Goal: Transaction & Acquisition: Book appointment/travel/reservation

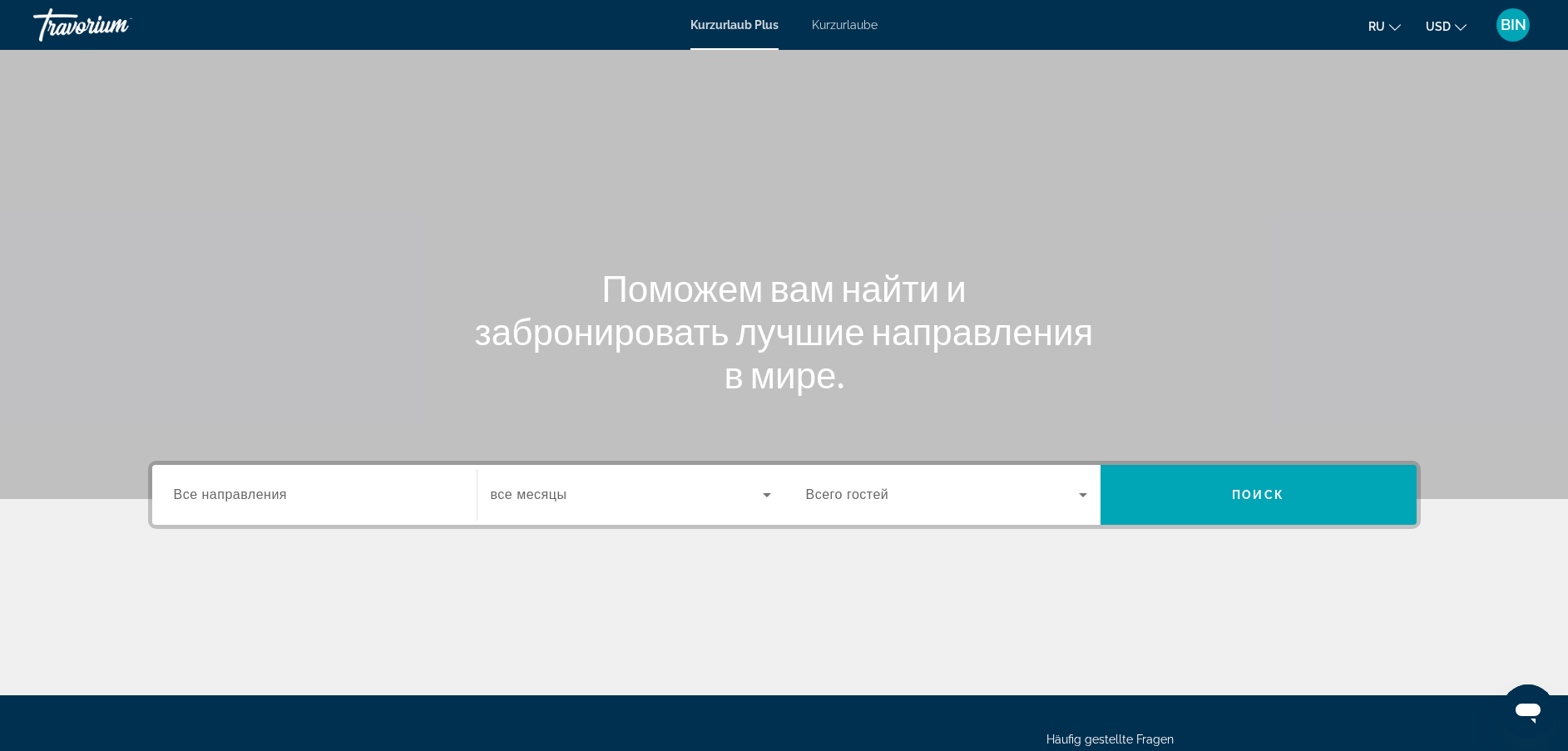
click at [860, 27] on span "Kurzurlaube" at bounding box center [845, 25] width 65 height 13
click at [292, 493] on input "Destination Все направления" at bounding box center [314, 495] width 282 height 20
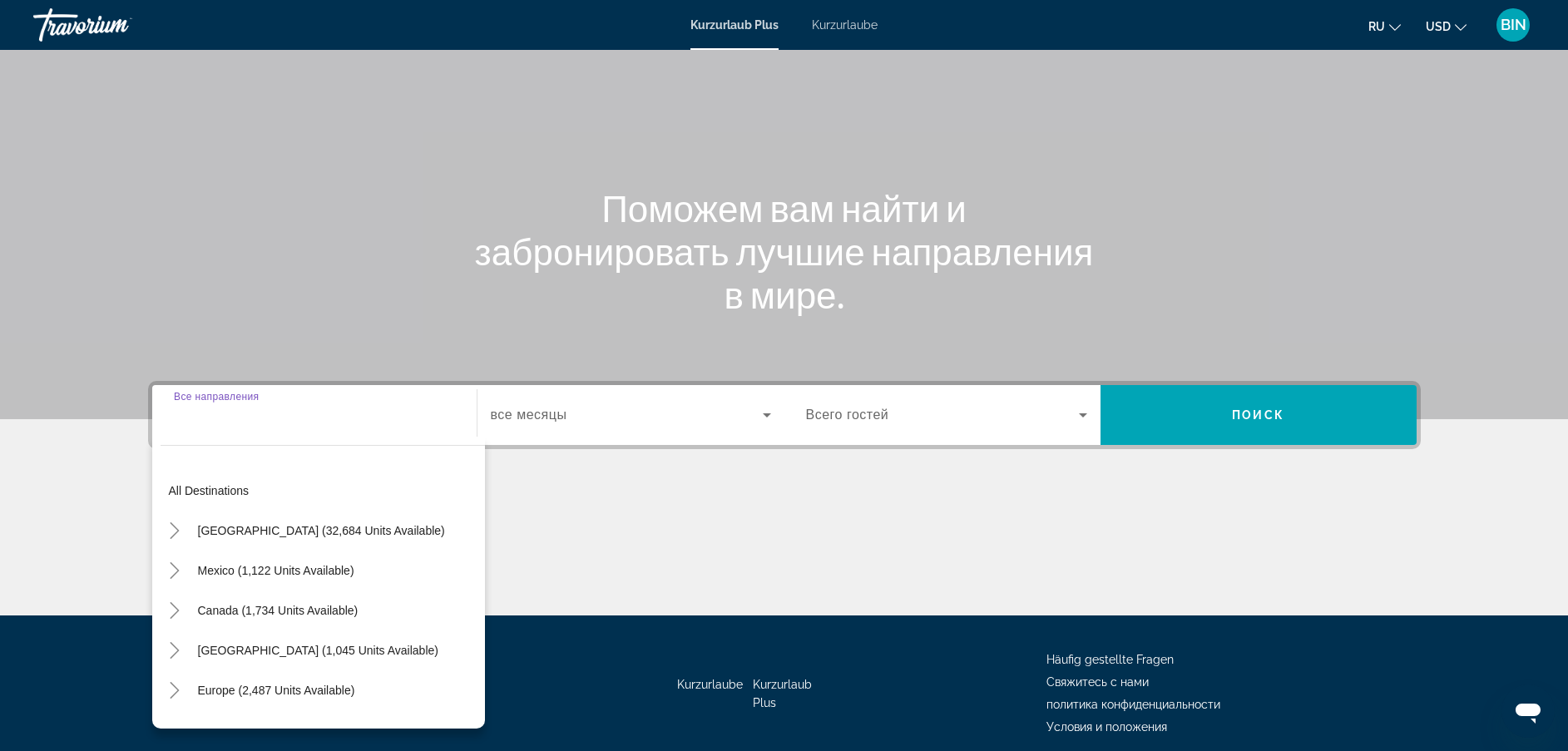
scroll to position [148, 0]
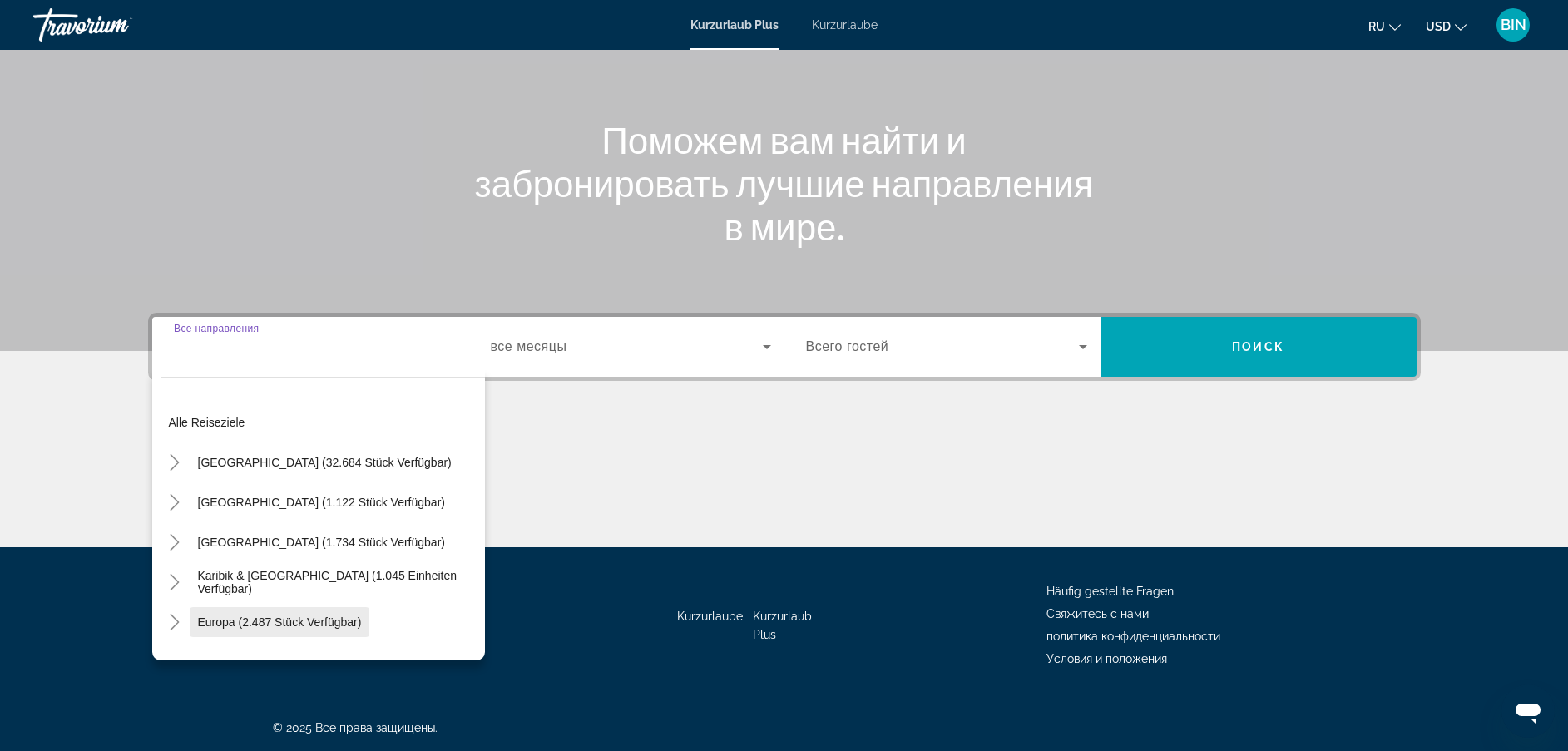
click at [277, 626] on span "Europa (2.487 Stück verfügbar)" at bounding box center [280, 622] width 164 height 13
type input "**********"
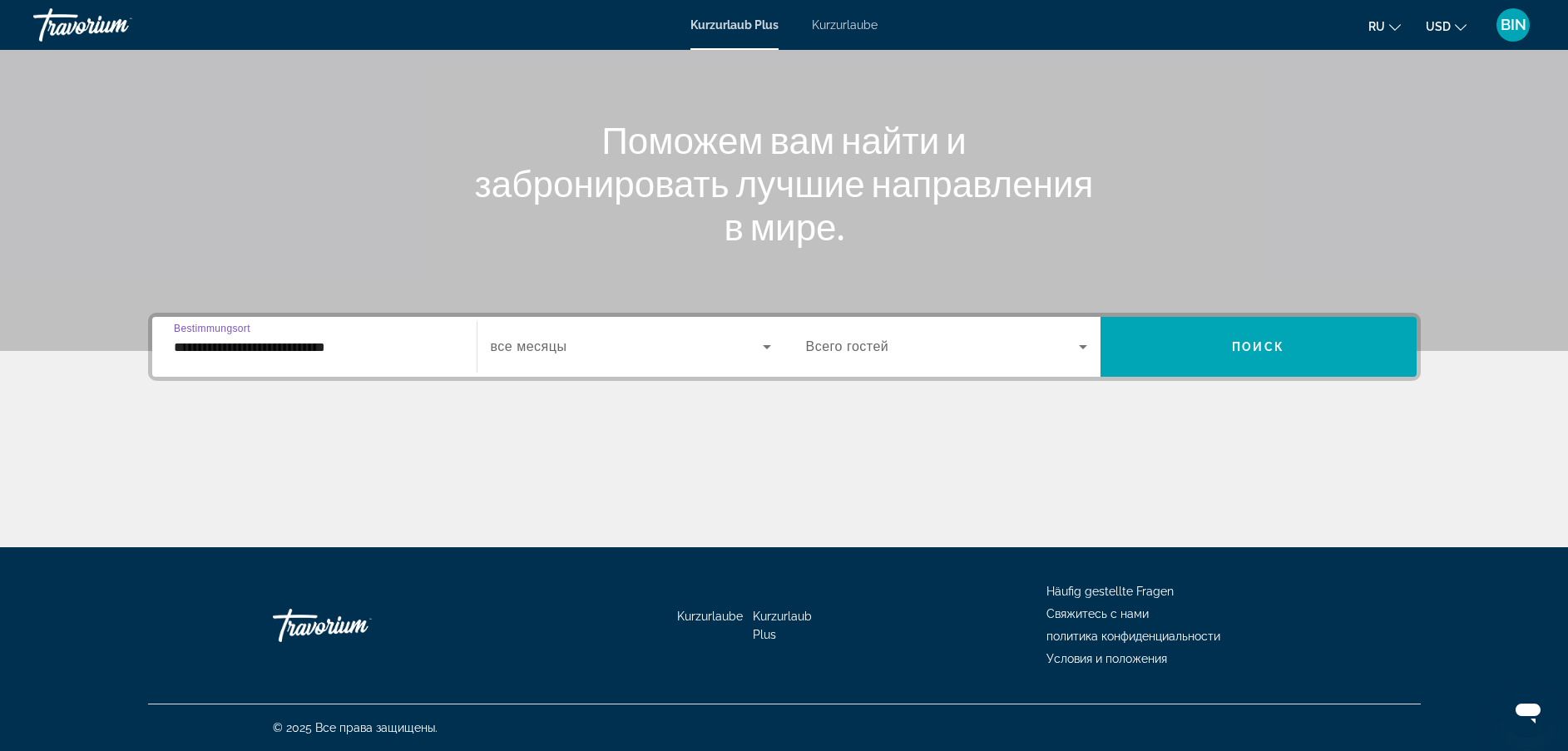
click at [994, 368] on div "Such-Widget" at bounding box center [947, 347] width 282 height 47
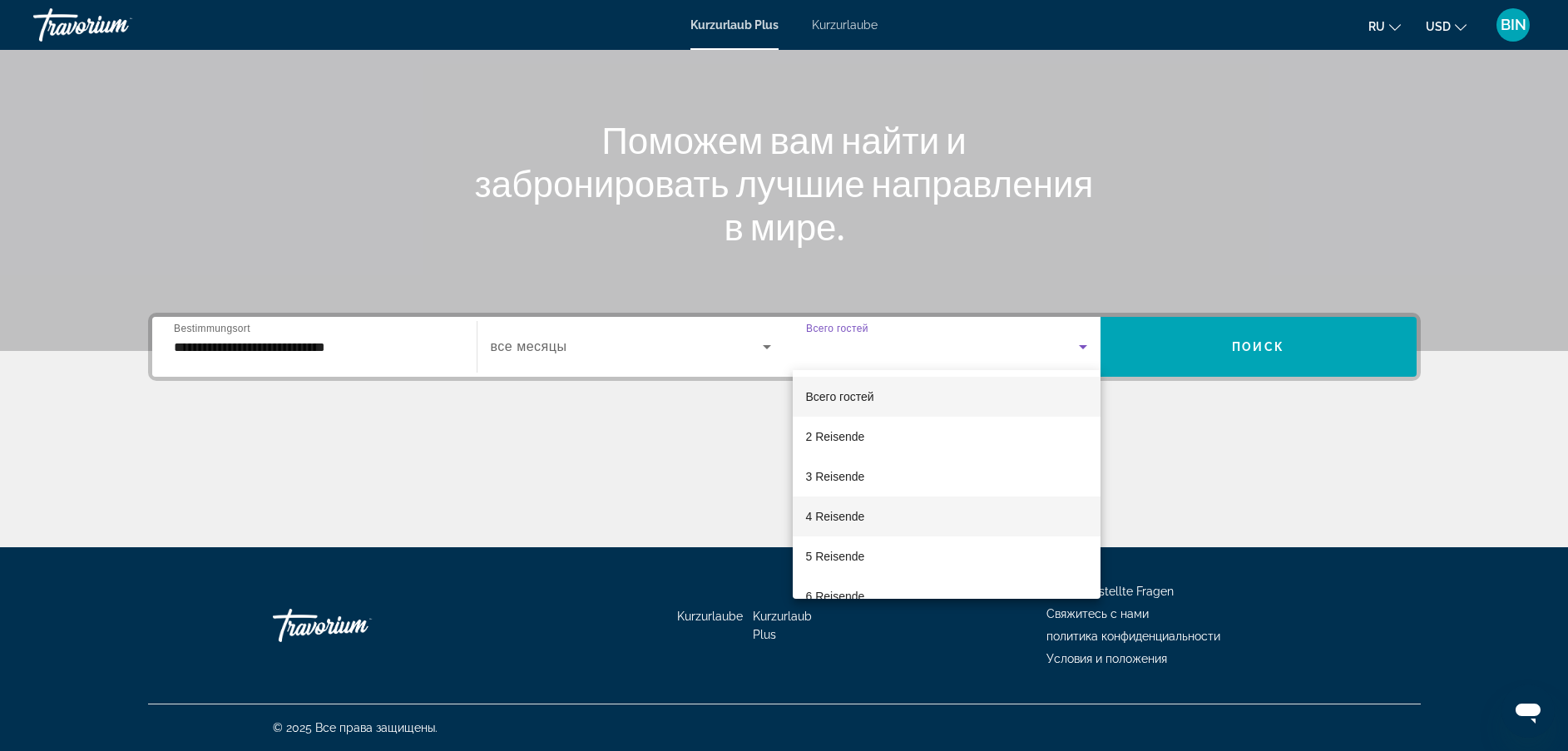
click at [854, 518] on font "4 Reisende" at bounding box center [835, 516] width 59 height 13
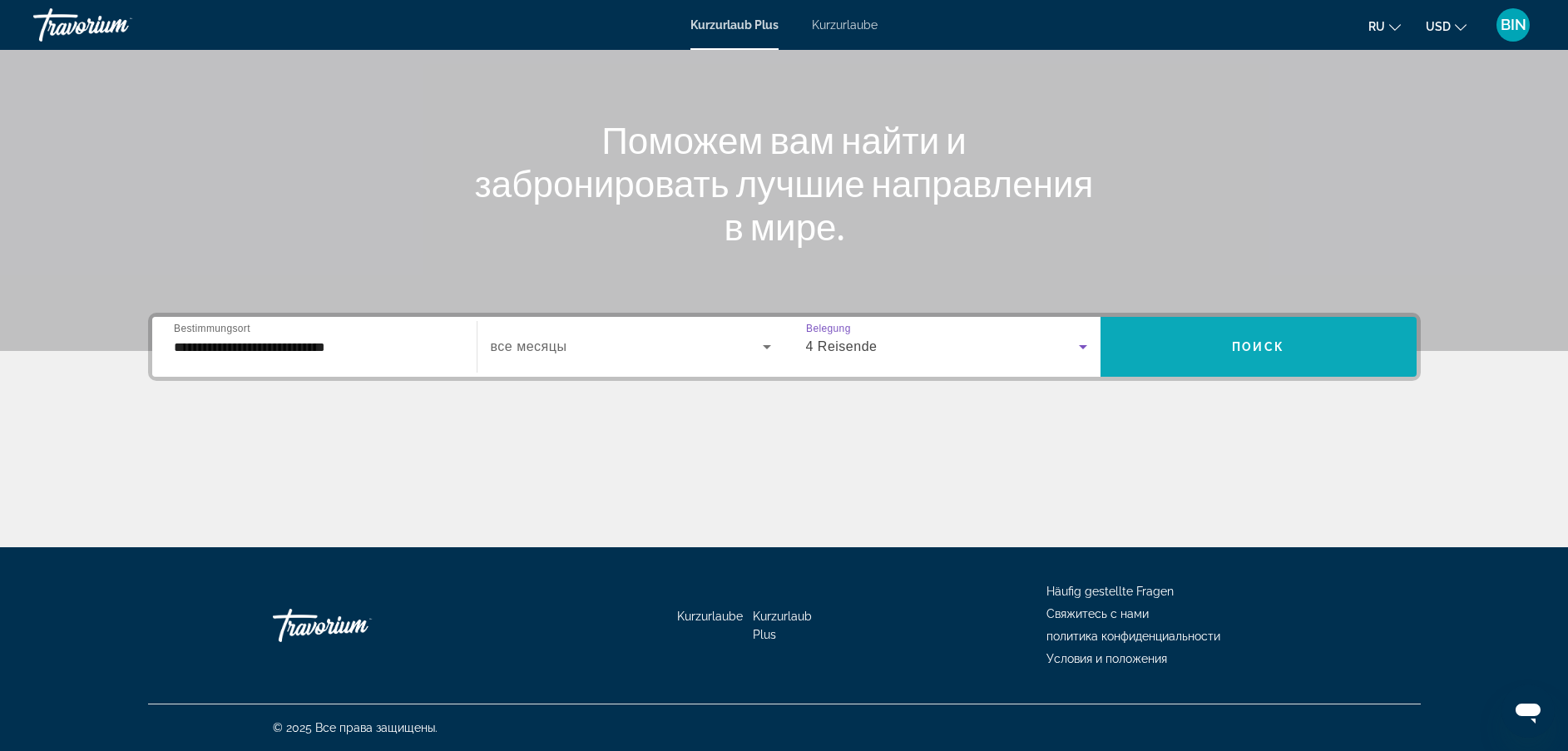
click at [1282, 342] on span "Поиск" at bounding box center [1258, 347] width 52 height 13
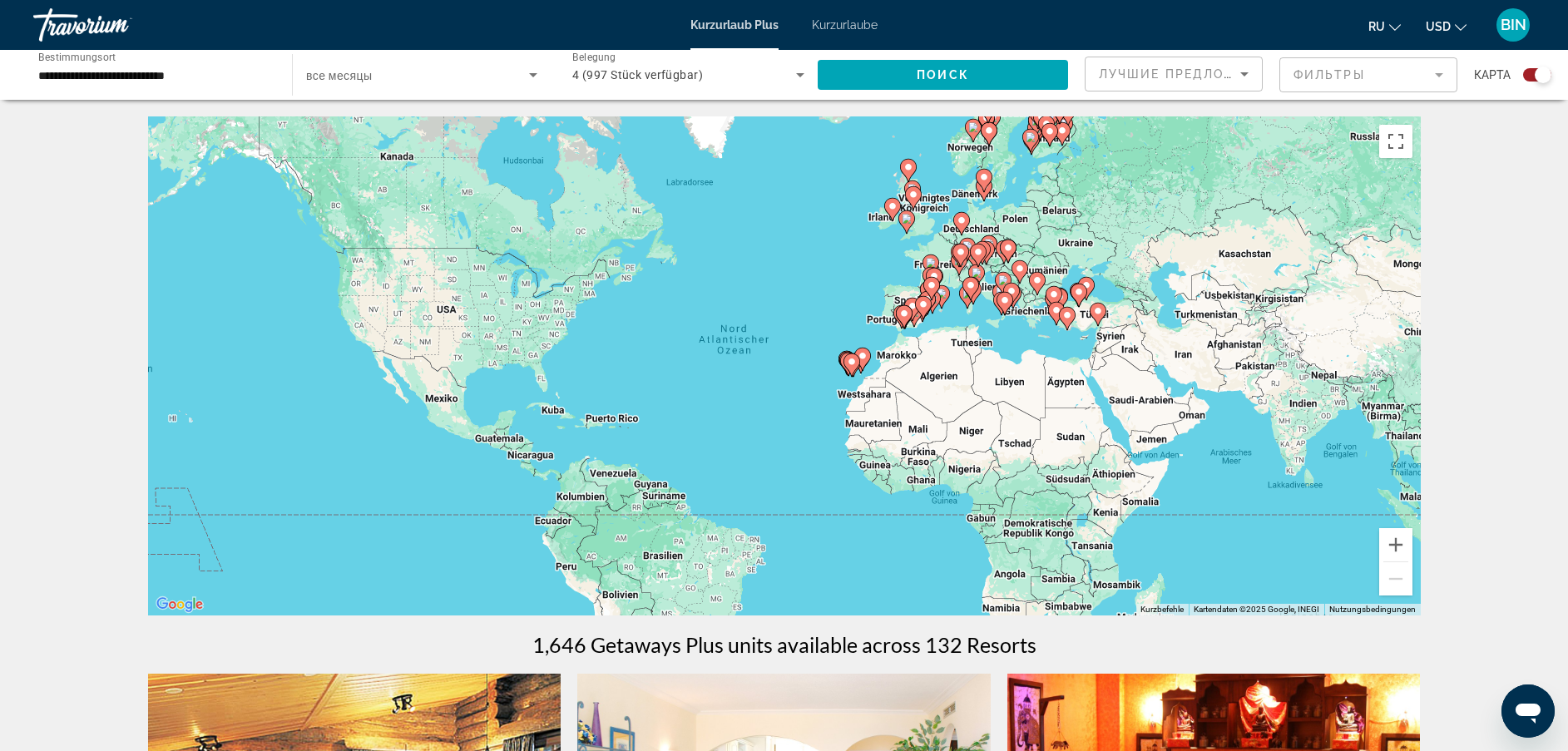
click at [976, 131] on image "Hauptinhalt" at bounding box center [973, 127] width 10 height 10
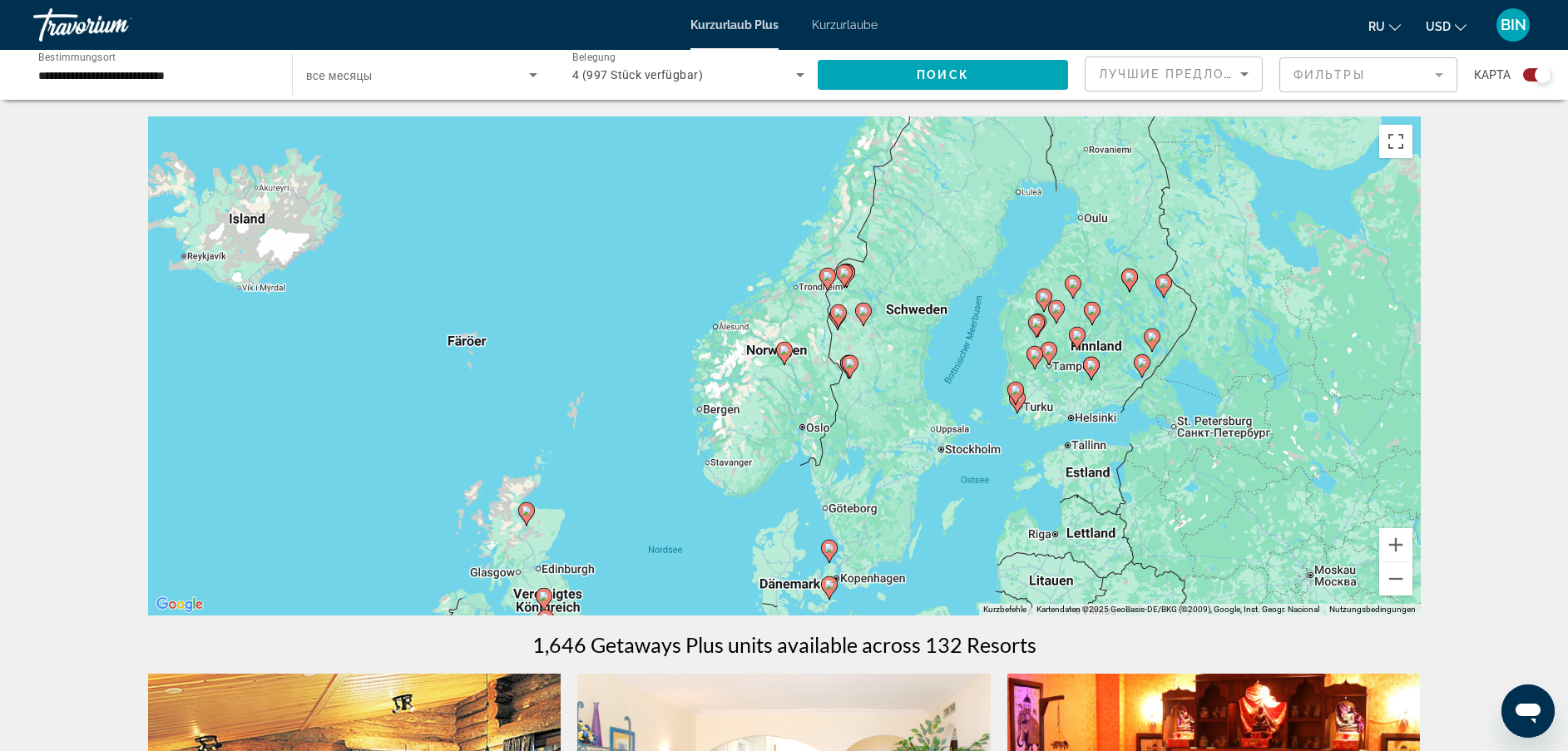
click at [830, 277] on image "Hauptinhalt" at bounding box center [828, 276] width 10 height 10
type input "**********"
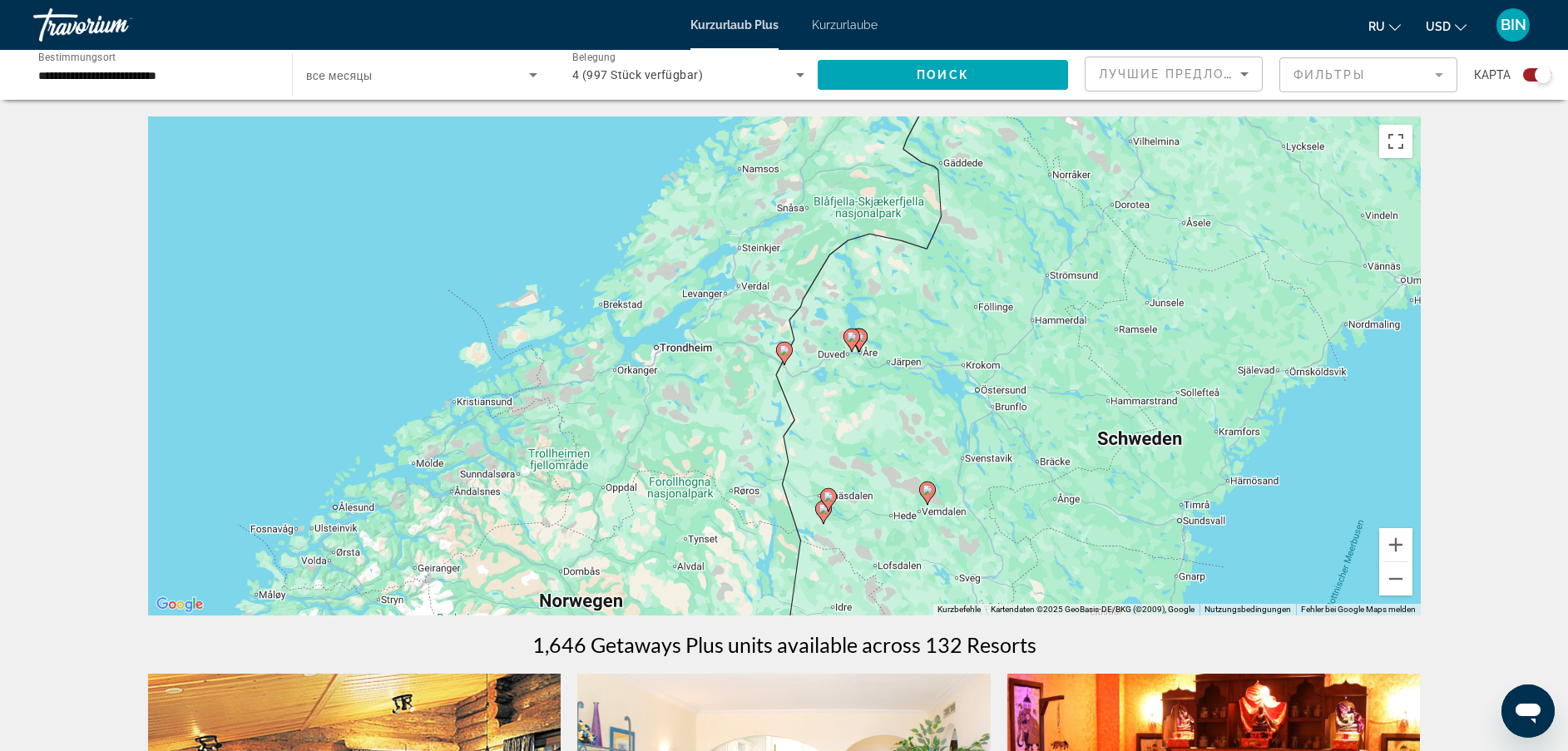
click at [784, 350] on image "Hauptinhalt" at bounding box center [784, 350] width 10 height 10
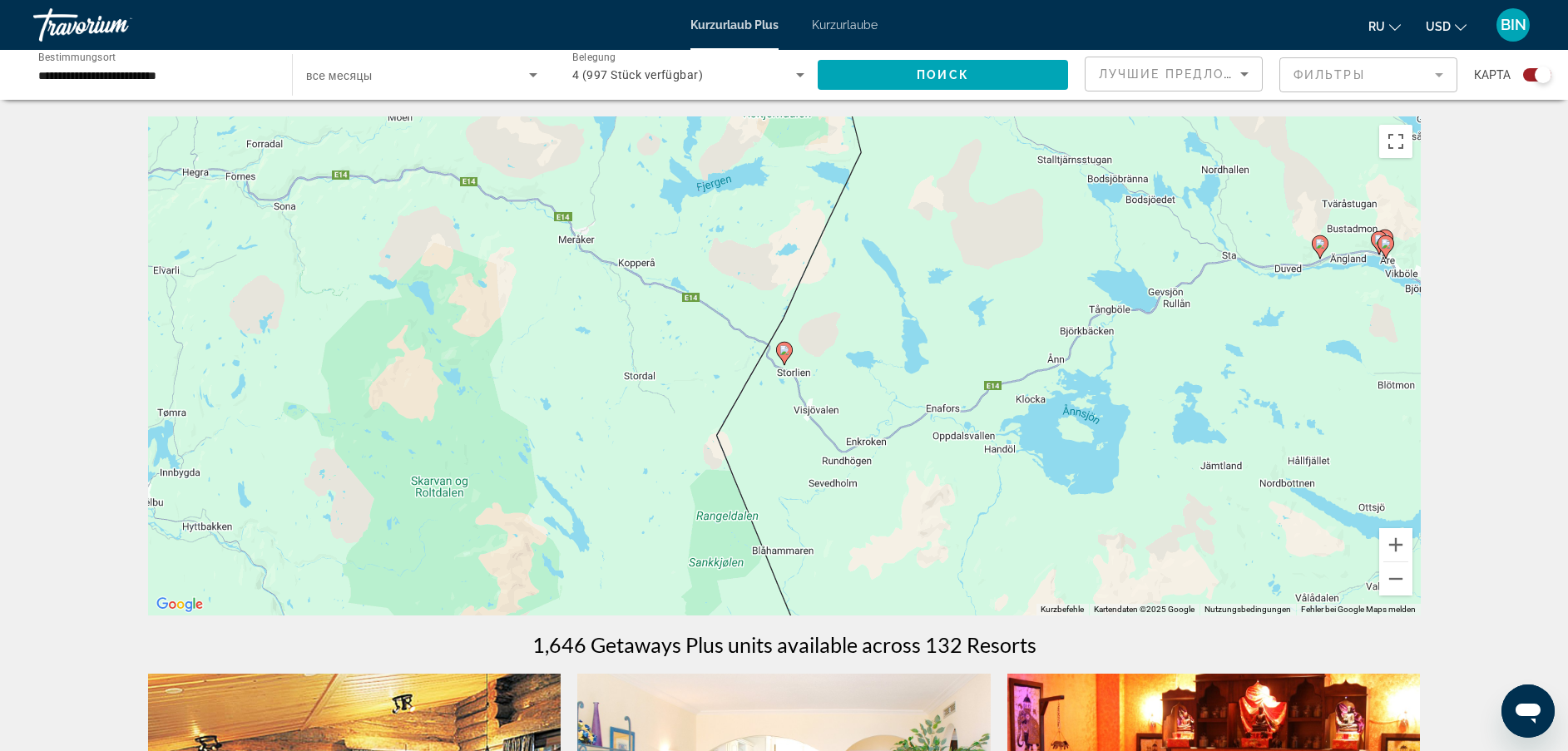
click at [784, 350] on image "Hauptinhalt" at bounding box center [784, 350] width 10 height 10
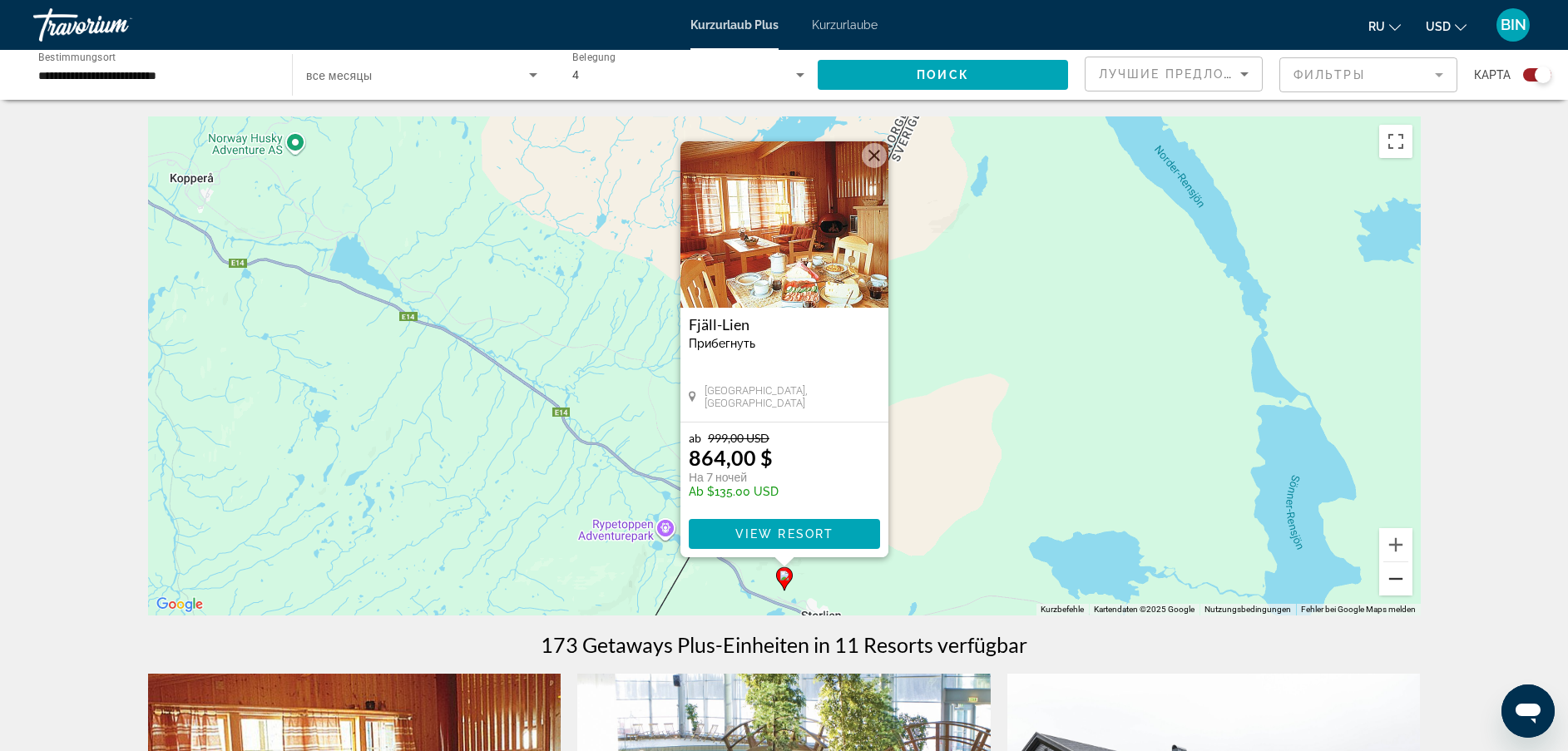
click at [1401, 587] on button "Verkleinern" at bounding box center [1397, 579] width 34 height 34
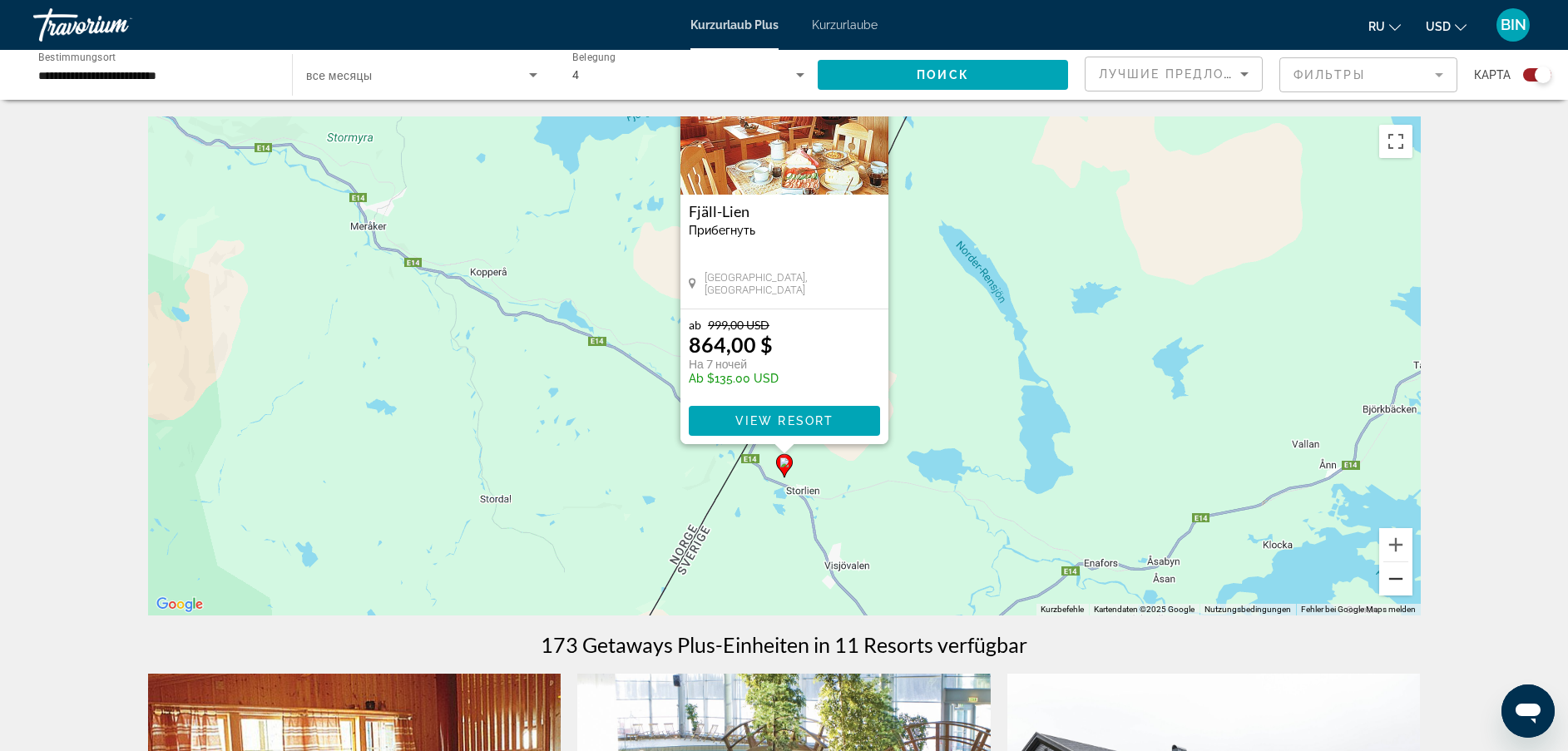
click at [1401, 587] on button "Verkleinern" at bounding box center [1397, 579] width 34 height 34
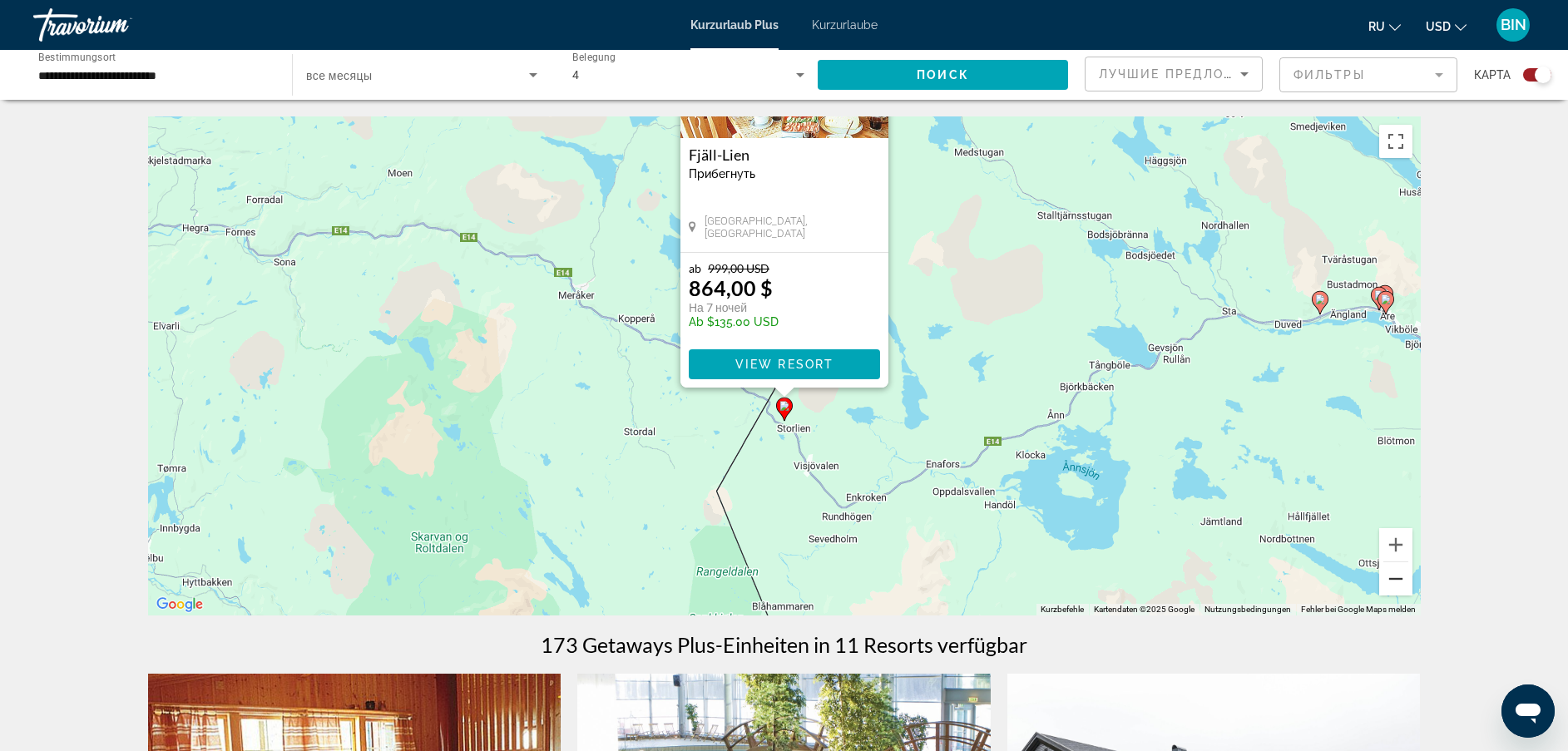
click at [1401, 587] on button "Verkleinern" at bounding box center [1397, 579] width 34 height 34
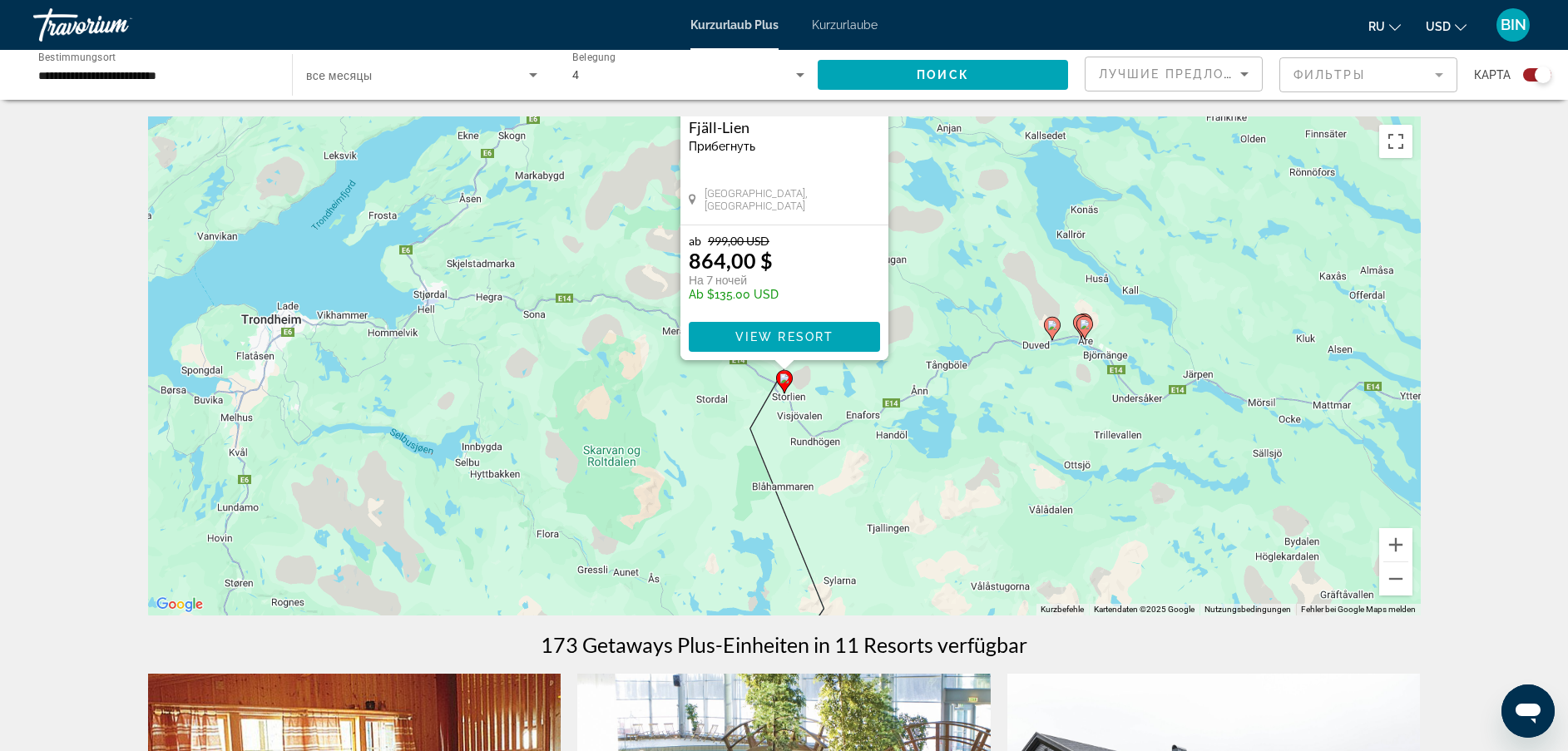
click at [1087, 327] on image "Hauptinhalt" at bounding box center [1084, 325] width 10 height 10
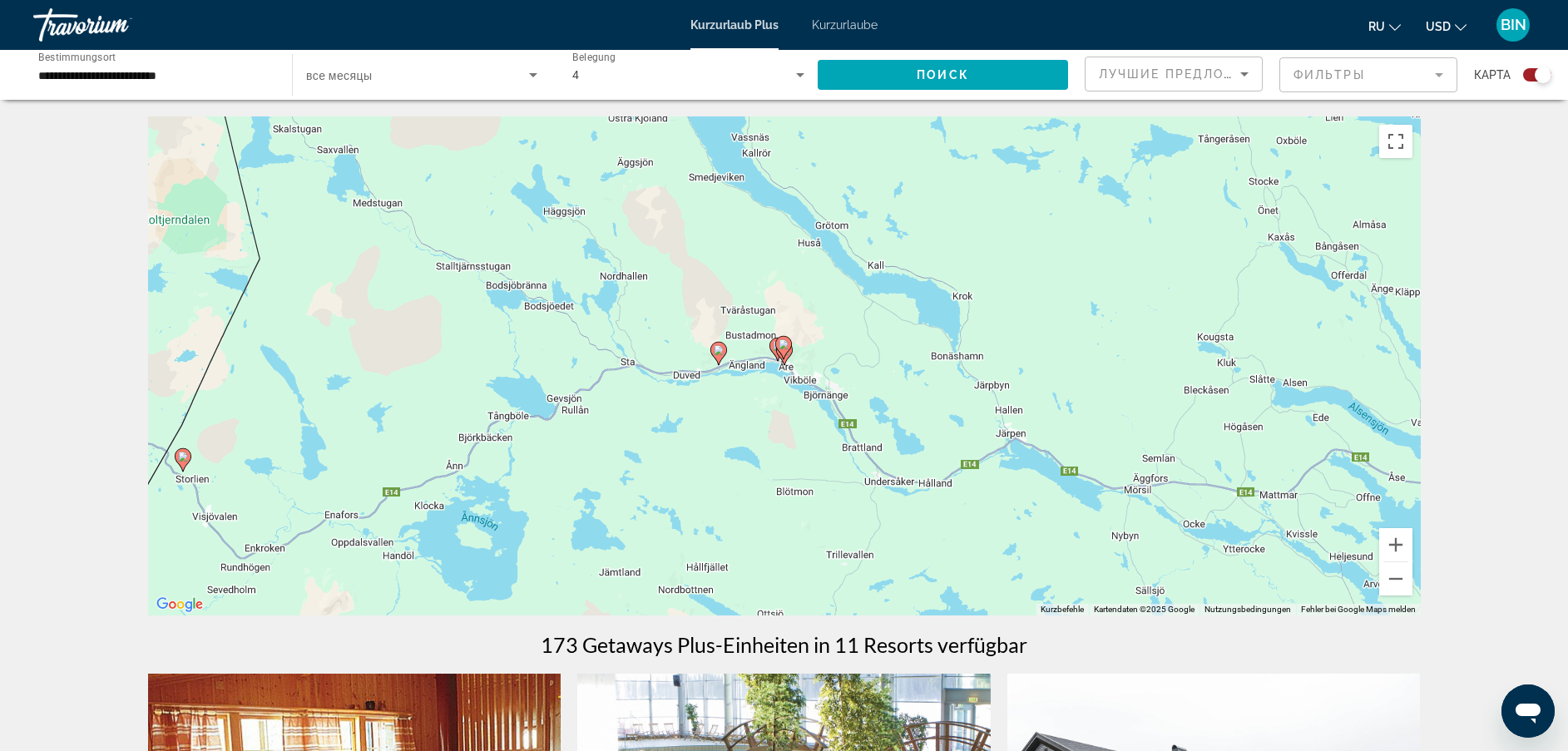
click at [780, 346] on image "Hauptinhalt" at bounding box center [783, 344] width 10 height 10
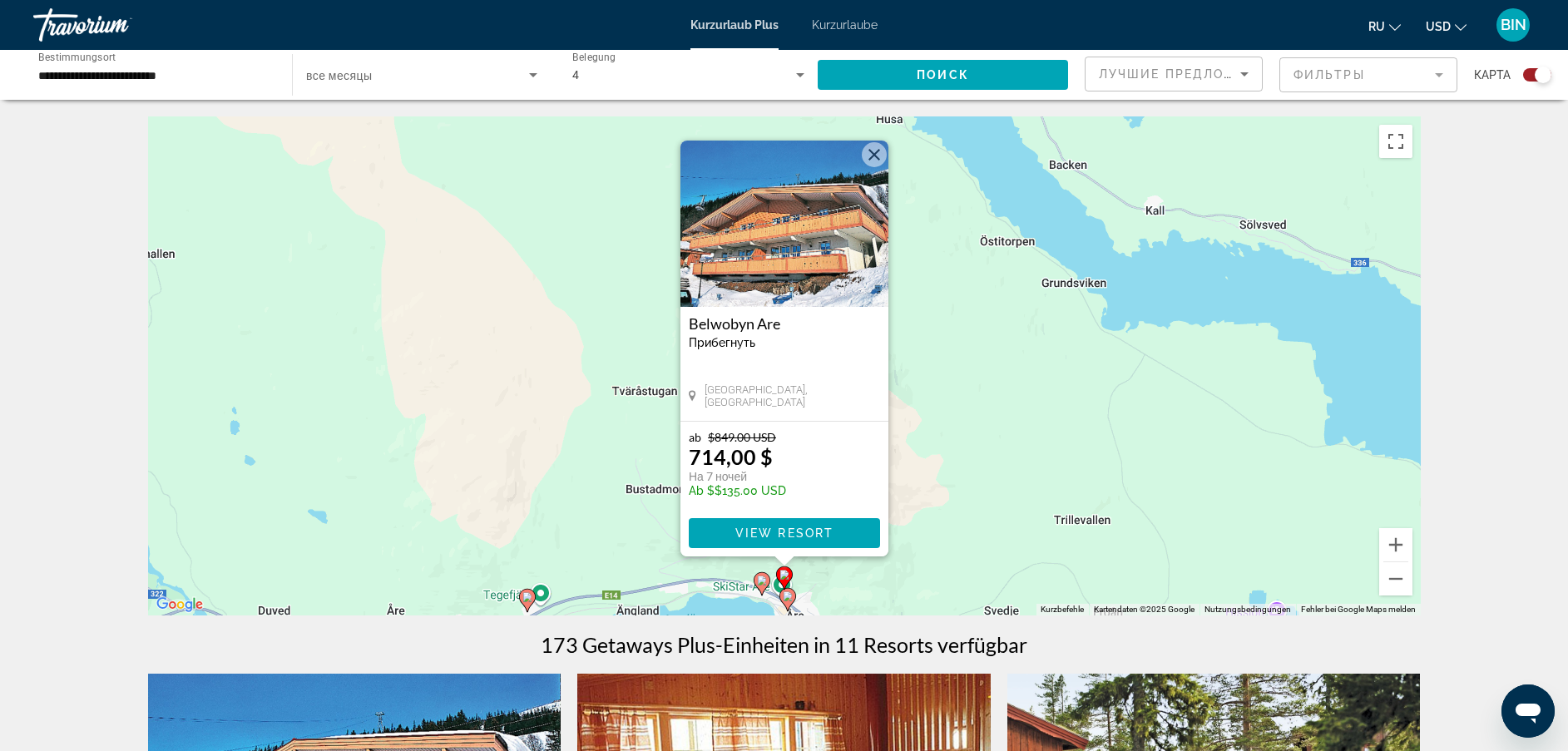
click at [759, 578] on image "Hauptinhalt" at bounding box center [762, 580] width 10 height 10
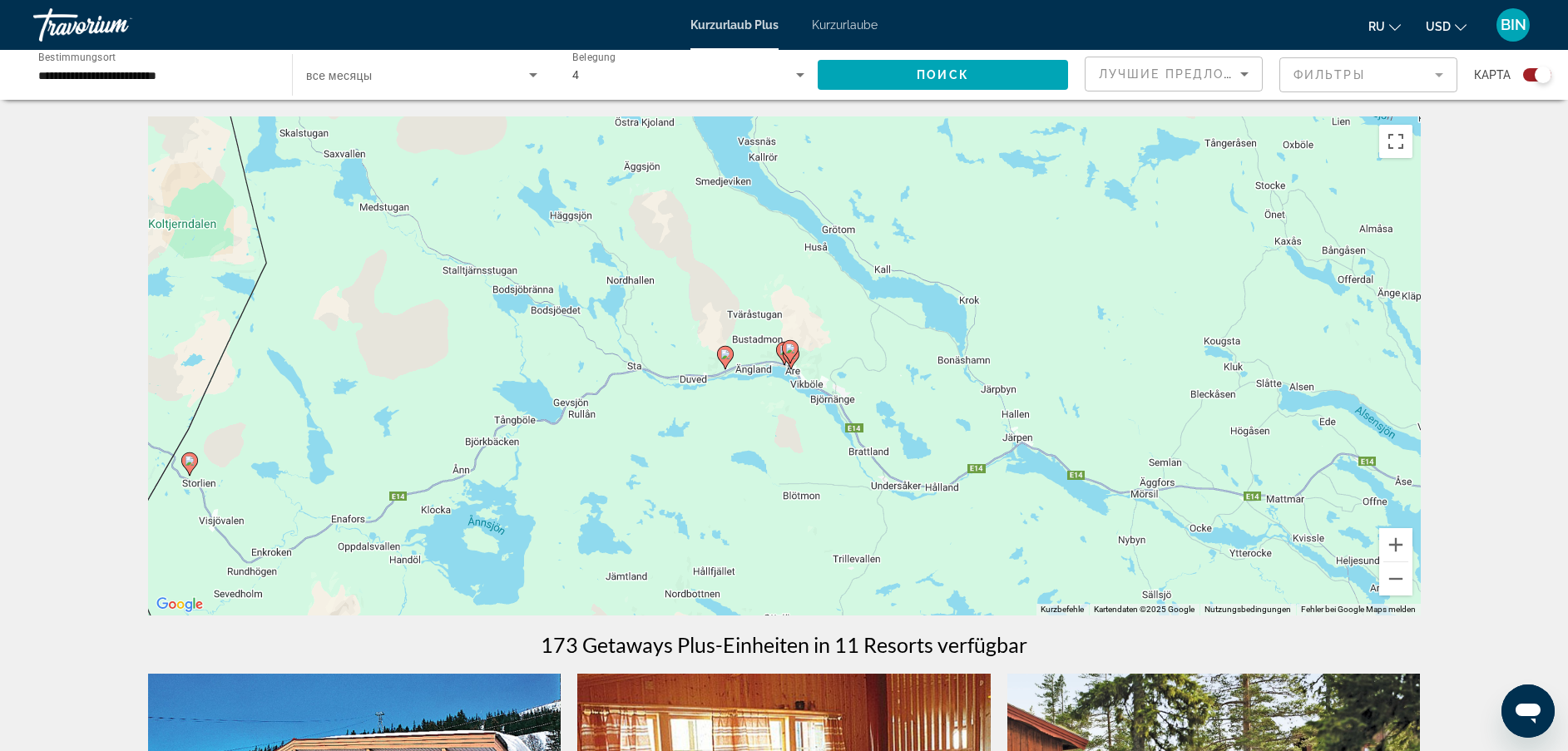
click at [727, 355] on image "Hauptinhalt" at bounding box center [725, 354] width 10 height 10
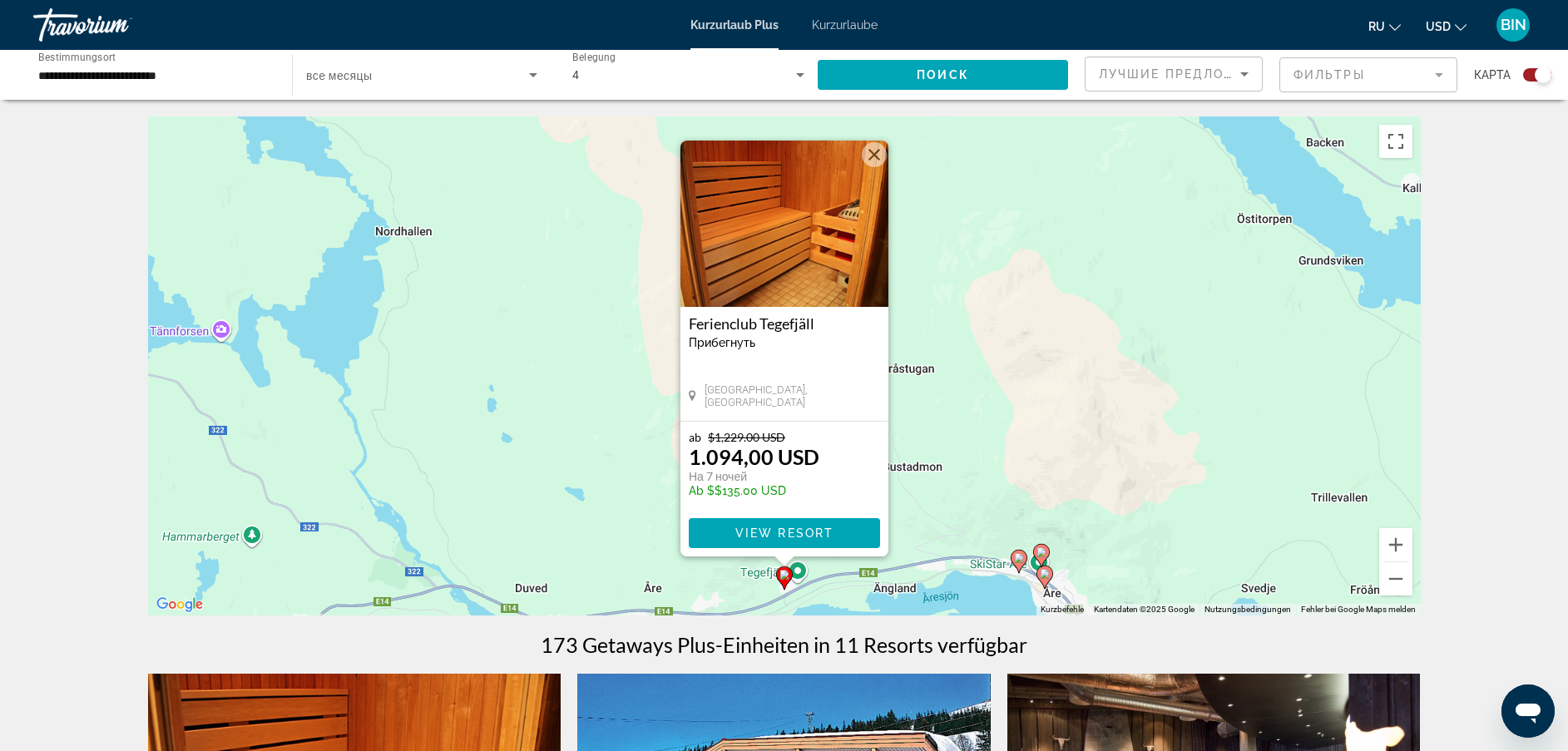
click at [1047, 577] on image "Hauptinhalt" at bounding box center [1045, 573] width 10 height 10
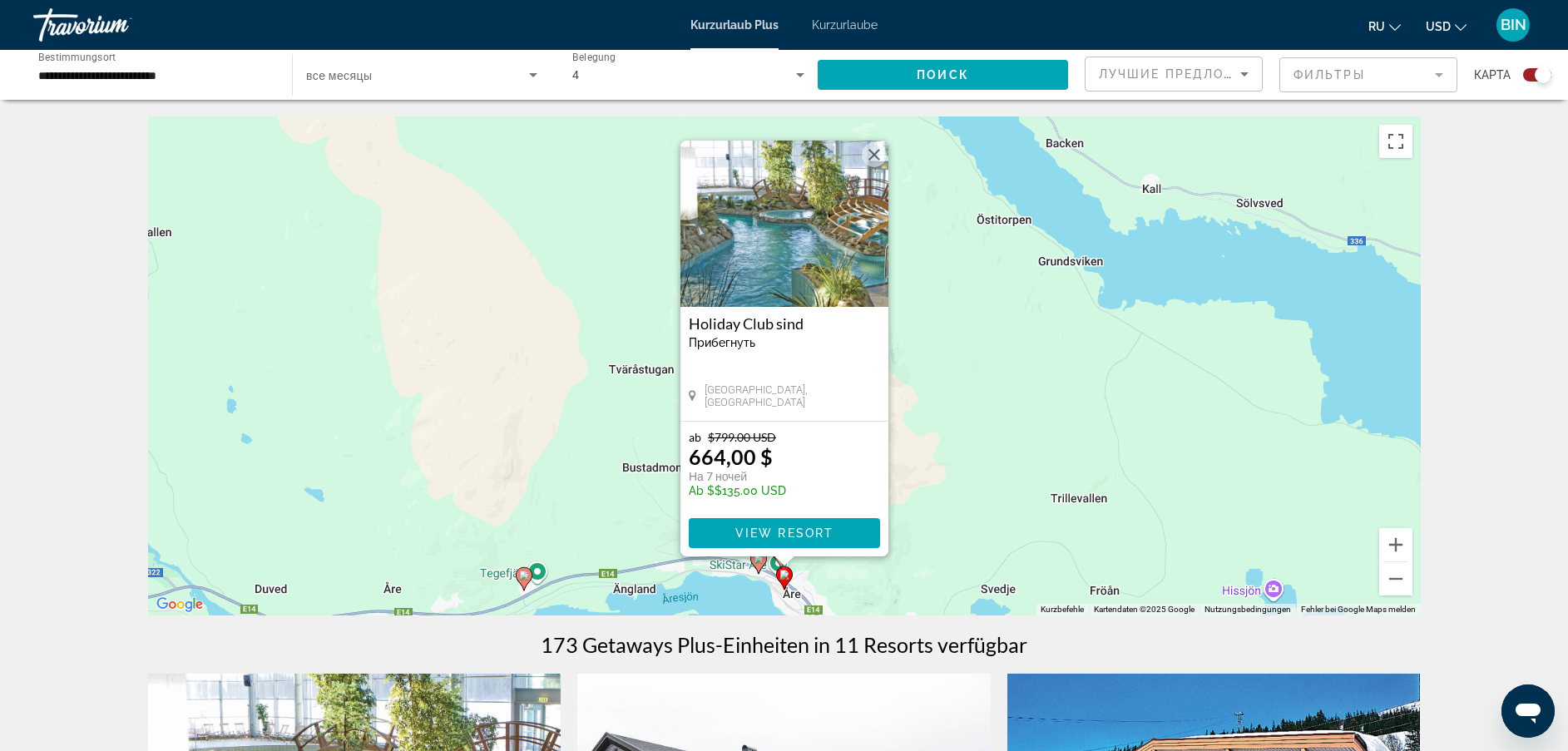
click at [780, 299] on img "Hauptinhalt" at bounding box center [784, 224] width 208 height 166
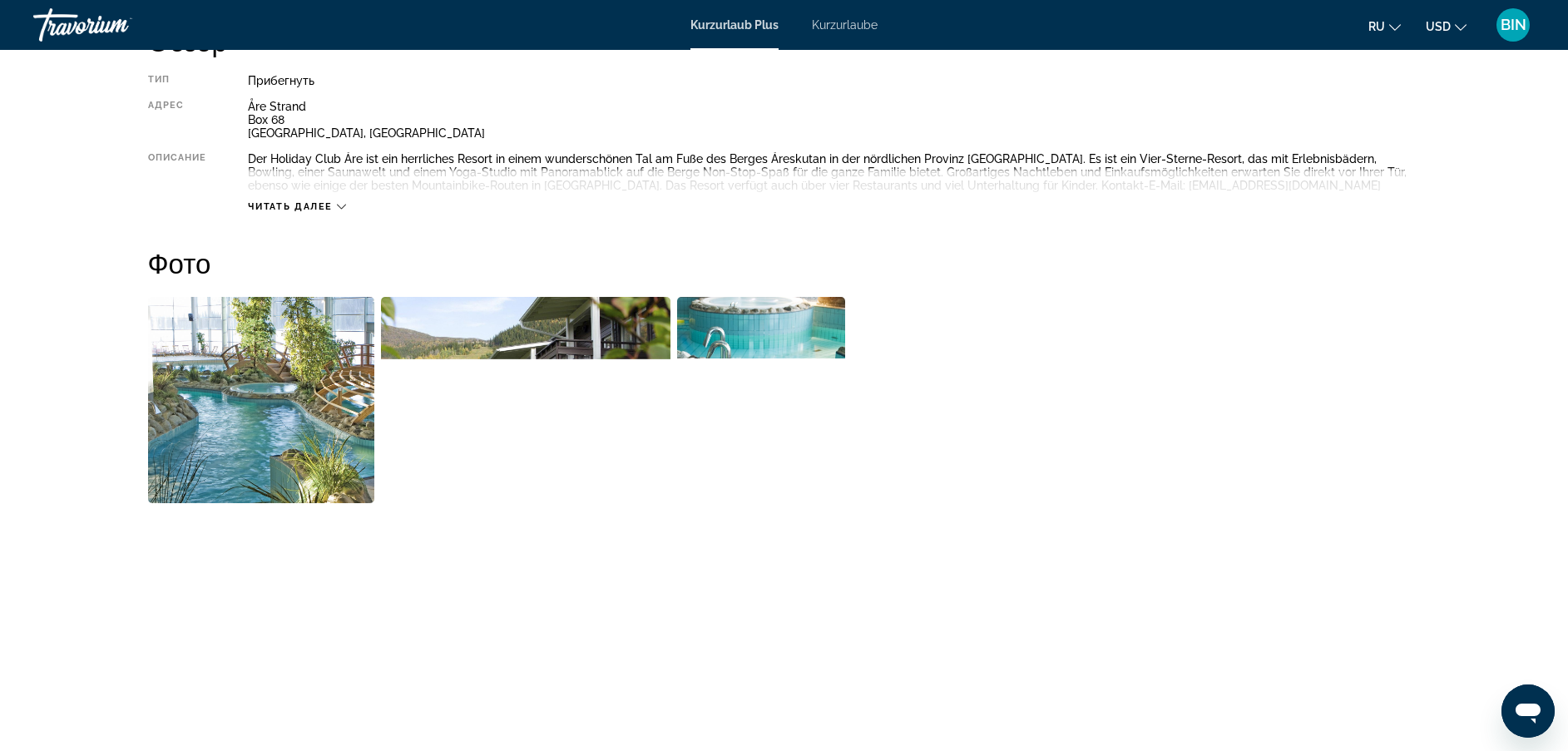
scroll to position [624, 0]
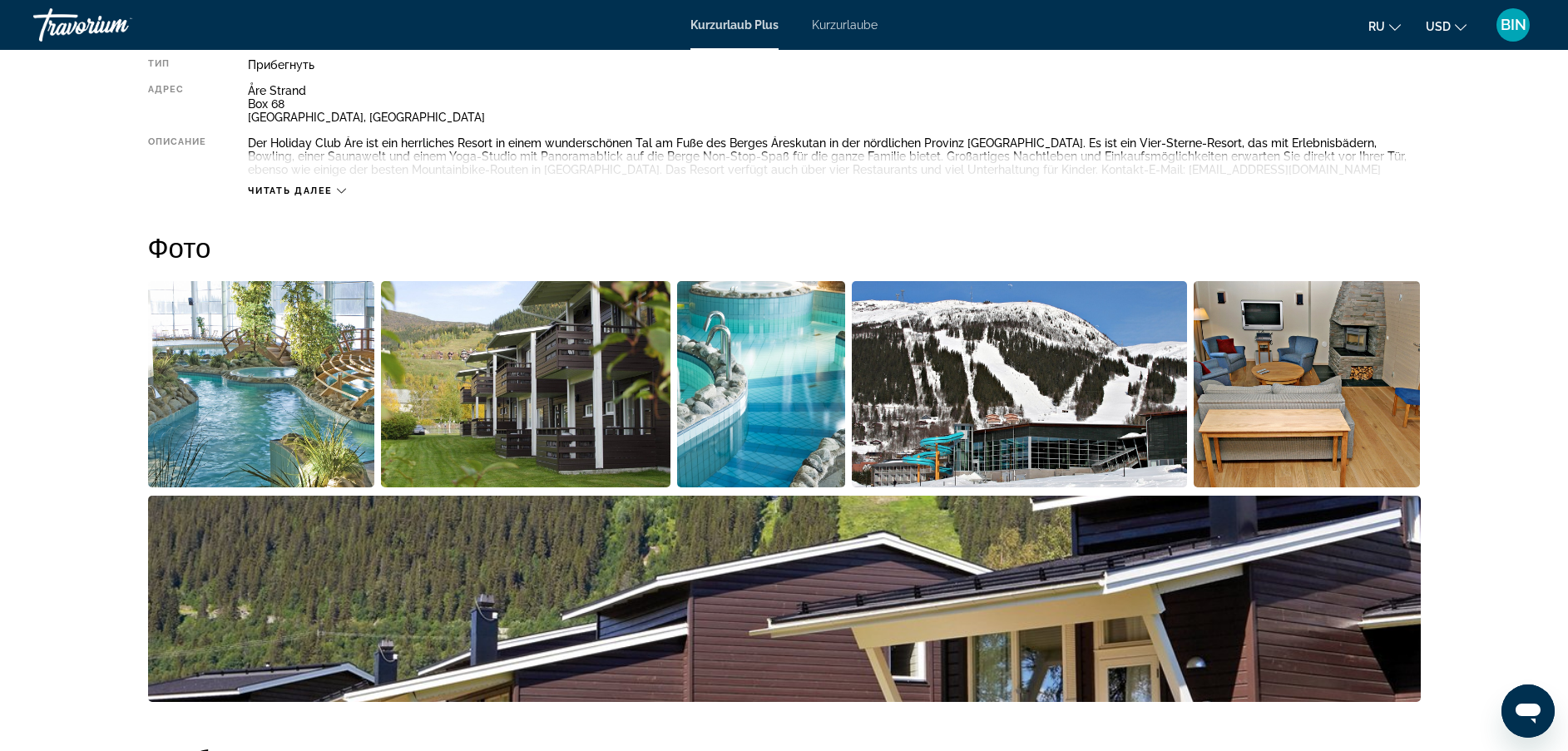
click at [342, 192] on icon "Hauptinhalt" at bounding box center [341, 191] width 9 height 9
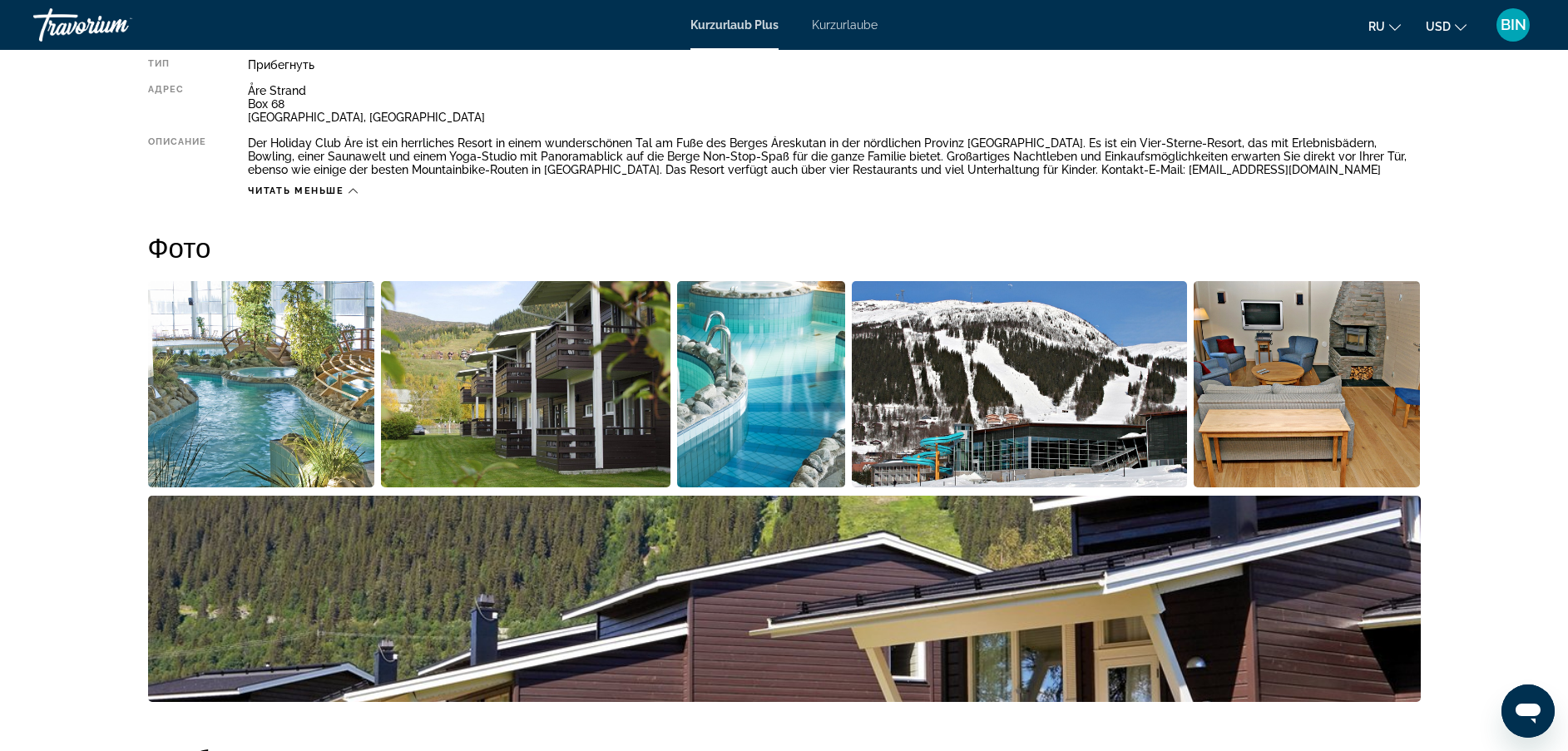
click at [342, 192] on span "Читать меньше" at bounding box center [296, 191] width 95 height 11
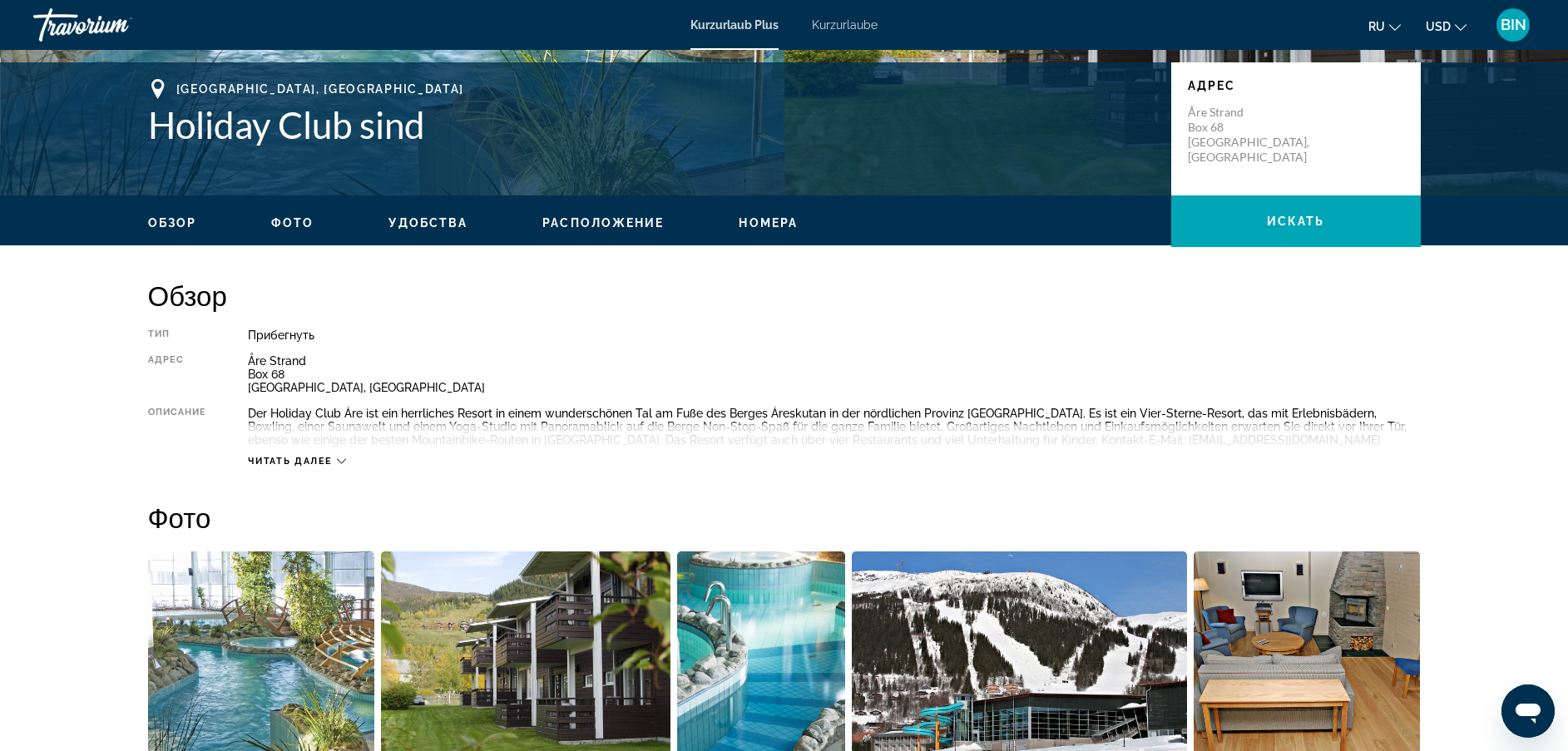
scroll to position [531, 0]
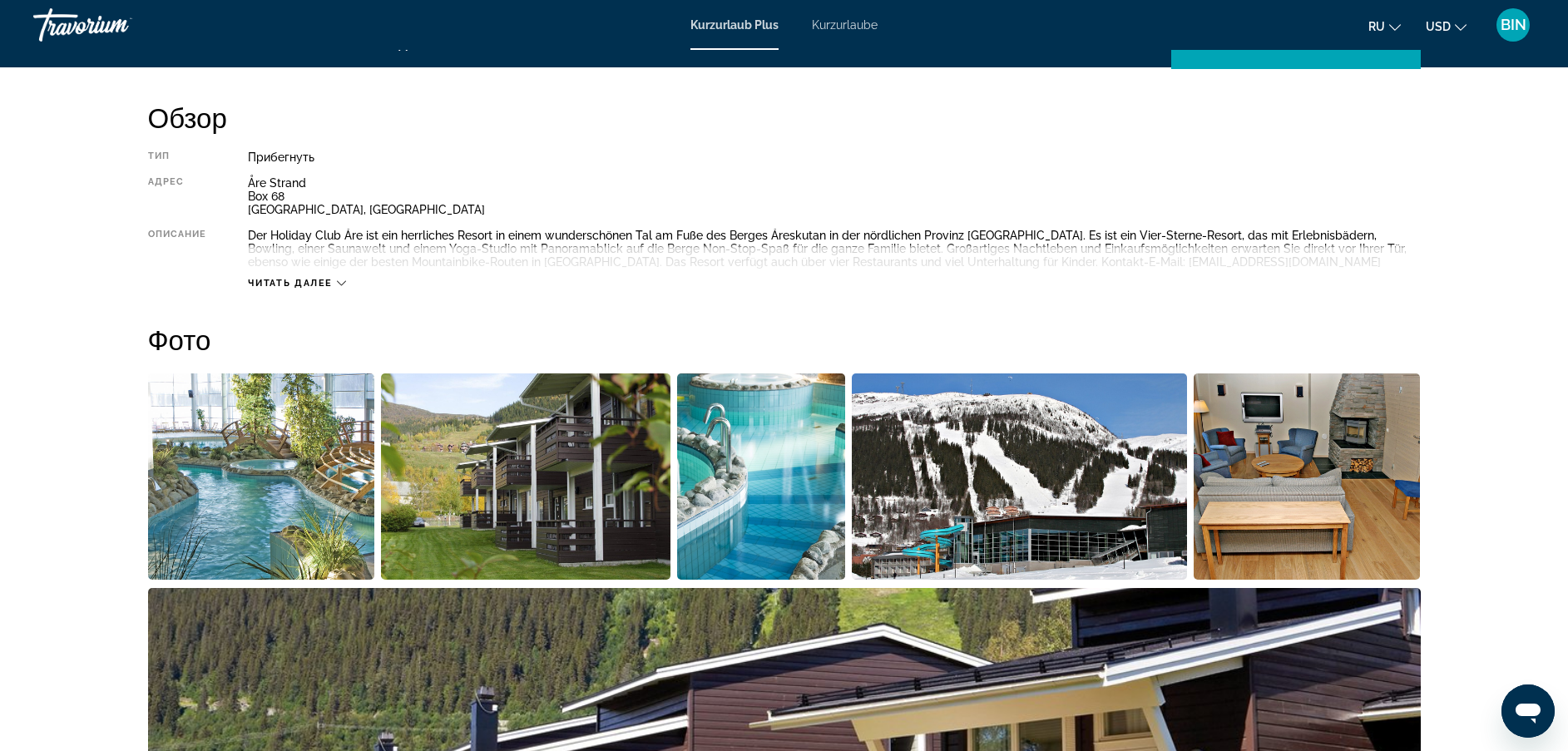
click at [341, 279] on icon "Hauptinhalt" at bounding box center [341, 283] width 9 height 9
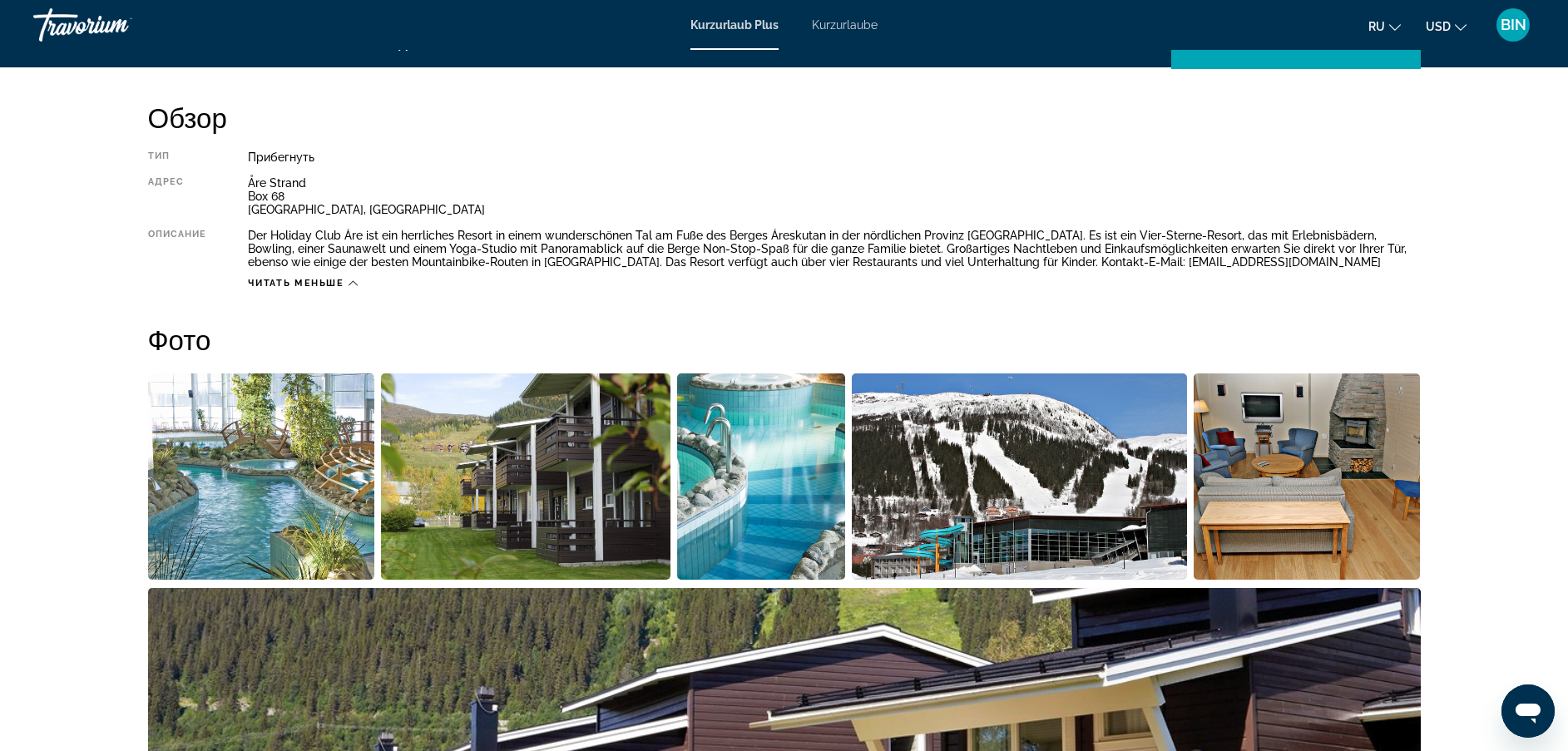
click at [341, 279] on span "Читать меньше" at bounding box center [296, 283] width 95 height 11
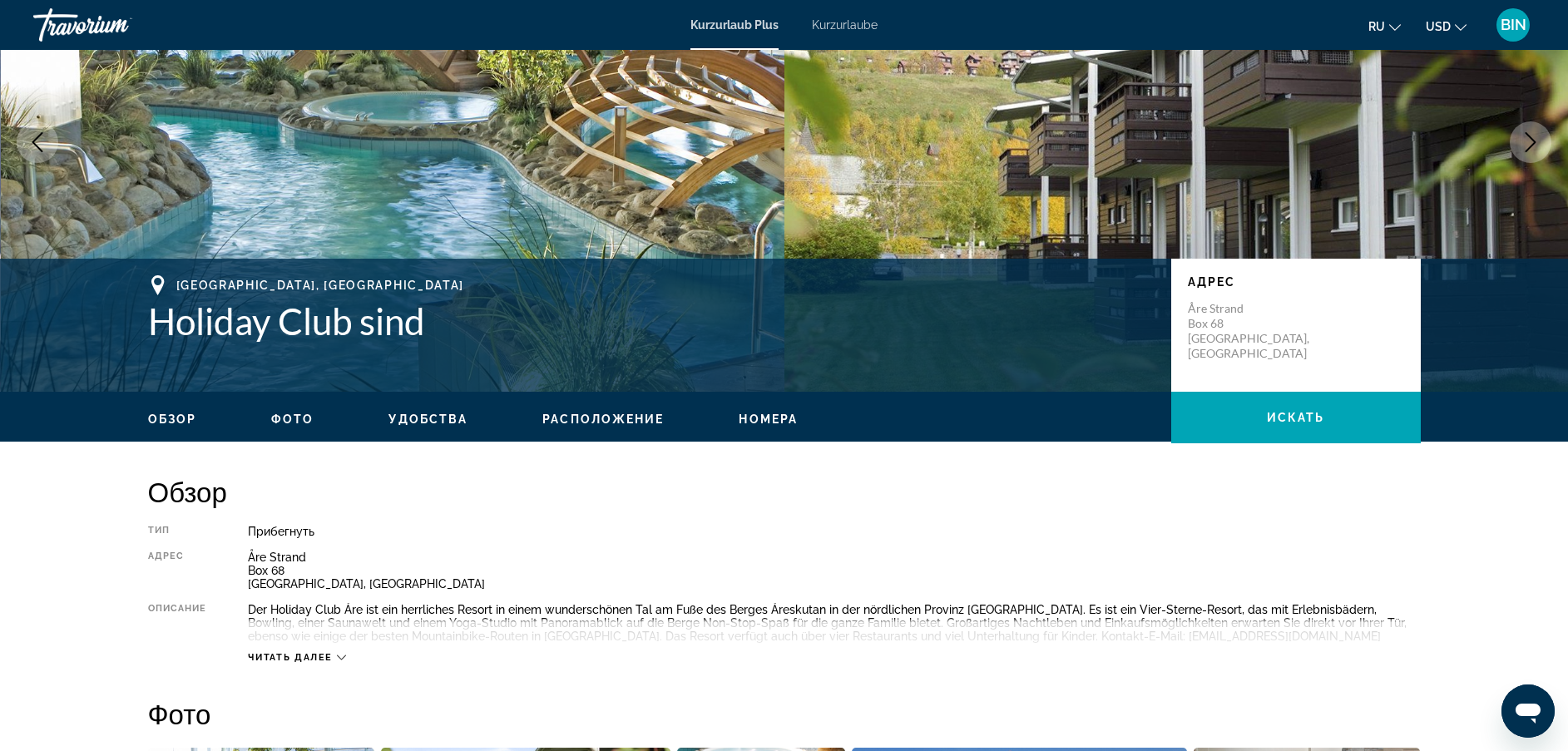
scroll to position [407, 0]
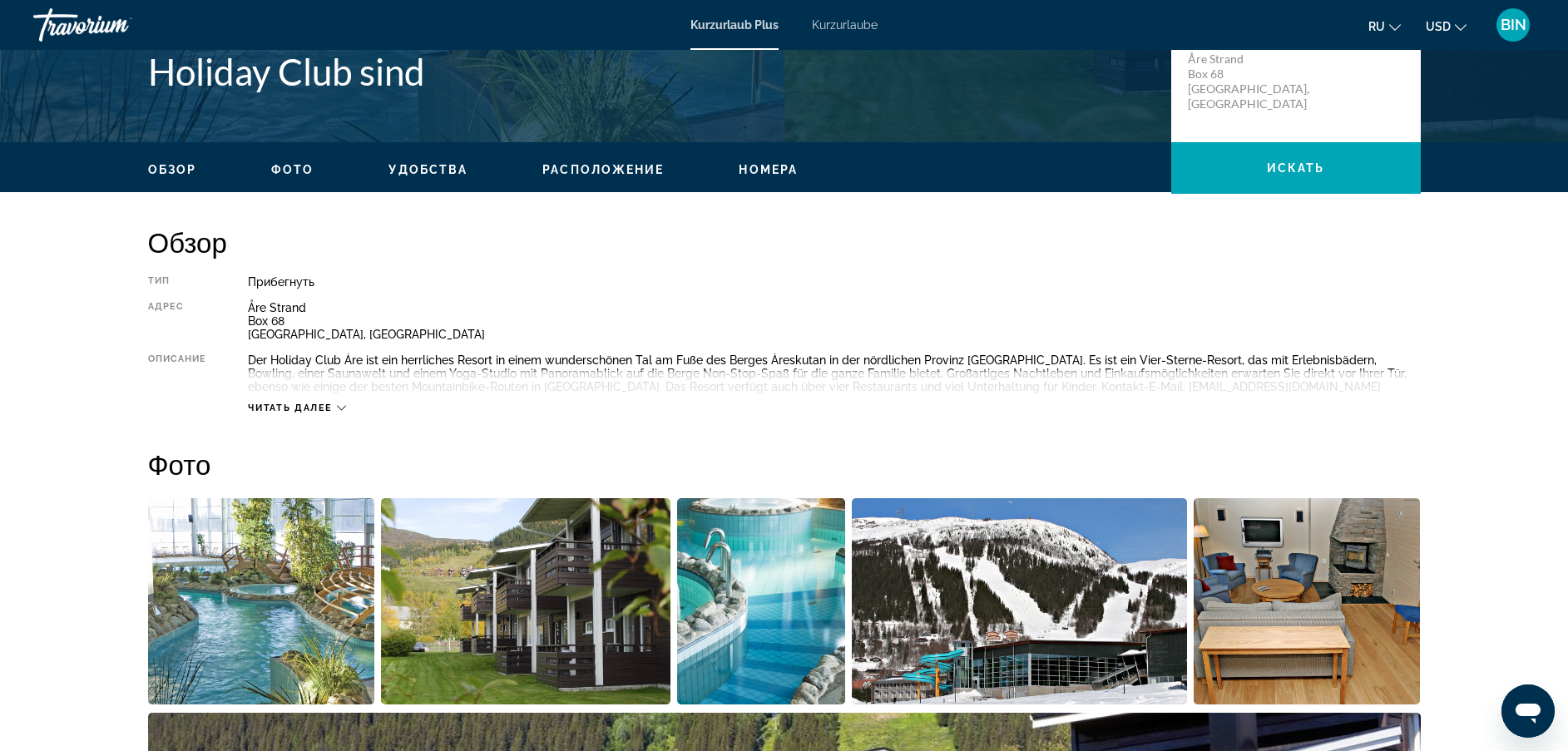
click at [282, 409] on span "Читать далее" at bounding box center [290, 408] width 85 height 11
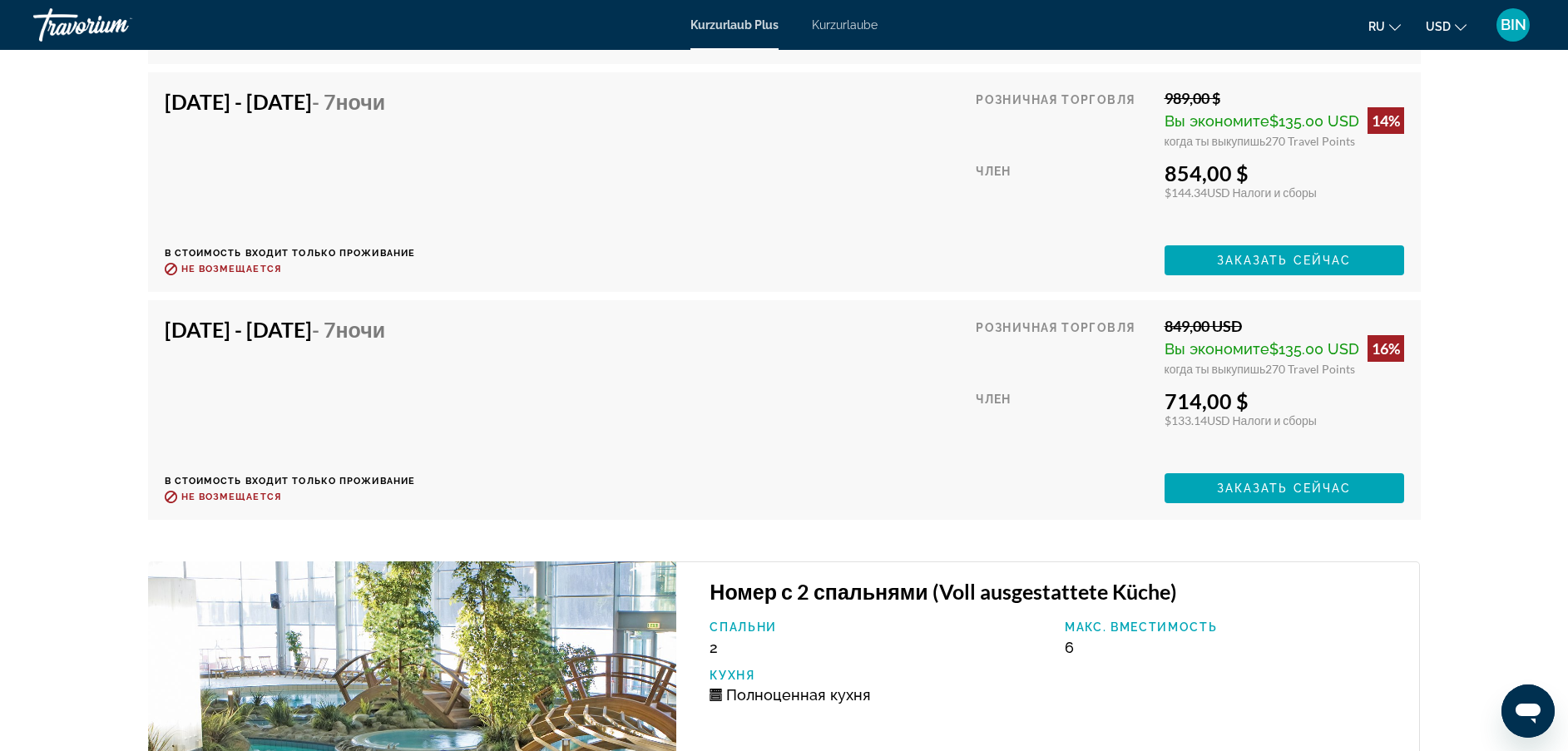
scroll to position [5148, 0]
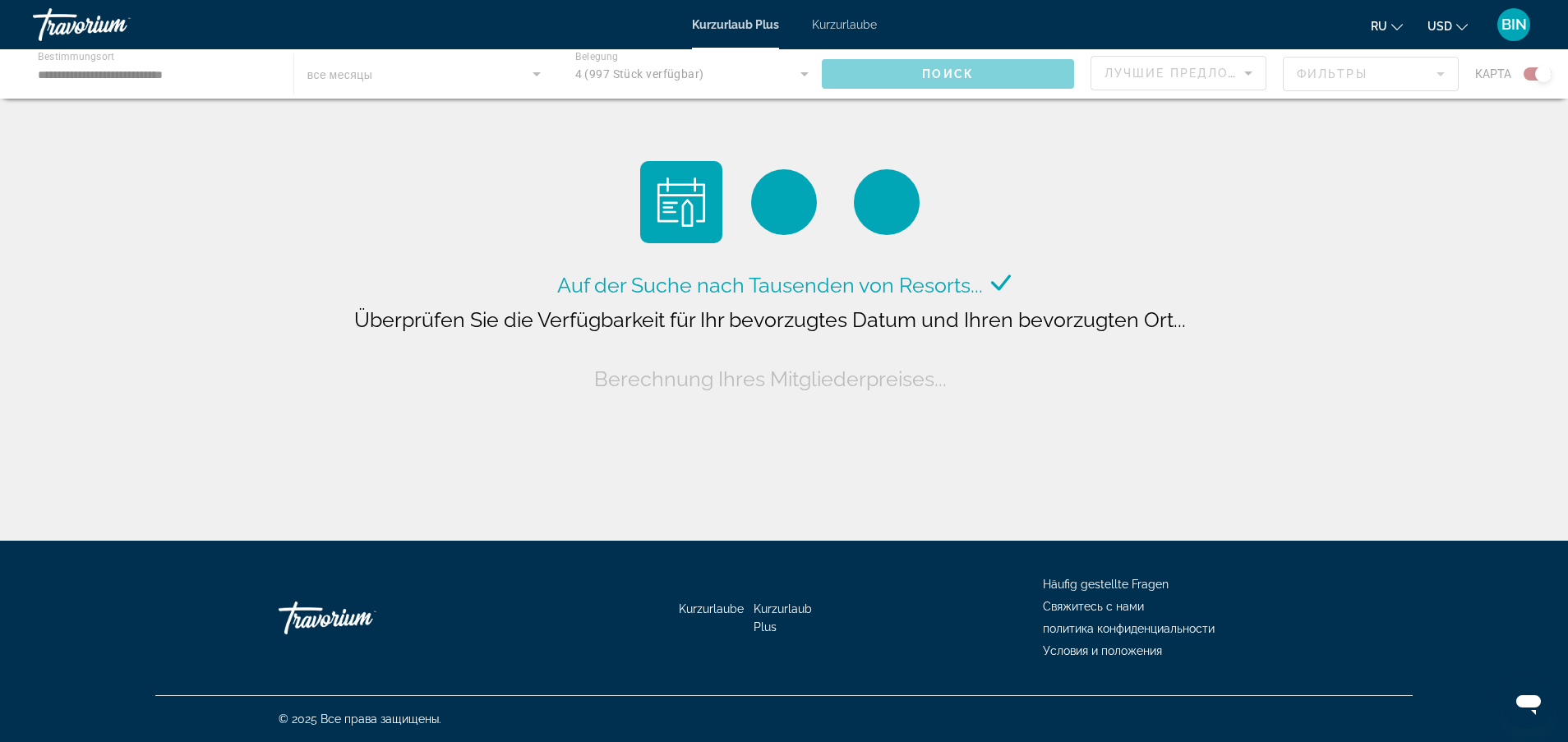
click at [347, 81] on div "Hauptinhalt" at bounding box center [784, 73] width 1568 height 49
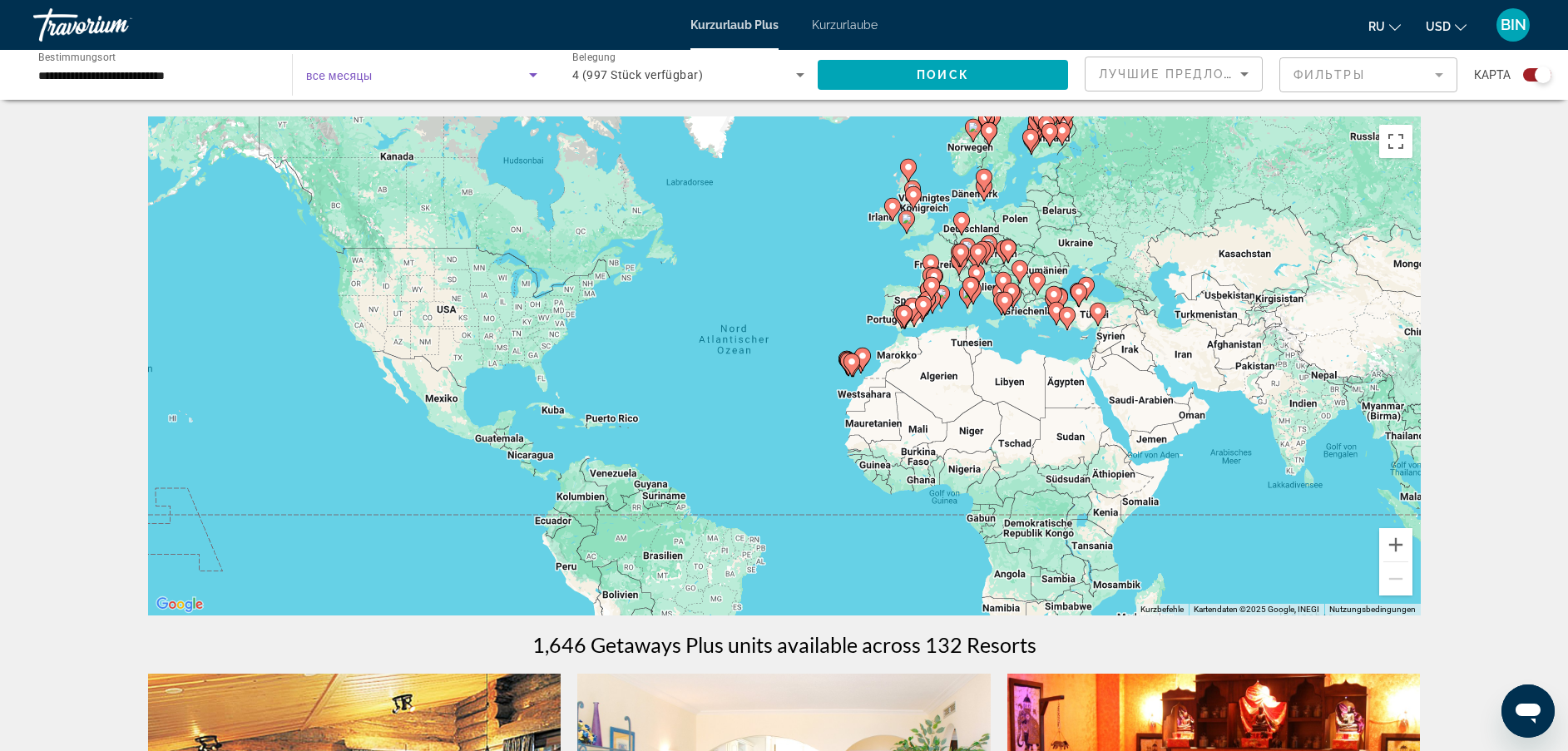
click at [387, 80] on span "Such-Widget" at bounding box center [417, 74] width 223 height 20
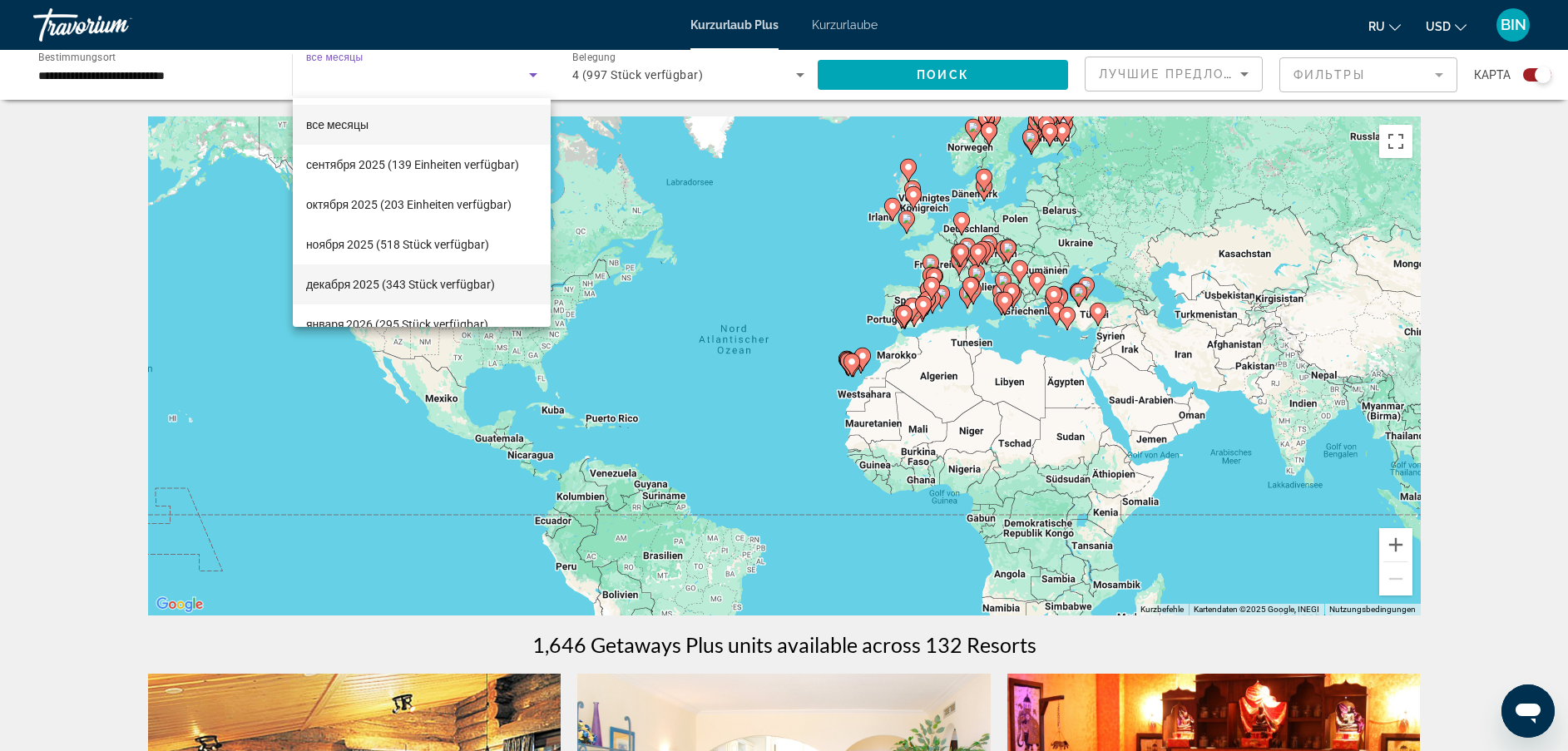
click at [375, 280] on font "декабря 2025 (343 Stück verfügbar)" at bounding box center [400, 284] width 189 height 13
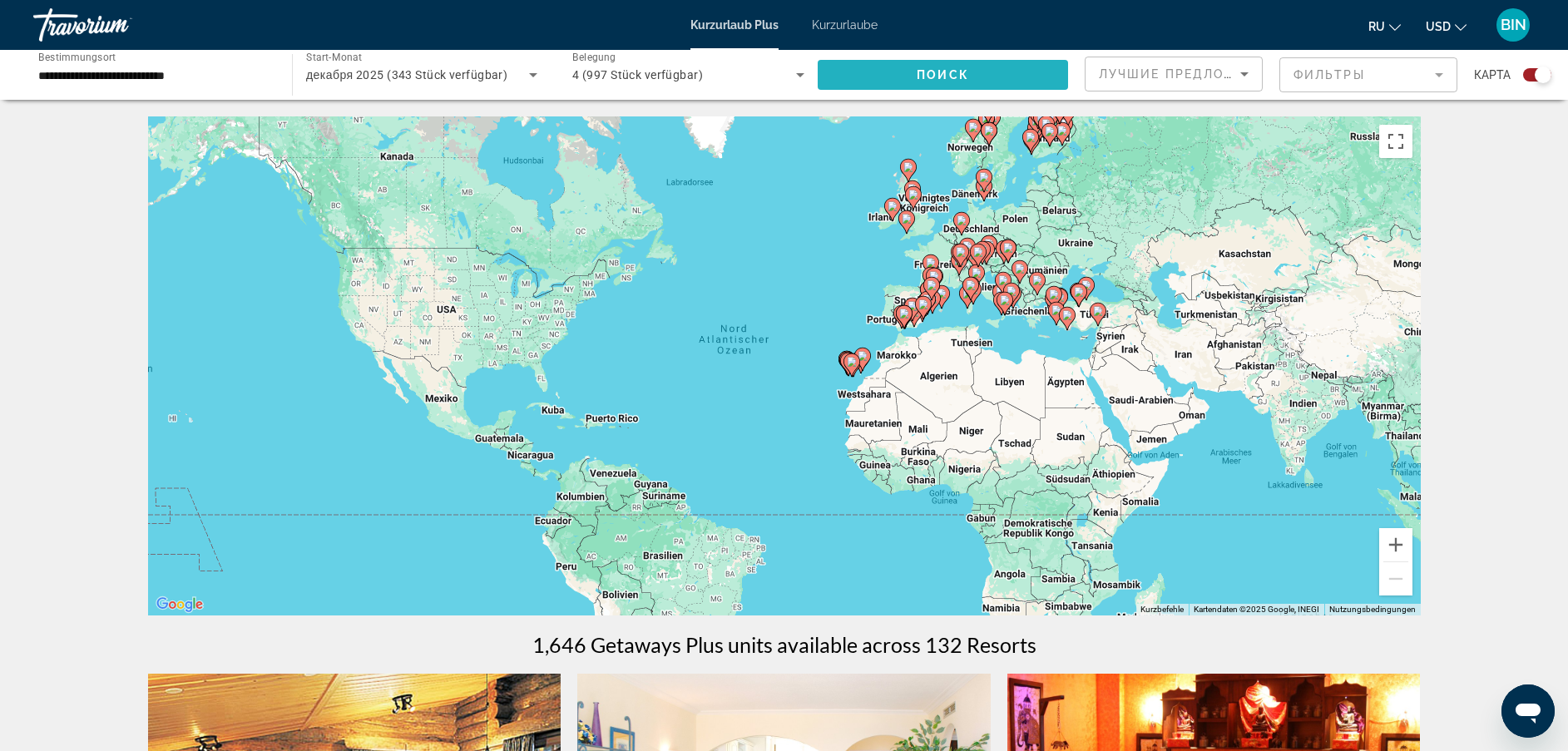
click at [922, 71] on span "Поиск" at bounding box center [943, 75] width 52 height 13
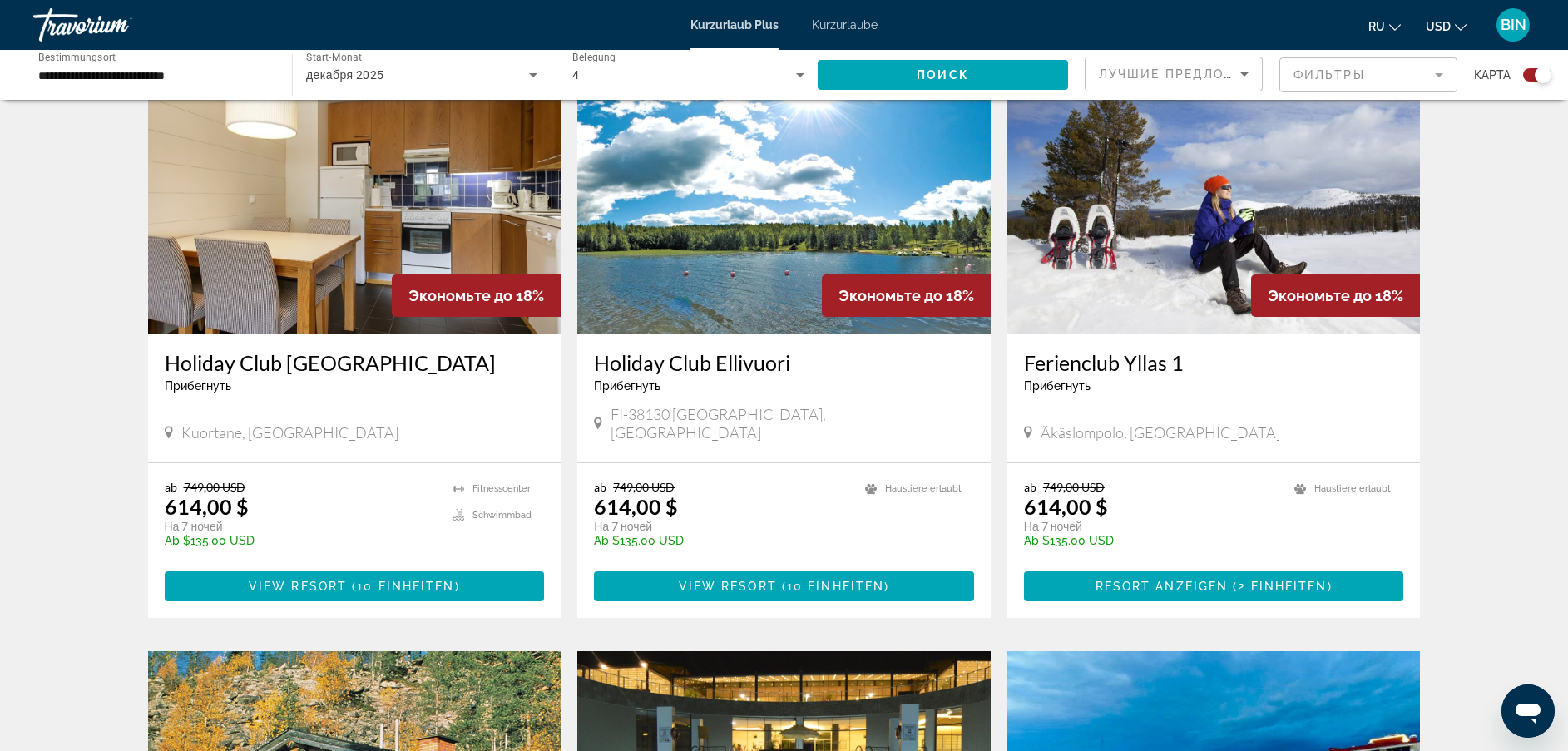
scroll to position [584, 0]
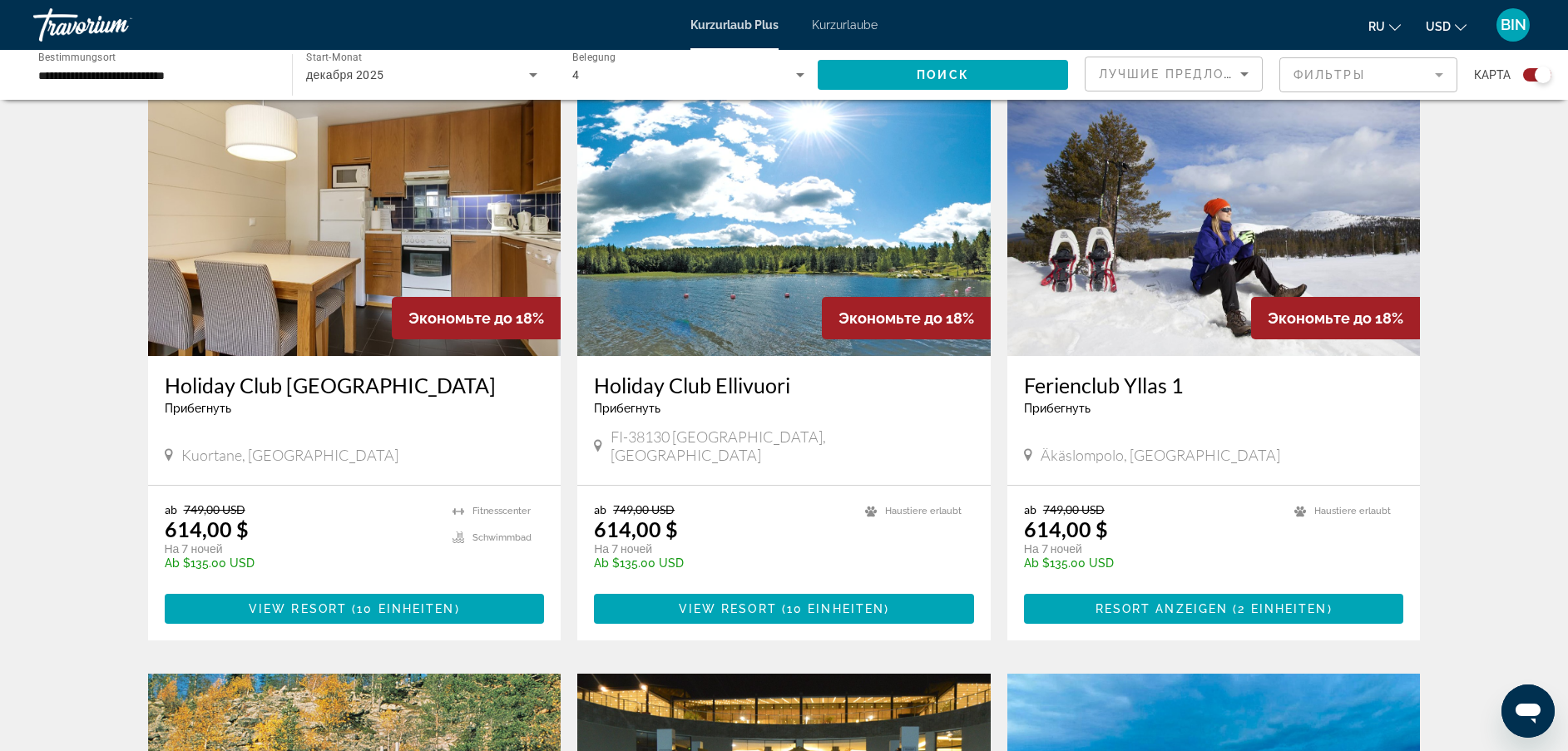
click at [1201, 71] on span "Лучшие предложения" at bounding box center [1187, 74] width 177 height 13
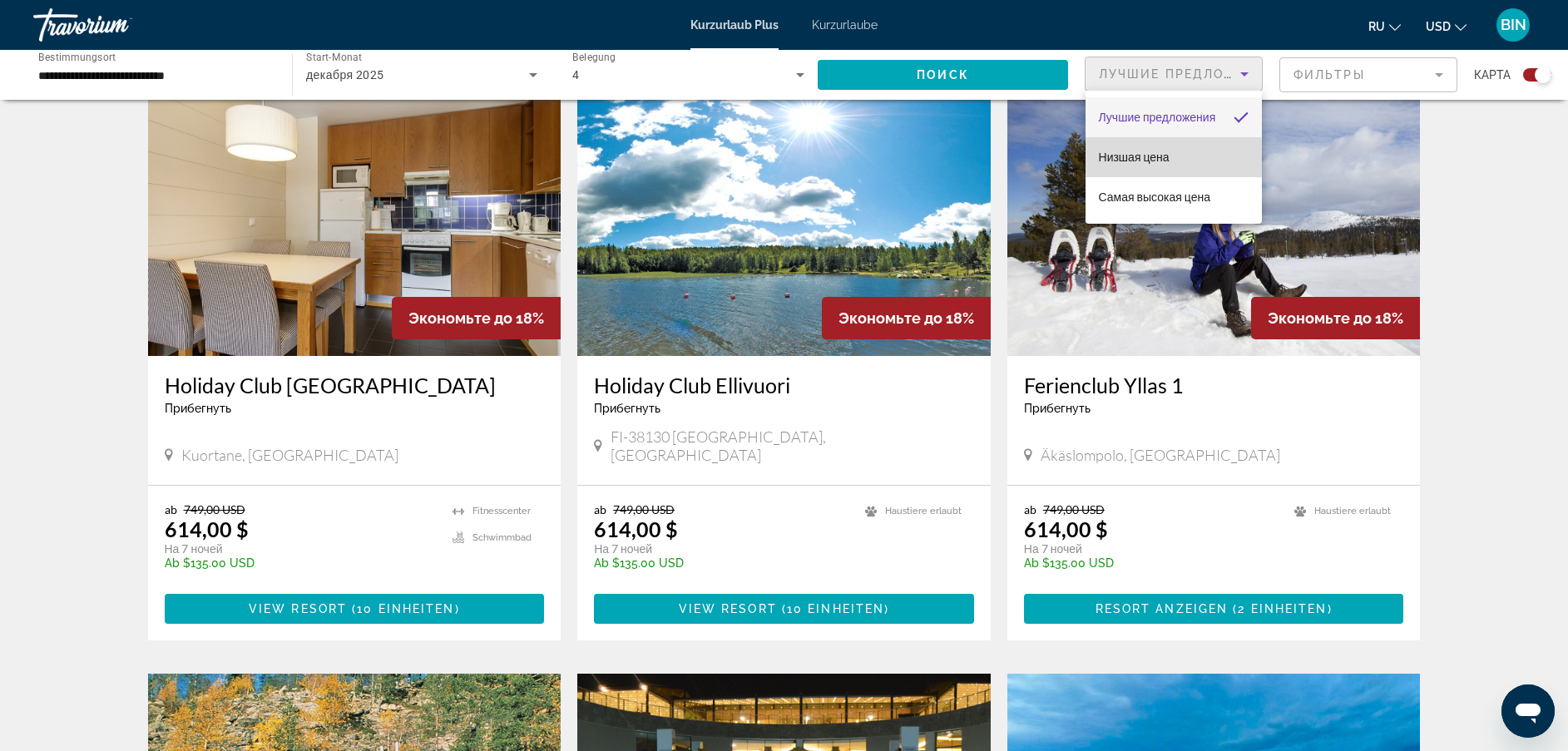
click at [1145, 161] on span "Низшая цена" at bounding box center [1135, 157] width 71 height 13
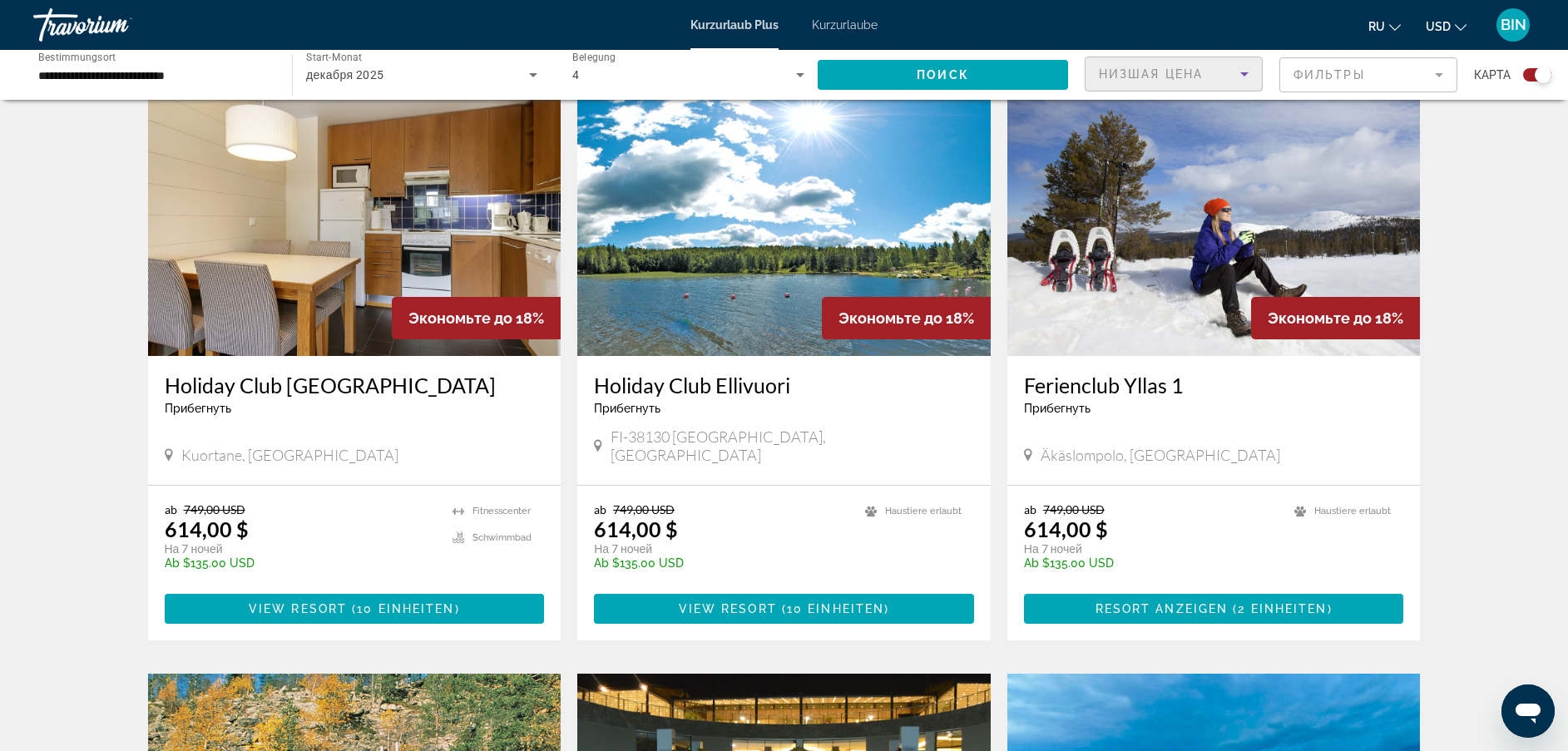
click at [1244, 70] on icon "Sortieren nach" at bounding box center [1244, 73] width 20 height 20
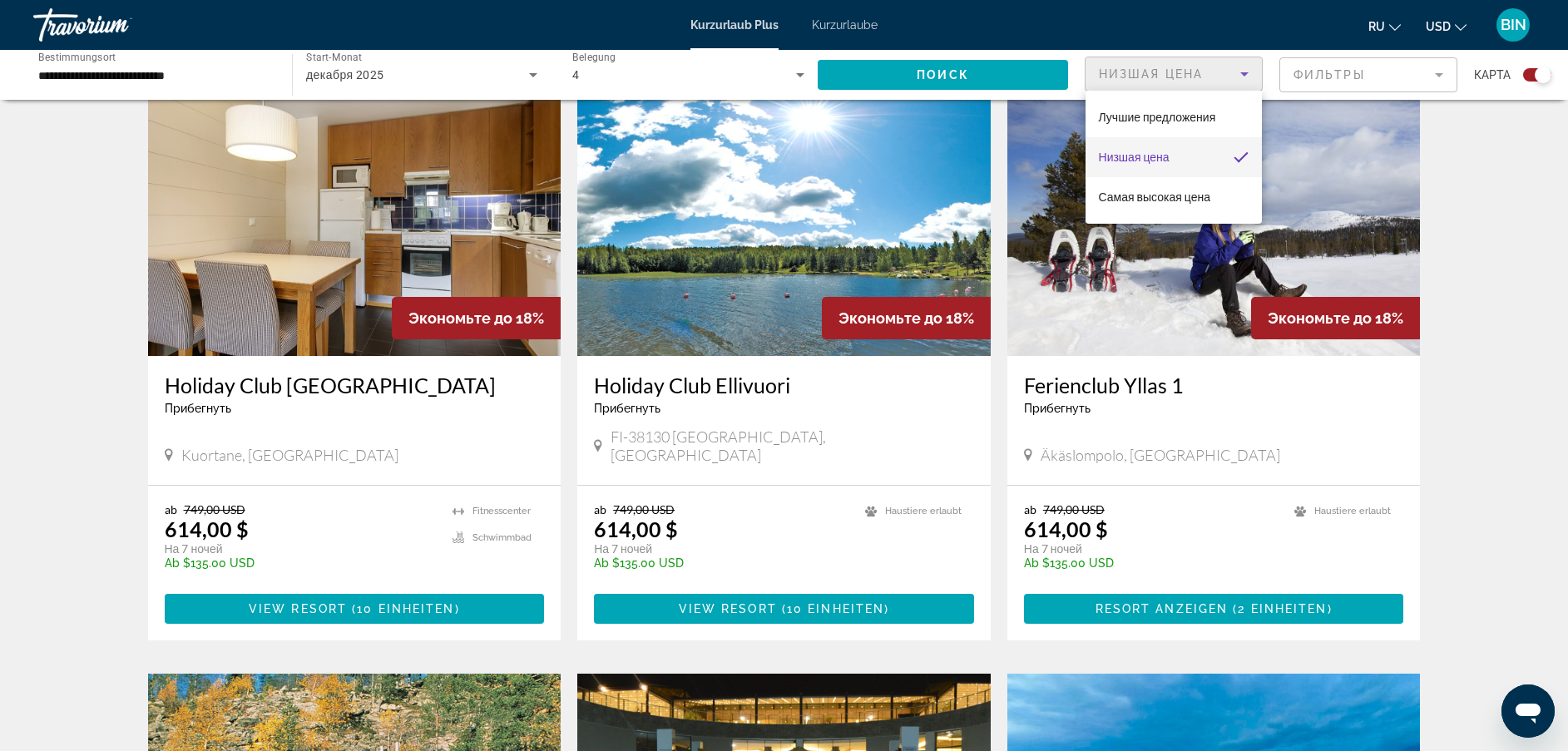
click at [1244, 70] on div at bounding box center [784, 375] width 1568 height 751
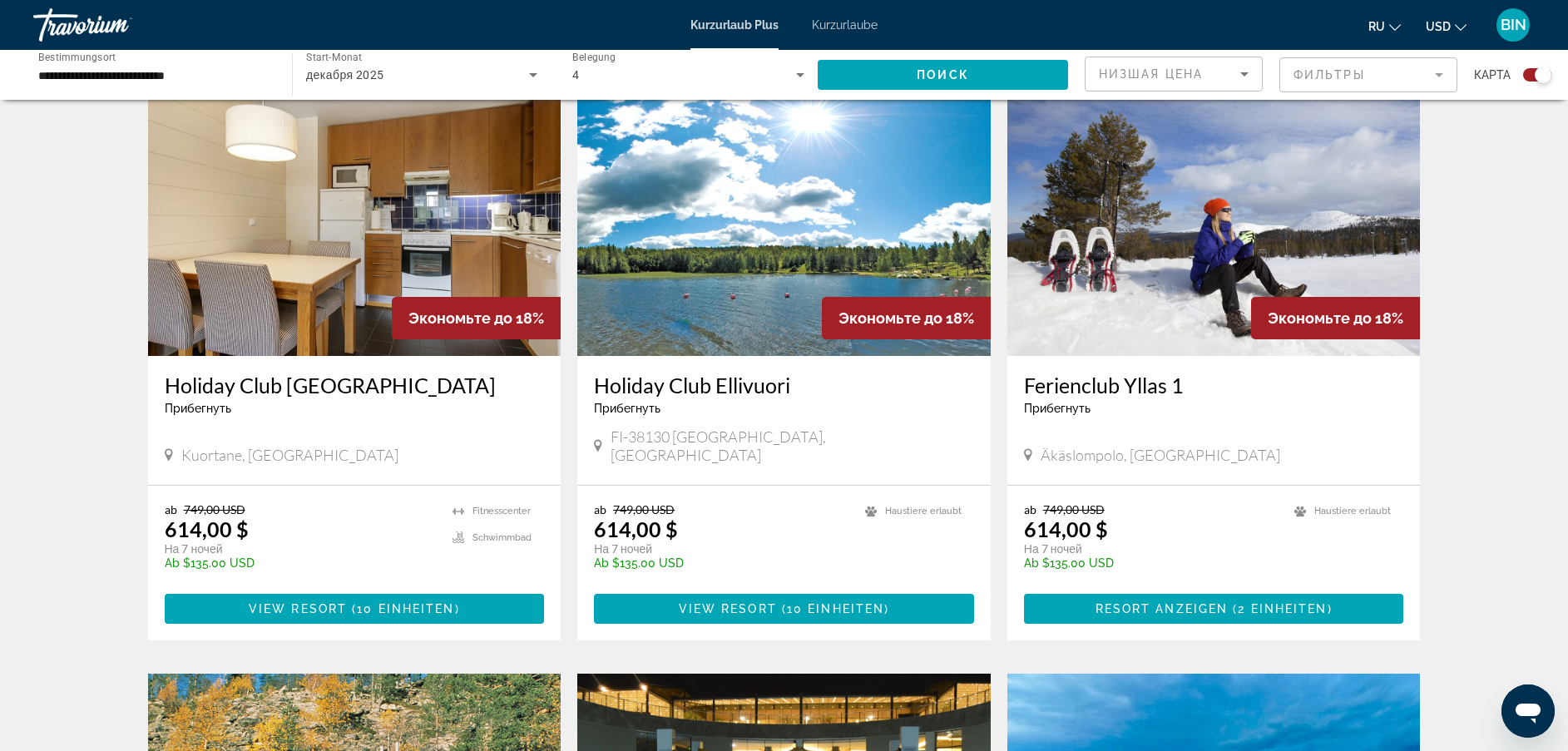
click at [1381, 79] on mat-form-field "Фильтры" at bounding box center [1369, 74] width 178 height 35
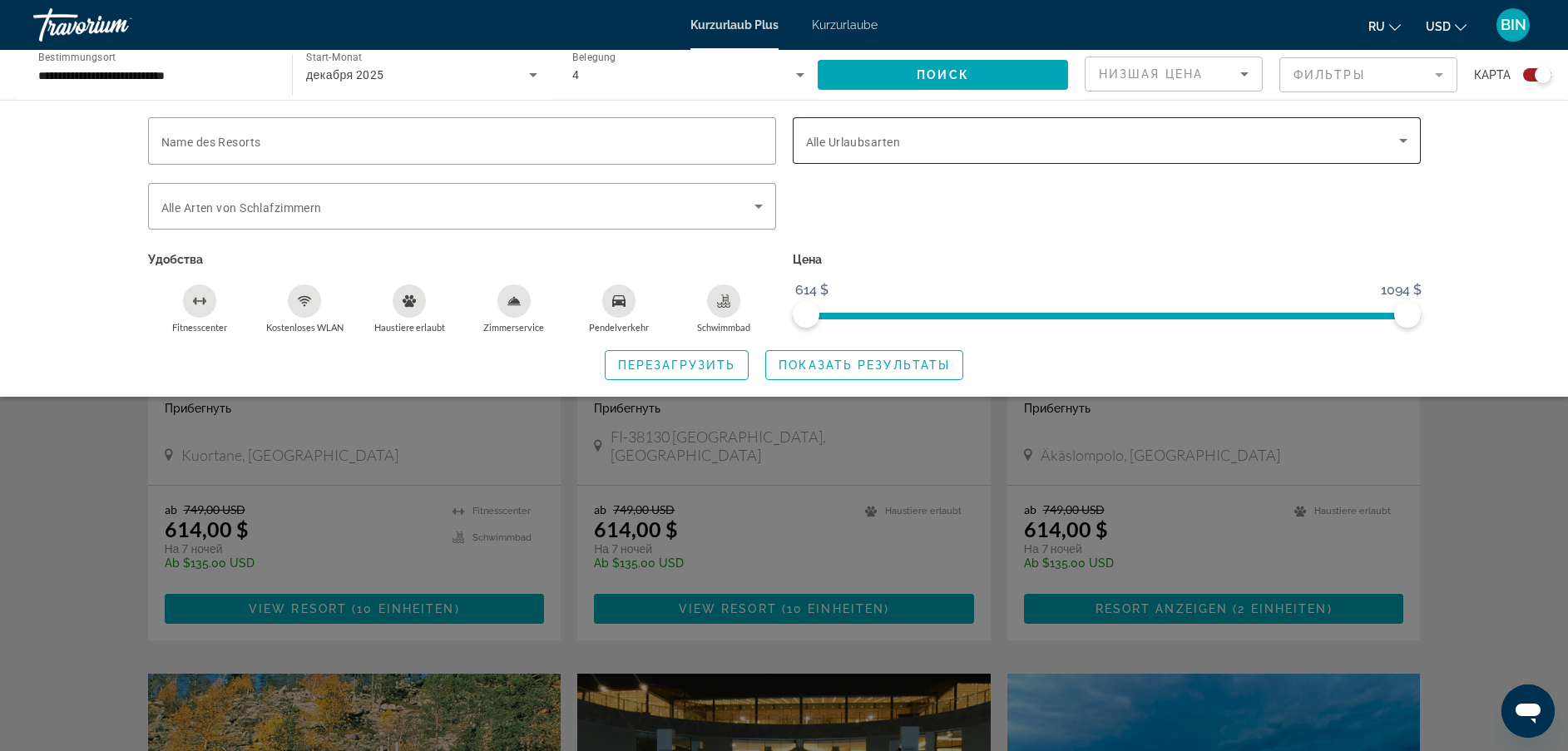
click at [849, 152] on div "Such-Widget" at bounding box center [1107, 140] width 602 height 47
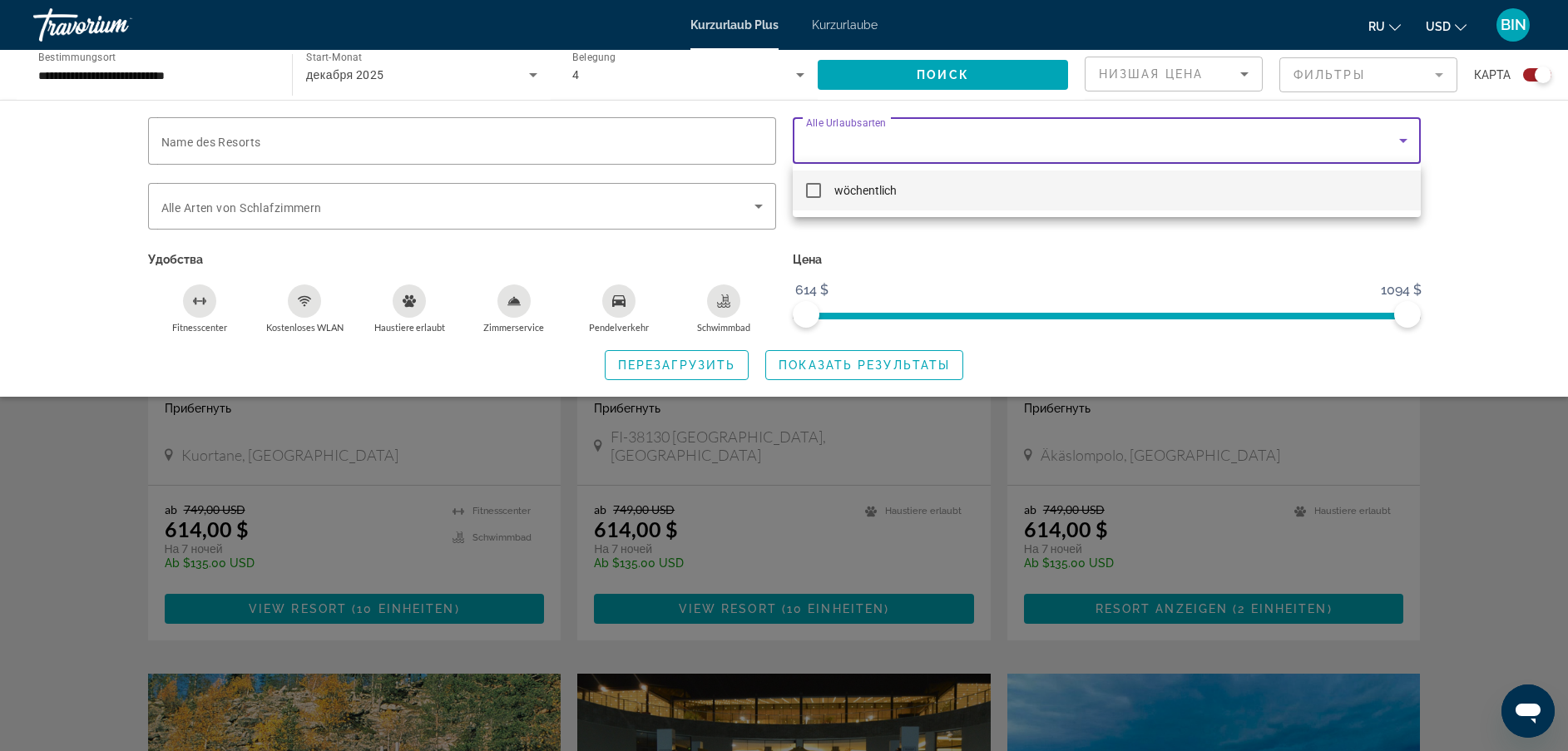
click at [849, 152] on div at bounding box center [784, 375] width 1568 height 751
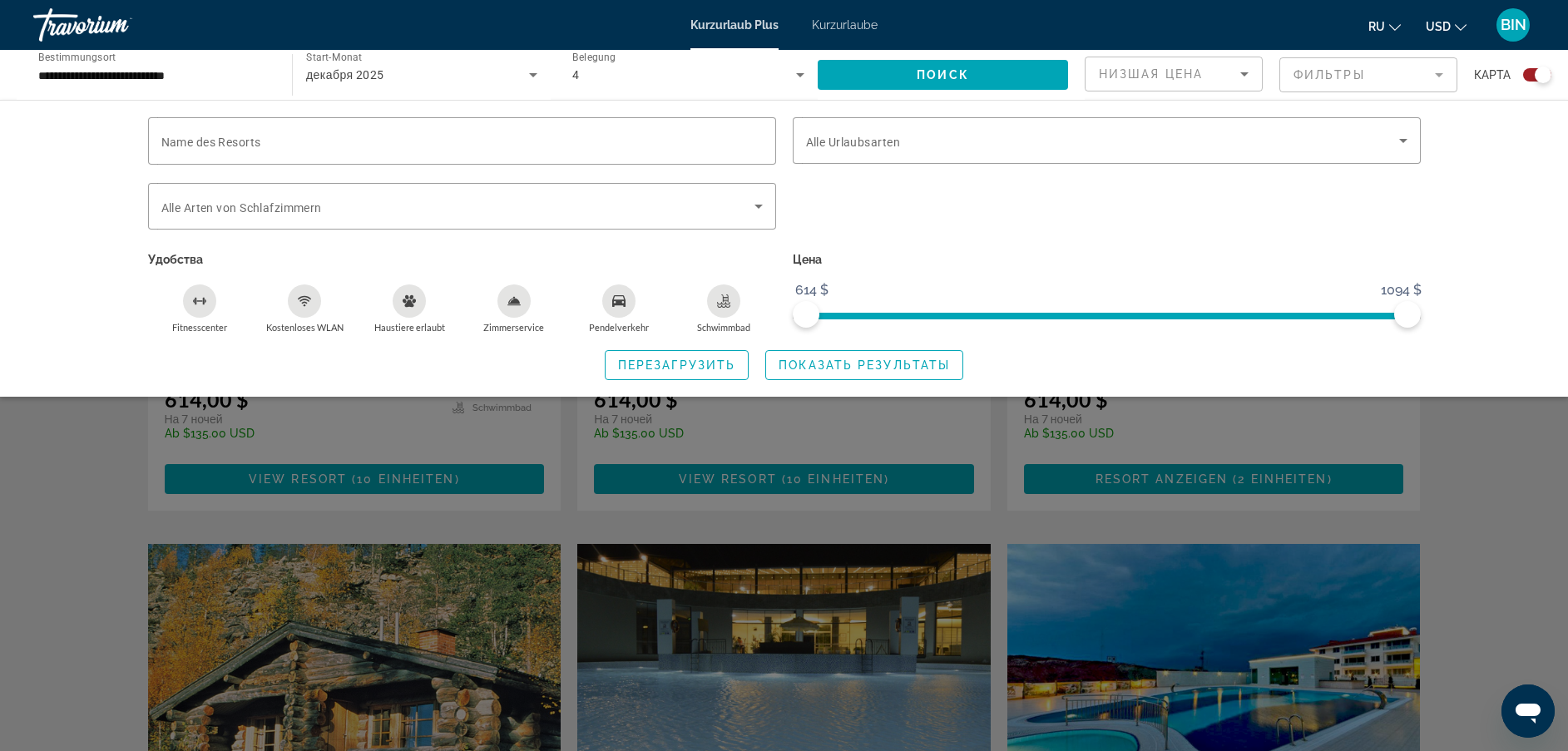
scroll to position [833, 0]
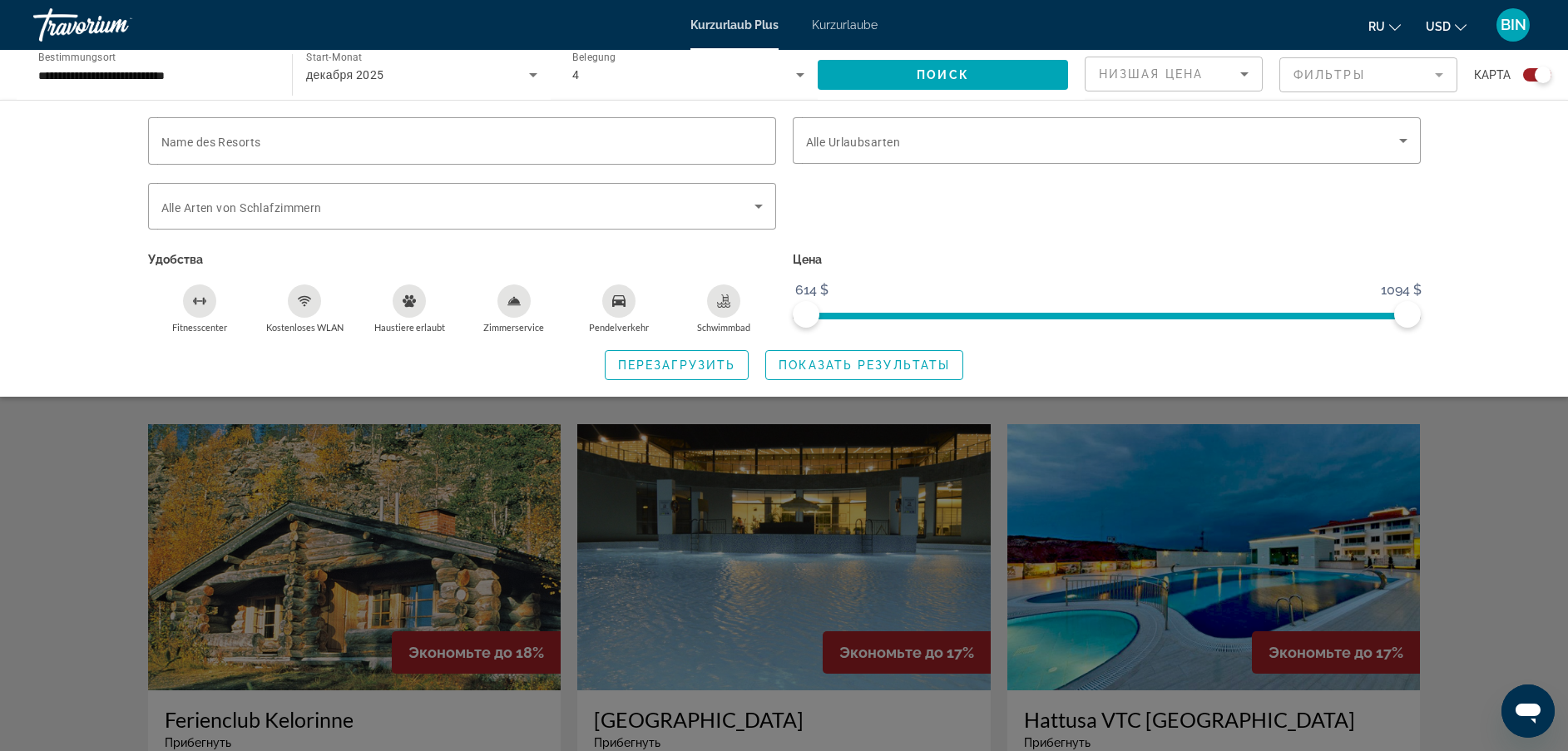
click at [1477, 473] on div "Such-Widget" at bounding box center [784, 500] width 1568 height 501
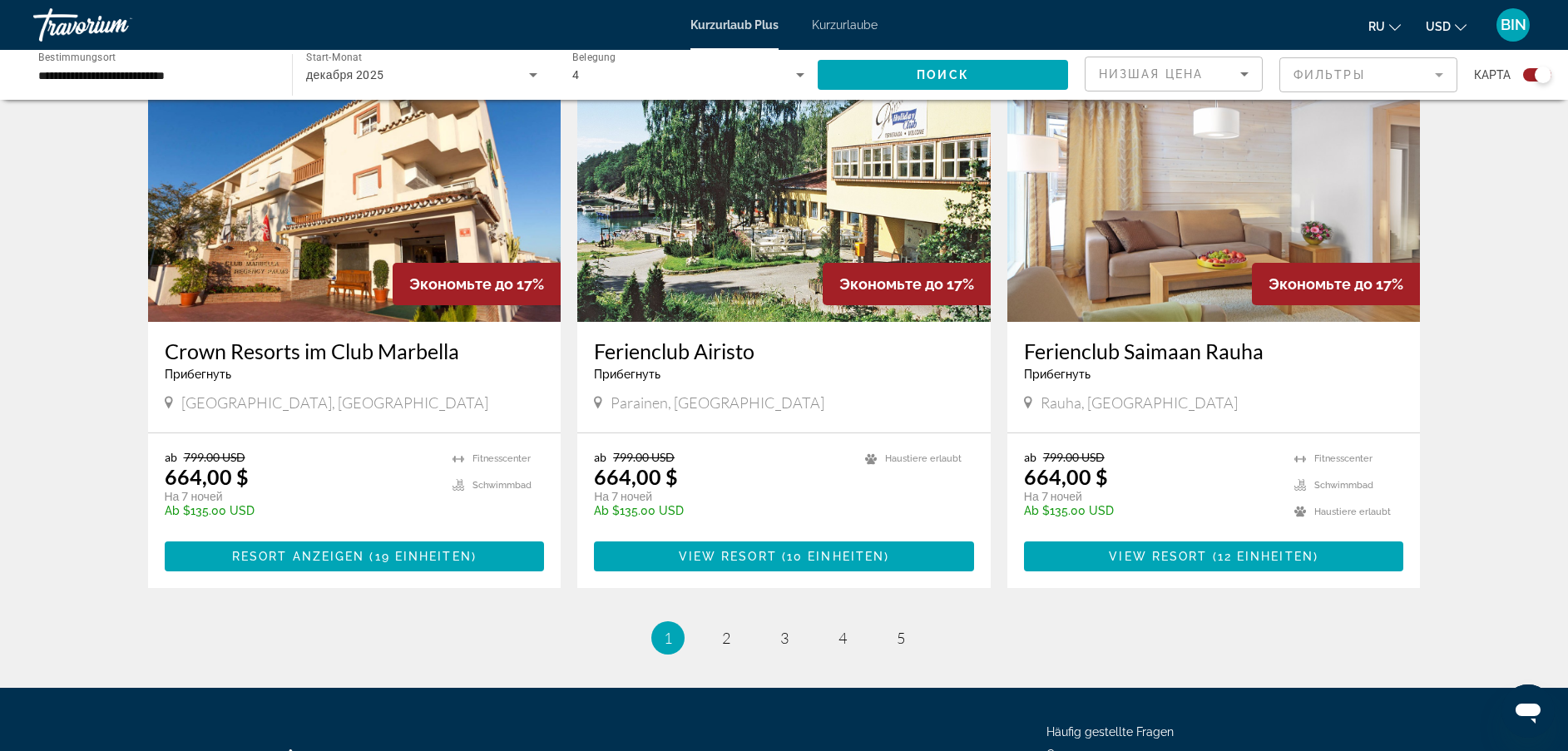
scroll to position [2455, 0]
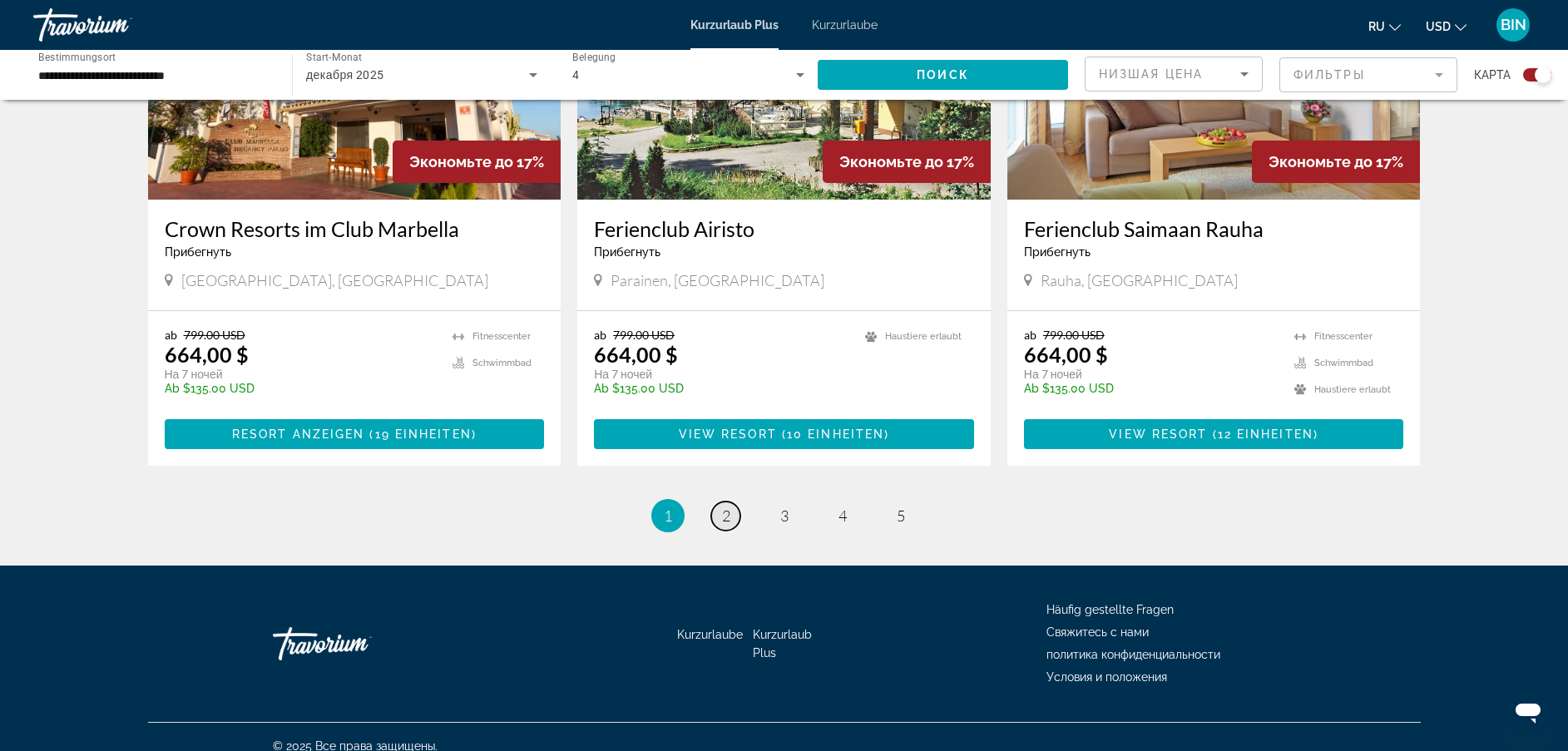
click at [726, 507] on span "2" at bounding box center [726, 516] width 8 height 19
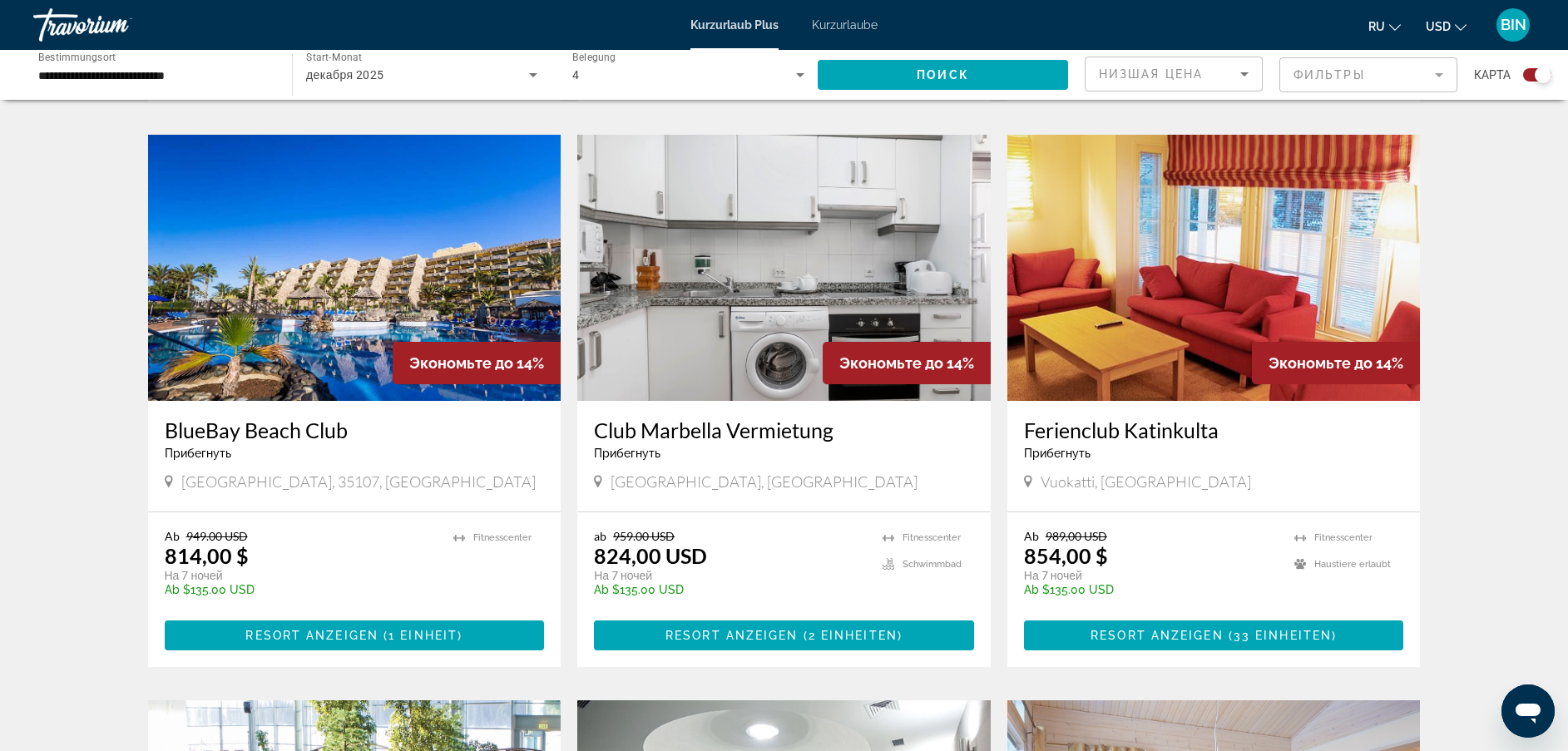
scroll to position [1248, 0]
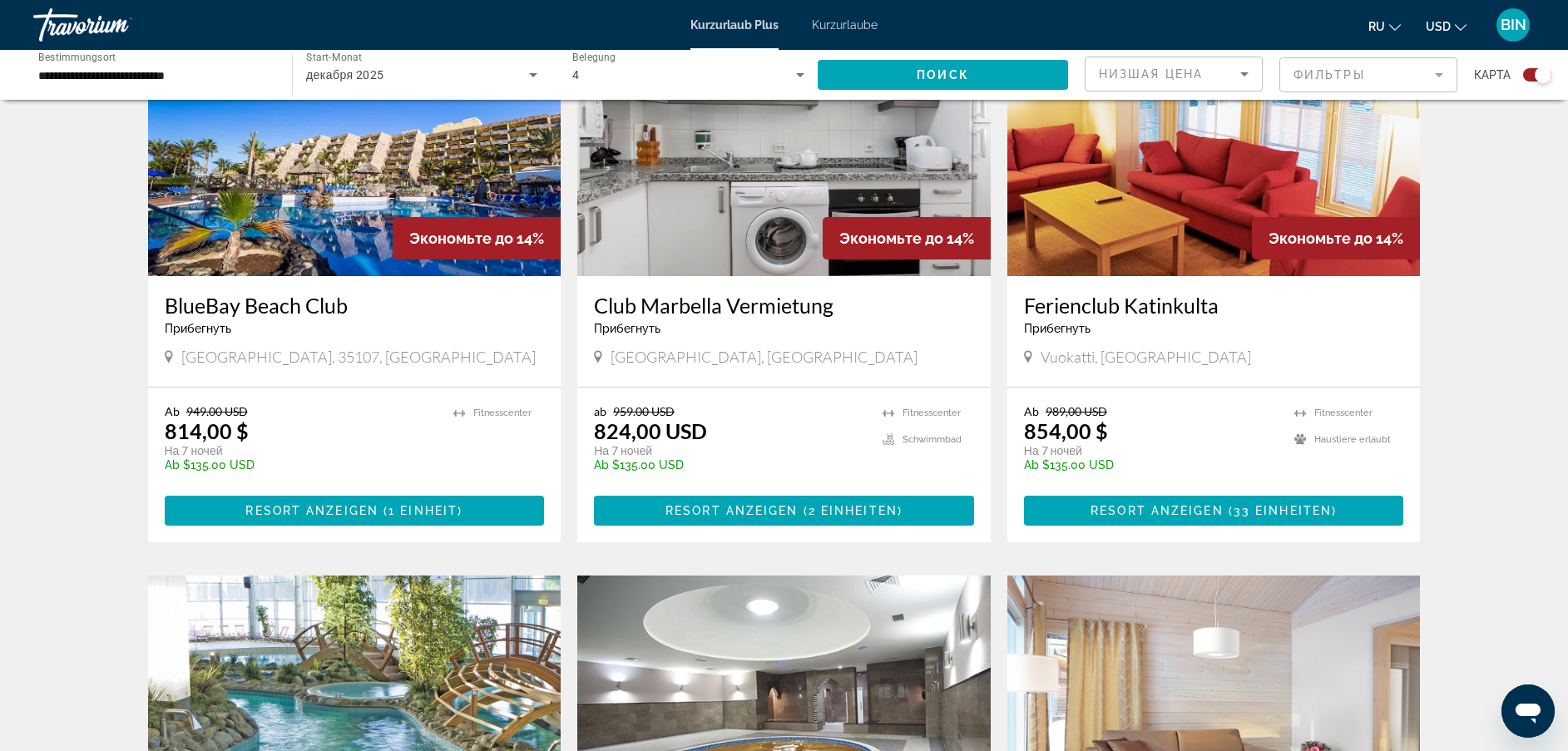
click at [380, 148] on img "Hauptinhalt" at bounding box center [355, 143] width 414 height 267
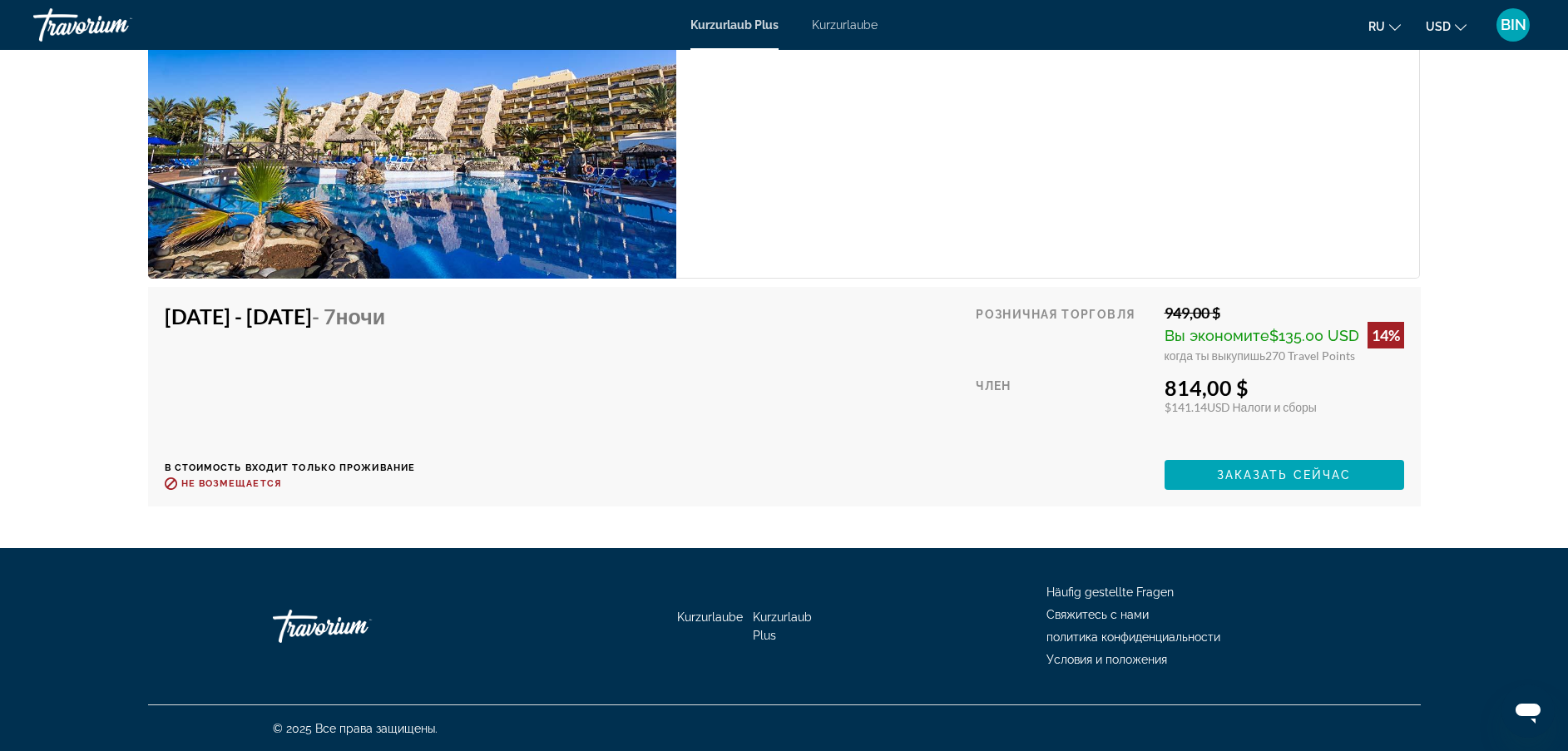
scroll to position [2937, 0]
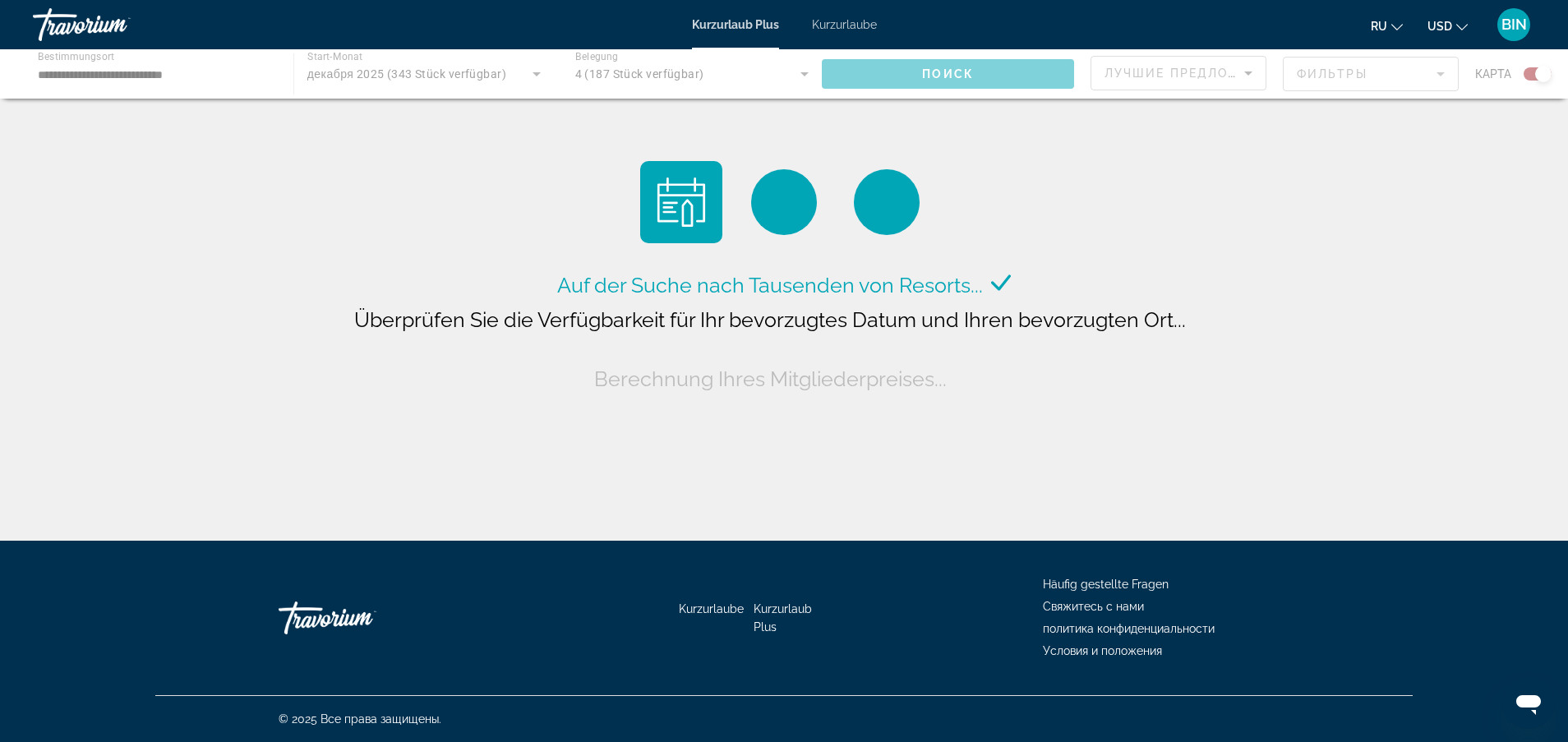
click at [353, 71] on div "Hauptinhalt" at bounding box center [784, 73] width 1568 height 49
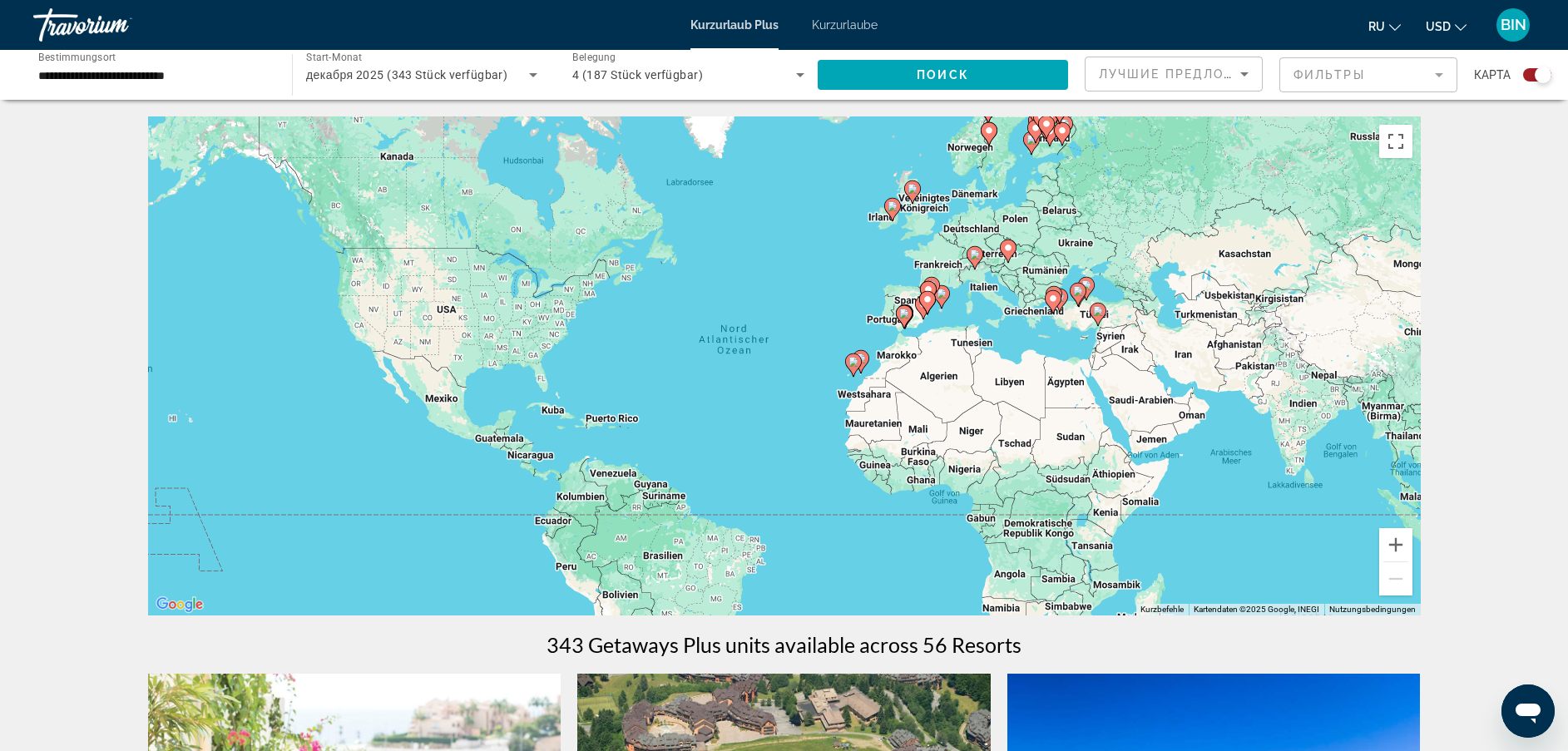
click at [439, 72] on span "декабря 2025 (343 Stück verfügbar)" at bounding box center [406, 75] width 201 height 13
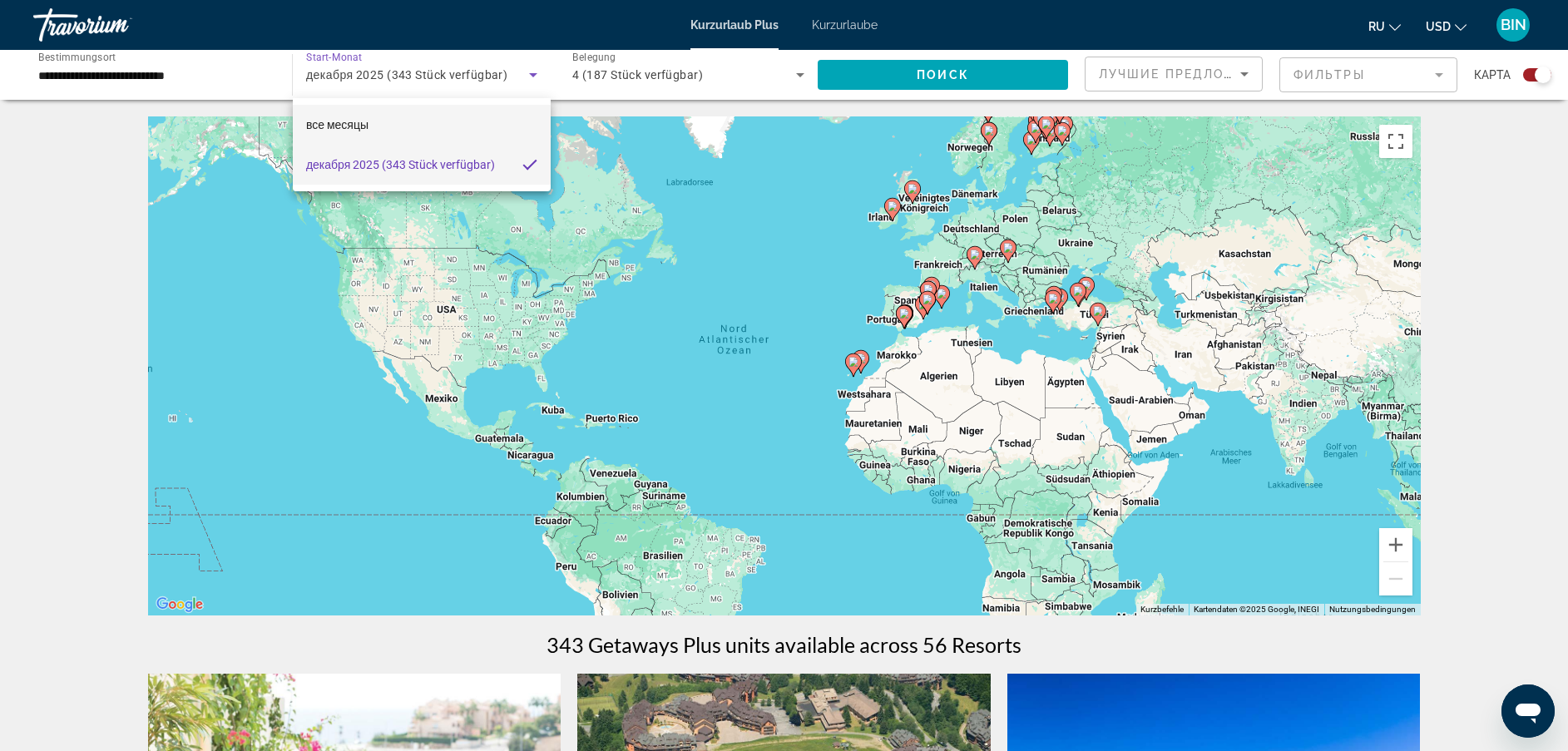
click at [415, 126] on mat-option "все месяцы" at bounding box center [422, 124] width 258 height 40
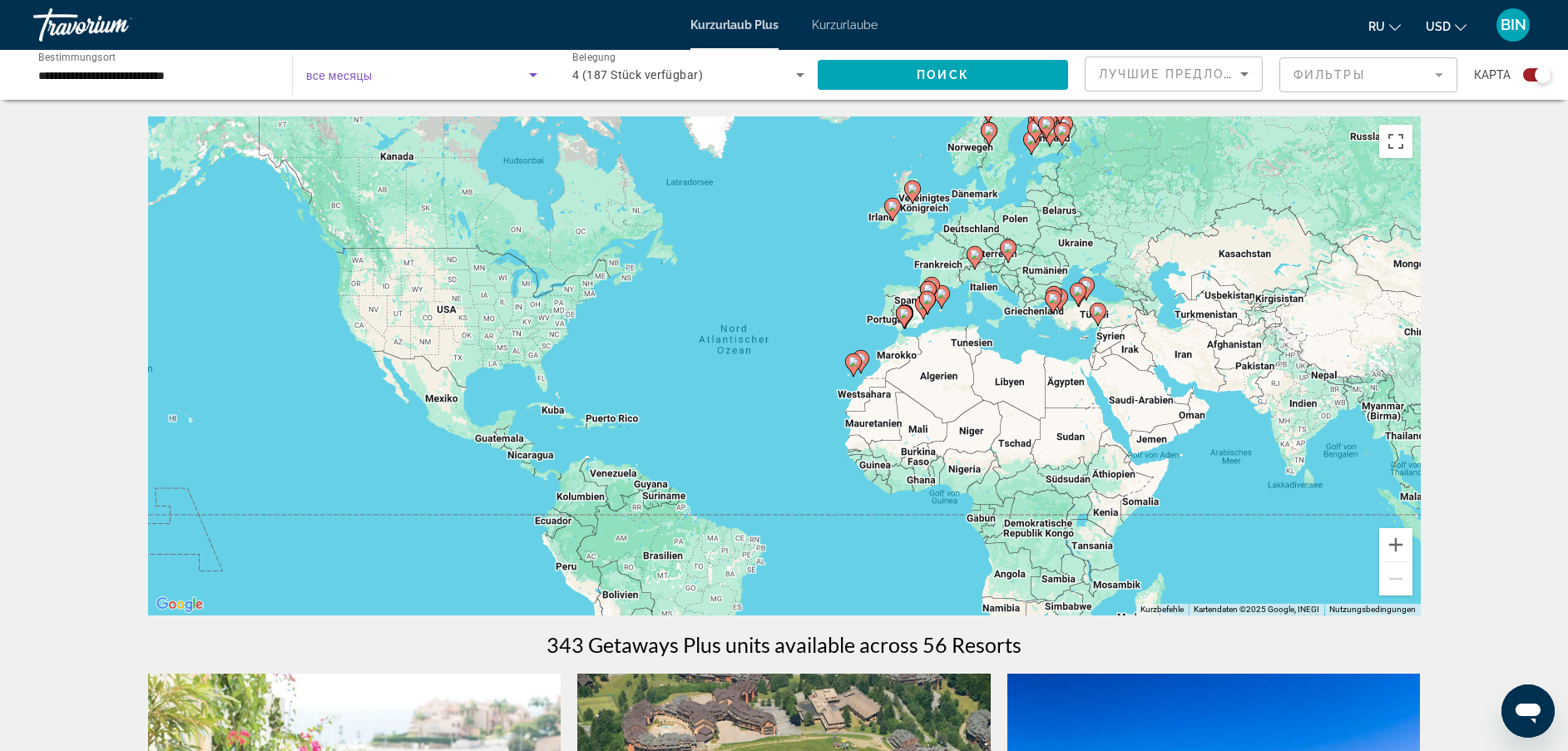
click at [416, 77] on span "Such-Widget" at bounding box center [417, 74] width 223 height 20
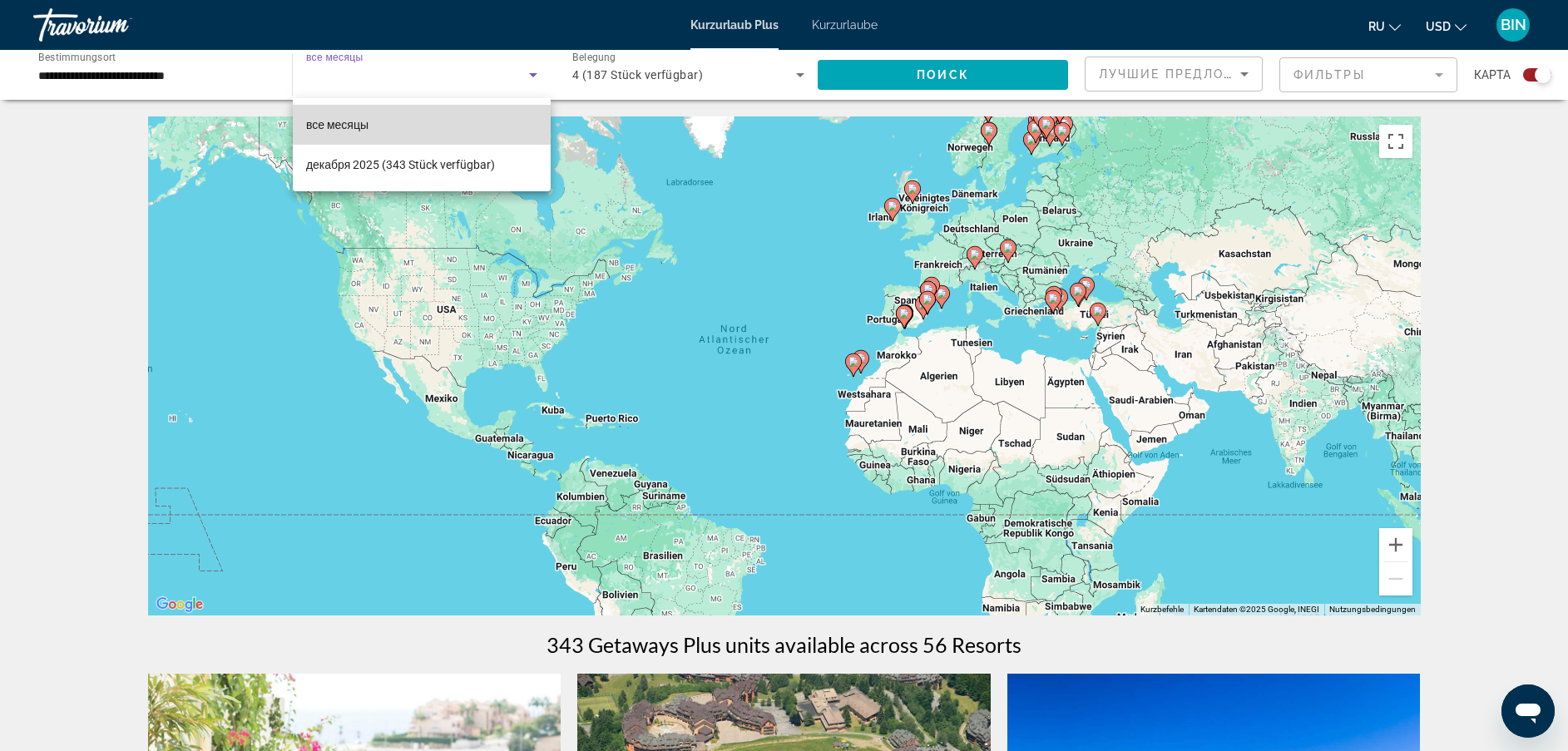
click at [344, 112] on mat-option "все месяцы" at bounding box center [422, 124] width 258 height 40
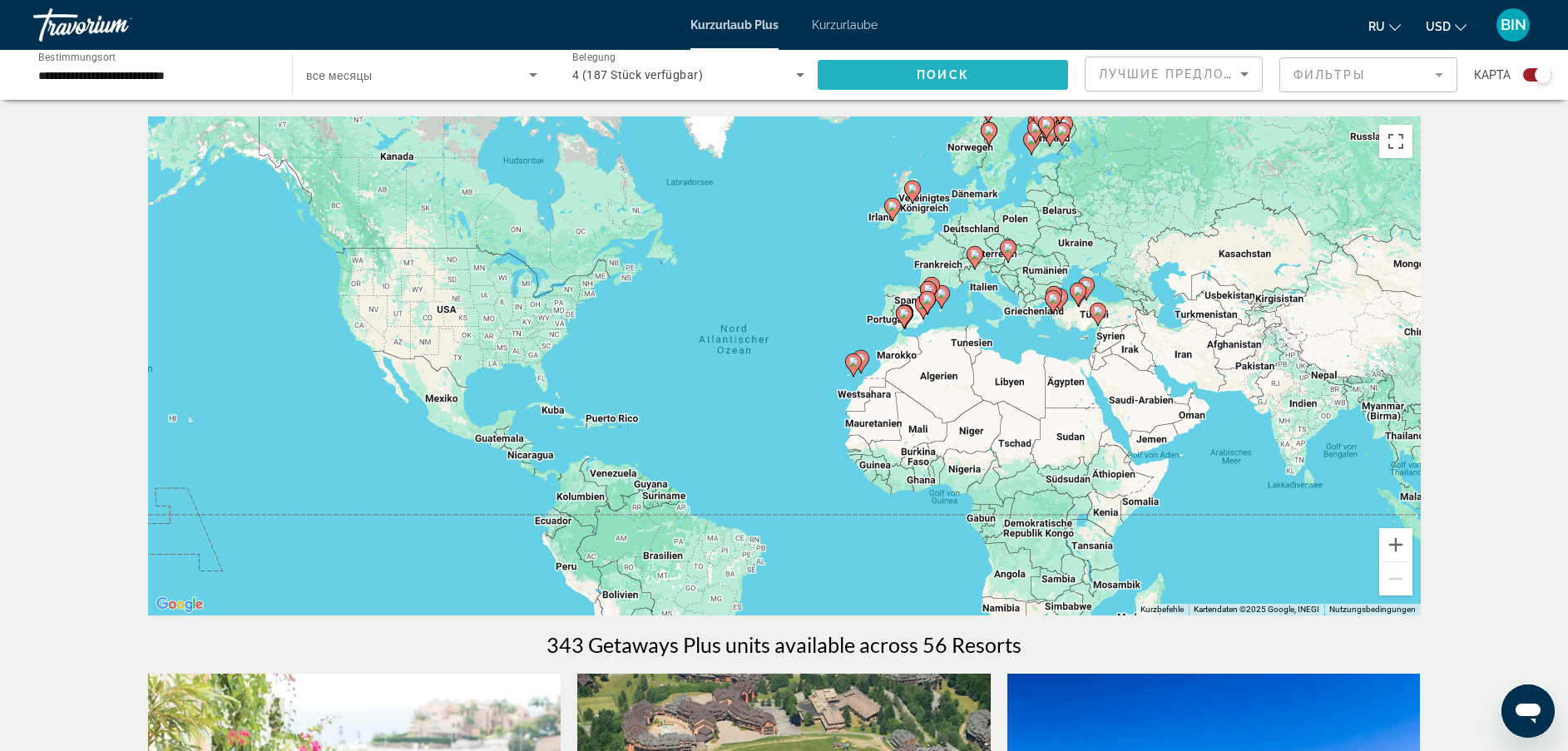
click at [877, 70] on span "Such-Widget" at bounding box center [943, 75] width 251 height 40
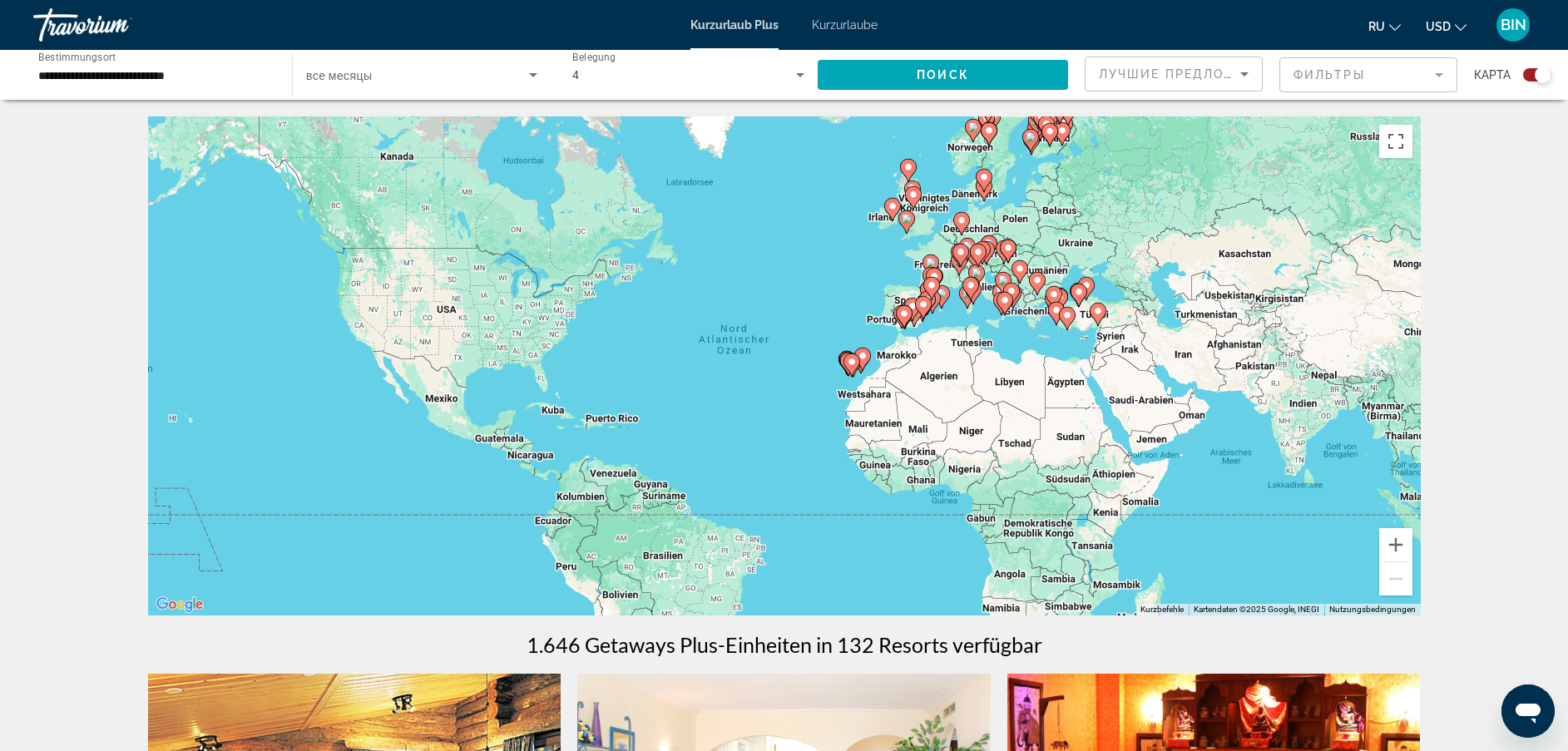
click at [368, 70] on span "все месяцы" at bounding box center [339, 76] width 66 height 13
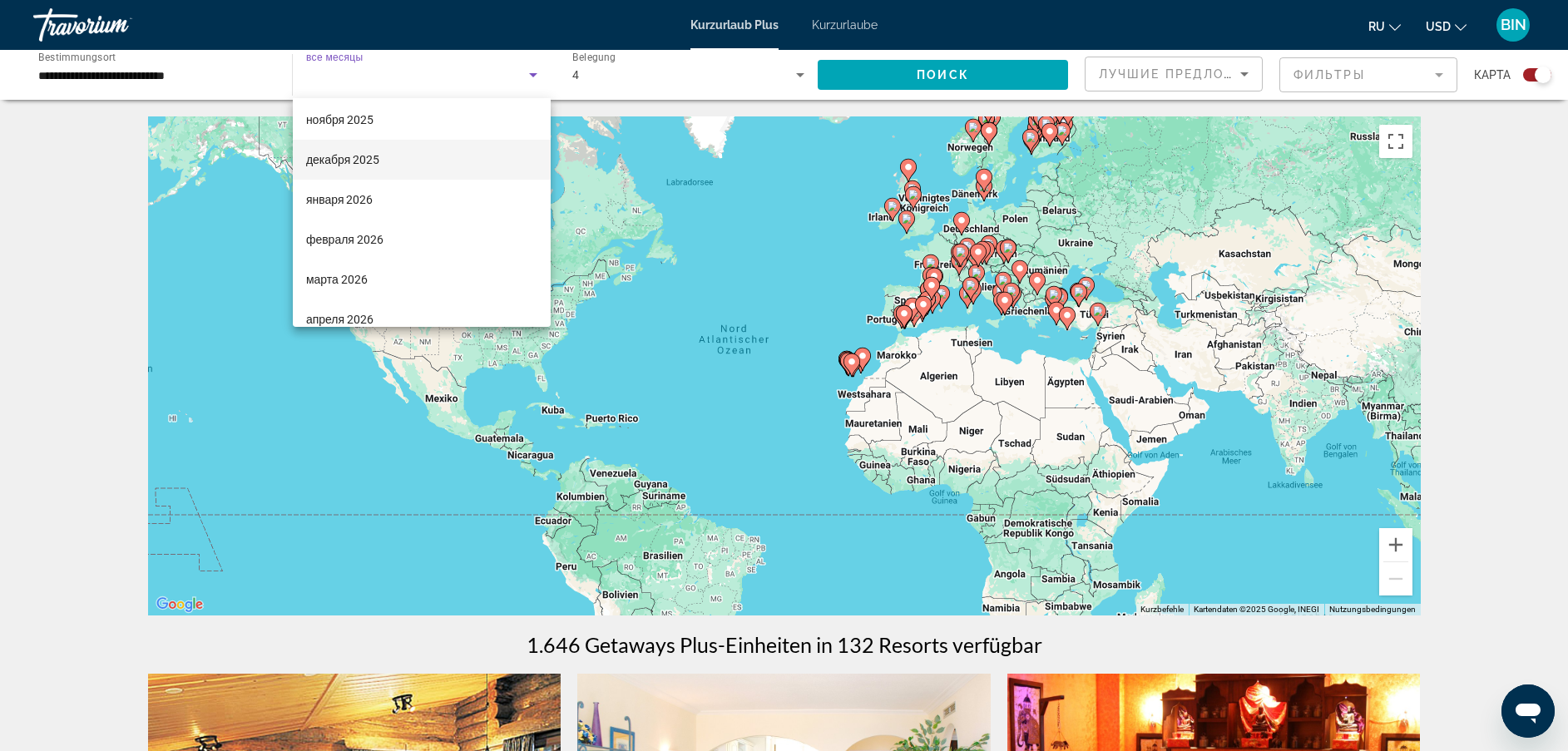
scroll to position [250, 0]
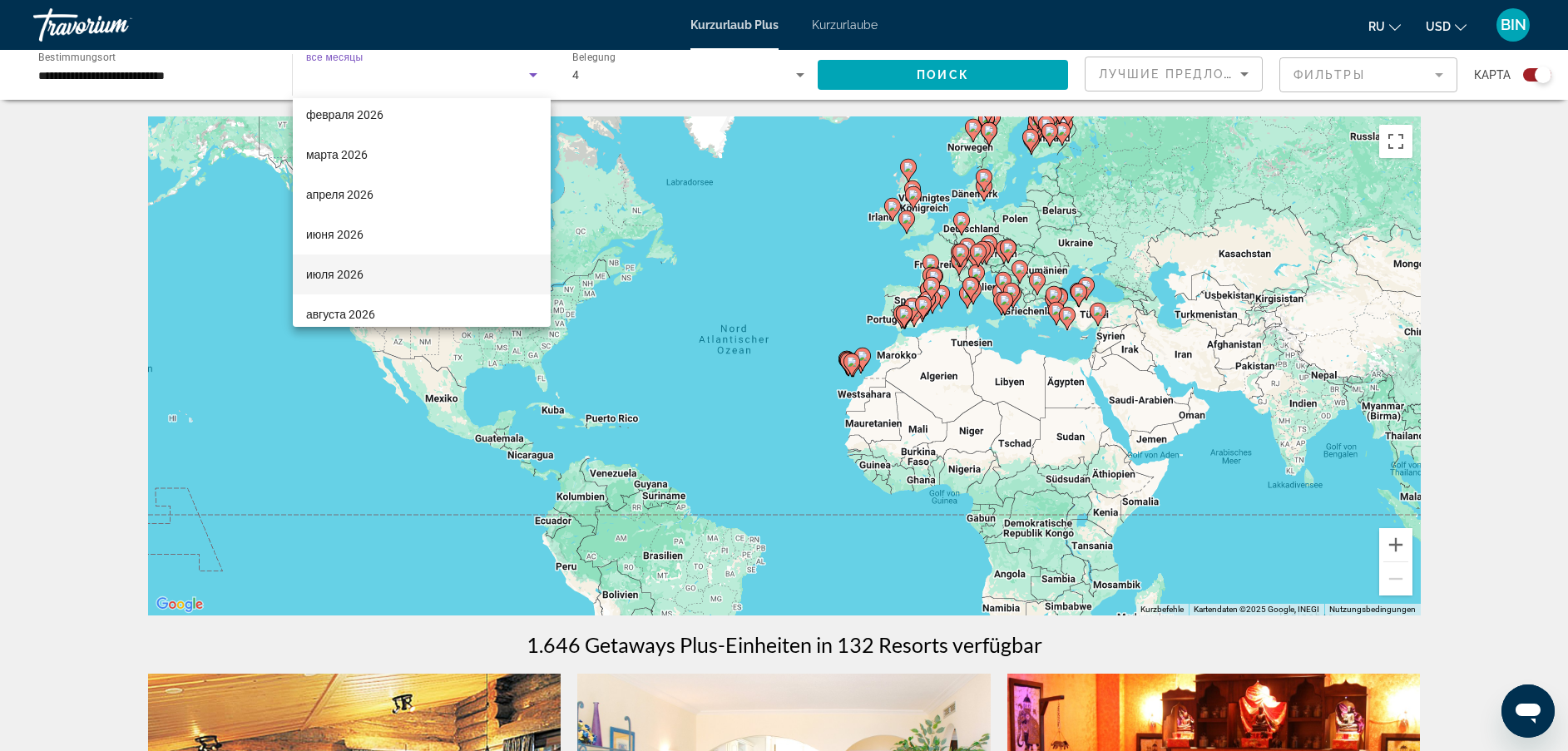
click at [370, 272] on mat-option "июля 2026" at bounding box center [422, 274] width 258 height 40
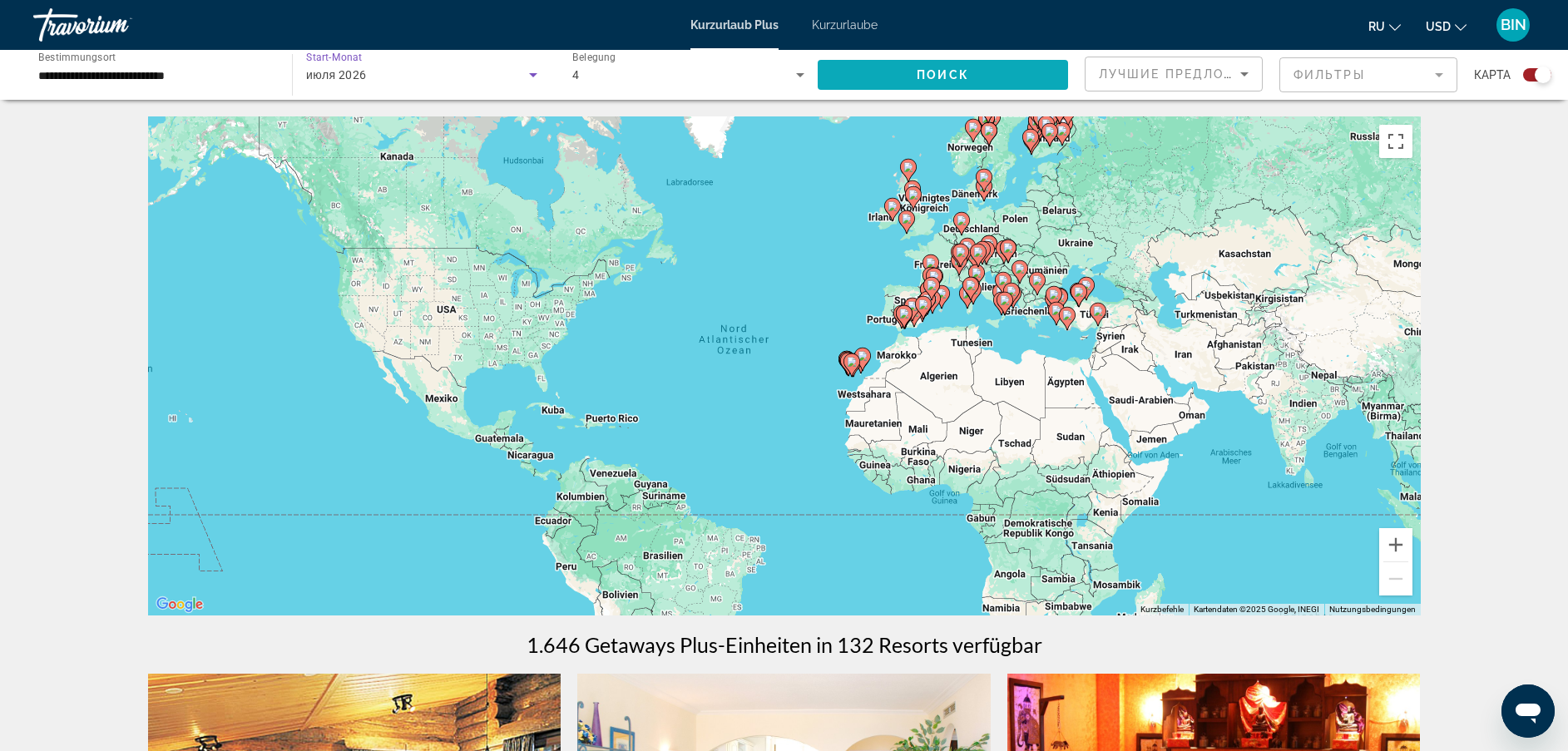
click at [898, 71] on span "Such-Widget" at bounding box center [943, 75] width 251 height 40
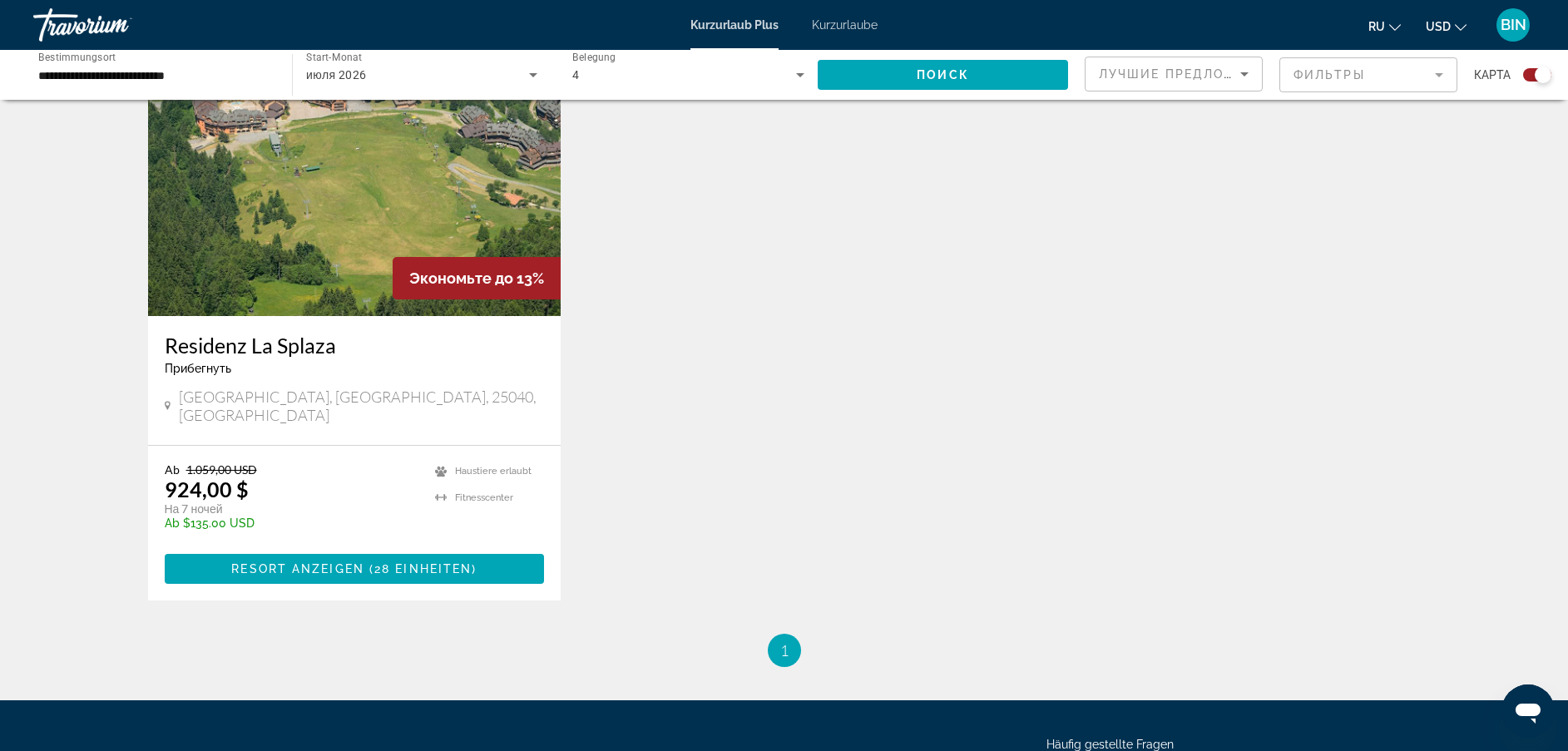
scroll to position [499, 0]
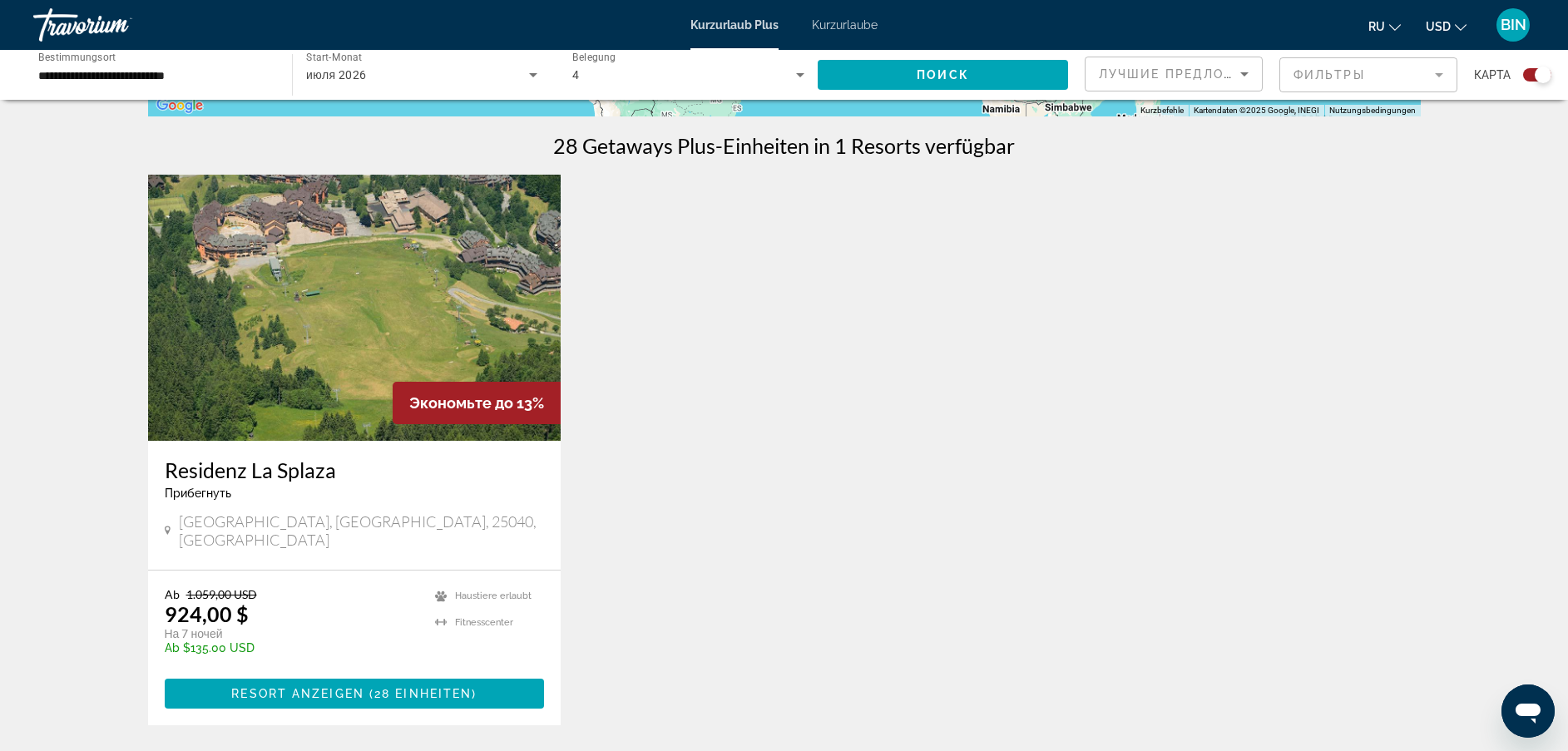
click at [472, 355] on img "Hauptinhalt" at bounding box center [355, 308] width 414 height 267
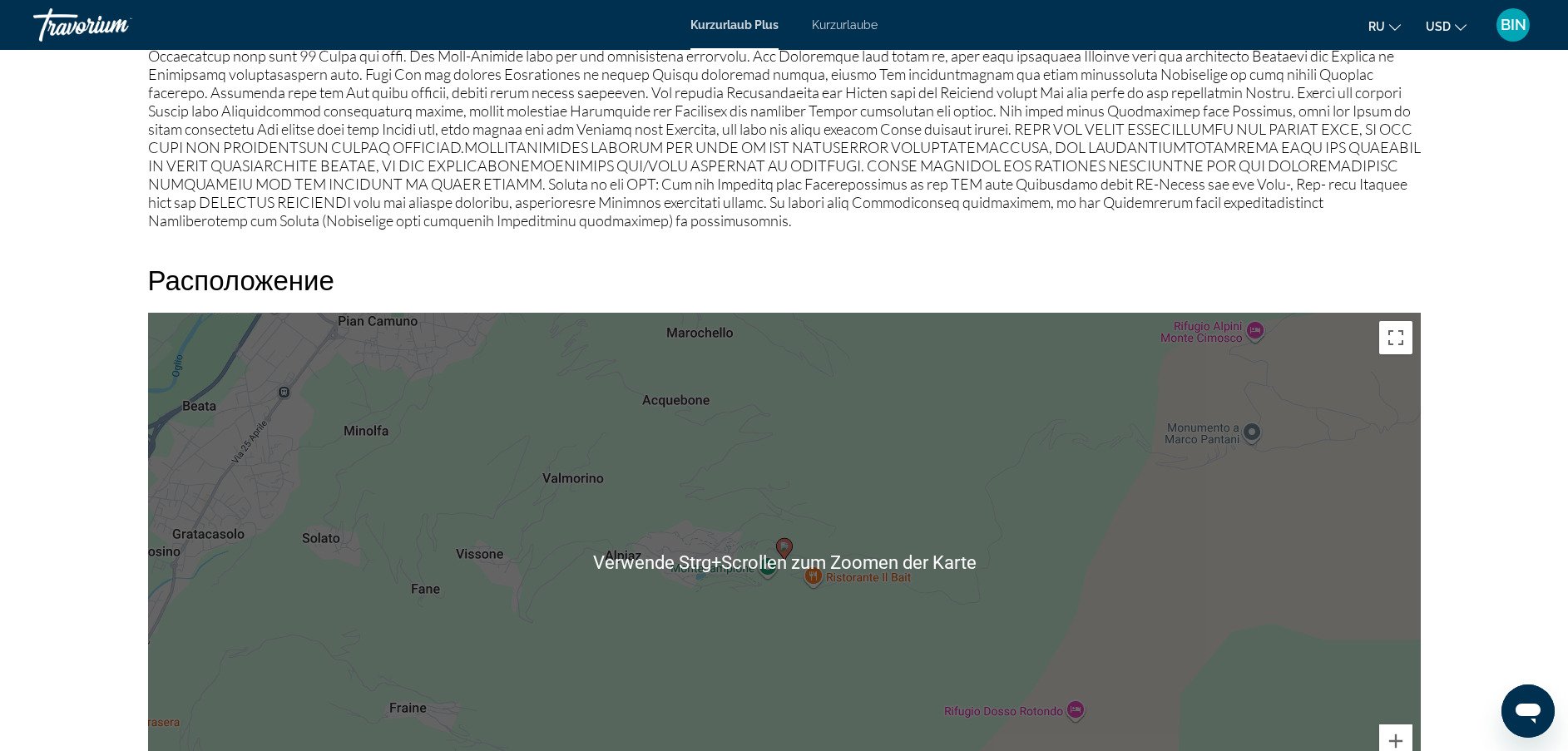
scroll to position [1996, 0]
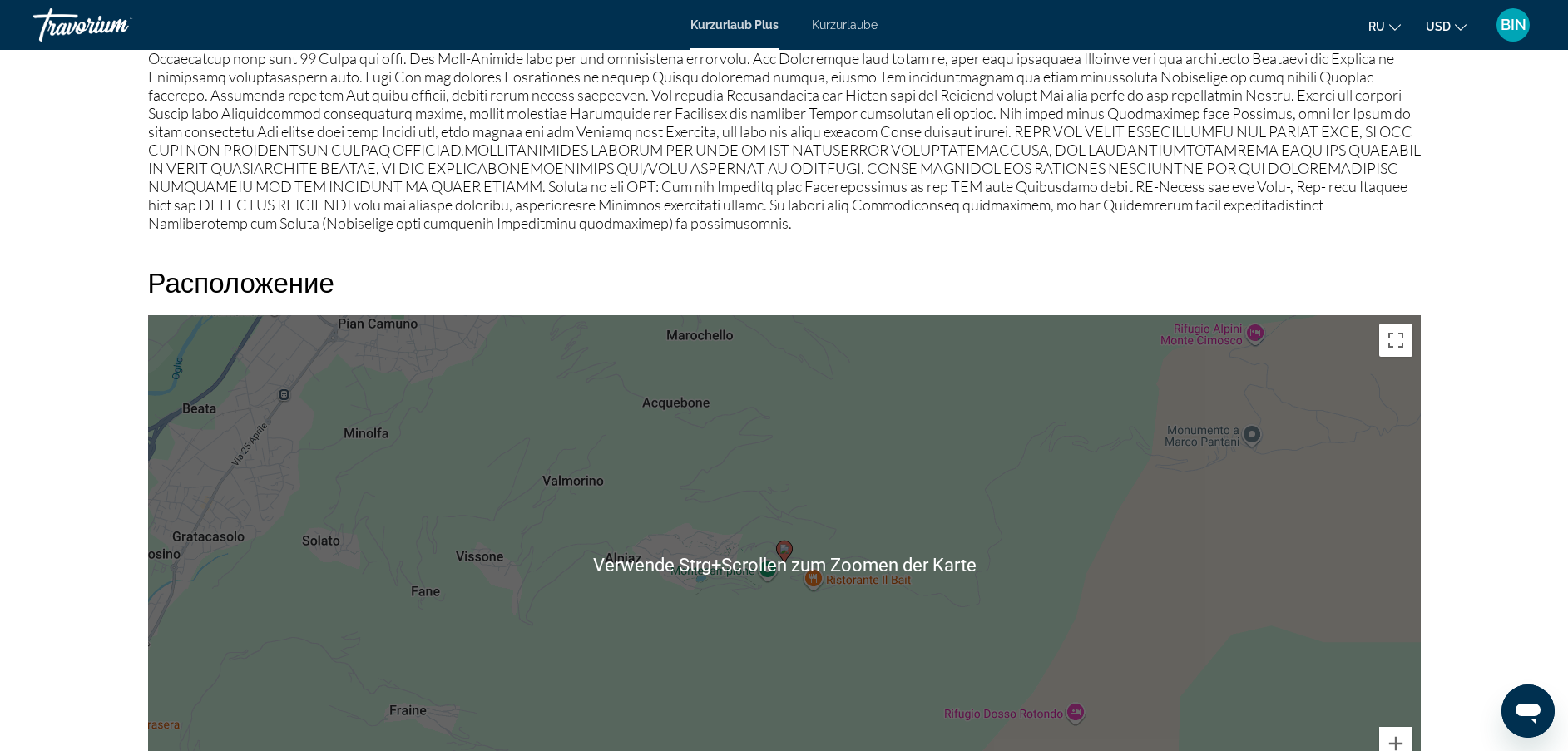
click at [865, 497] on div "Um den Modus zum Ziehen mit der Tastatur zu aktivieren, drückst du Alt + Eingab…" at bounding box center [784, 565] width 1273 height 499
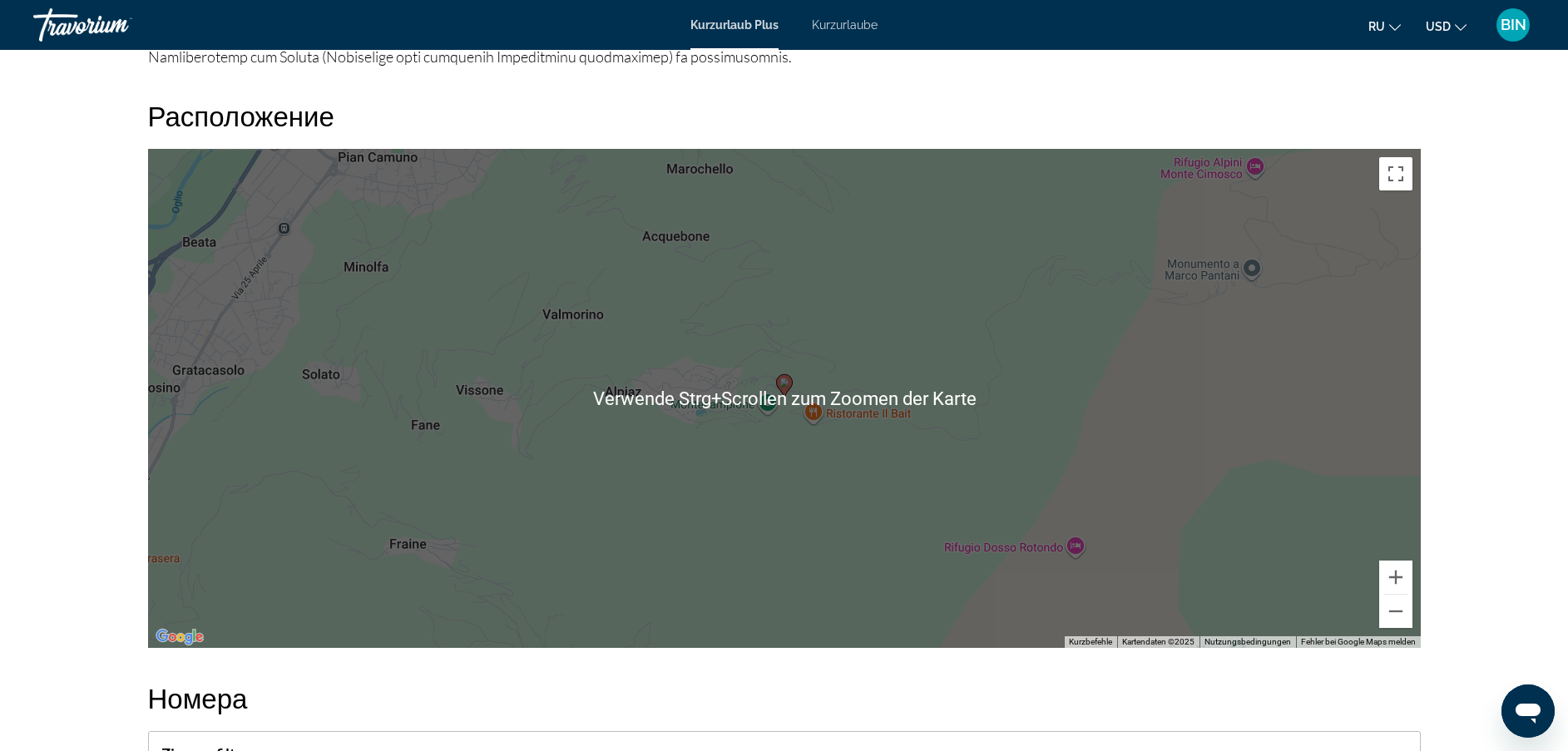
scroll to position [2246, 0]
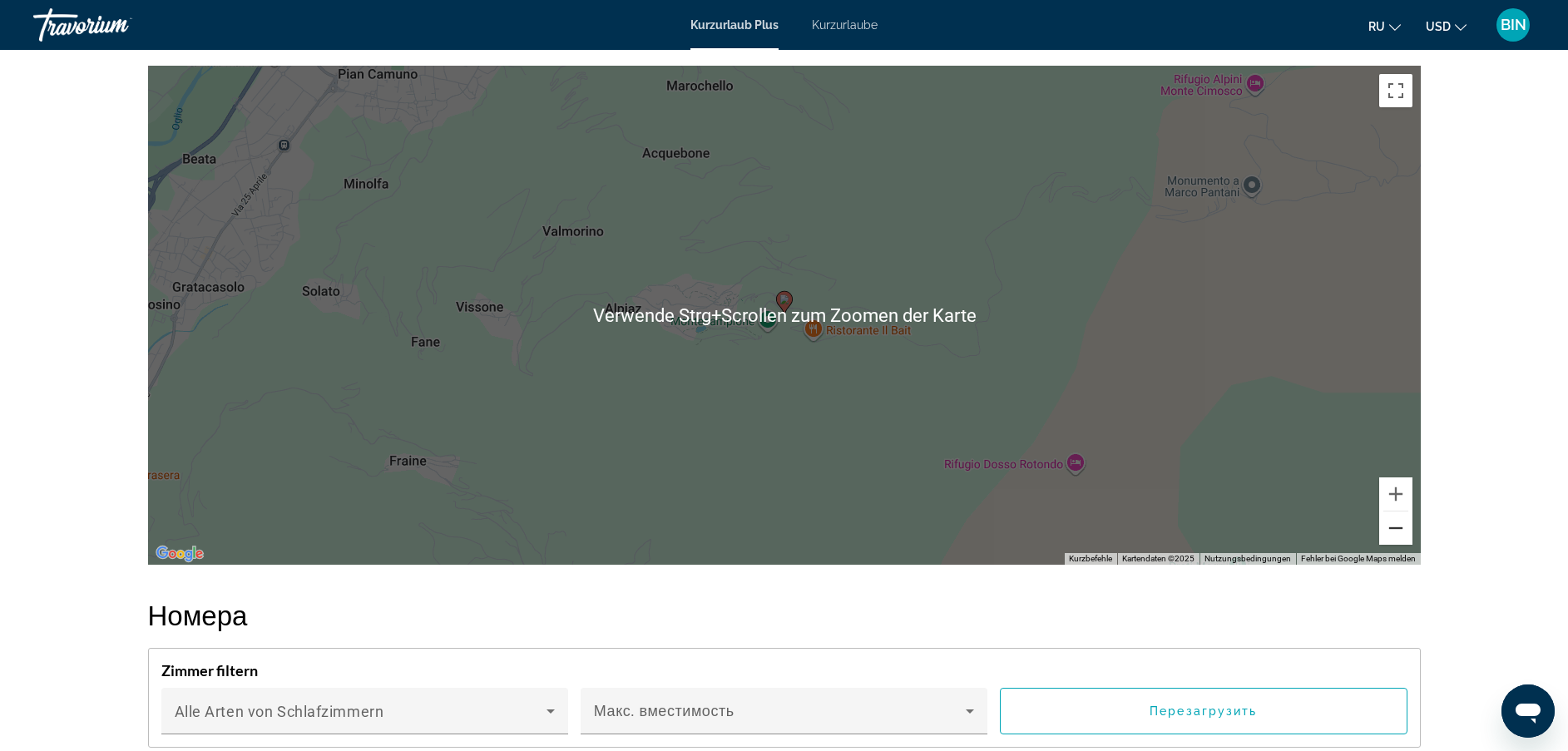
click at [1396, 539] on button "Verkleinern" at bounding box center [1397, 528] width 34 height 34
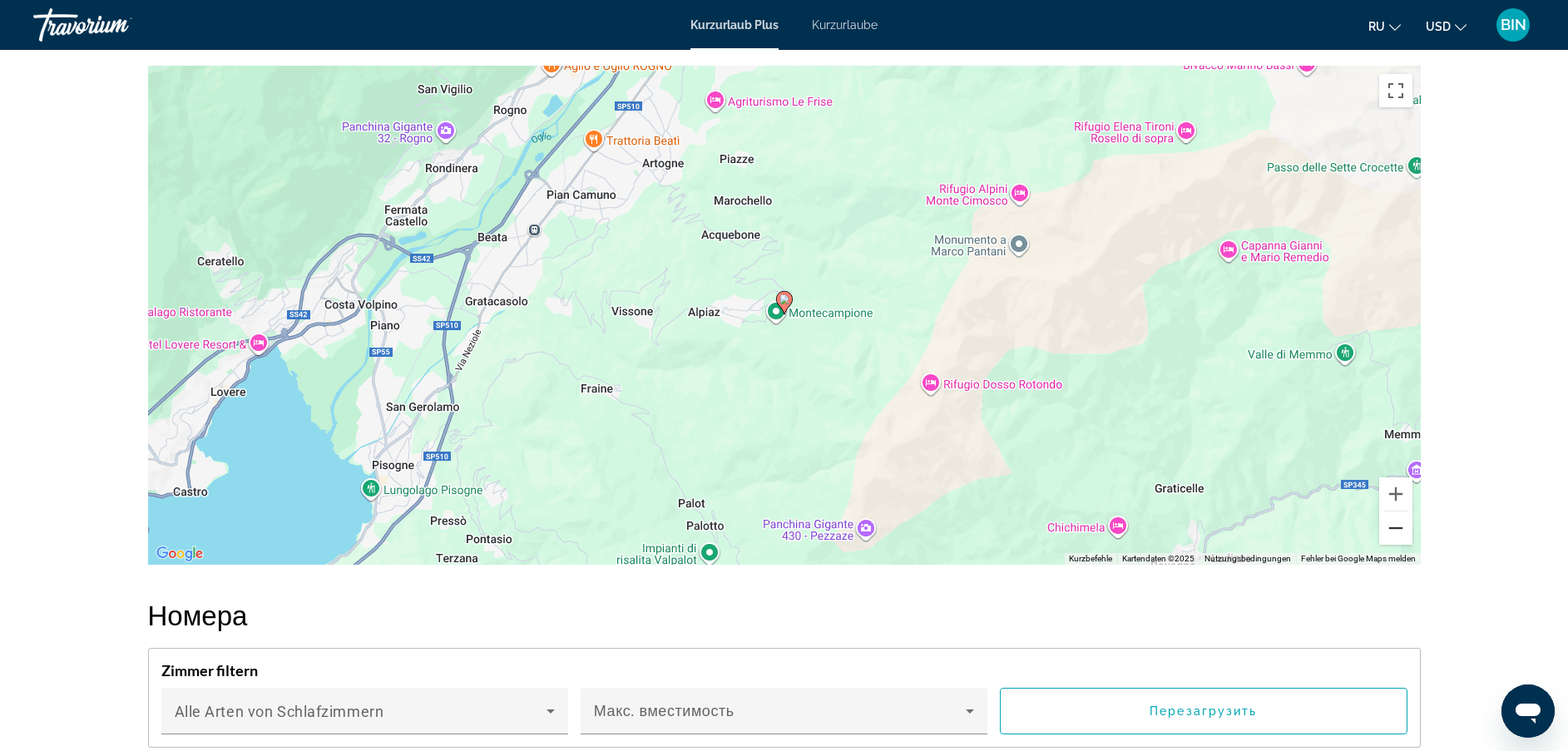
click at [1396, 539] on button "Verkleinern" at bounding box center [1397, 528] width 34 height 34
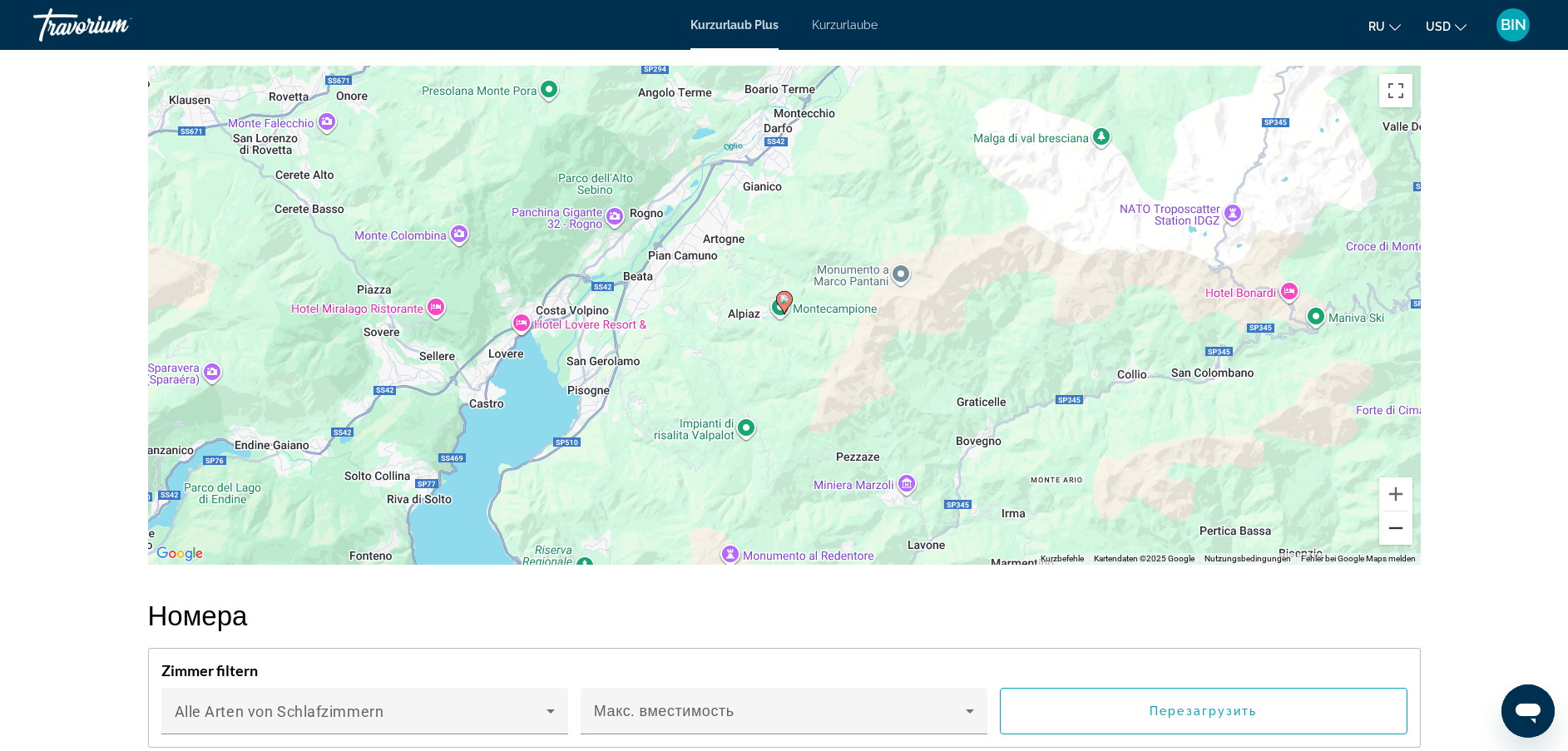
click at [1396, 539] on button "Verkleinern" at bounding box center [1397, 528] width 34 height 34
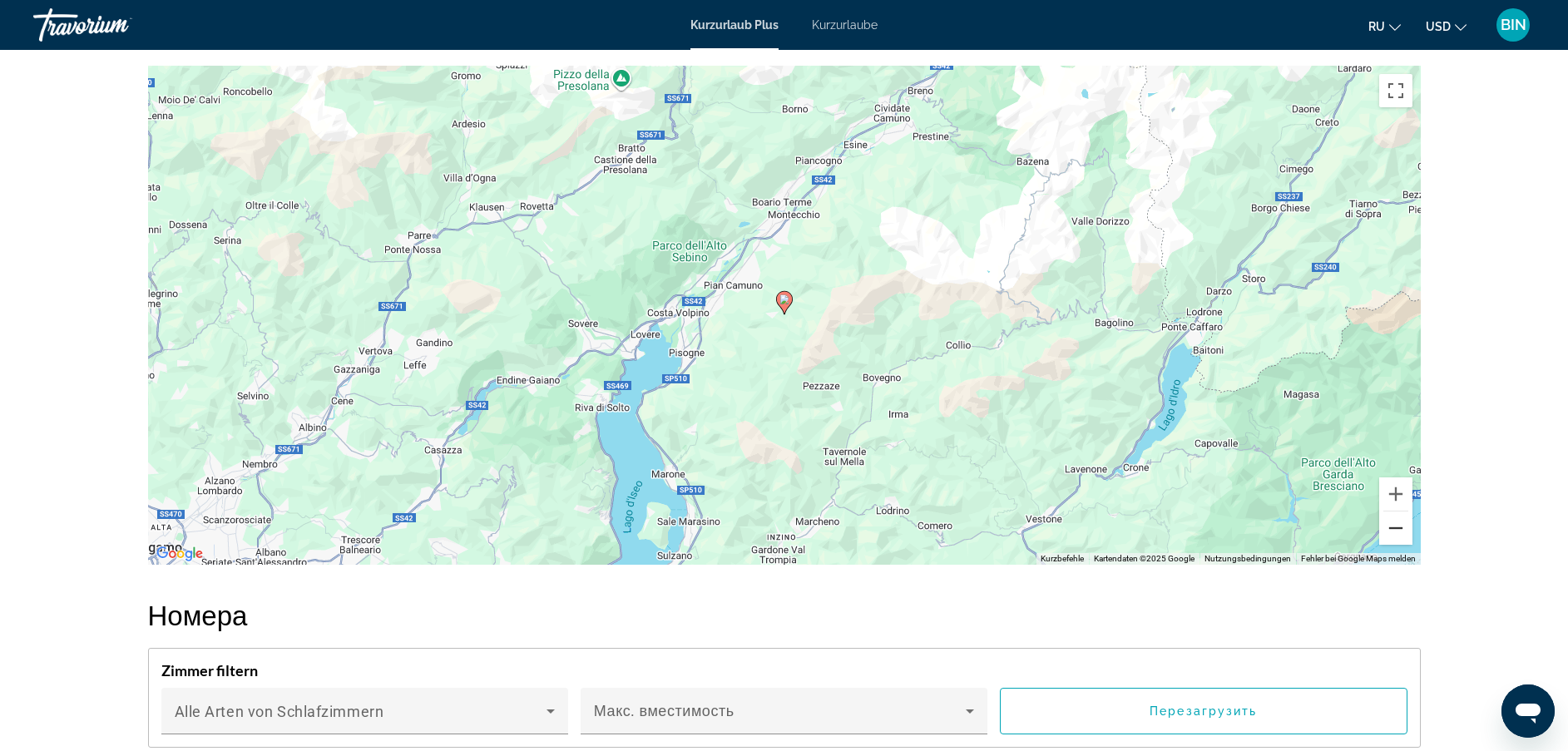
click at [1396, 539] on button "Verkleinern" at bounding box center [1397, 528] width 34 height 34
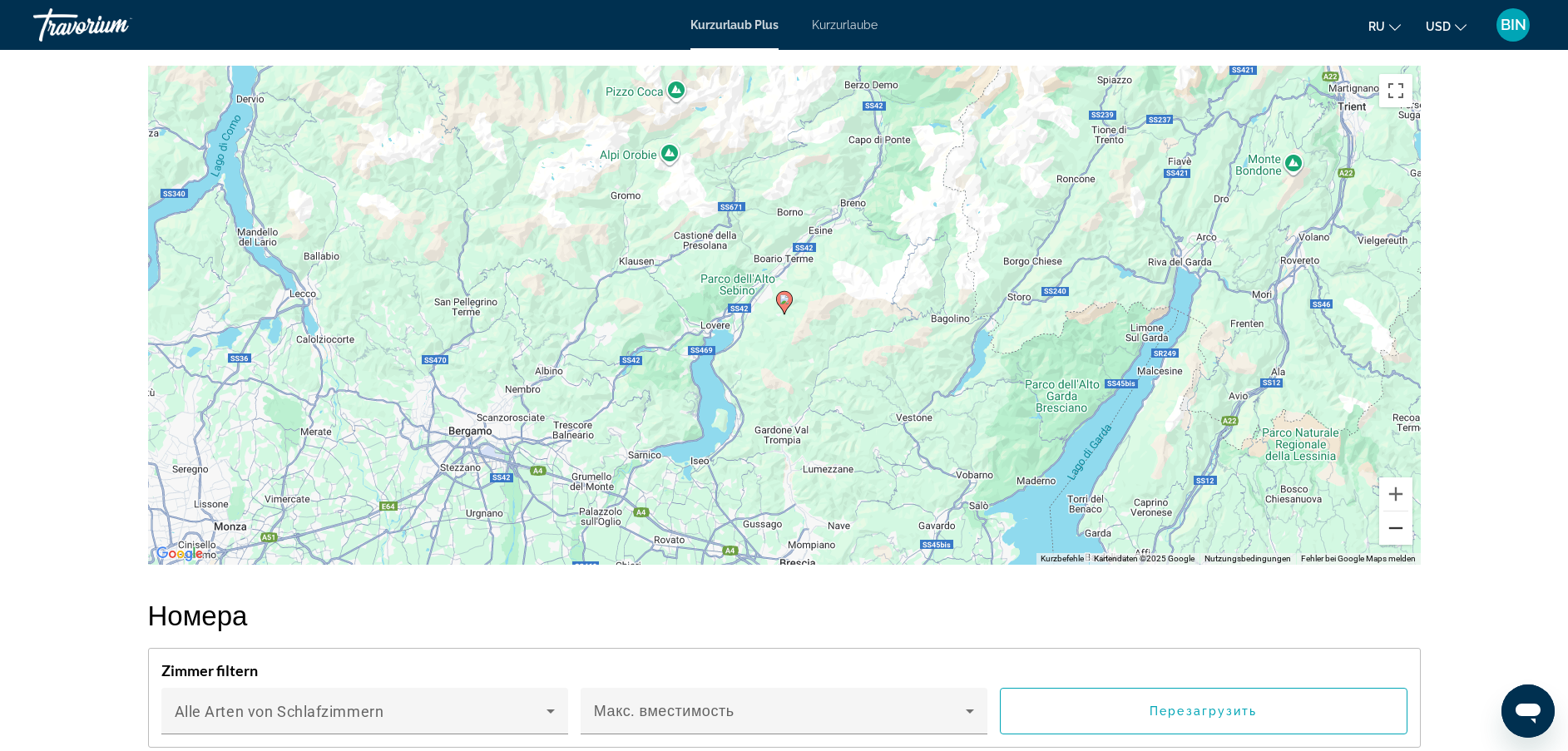
click at [1396, 539] on button "Verkleinern" at bounding box center [1397, 528] width 34 height 34
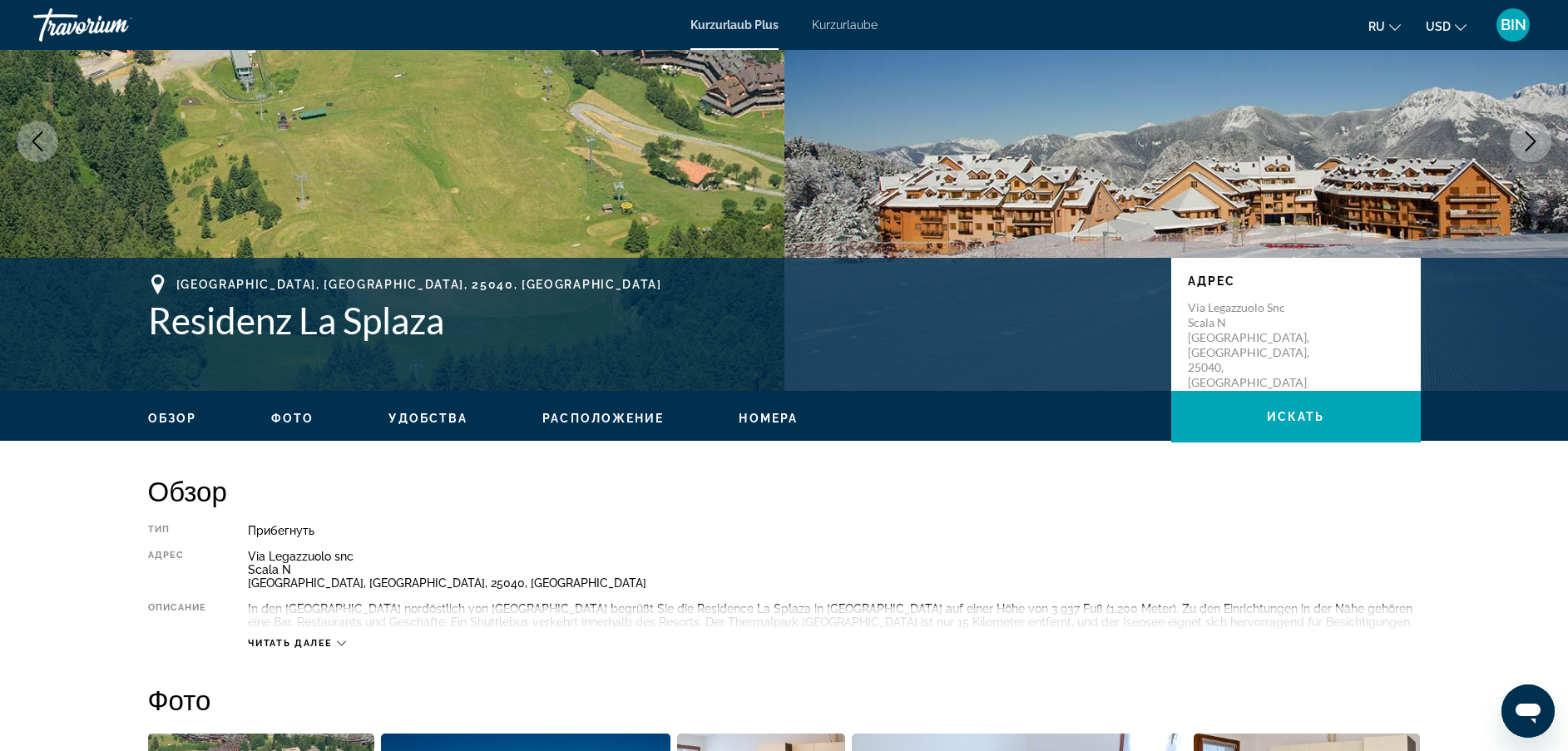
scroll to position [0, 0]
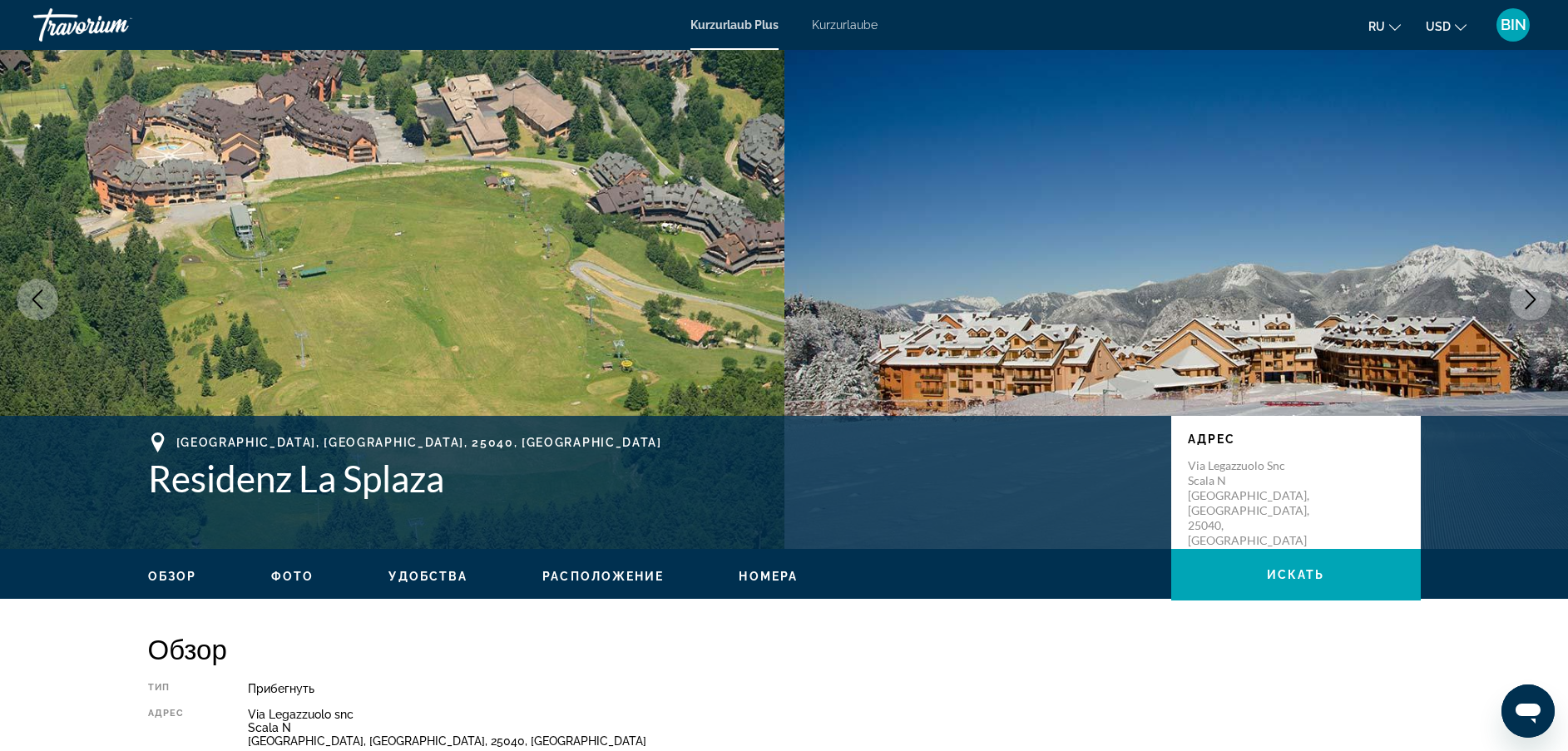
click at [807, 25] on li "Kurzurlaube" at bounding box center [836, 25] width 82 height 13
click at [807, 73] on img "Hauptinhalt" at bounding box center [1177, 299] width 785 height 499
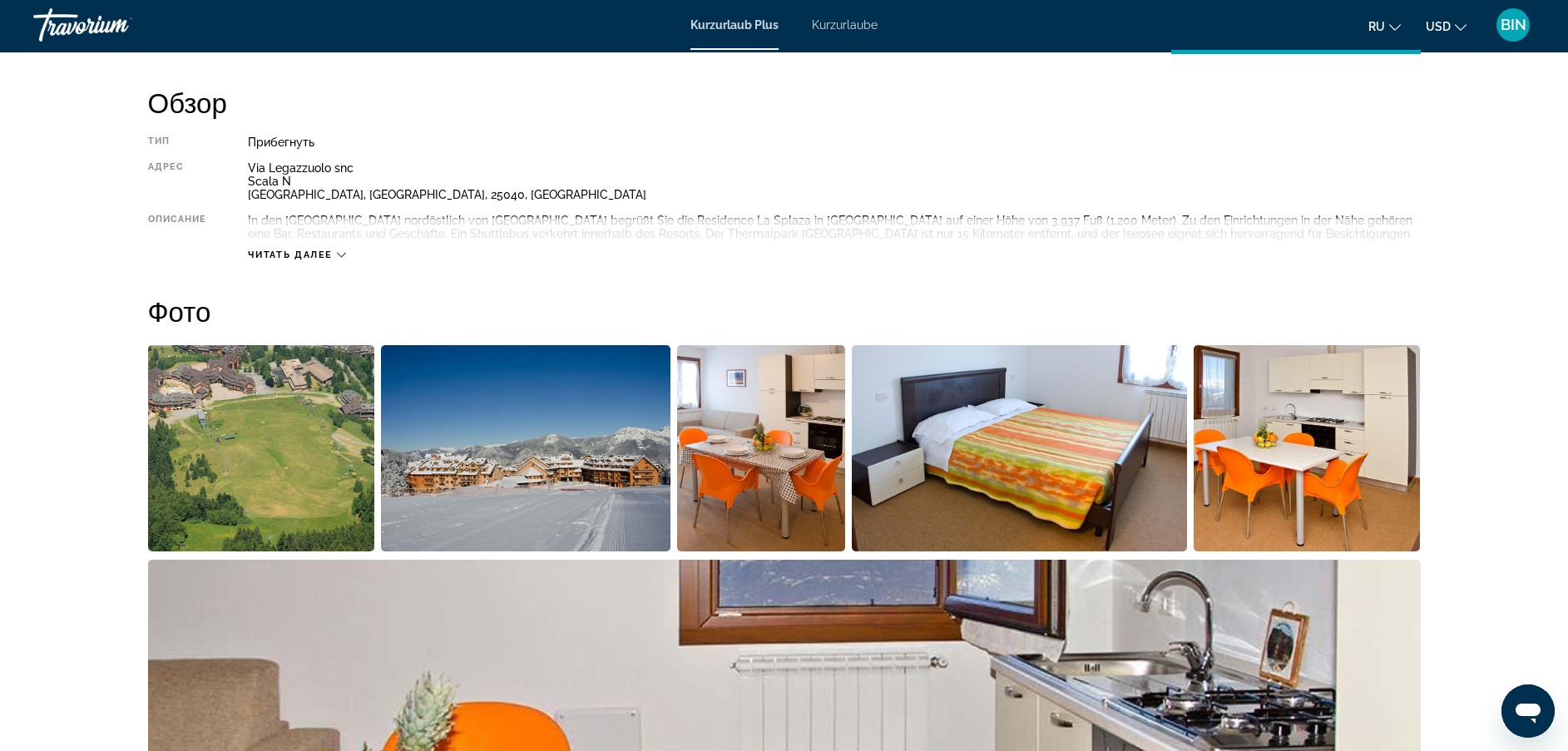
scroll to position [499, 0]
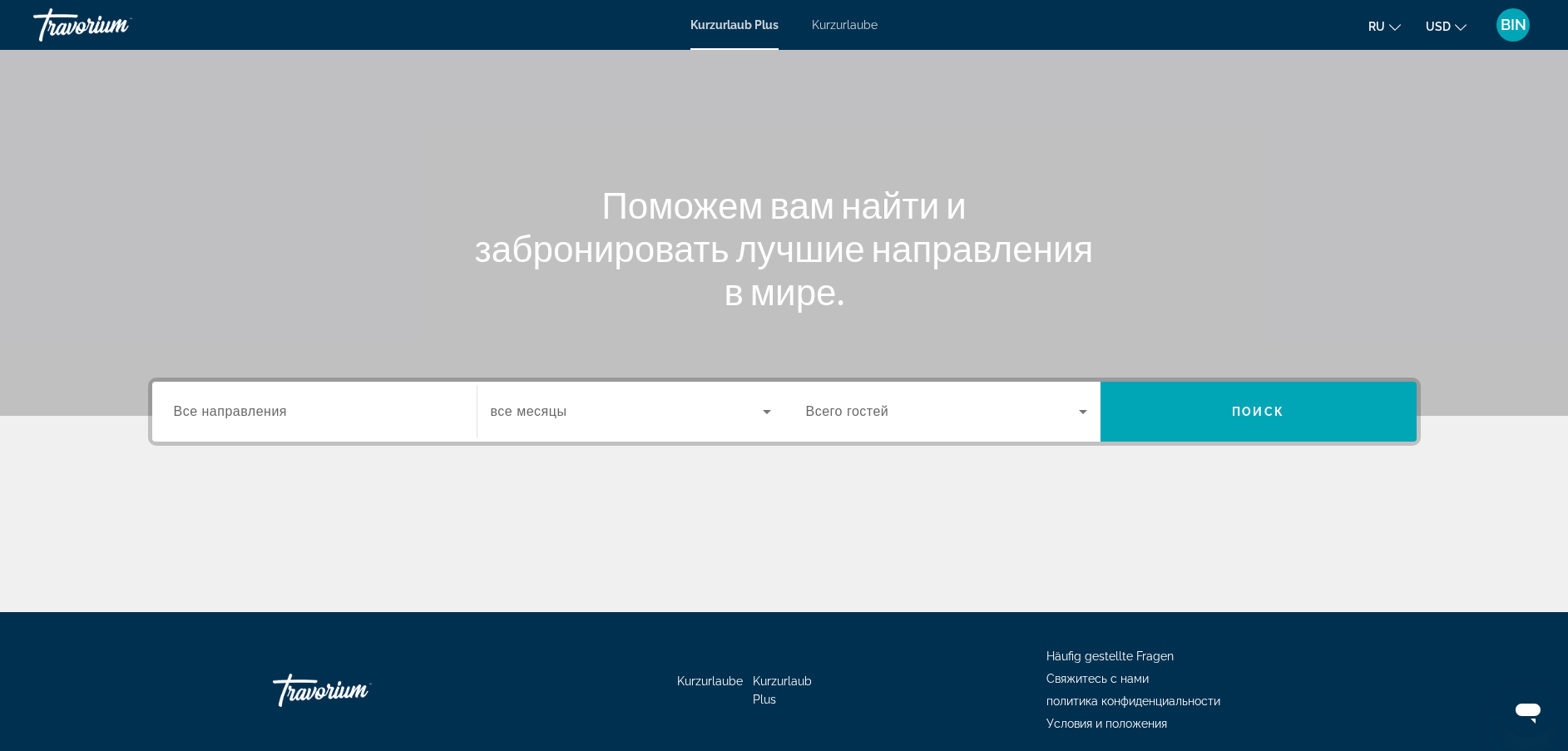
scroll to position [148, 0]
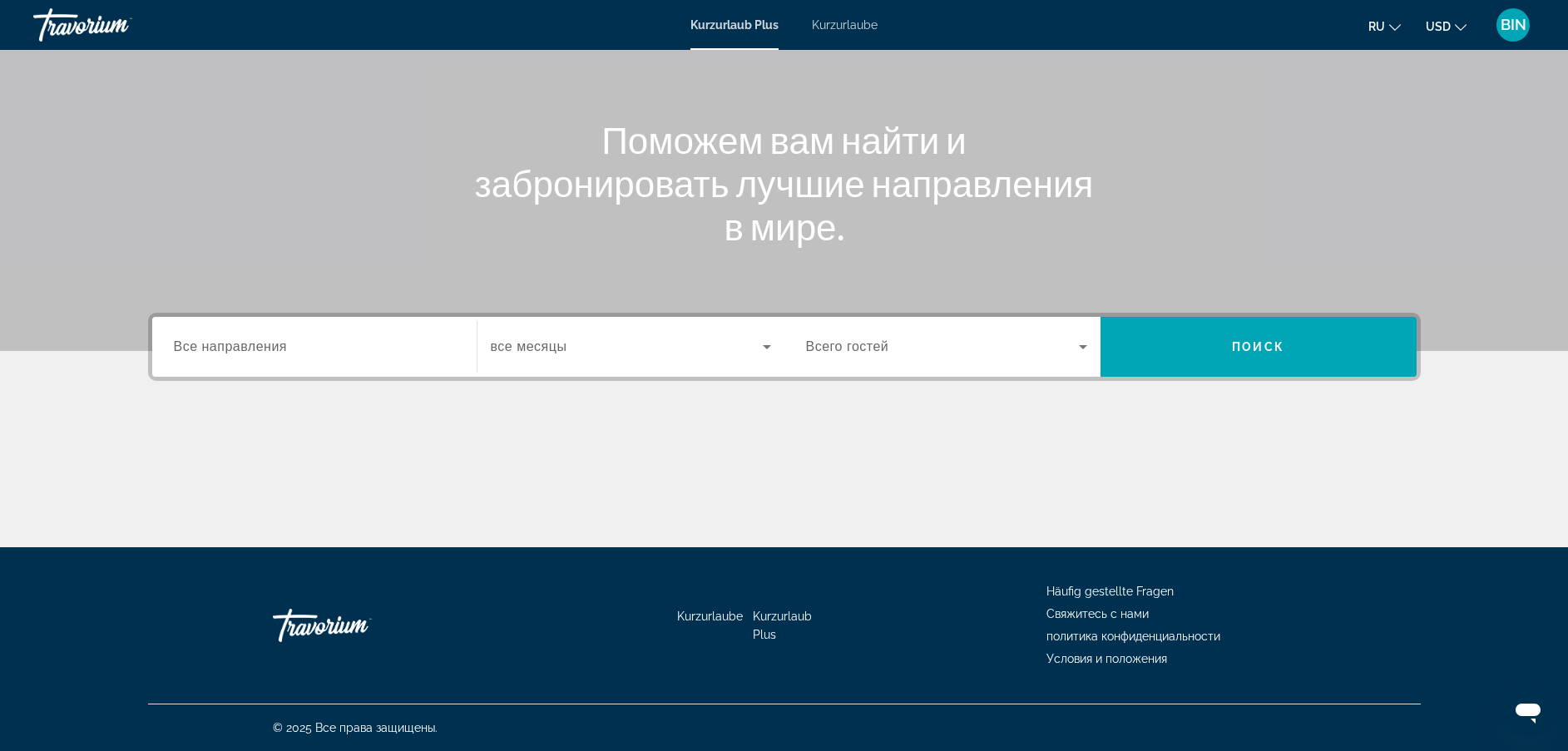
click at [1046, 334] on div "Such-Widget" at bounding box center [947, 347] width 282 height 47
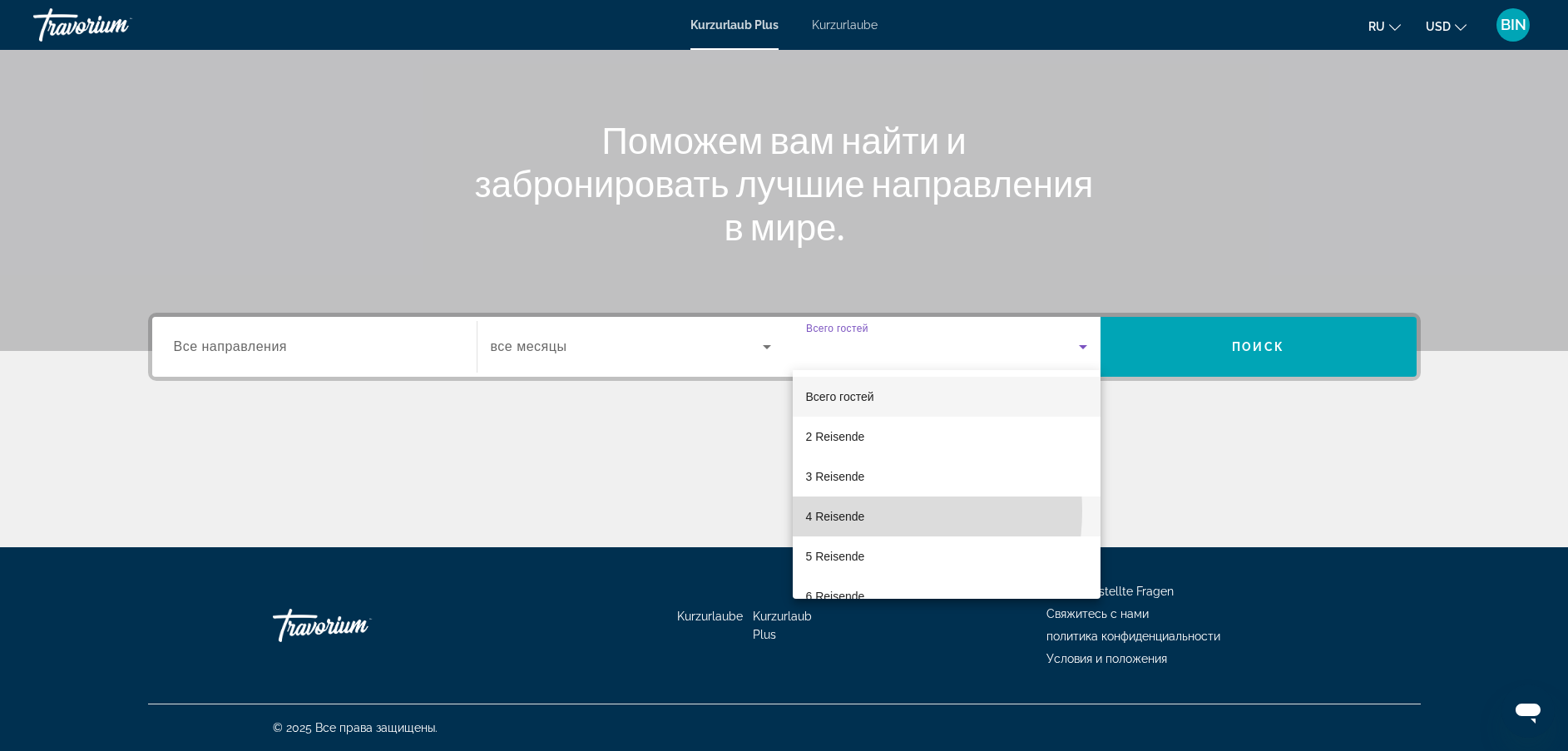
click at [845, 511] on font "4 Reisende" at bounding box center [835, 516] width 59 height 13
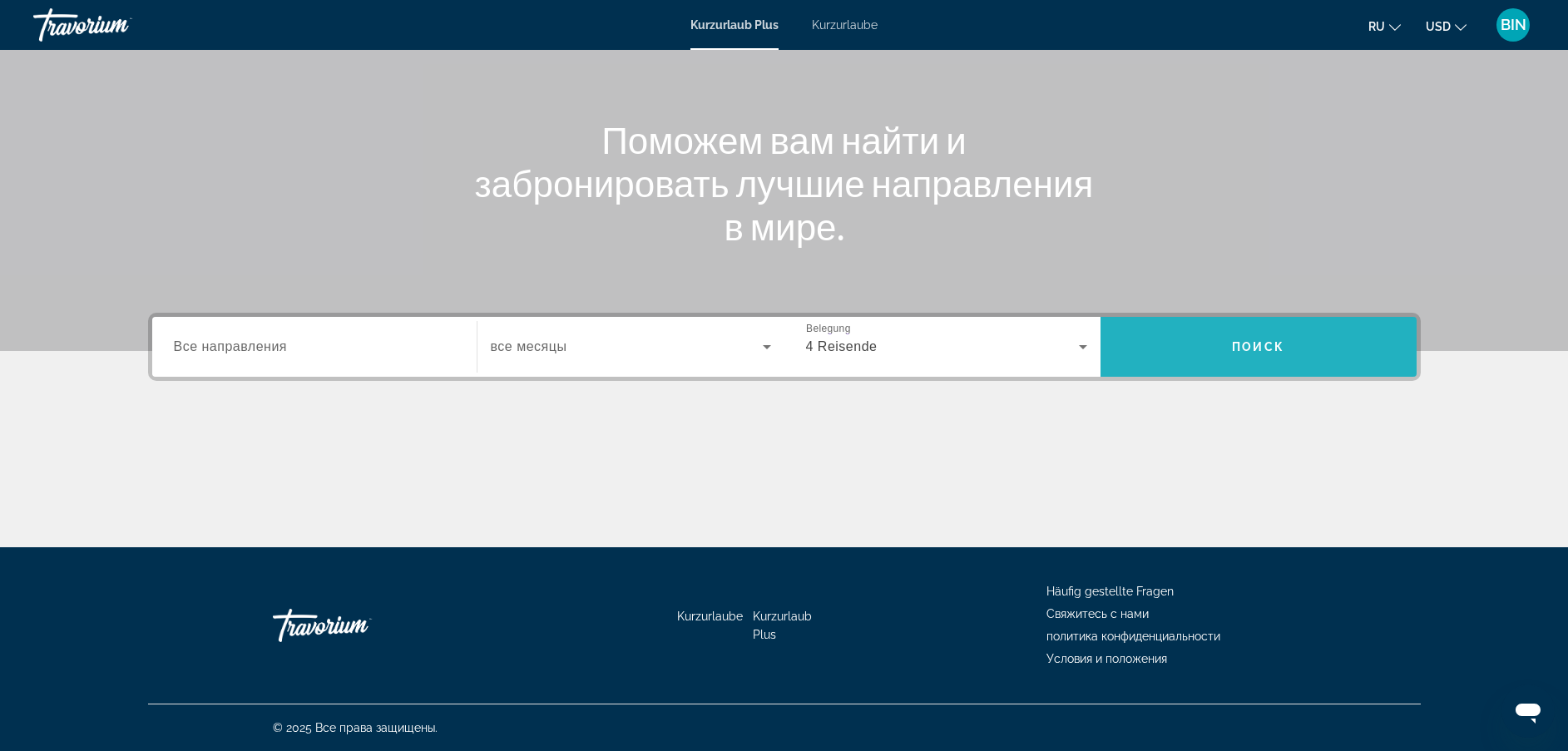
click at [1207, 329] on span "Such-Widget" at bounding box center [1259, 347] width 316 height 40
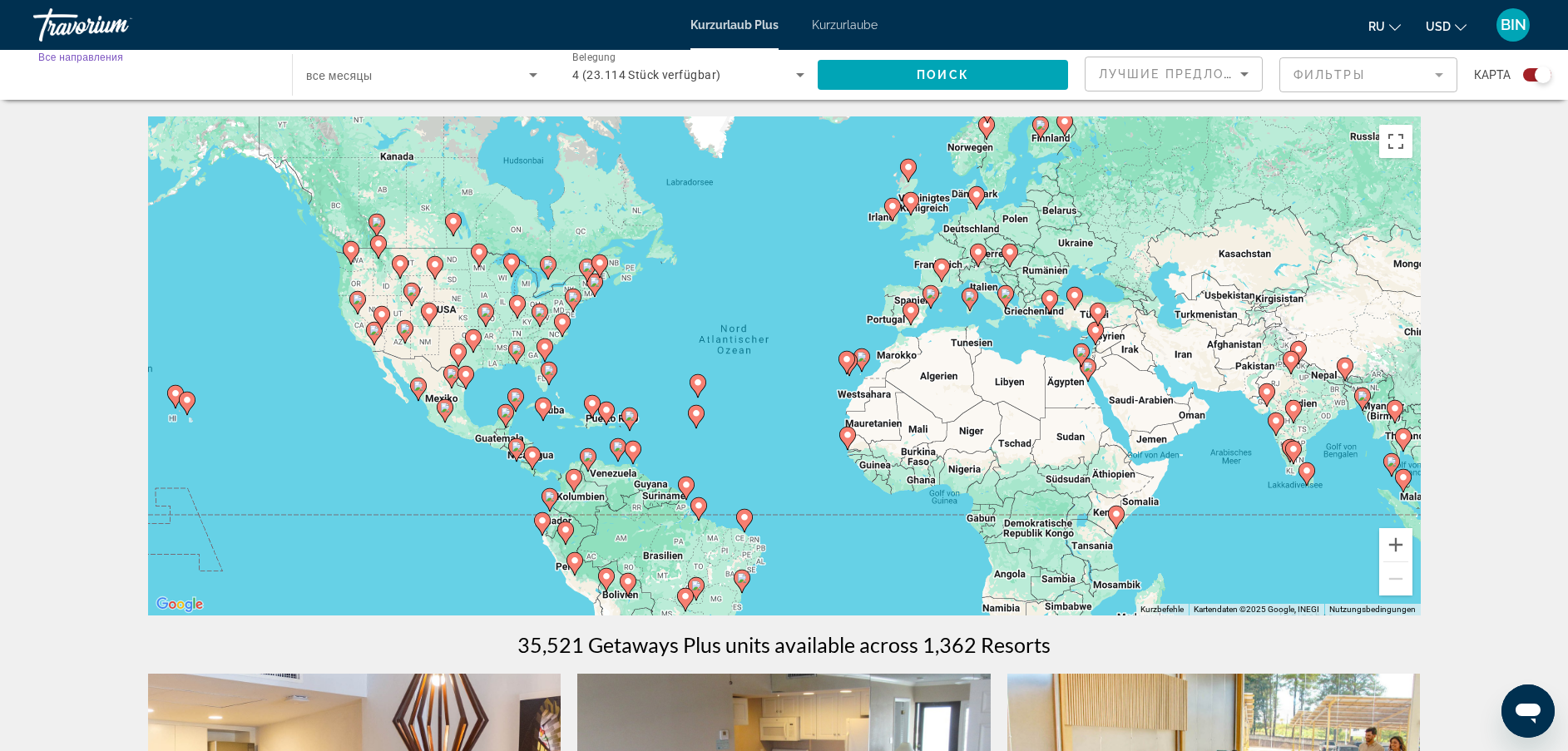
click at [148, 74] on input "Destination Все направления" at bounding box center [154, 75] width 232 height 20
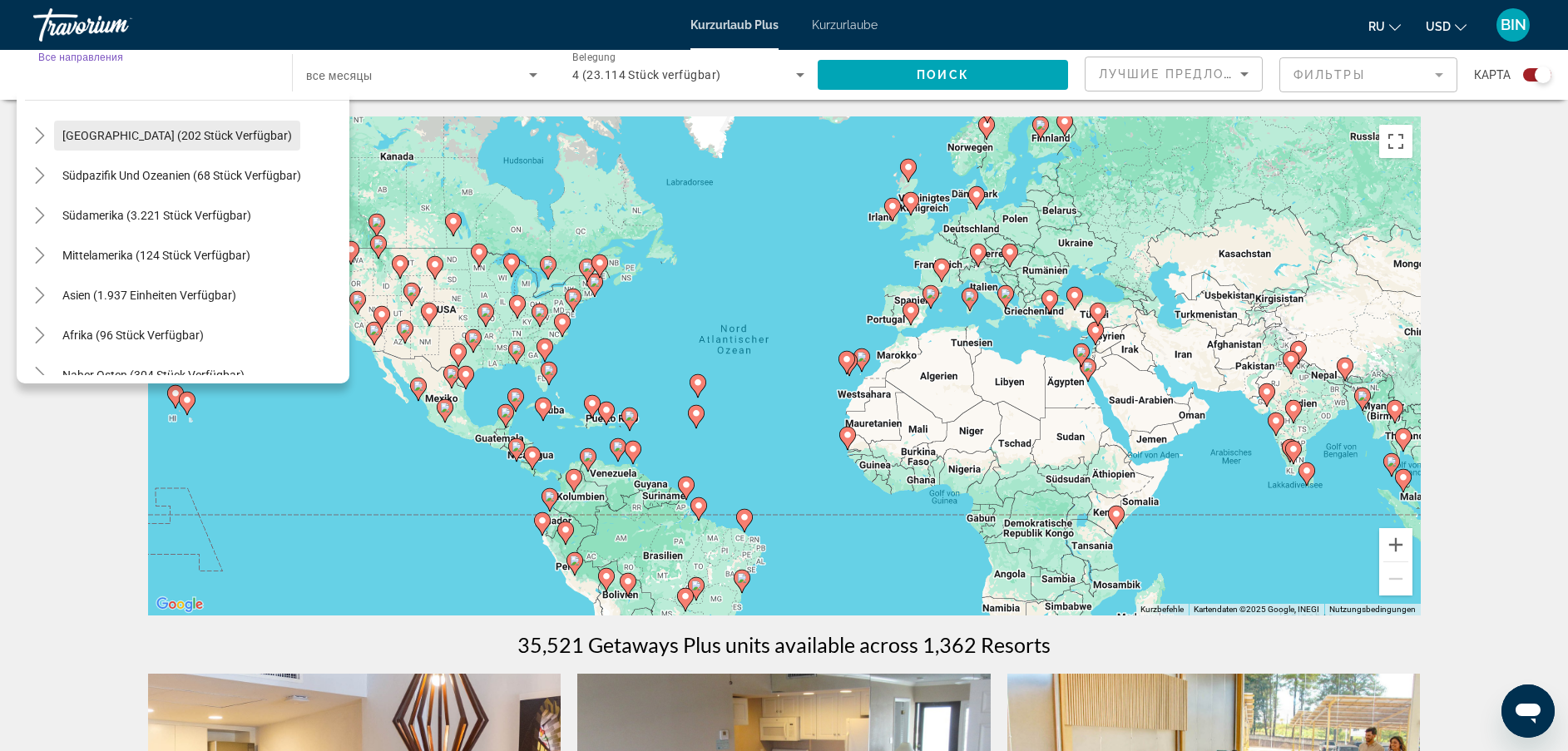
scroll to position [269, 0]
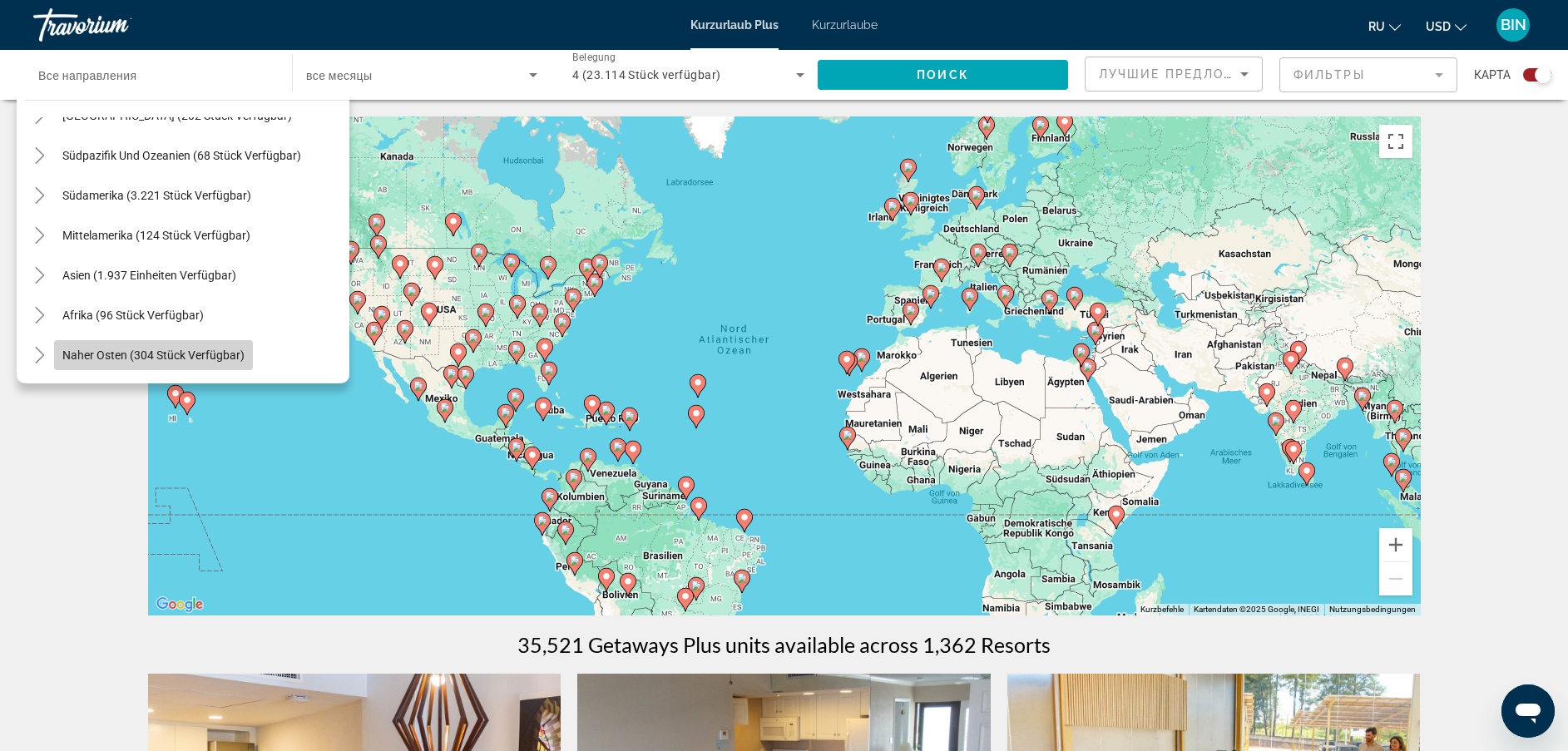
click at [180, 360] on span "Naher Osten (304 Stück verfügbar)" at bounding box center [153, 355] width 182 height 13
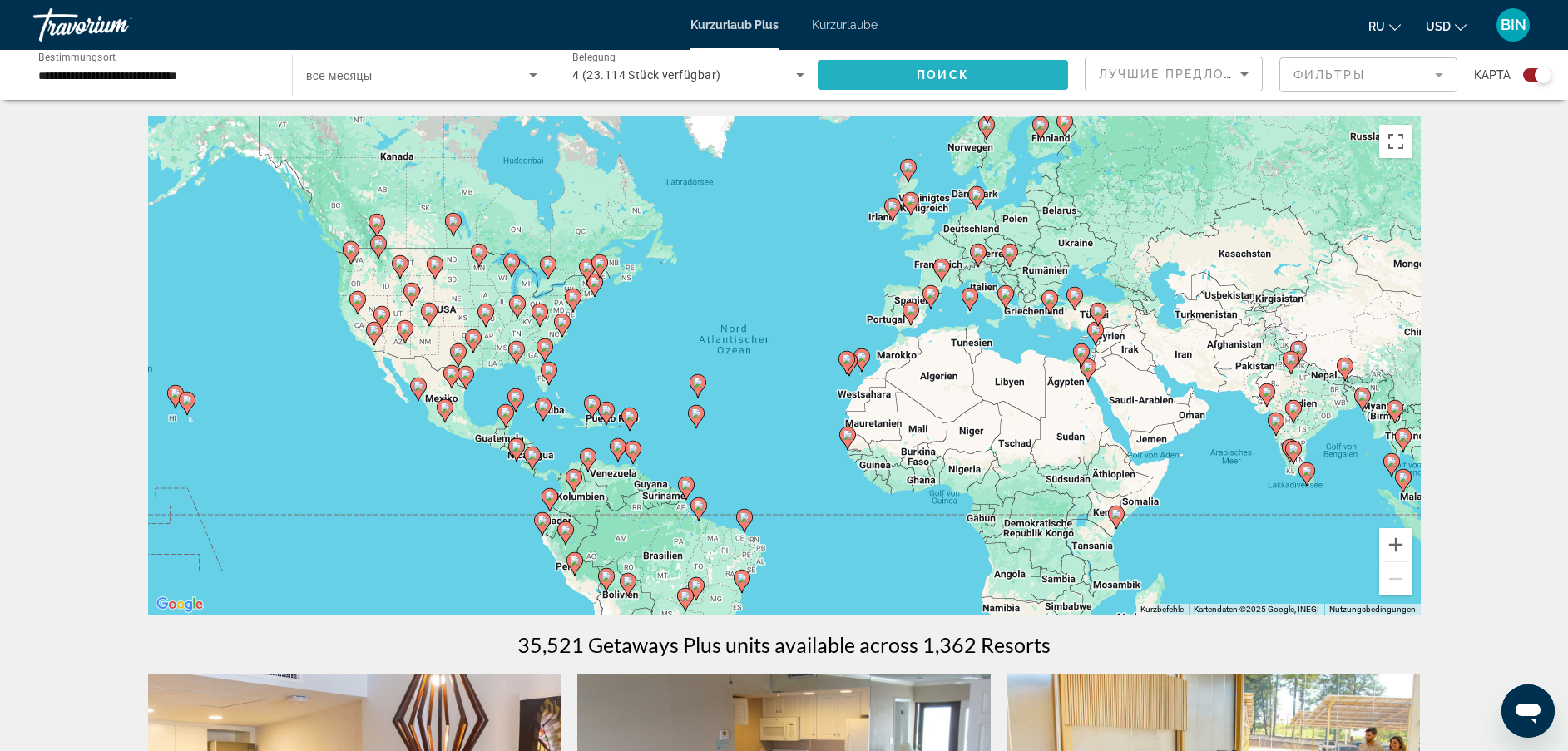
click at [932, 71] on span "Поиск" at bounding box center [943, 75] width 52 height 13
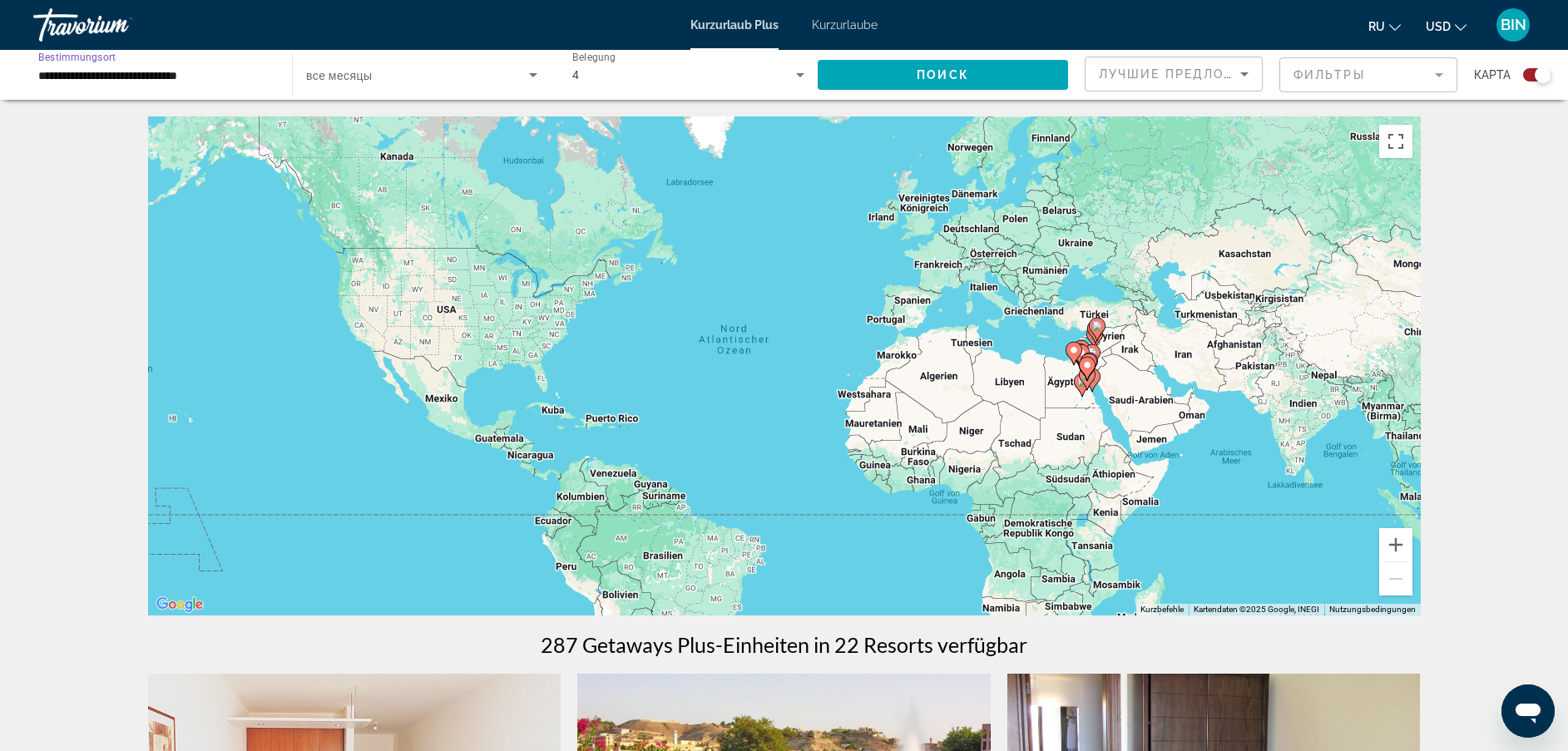
click at [214, 72] on input "**********" at bounding box center [154, 75] width 232 height 20
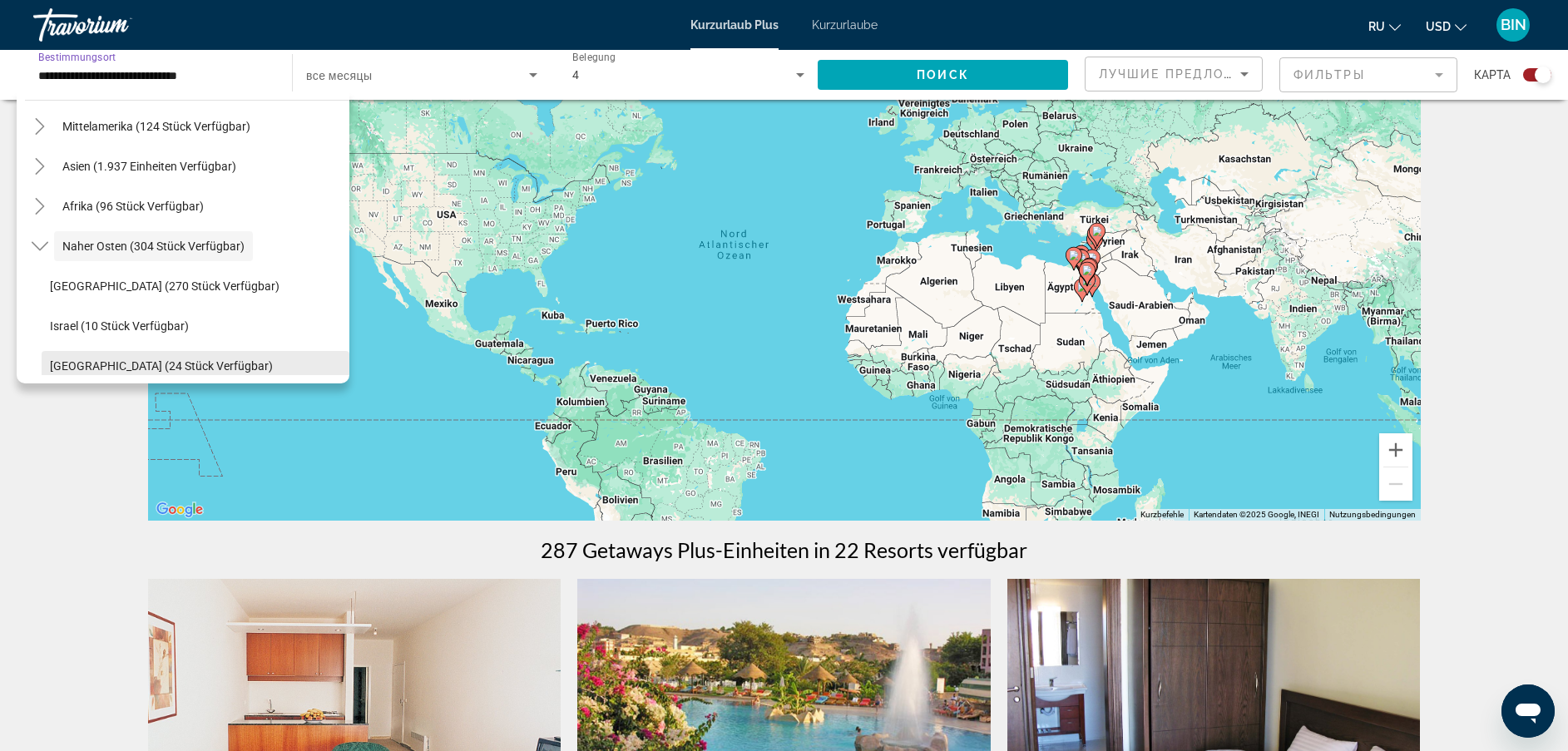
scroll to position [124, 0]
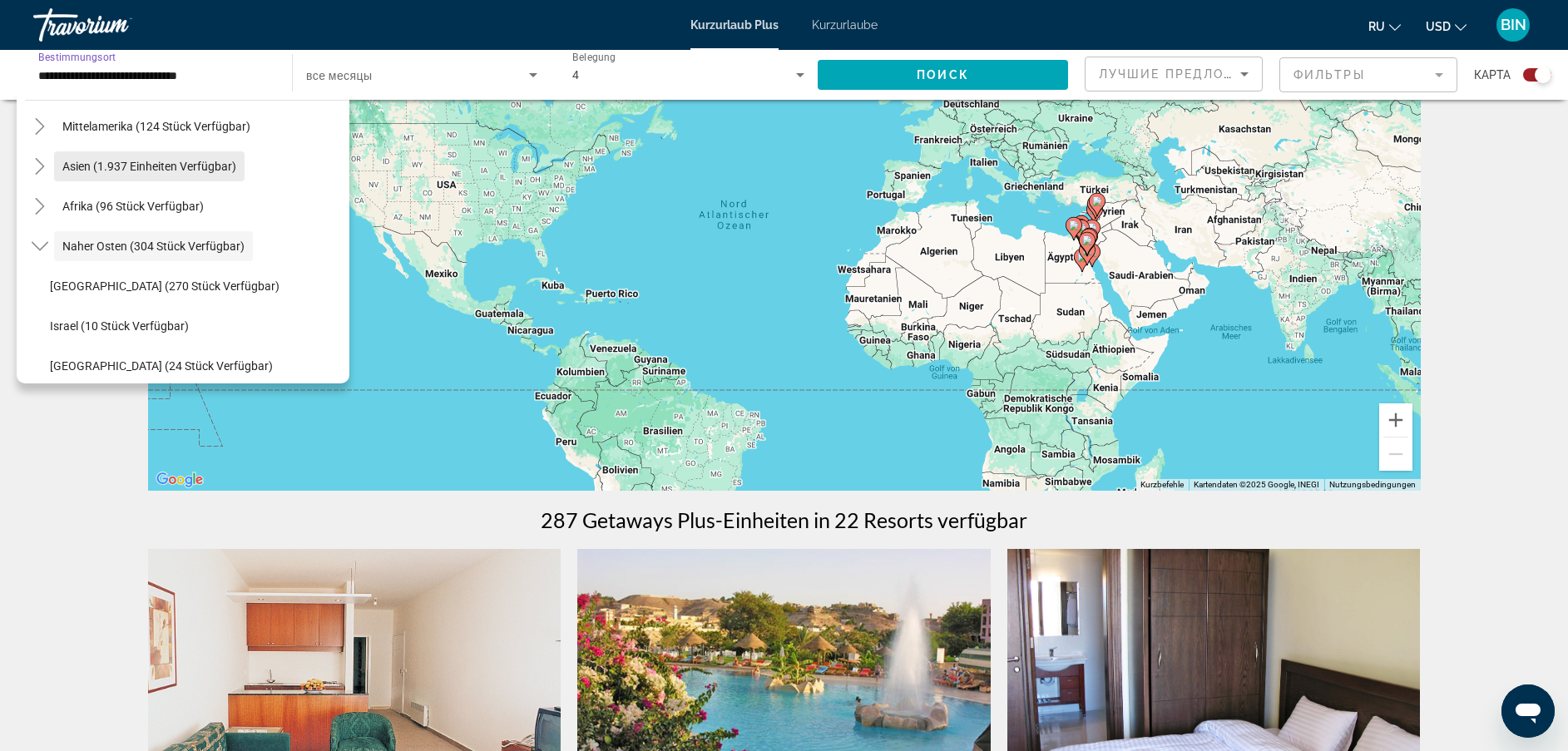
click at [144, 176] on span "Such-Widget" at bounding box center [150, 166] width 191 height 40
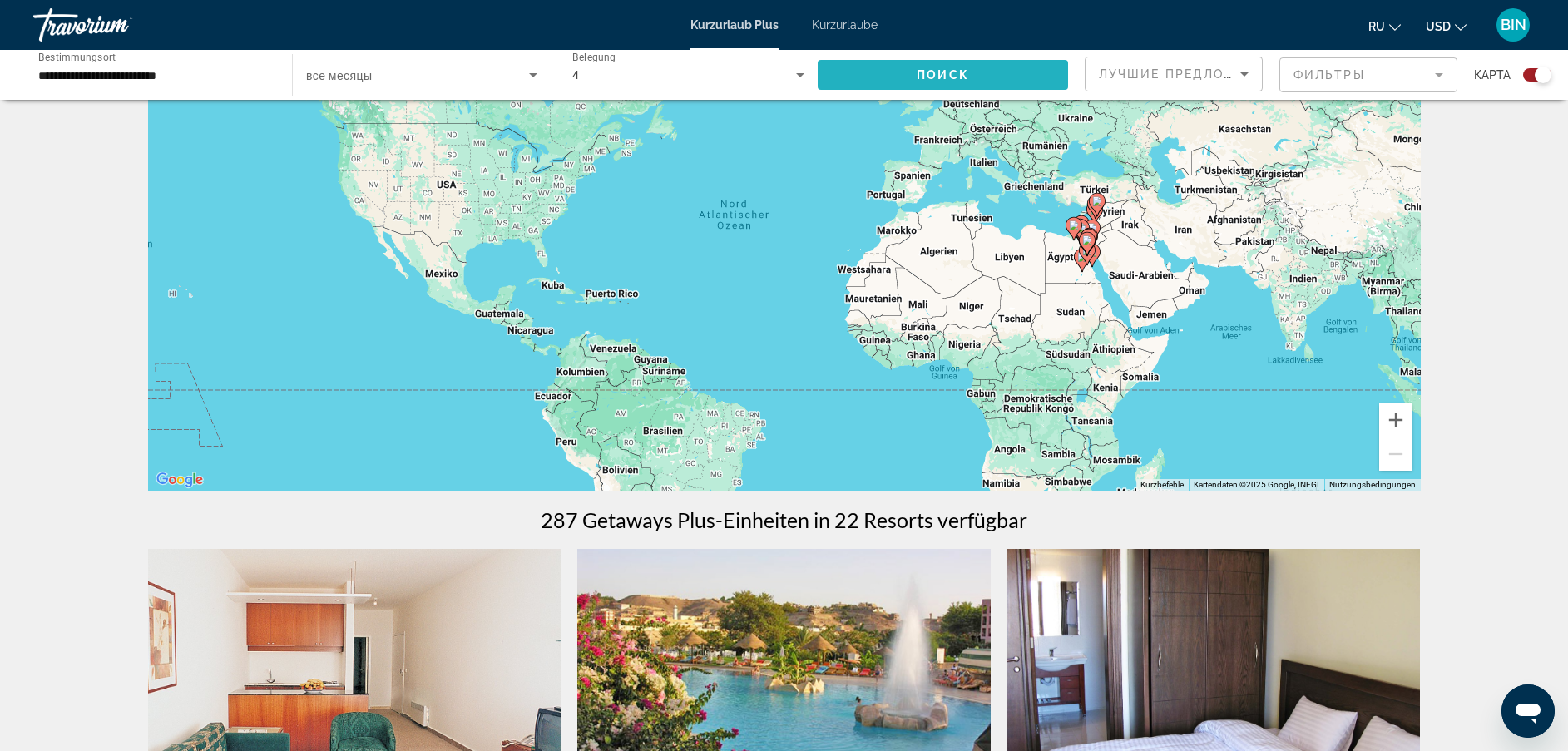
click at [900, 76] on span "Such-Widget" at bounding box center [943, 75] width 251 height 40
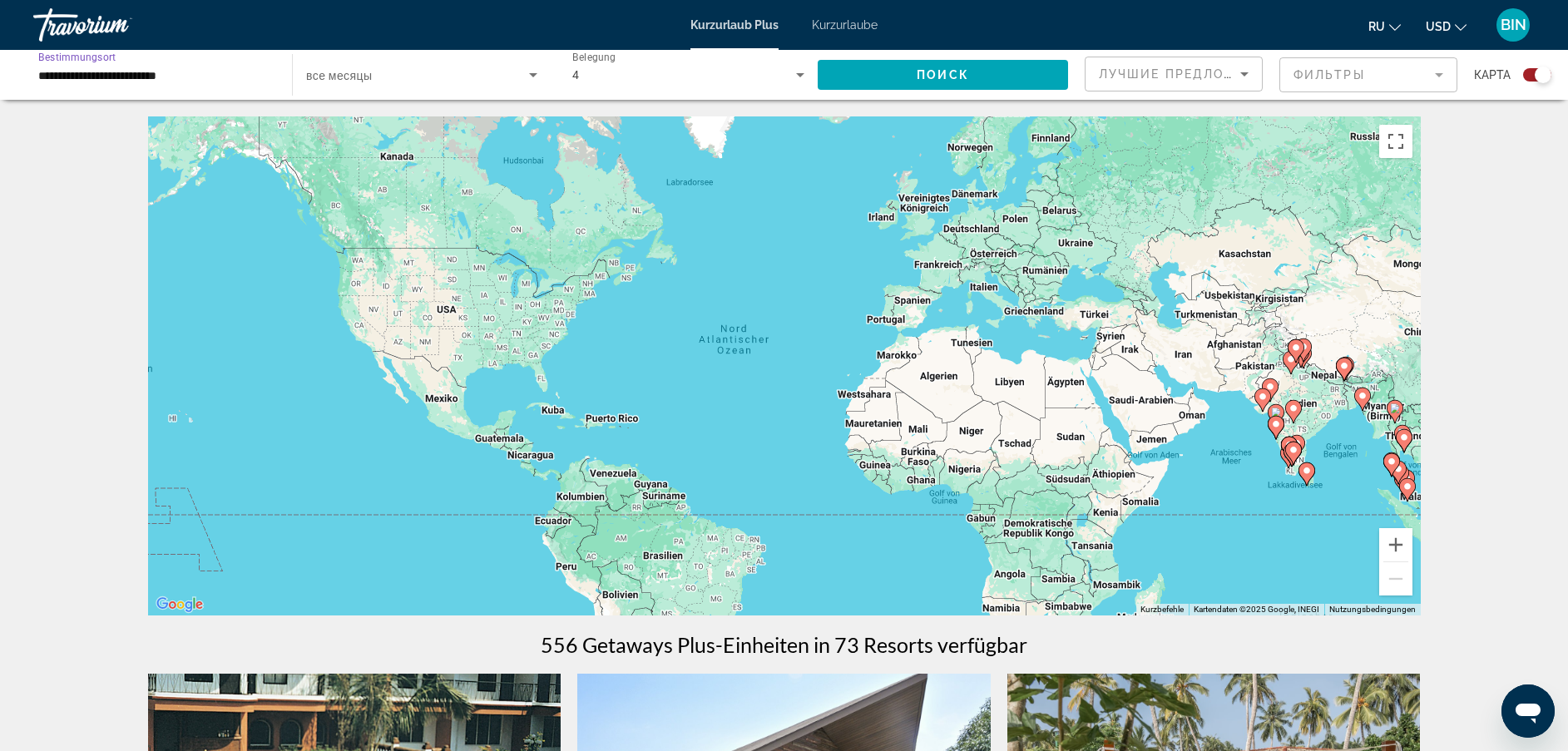
click at [227, 77] on input "**********" at bounding box center [154, 75] width 232 height 20
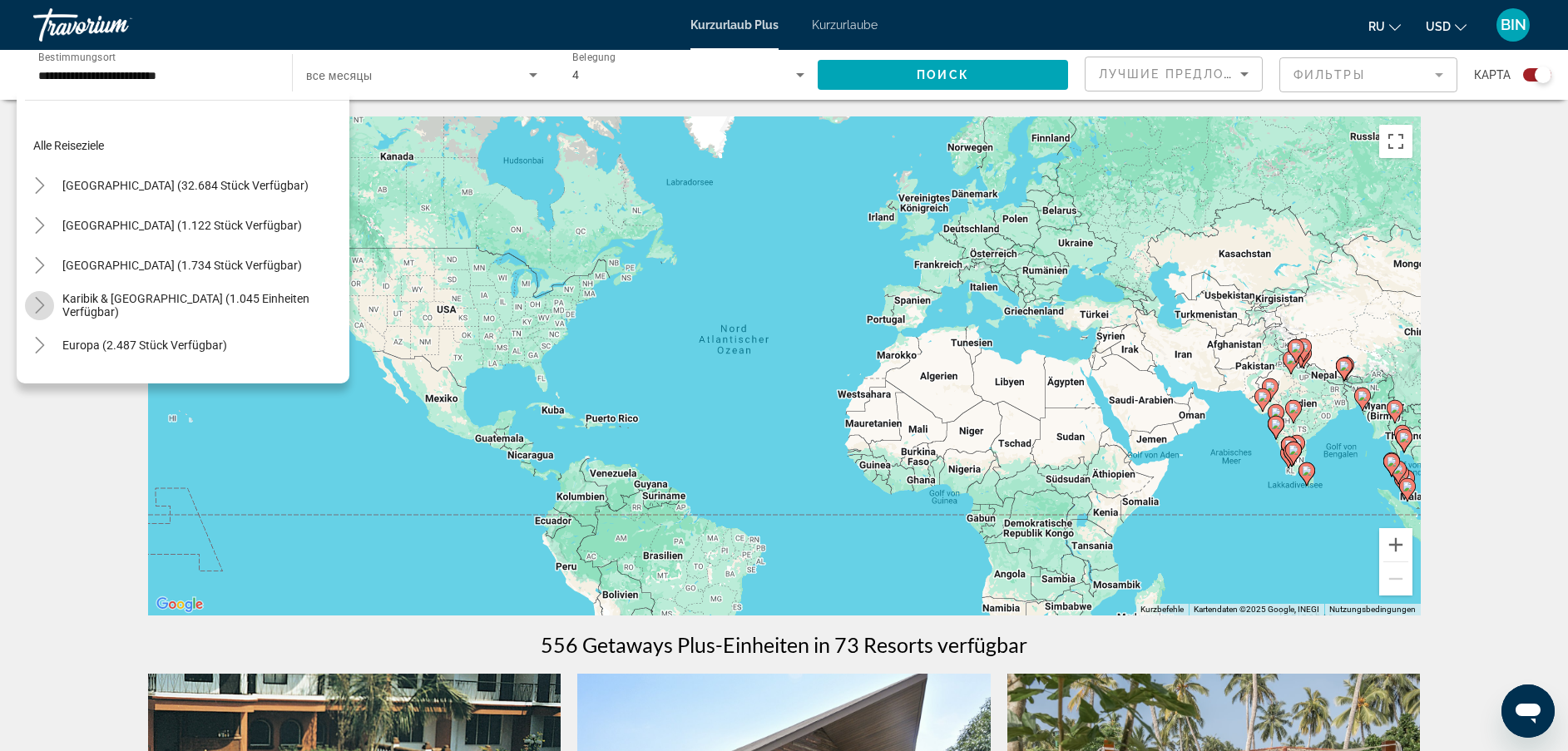
click at [38, 302] on icon "Toggle Karibik & Atlantische Inseln (1.045 Einheiten verfügbar)" at bounding box center [40, 306] width 17 height 17
click at [154, 304] on span "Karibik & [GEOGRAPHIC_DATA] (1.045 Einheiten verfügbar)" at bounding box center [202, 305] width 279 height 26
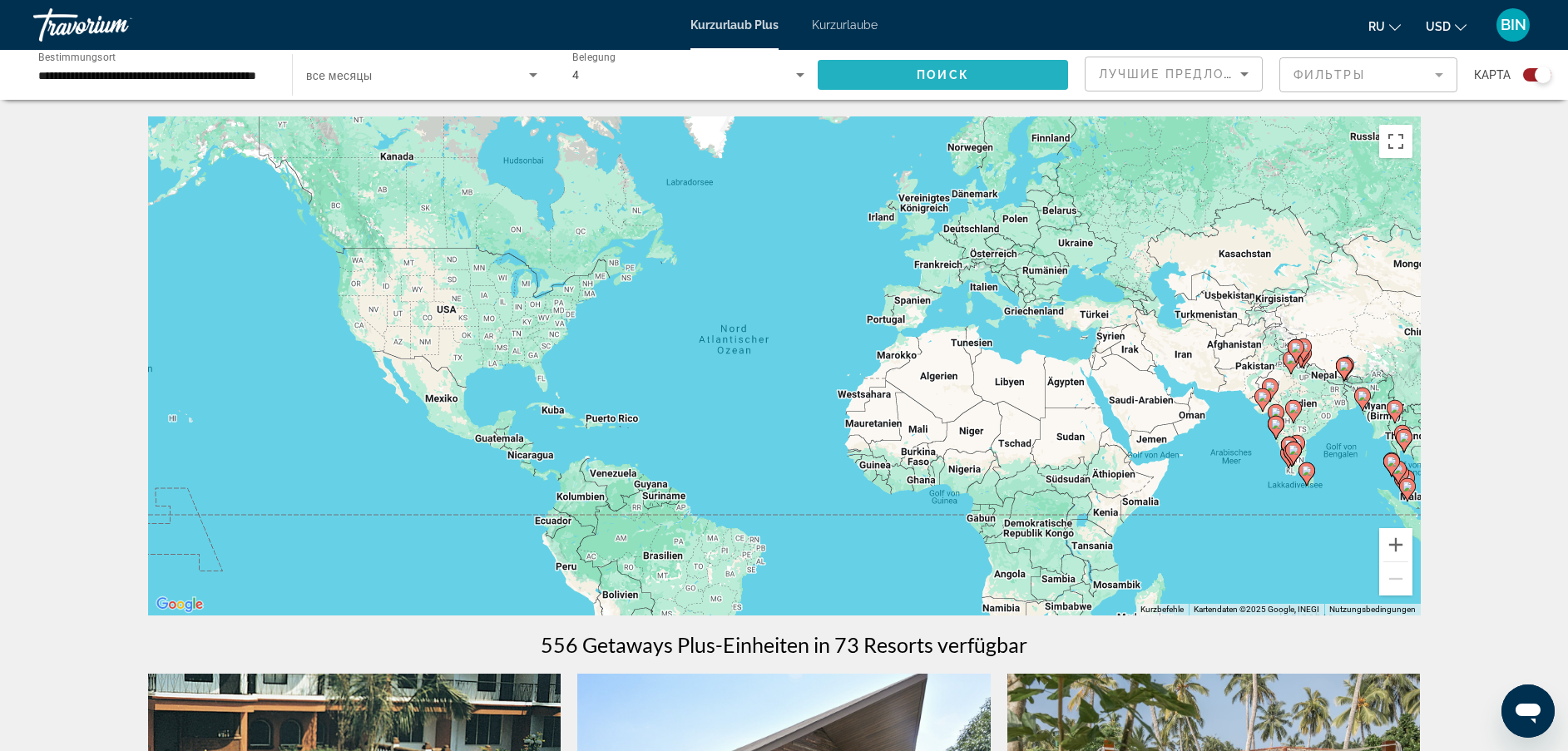
click at [872, 80] on span "Such-Widget" at bounding box center [943, 75] width 251 height 40
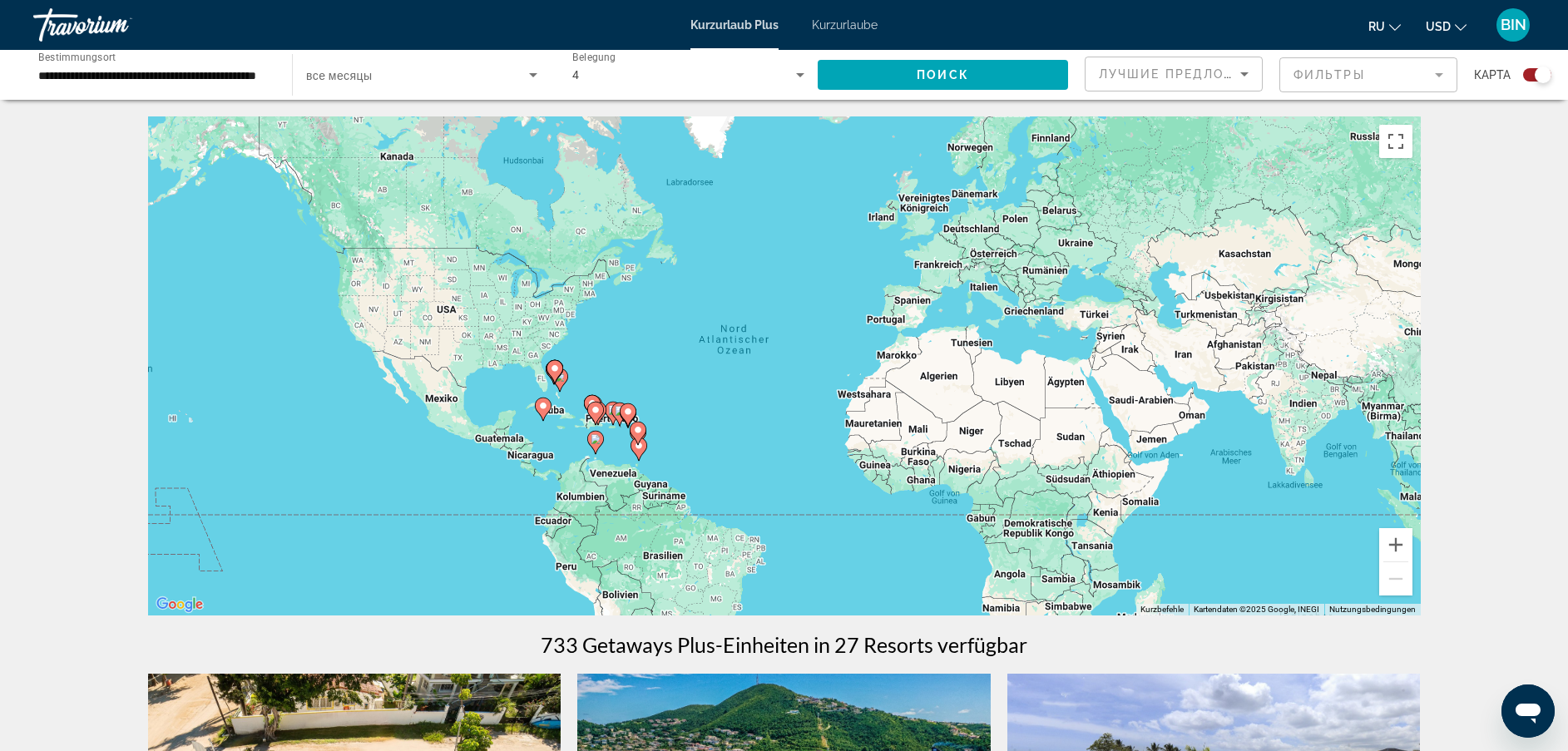
click at [137, 71] on input "**********" at bounding box center [154, 75] width 232 height 20
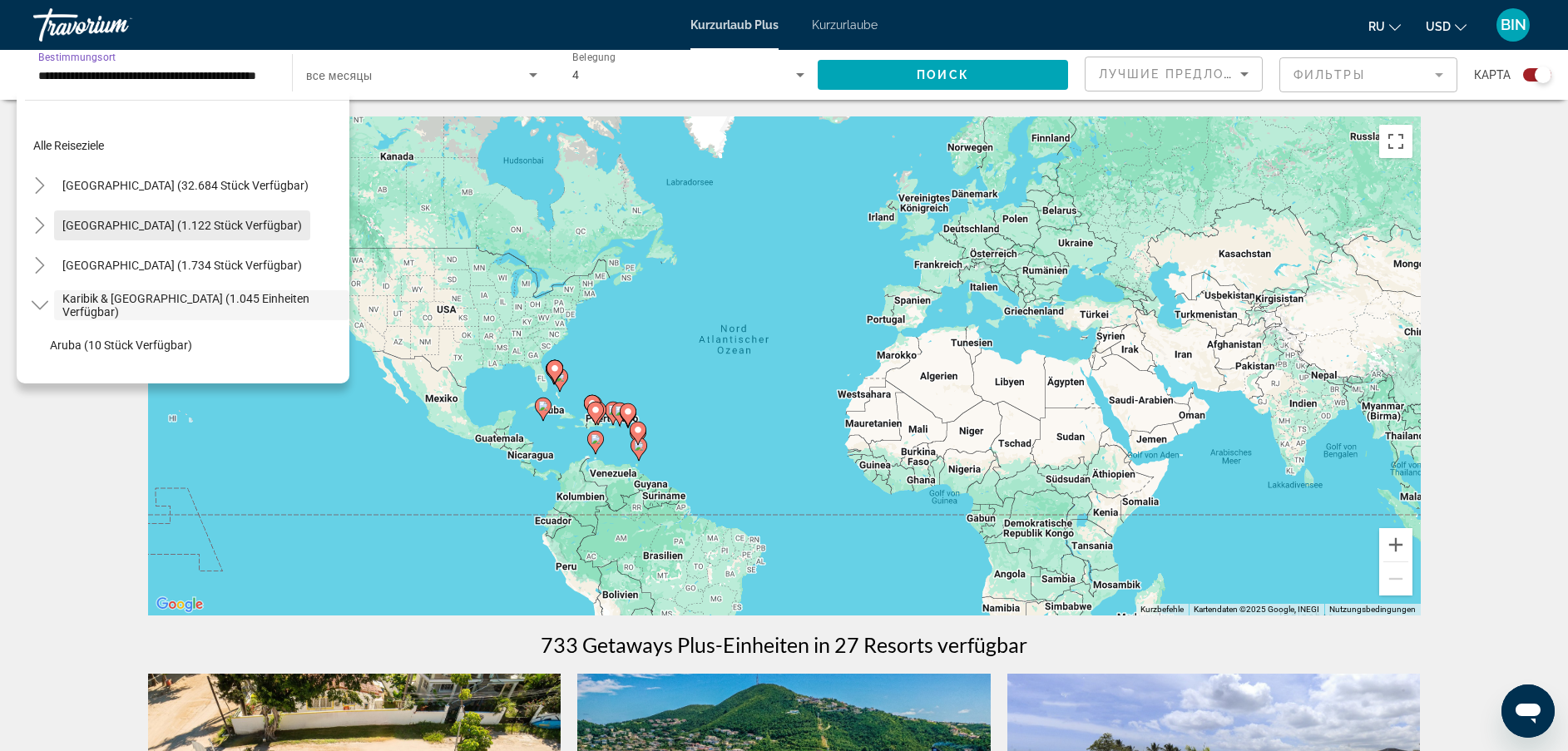
scroll to position [124, 0]
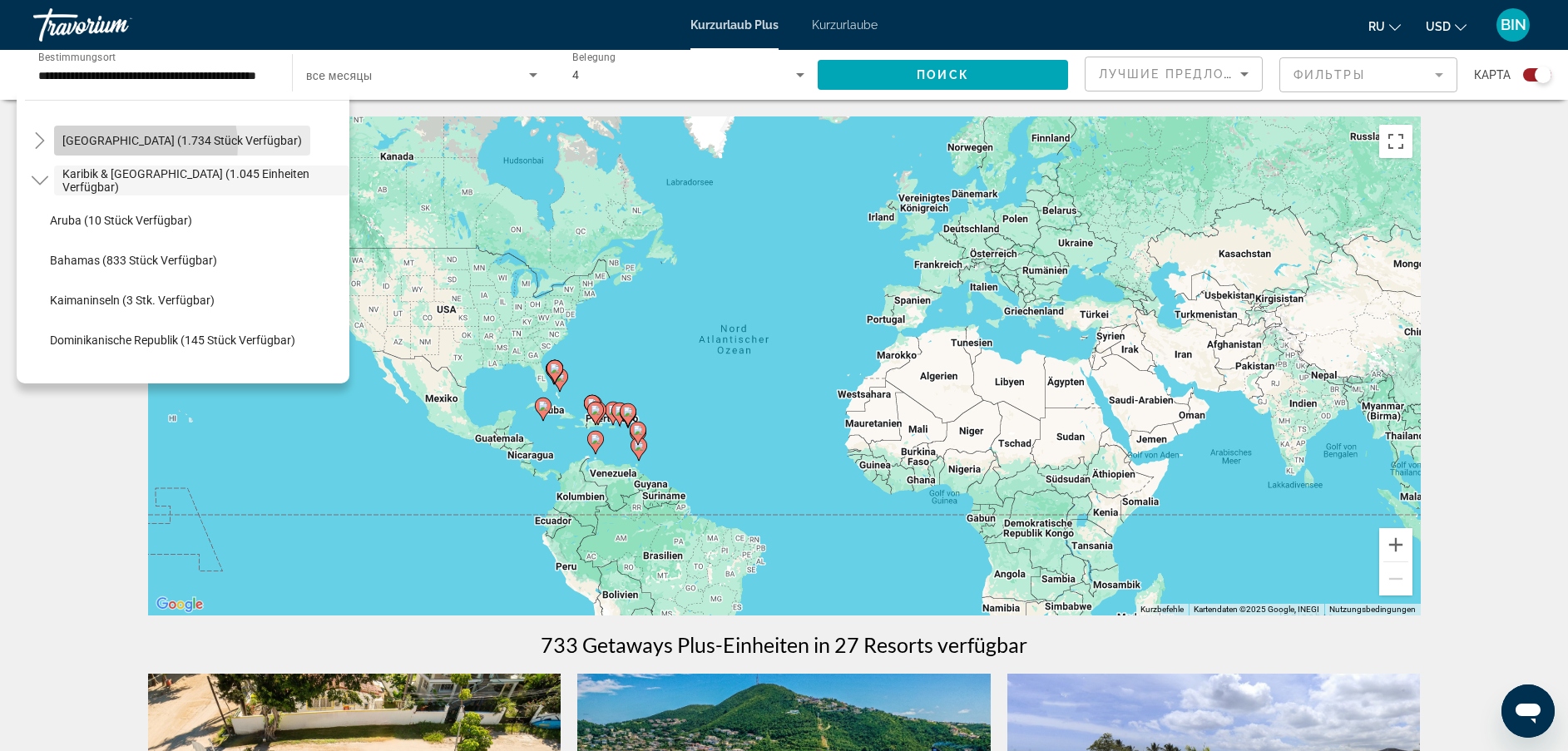
click at [136, 146] on span "[GEOGRAPHIC_DATA] (1.734 Stück verfügbar)" at bounding box center [182, 140] width 240 height 13
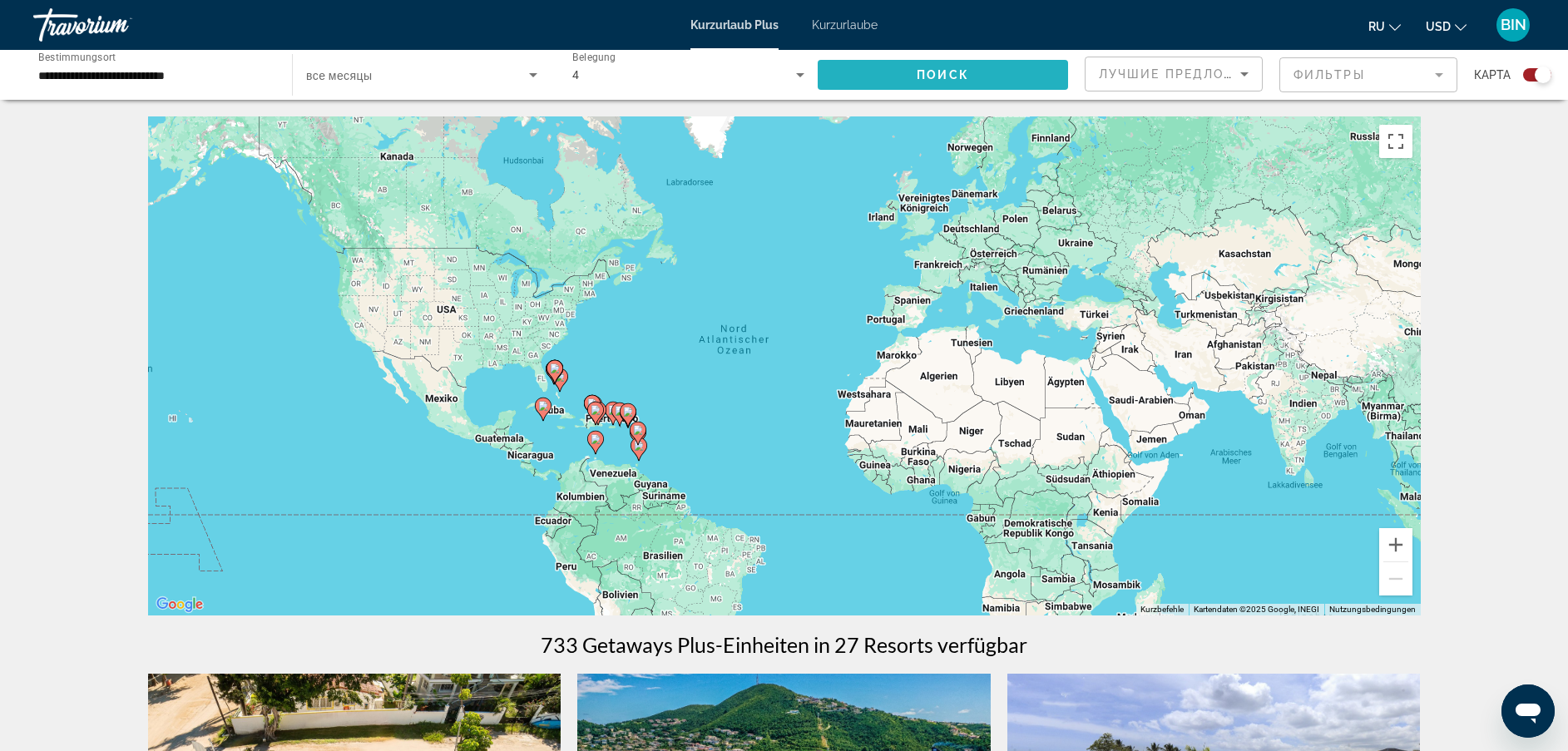
click at [868, 75] on span "Such-Widget" at bounding box center [943, 75] width 251 height 40
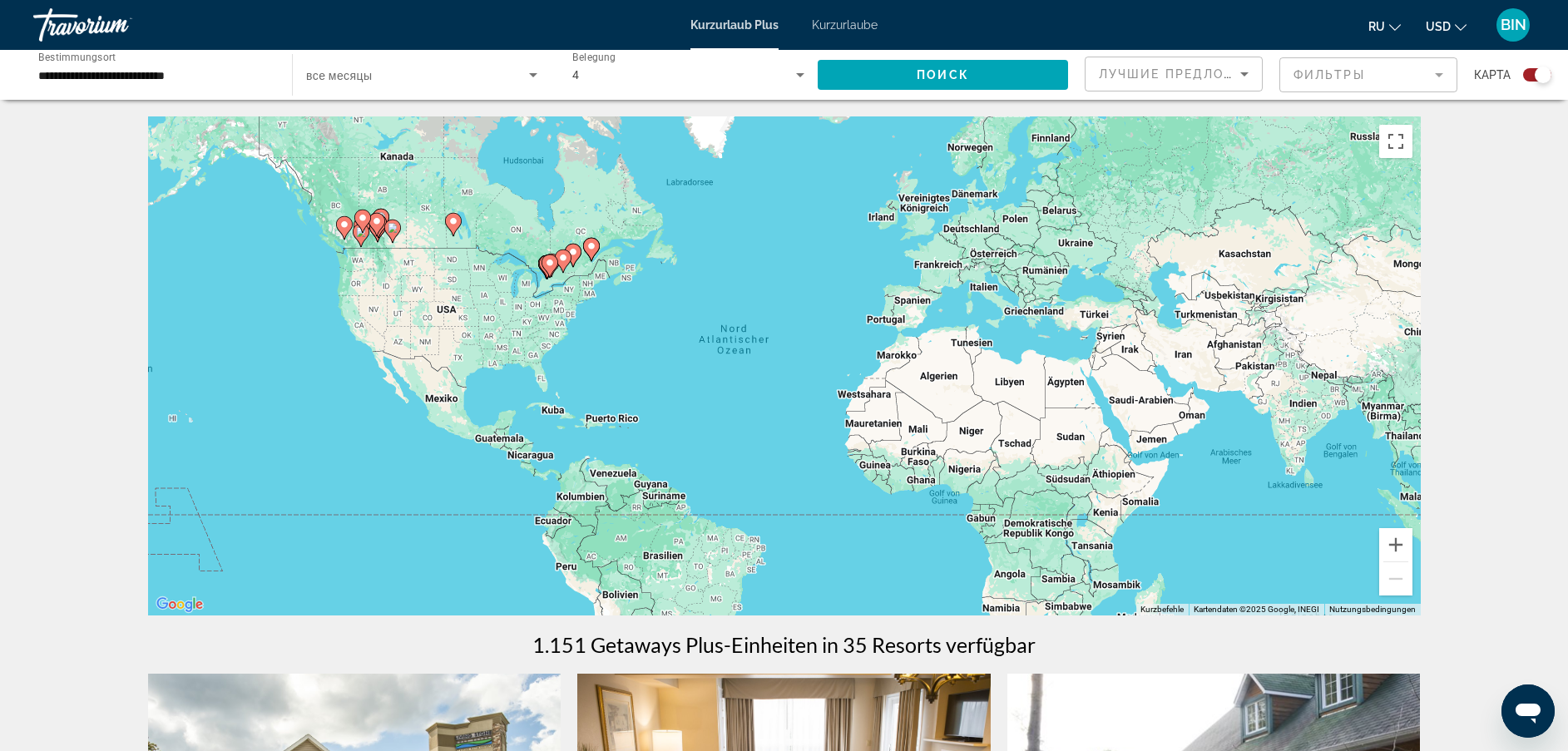
click at [211, 79] on input "**********" at bounding box center [154, 75] width 232 height 20
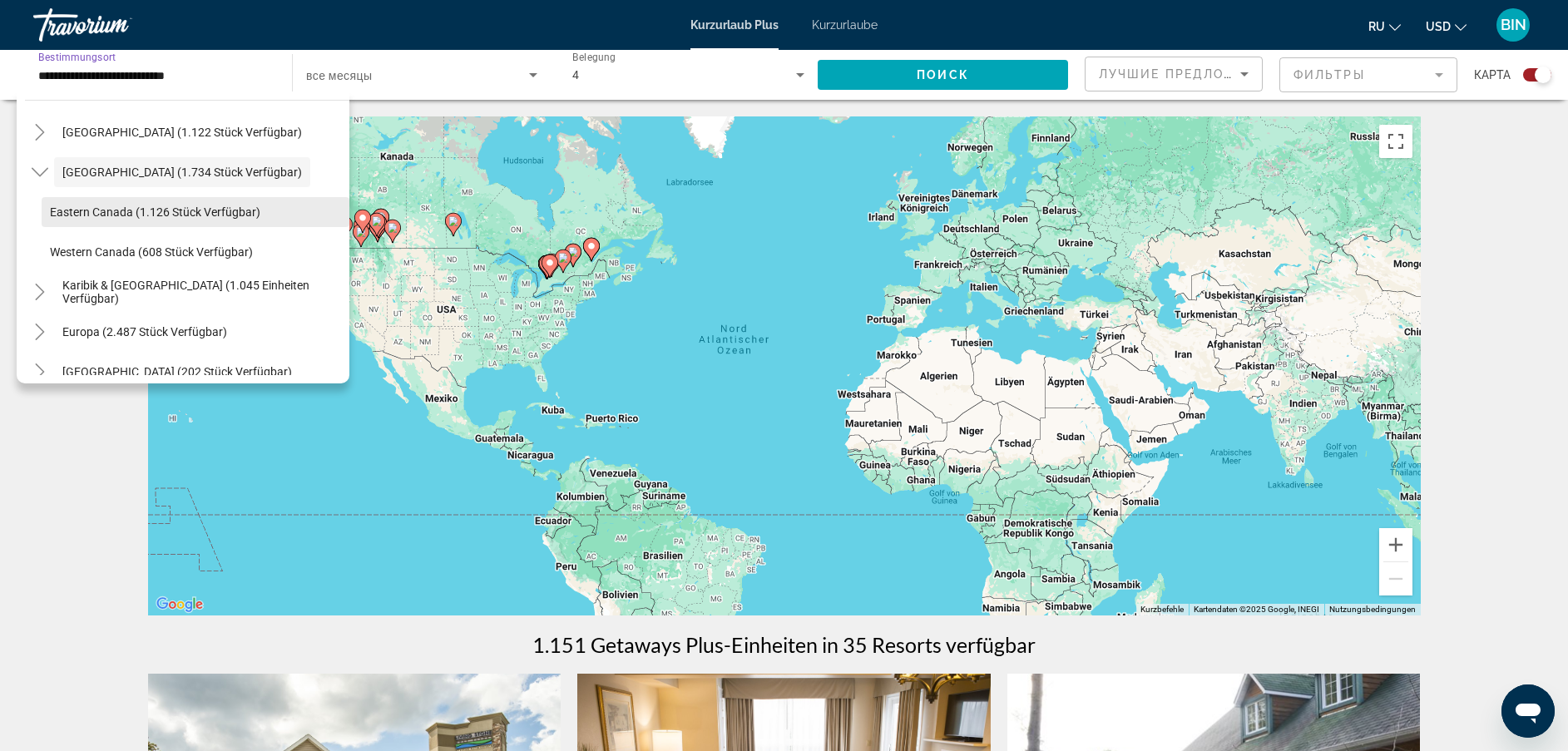
scroll to position [144, 0]
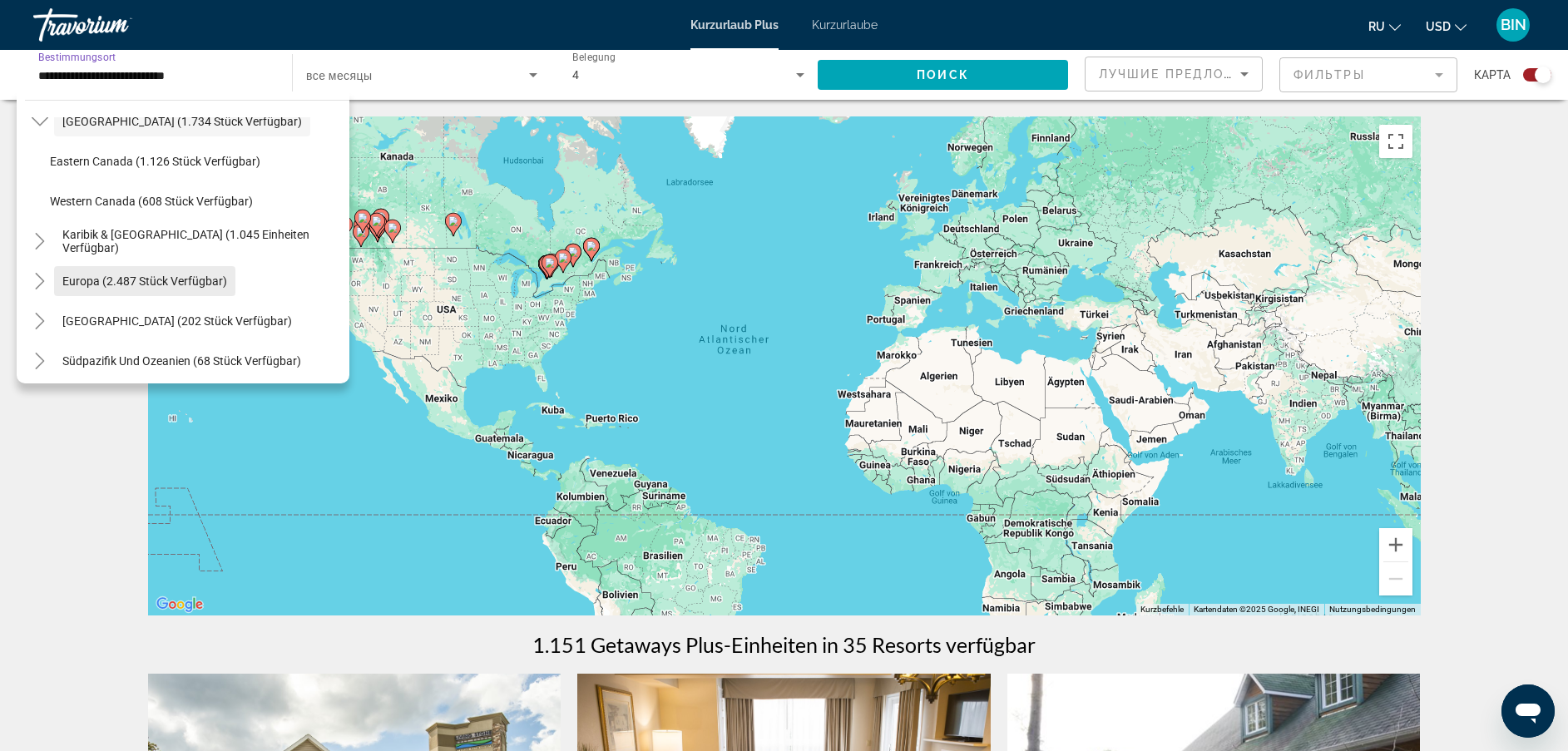
click at [88, 285] on span "Europa (2.487 Stück verfügbar)" at bounding box center [145, 281] width 165 height 13
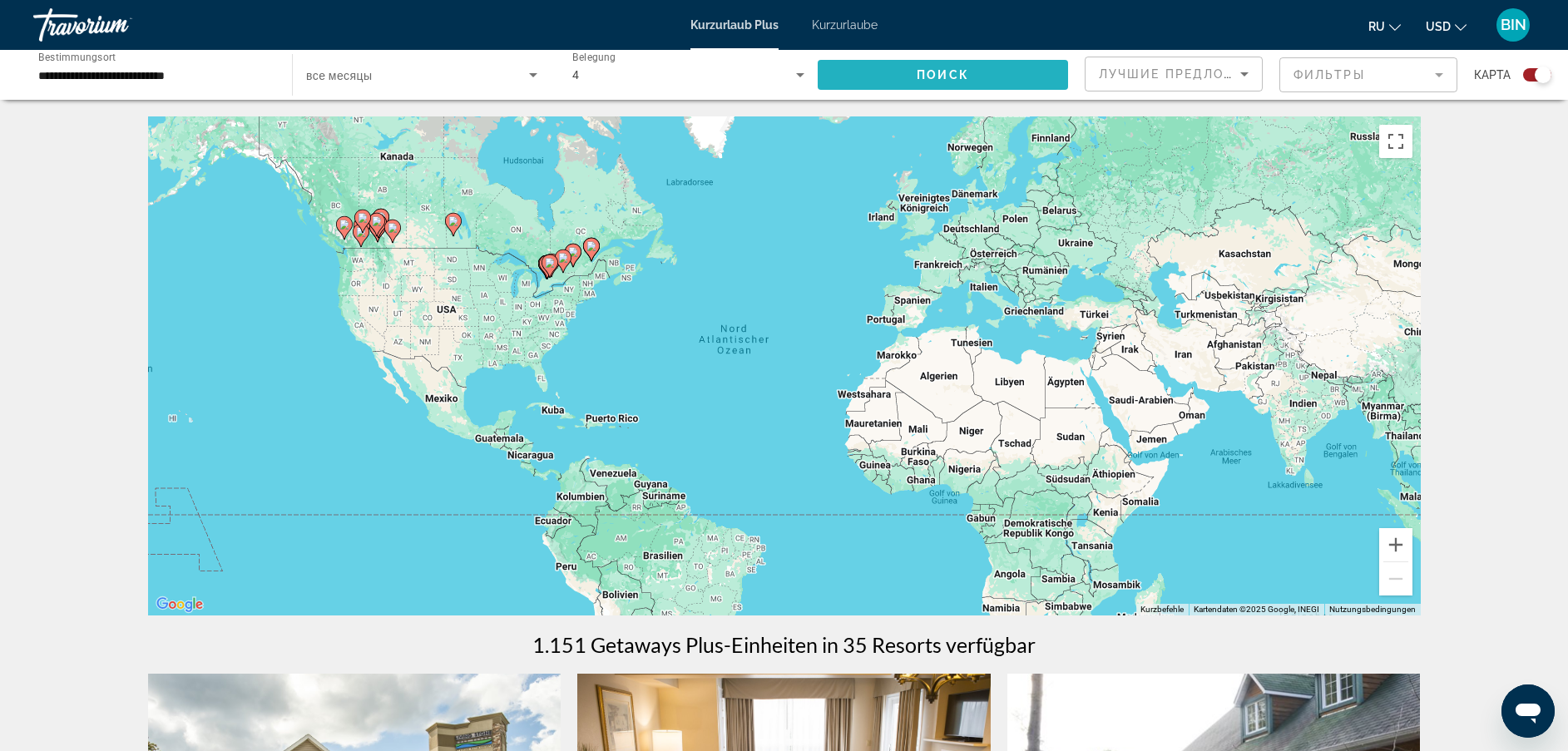
click at [862, 74] on span "Such-Widget" at bounding box center [943, 75] width 251 height 40
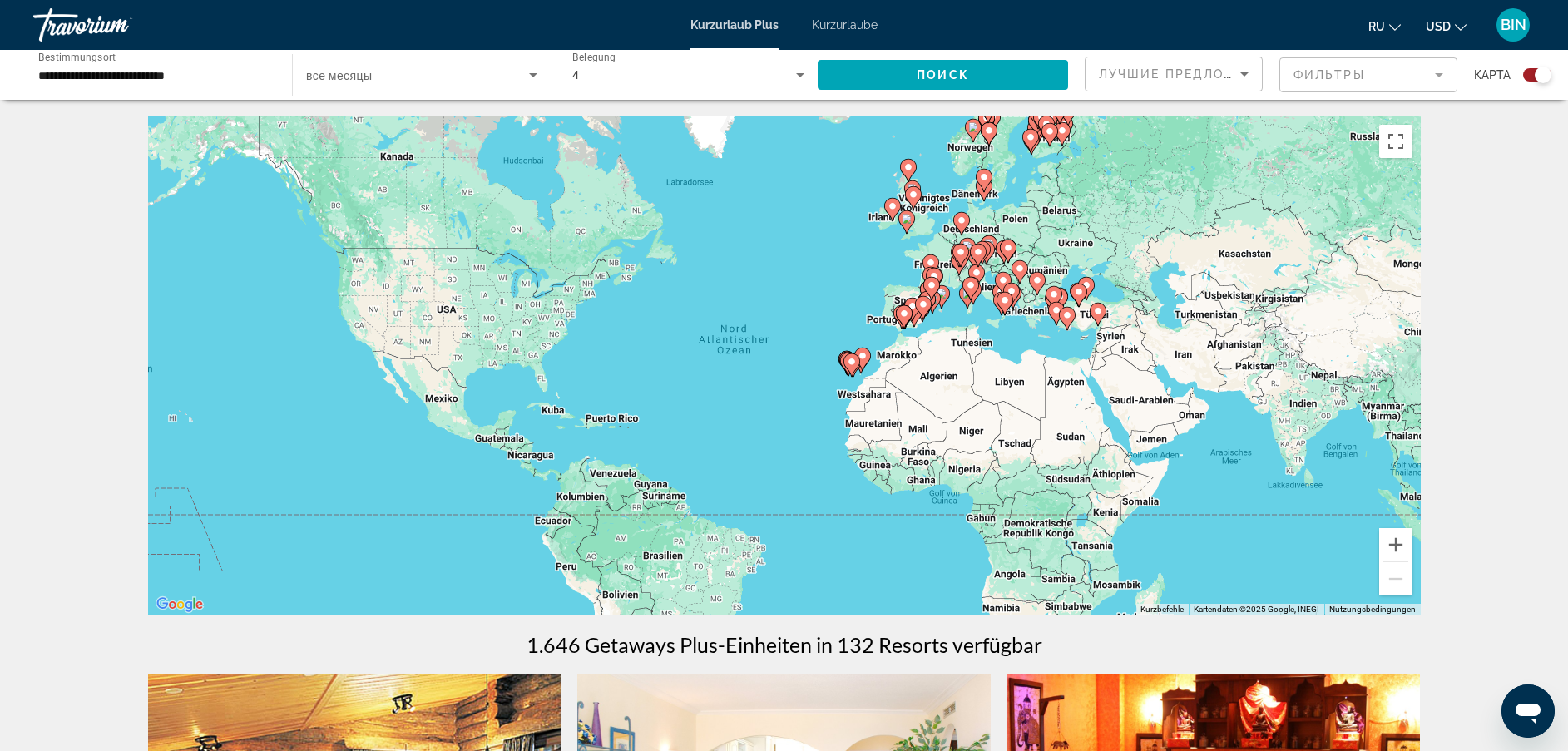
click at [236, 86] on div "**********" at bounding box center [154, 75] width 232 height 48
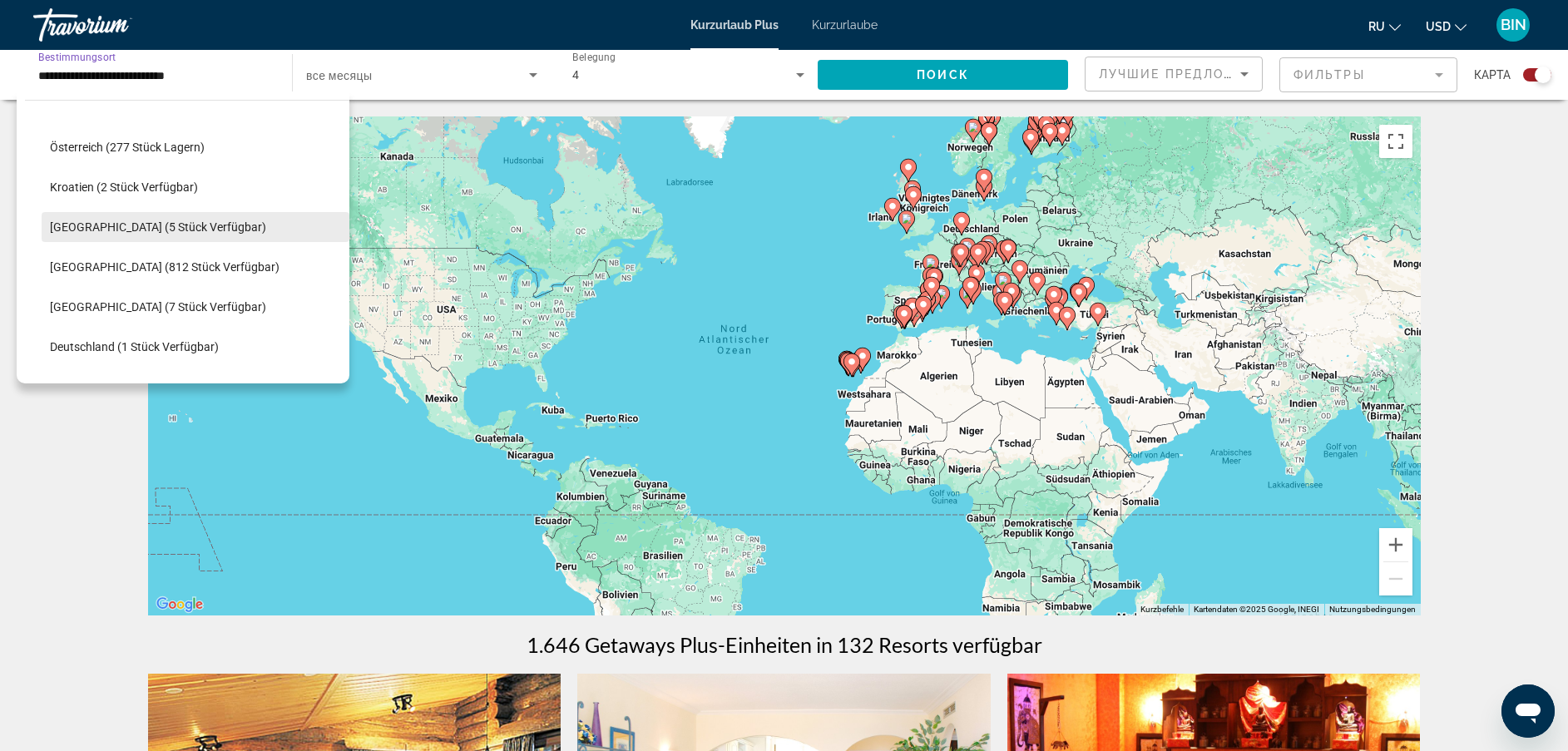
scroll to position [224, 0]
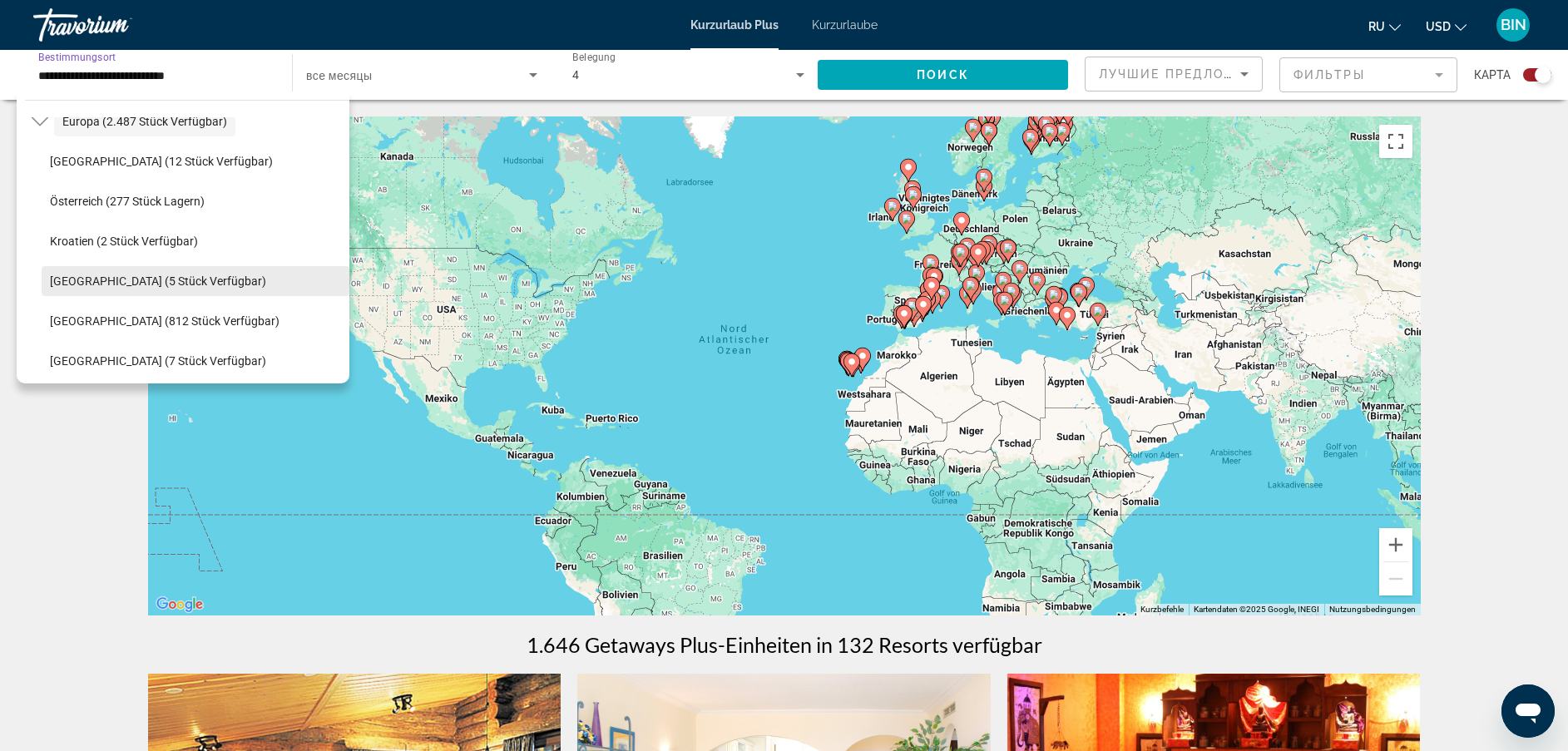
click at [138, 270] on span "Such-Widget" at bounding box center [195, 281] width 308 height 40
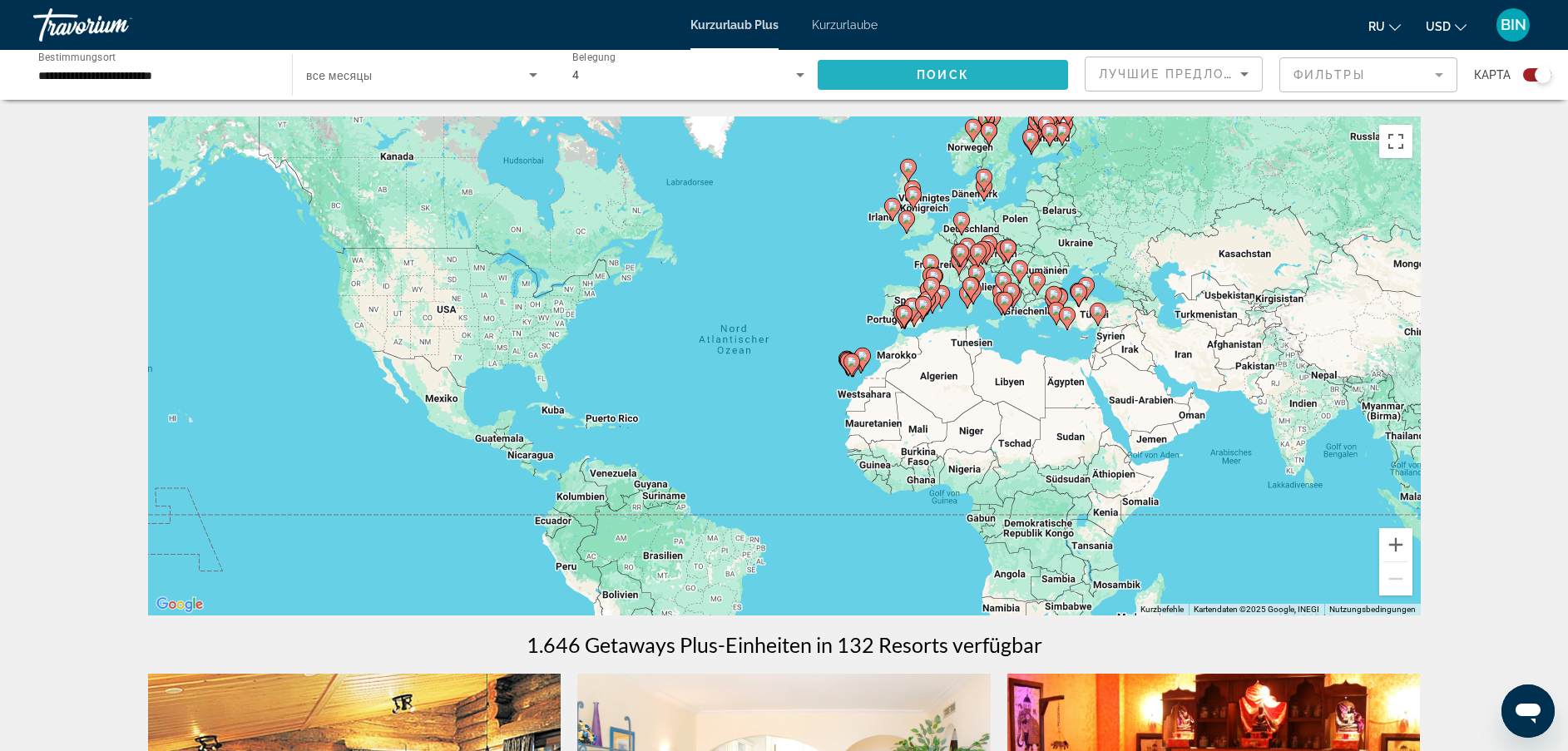
click at [926, 71] on span "Поиск" at bounding box center [943, 75] width 52 height 13
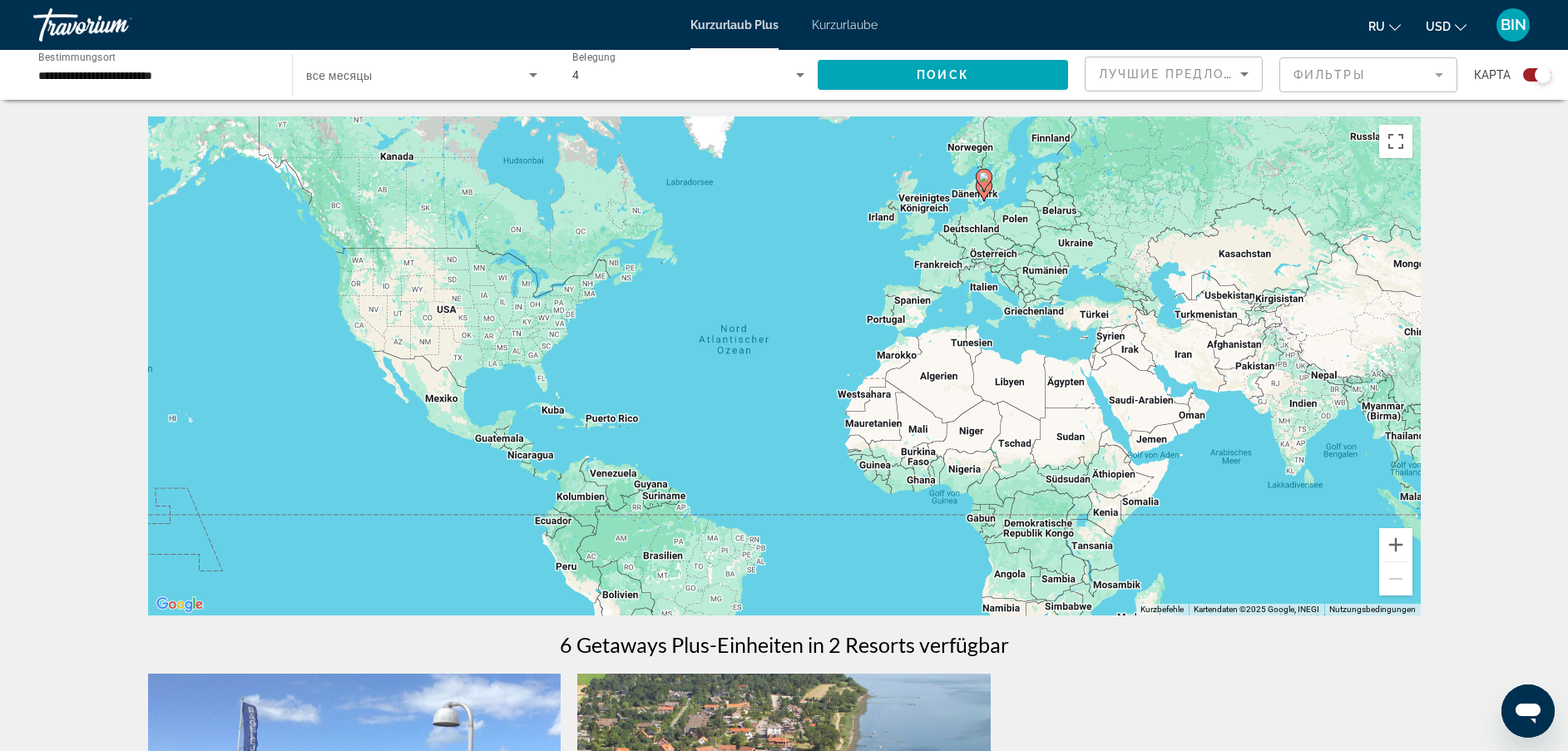
click at [145, 72] on input "**********" at bounding box center [154, 75] width 232 height 20
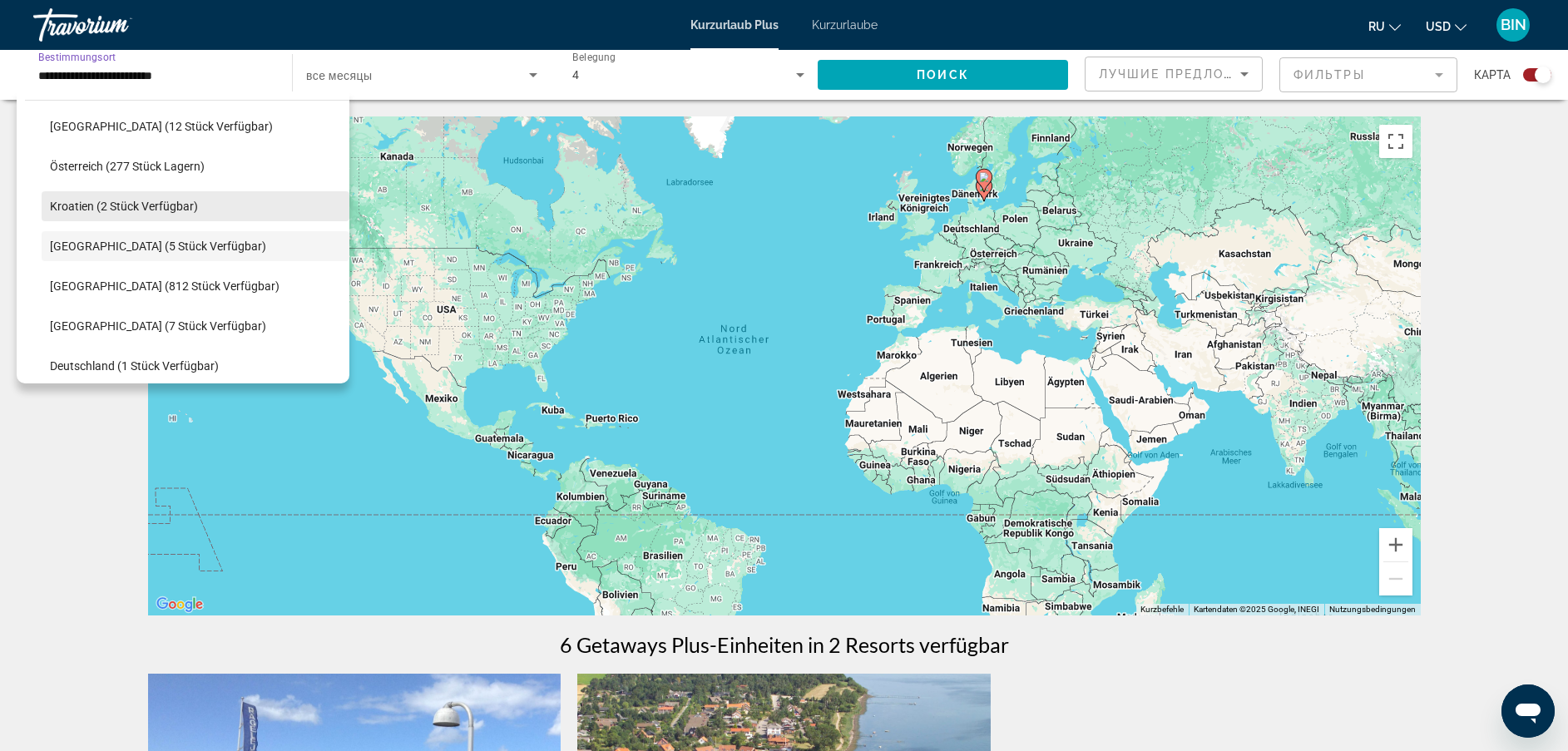
scroll to position [134, 0]
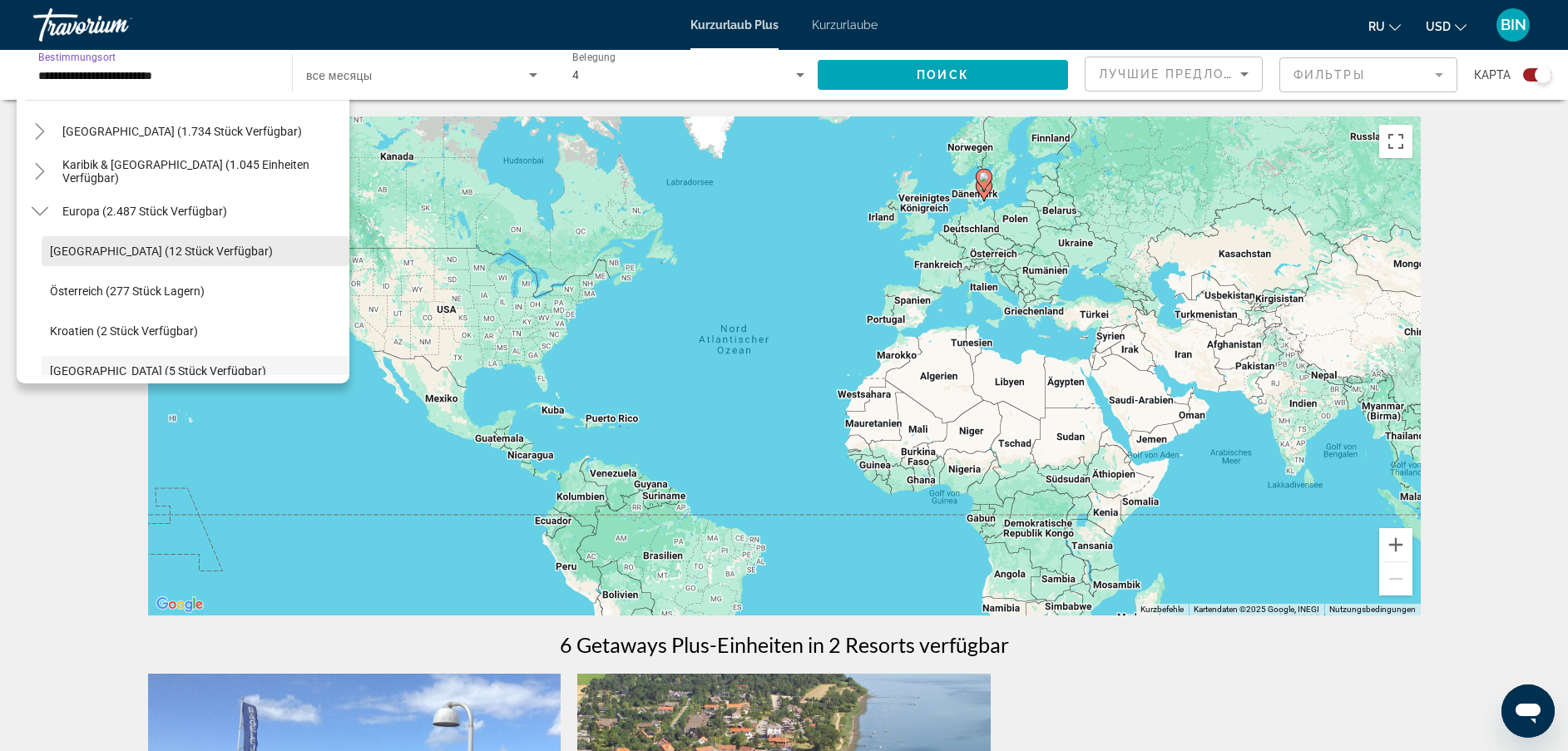
click at [121, 246] on span "Andorra (12 Stück verfügbar)" at bounding box center [161, 251] width 223 height 13
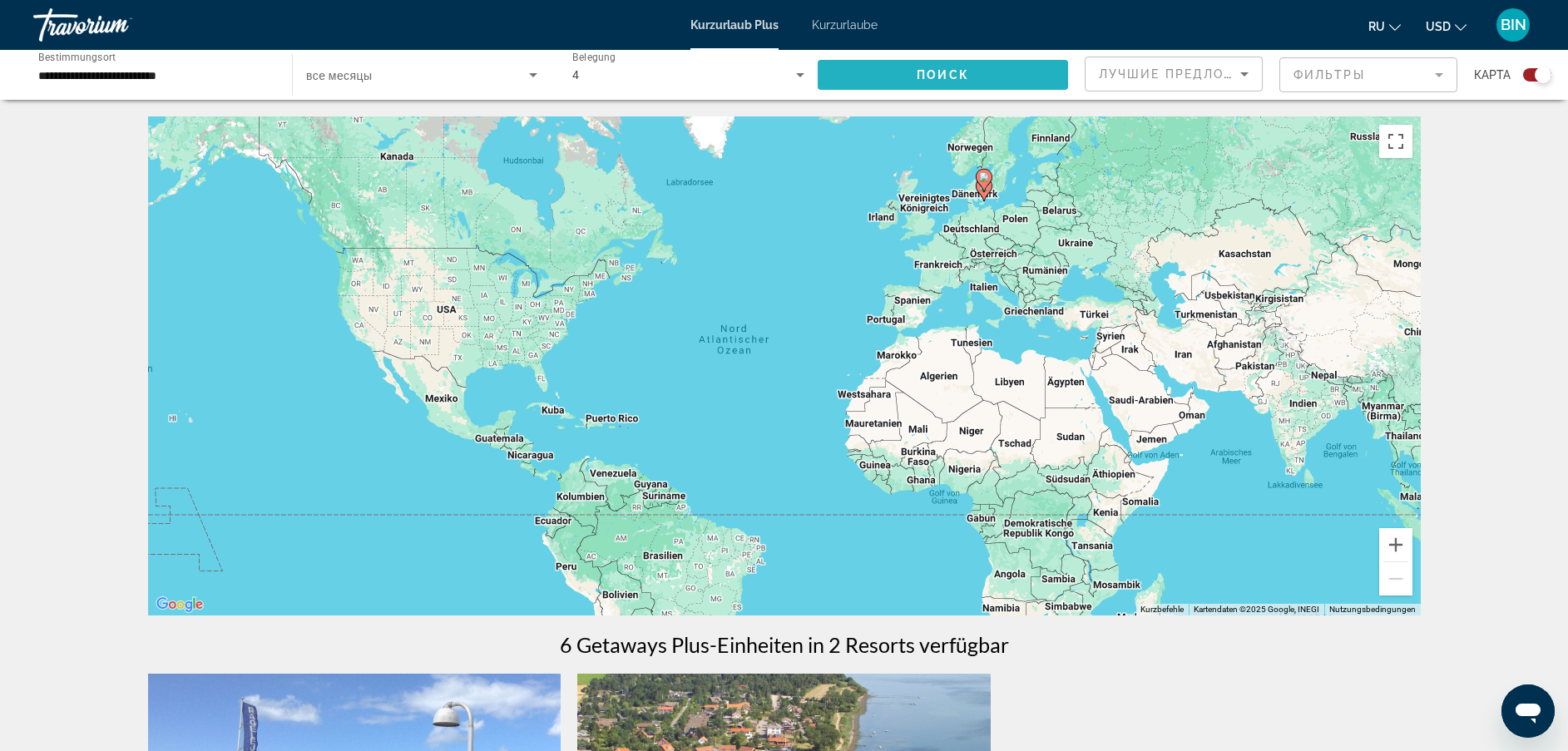
click at [933, 86] on span "Such-Widget" at bounding box center [943, 75] width 251 height 40
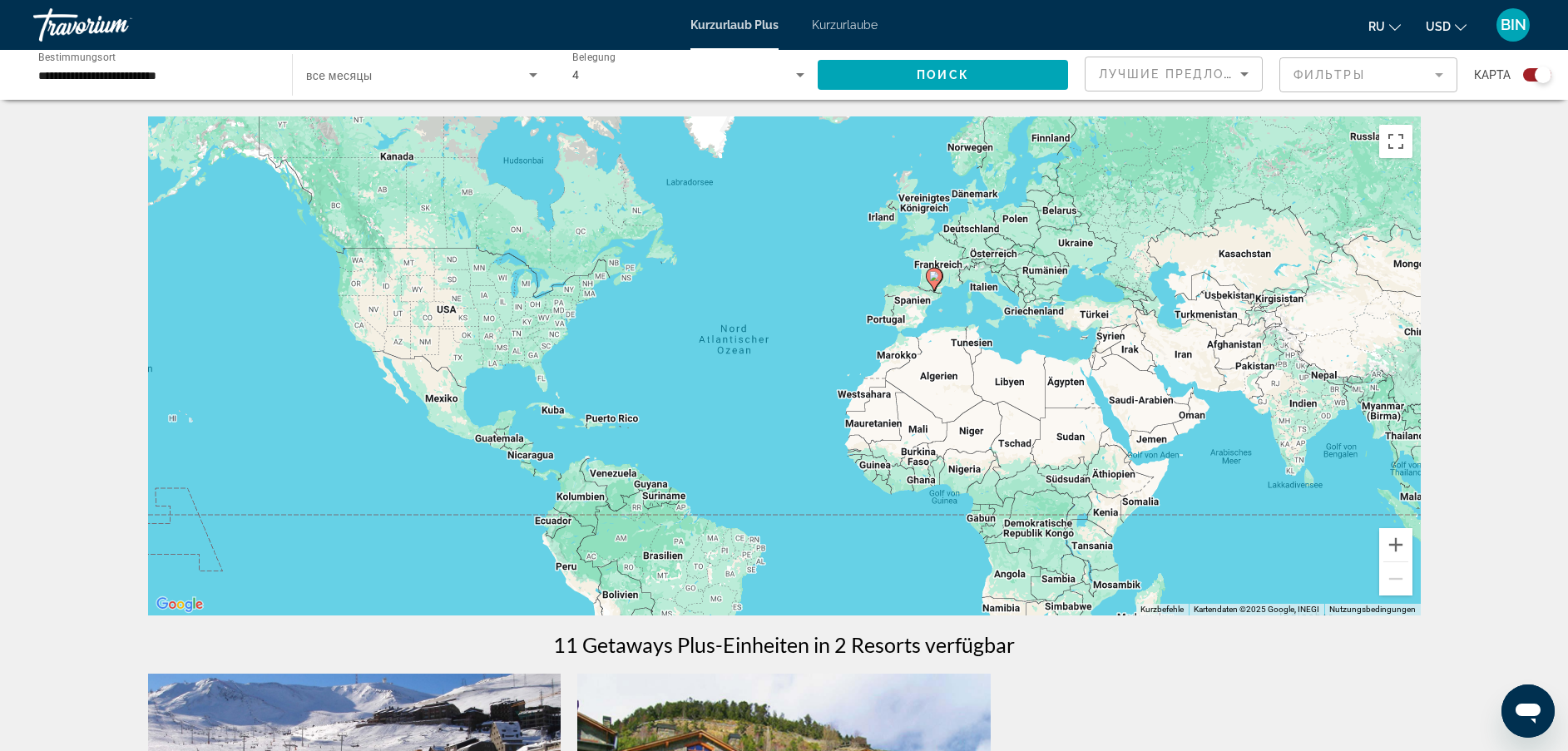
click at [96, 65] on input "**********" at bounding box center [154, 75] width 232 height 20
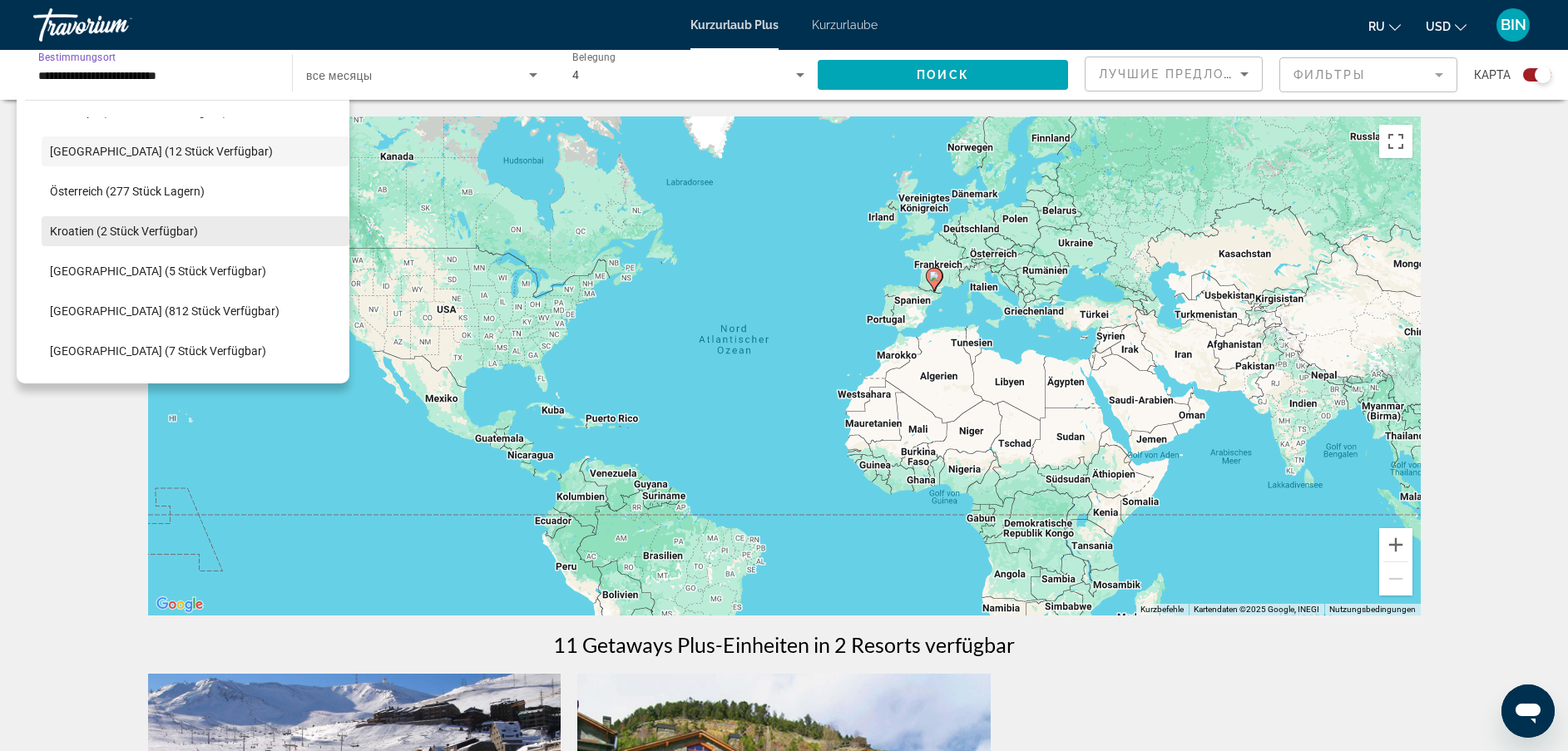
scroll to position [264, 0]
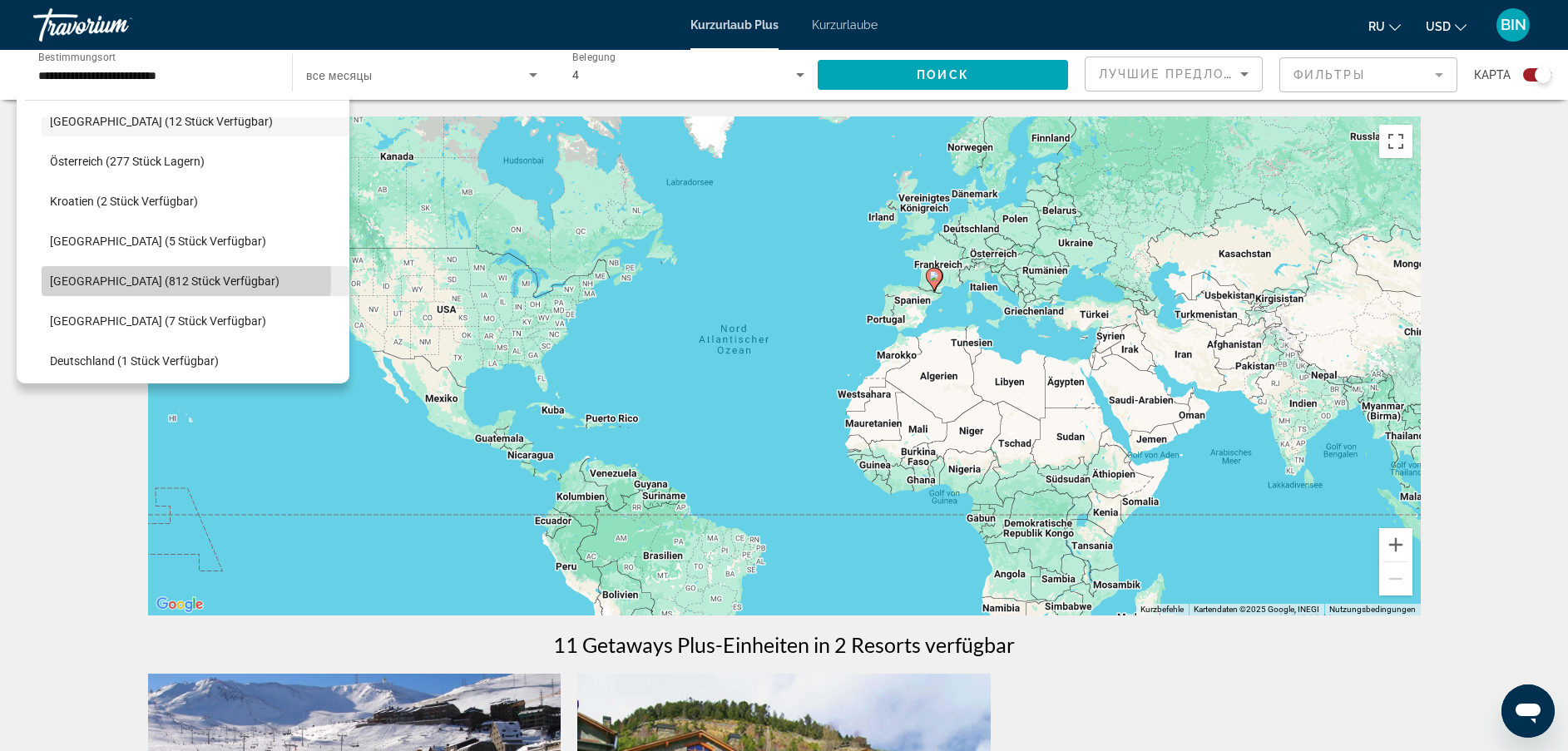
click at [166, 280] on span "Finnland (812 Stück verfügbar)" at bounding box center [164, 281] width 229 height 13
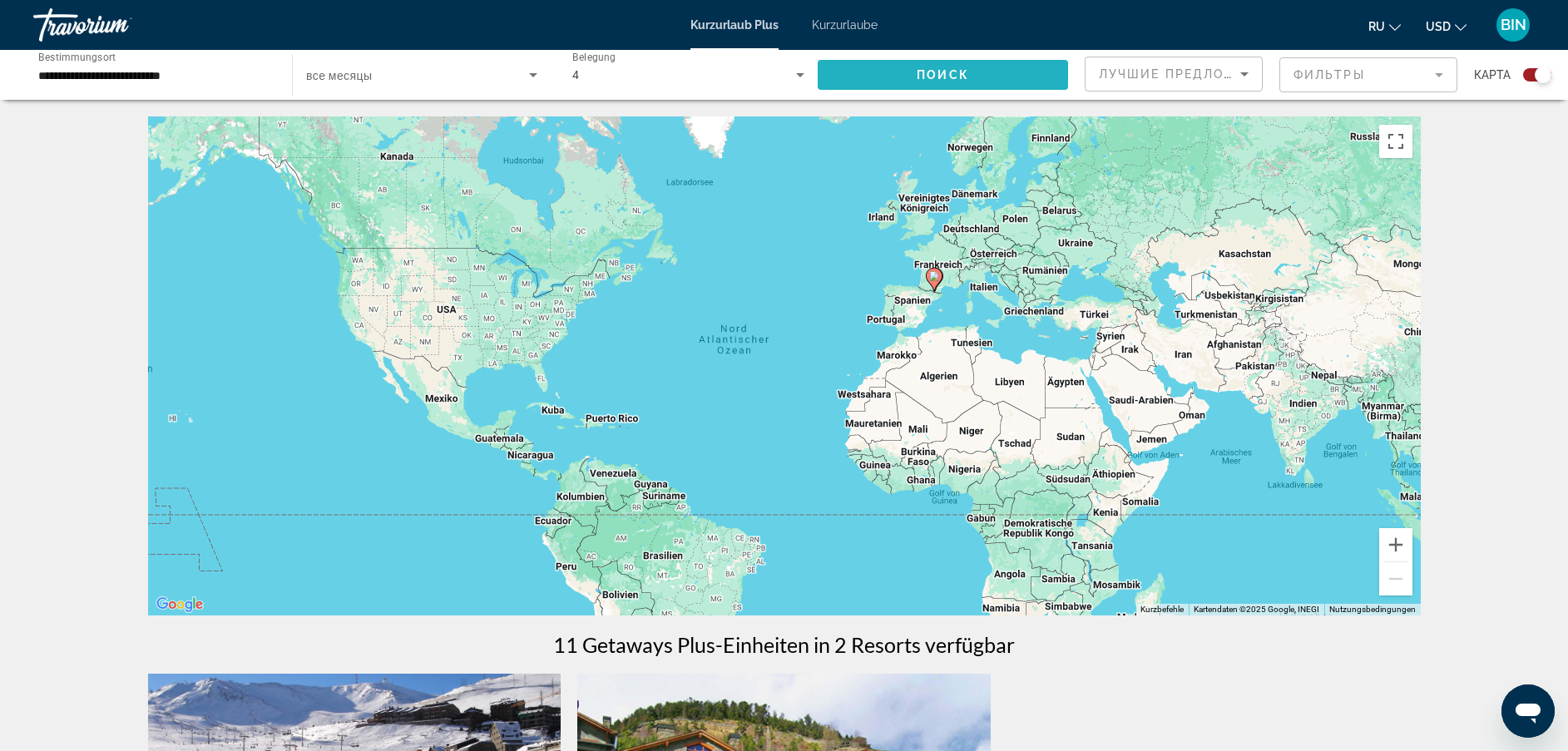
click at [888, 70] on span "Such-Widget" at bounding box center [943, 75] width 251 height 40
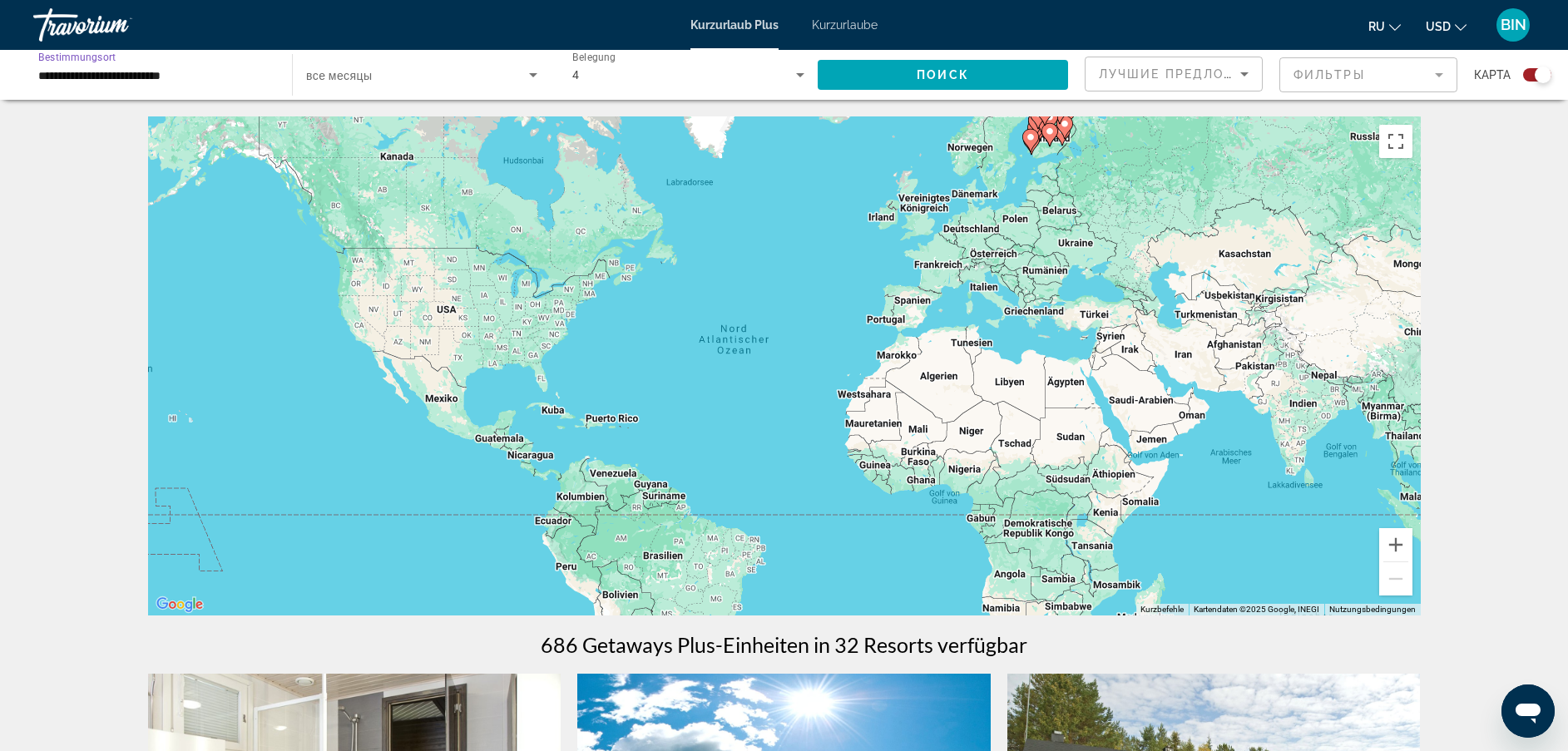
click at [134, 76] on input "**********" at bounding box center [154, 75] width 232 height 20
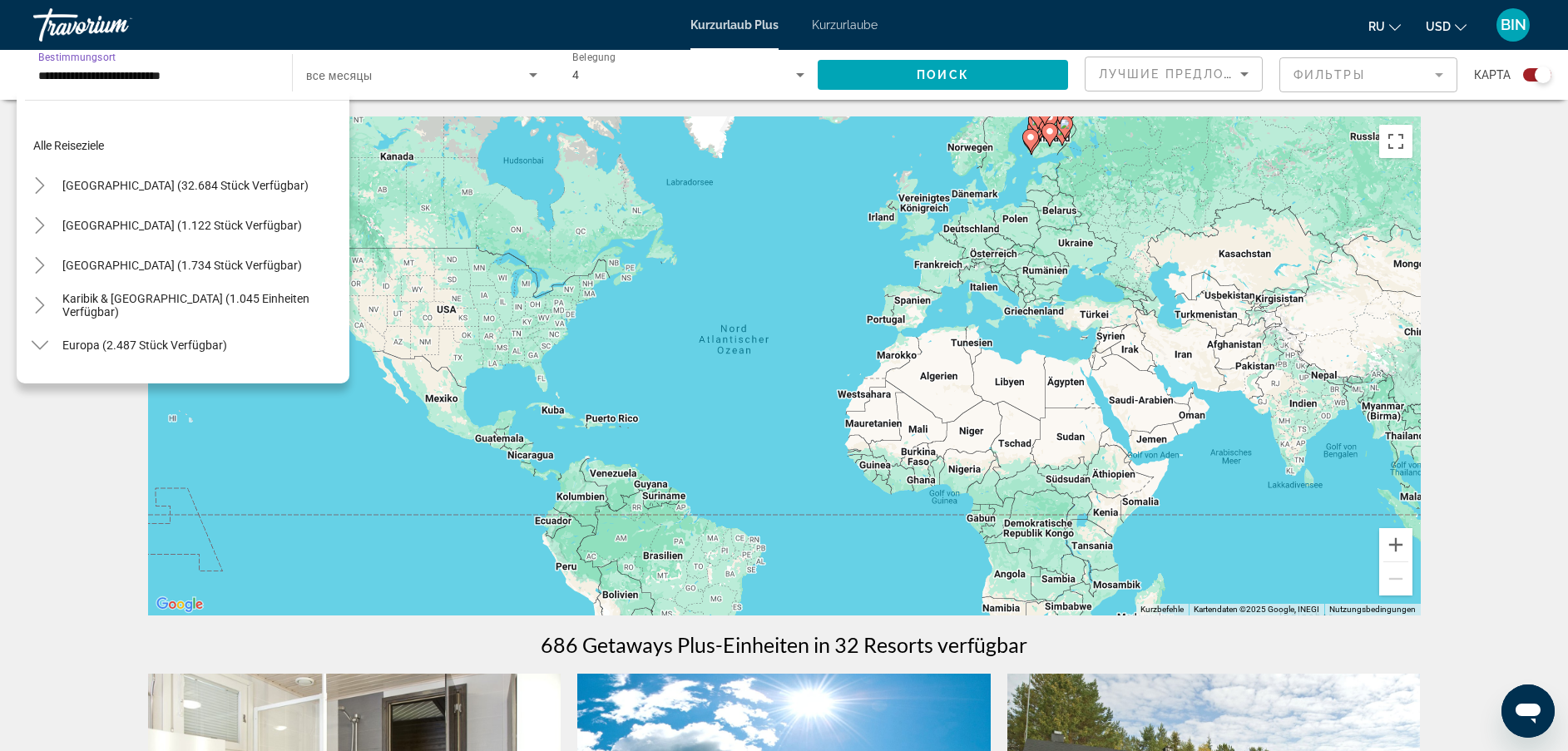
scroll to position [124, 0]
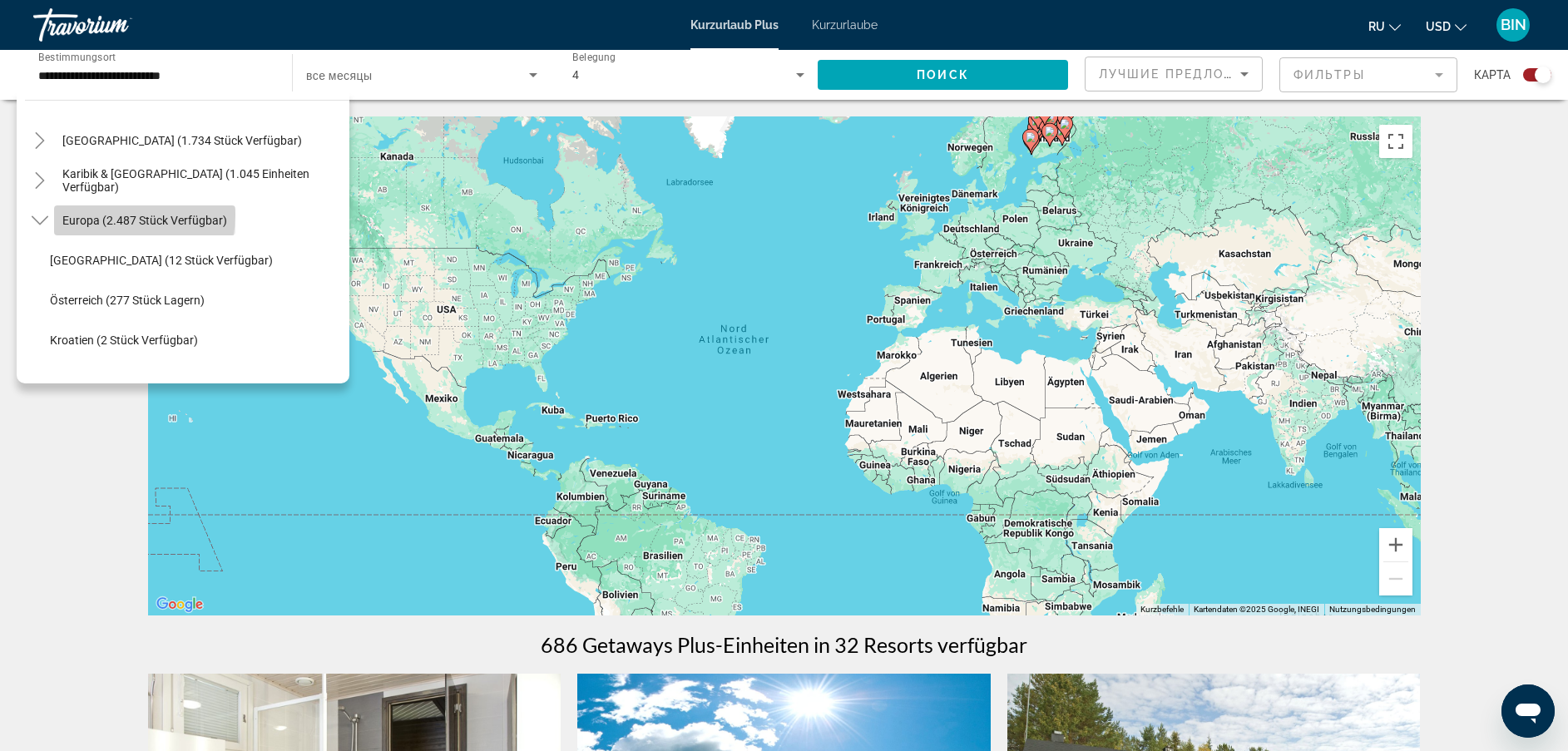
click at [115, 214] on span "Europa (2.487 Stück verfügbar)" at bounding box center [145, 221] width 165 height 13
type input "**********"
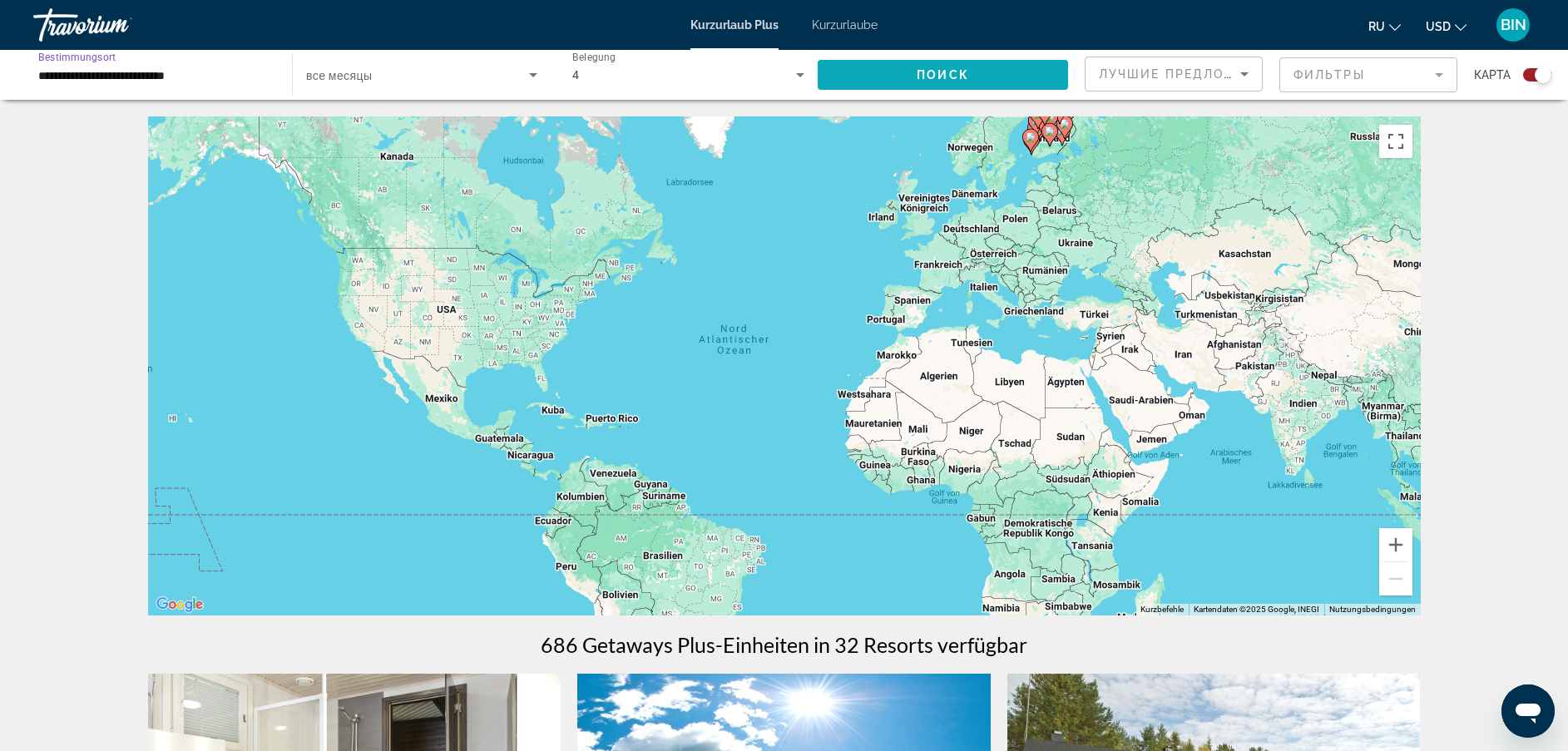
click at [860, 69] on span "Such-Widget" at bounding box center [943, 75] width 251 height 40
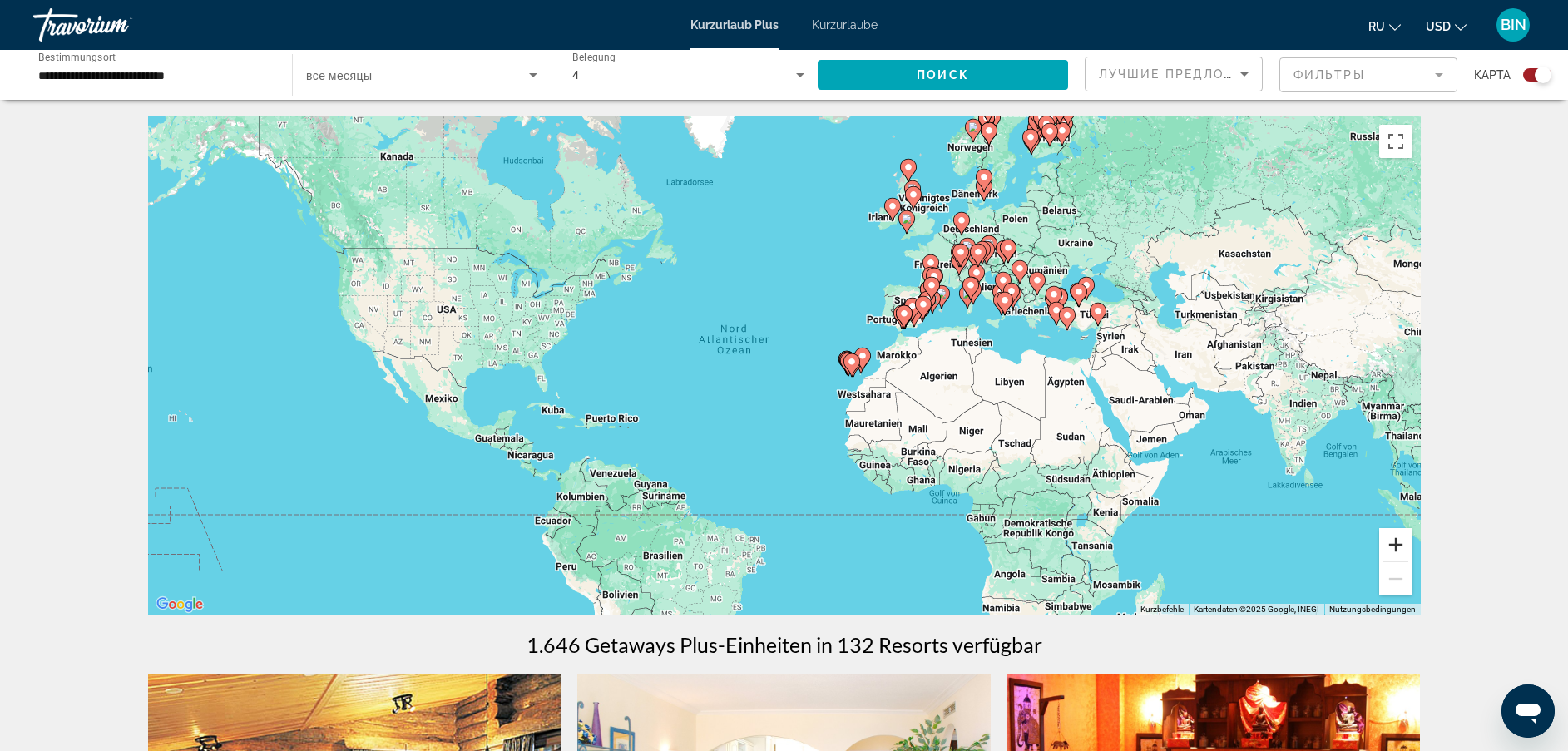
click at [1393, 541] on button "Vergrößern" at bounding box center [1397, 545] width 34 height 34
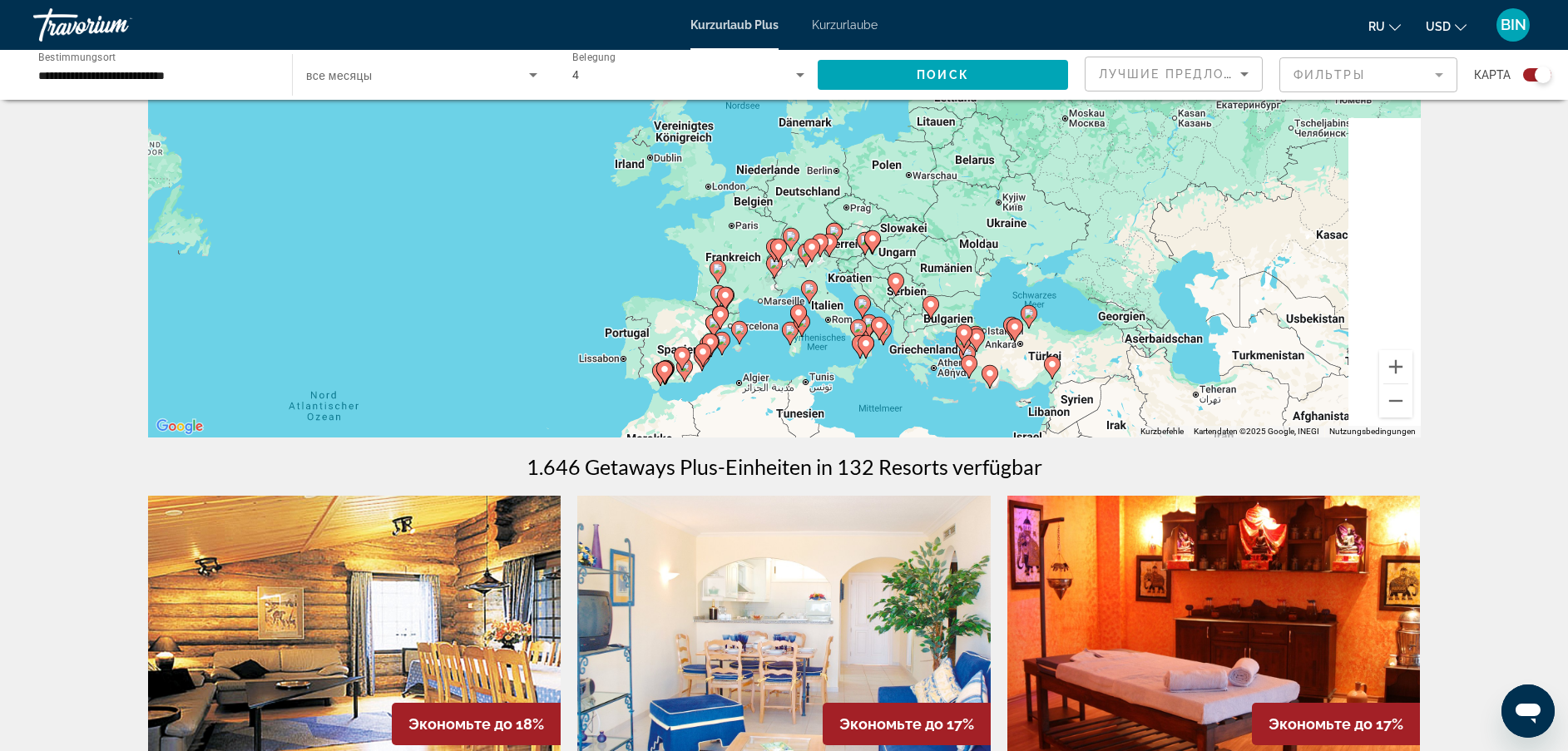
drag, startPoint x: 1180, startPoint y: 267, endPoint x: 757, endPoint y: 425, distance: 451.5
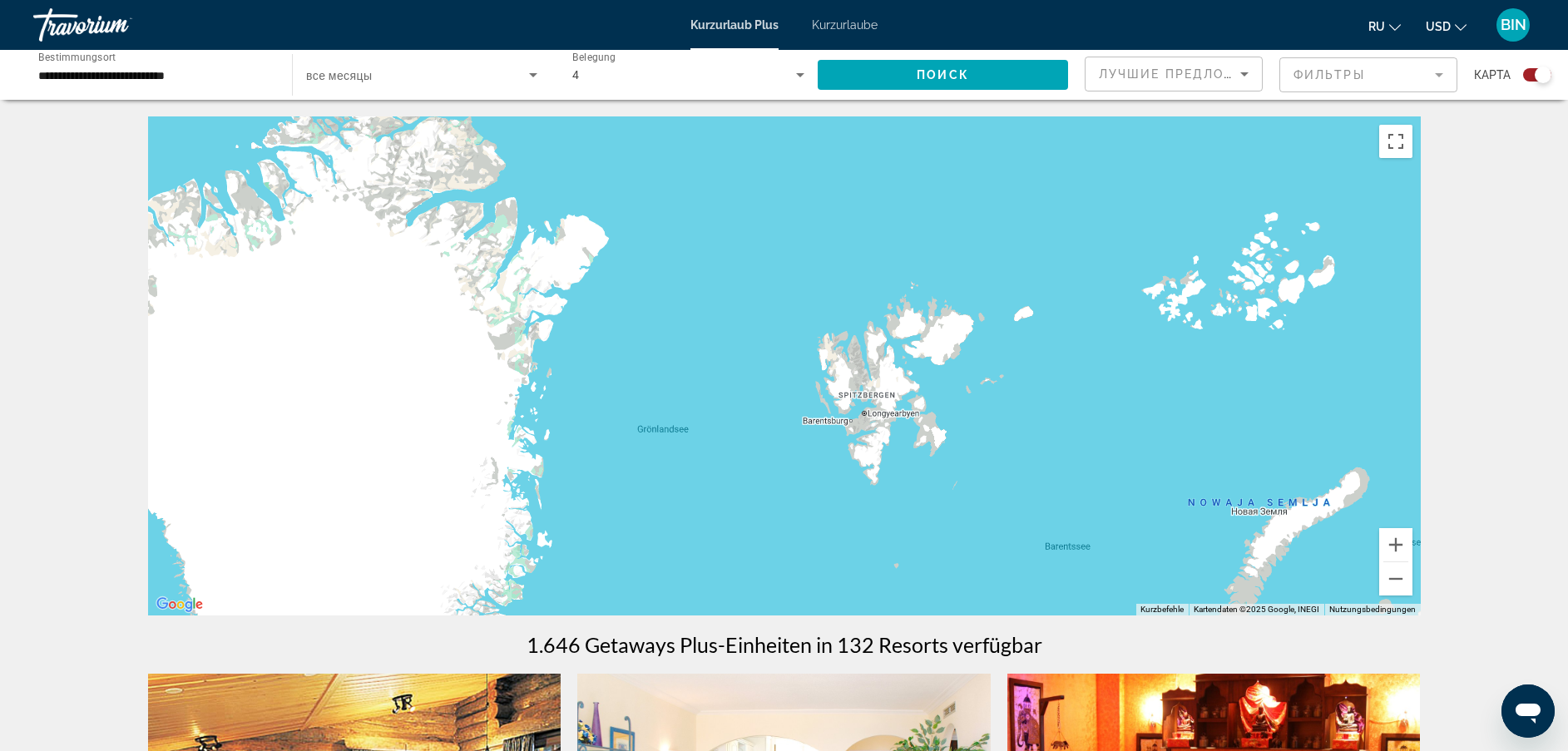
drag, startPoint x: 687, startPoint y: 449, endPoint x: 913, endPoint y: 276, distance: 284.6
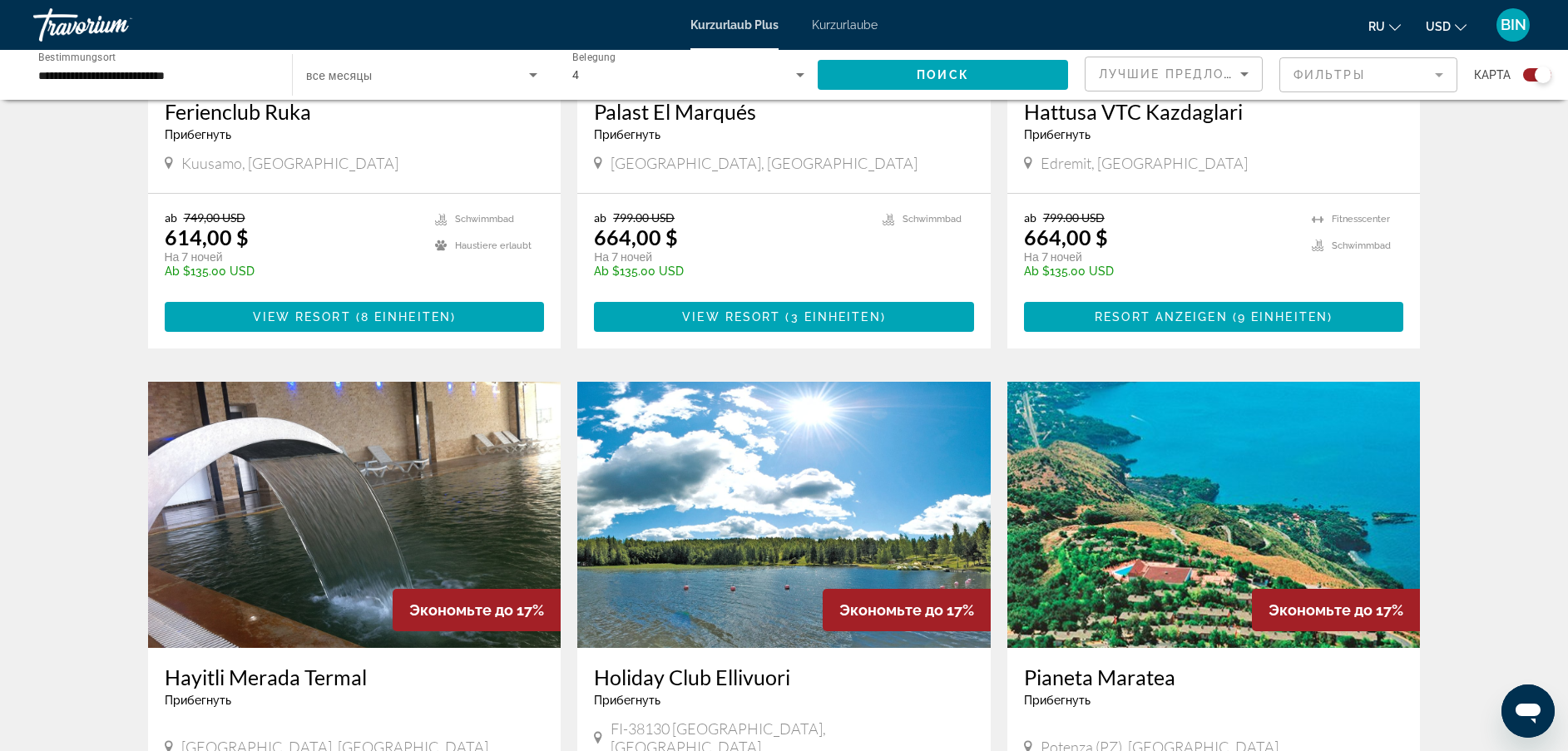
drag, startPoint x: 829, startPoint y: 252, endPoint x: 781, endPoint y: 466, distance: 219.3
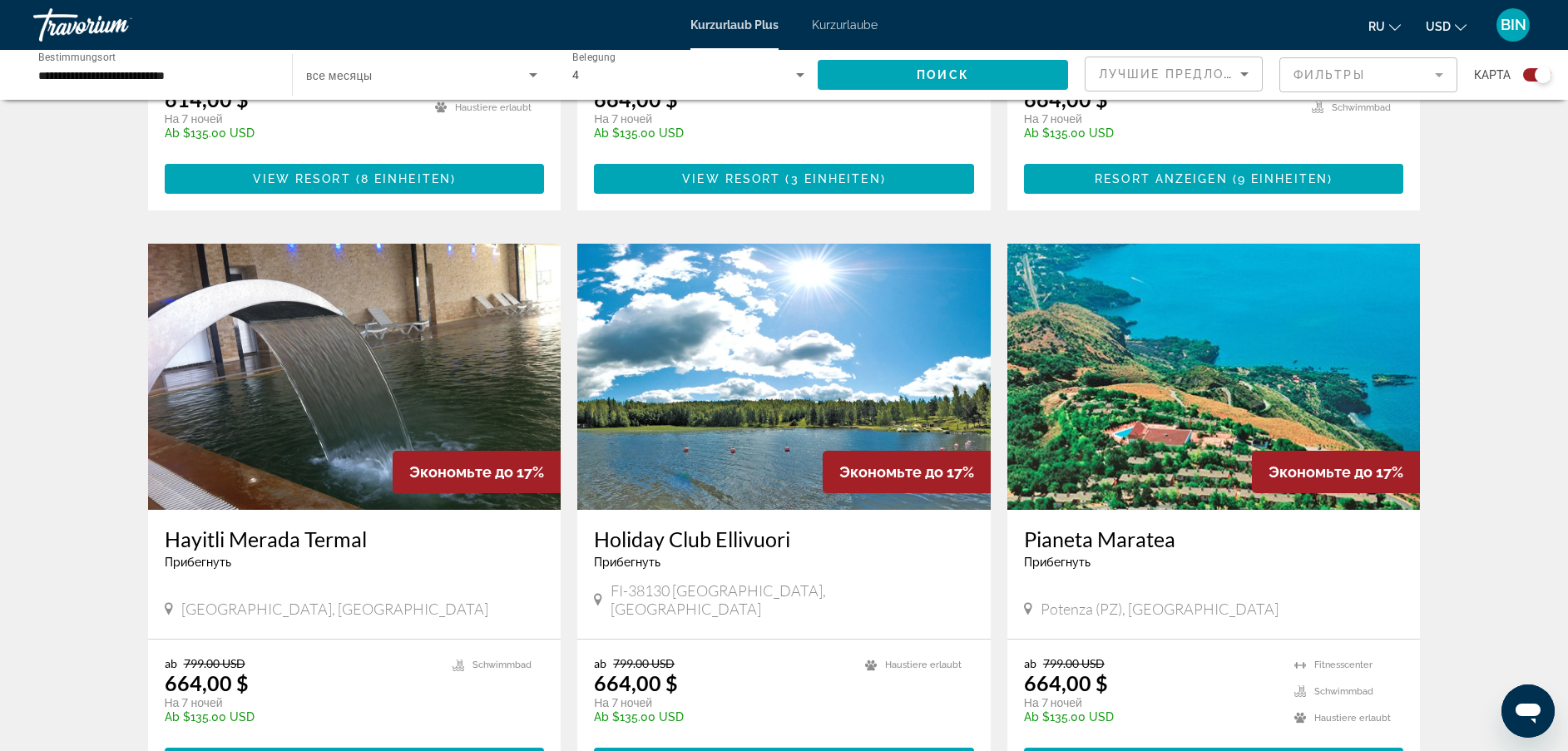
scroll to position [372, 0]
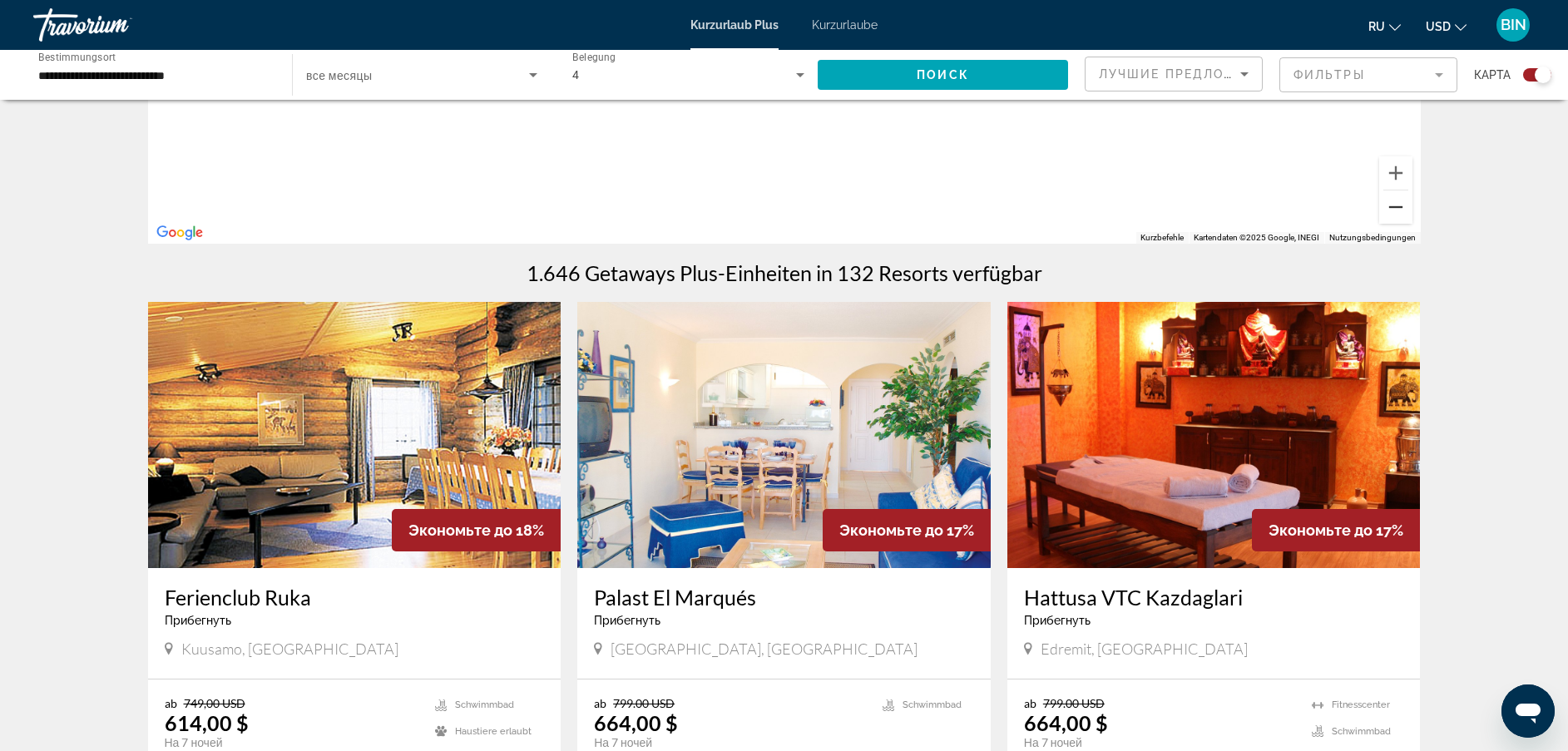
click at [1399, 210] on button "Verkleinern" at bounding box center [1397, 208] width 34 height 34
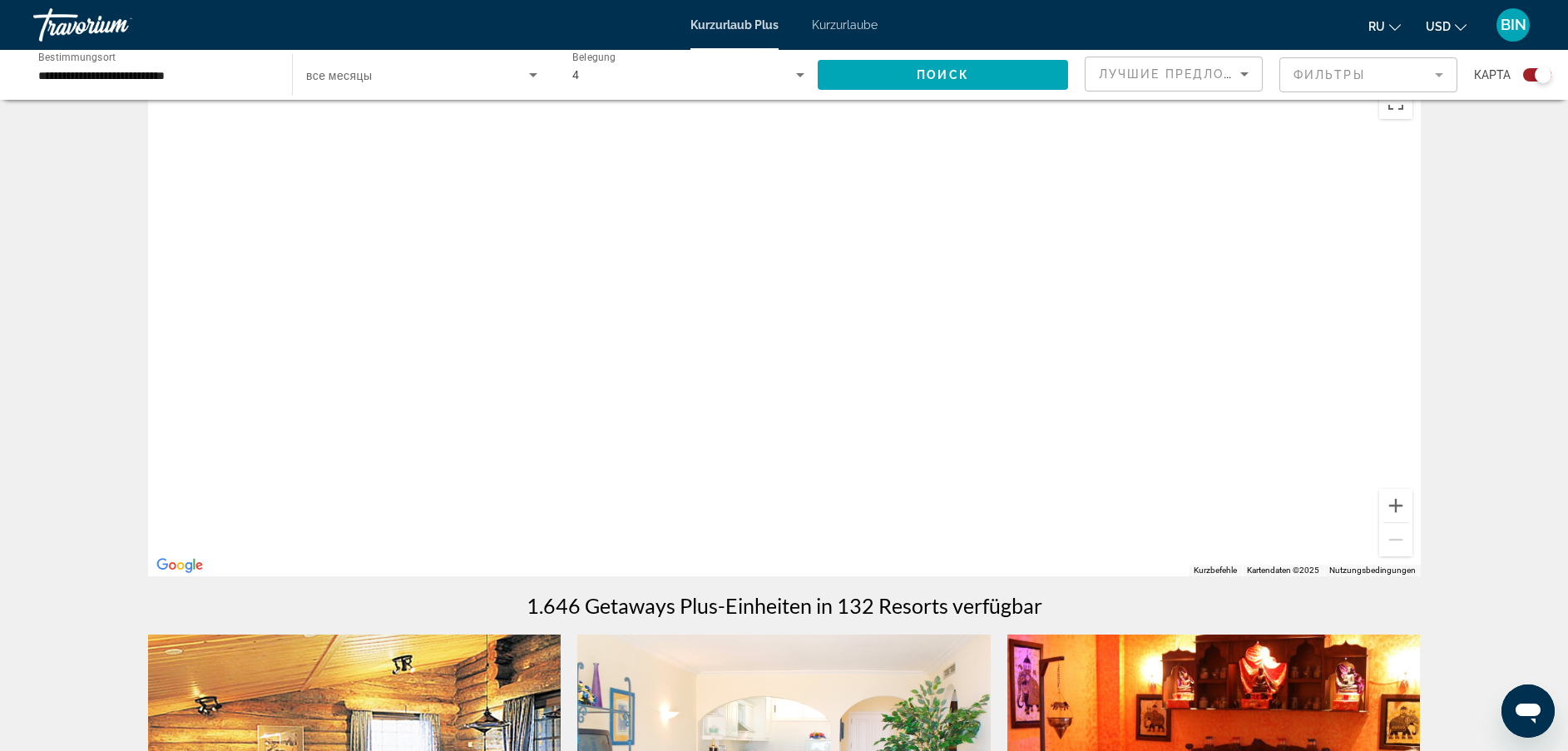
scroll to position [0, 0]
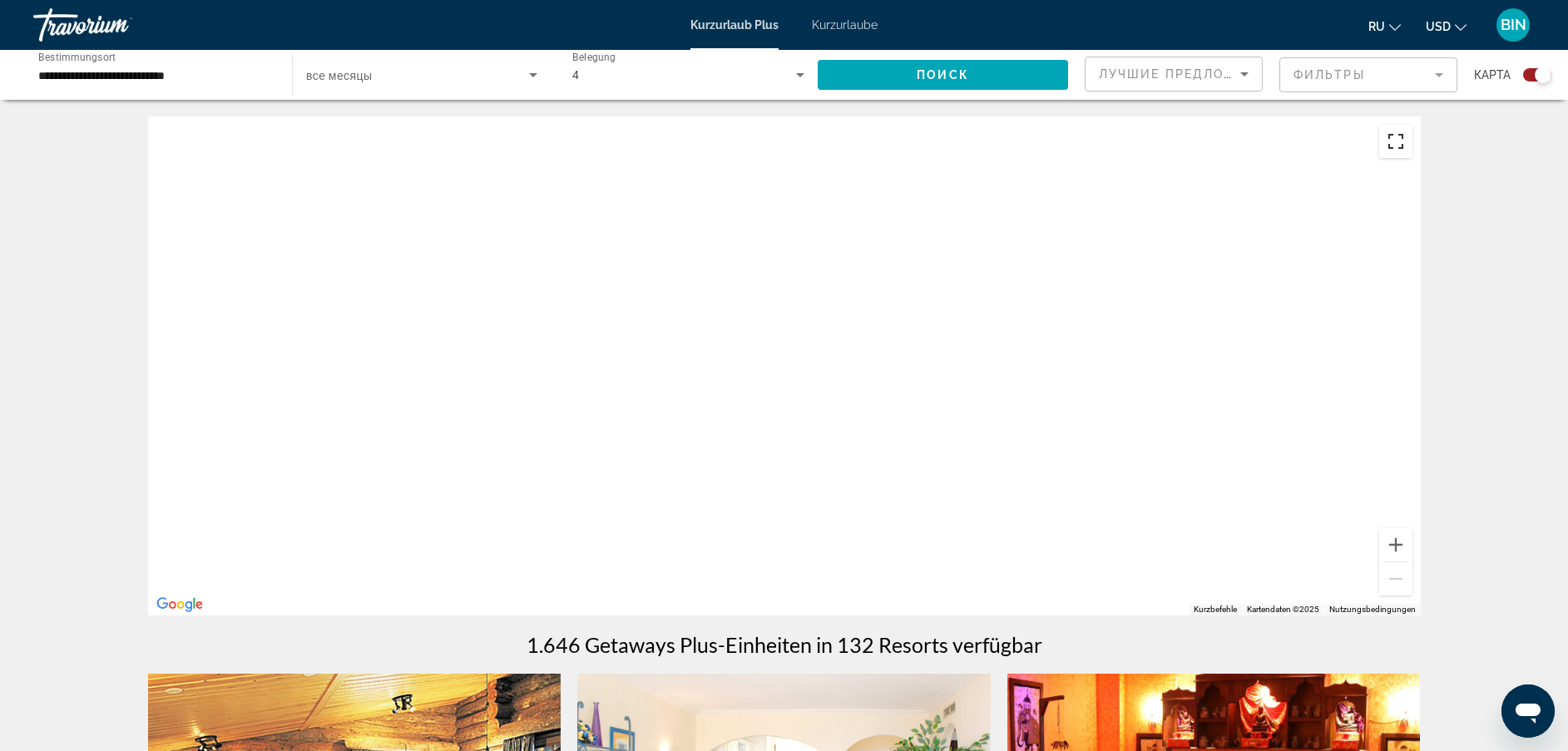
click at [1406, 146] on button "Vollbildansicht ein/aus" at bounding box center [1397, 141] width 34 height 34
click at [968, 312] on div "Hauptinhalt" at bounding box center [784, 367] width 1273 height 499
click at [968, 314] on div "Hauptinhalt" at bounding box center [784, 367] width 1273 height 499
click at [1403, 544] on button "Vergrößern" at bounding box center [1397, 545] width 34 height 34
click at [1402, 542] on button "Vergrößern" at bounding box center [1397, 545] width 34 height 34
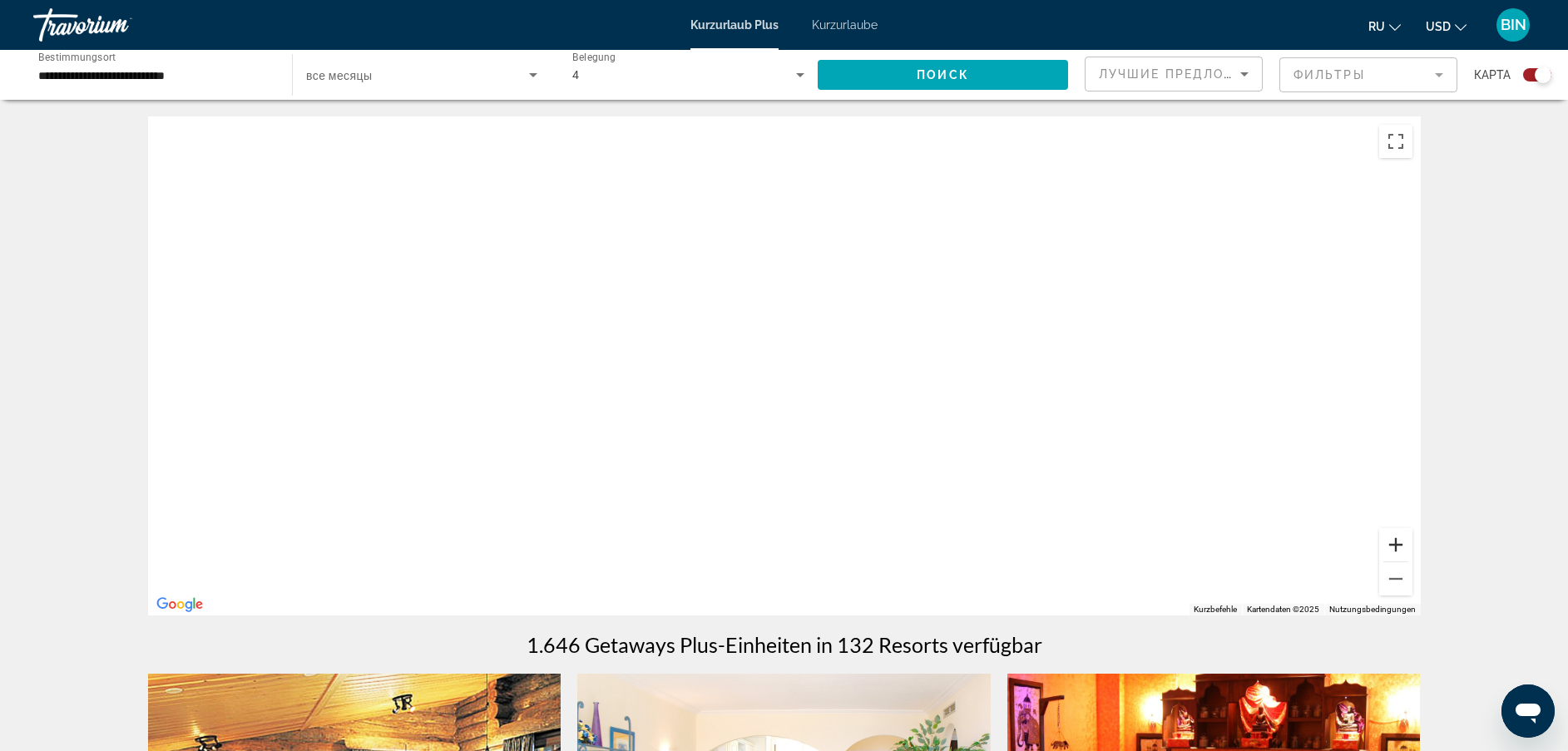
click at [1402, 542] on button "Vergrößern" at bounding box center [1397, 545] width 34 height 34
click at [1387, 578] on button "Verkleinern" at bounding box center [1397, 579] width 34 height 34
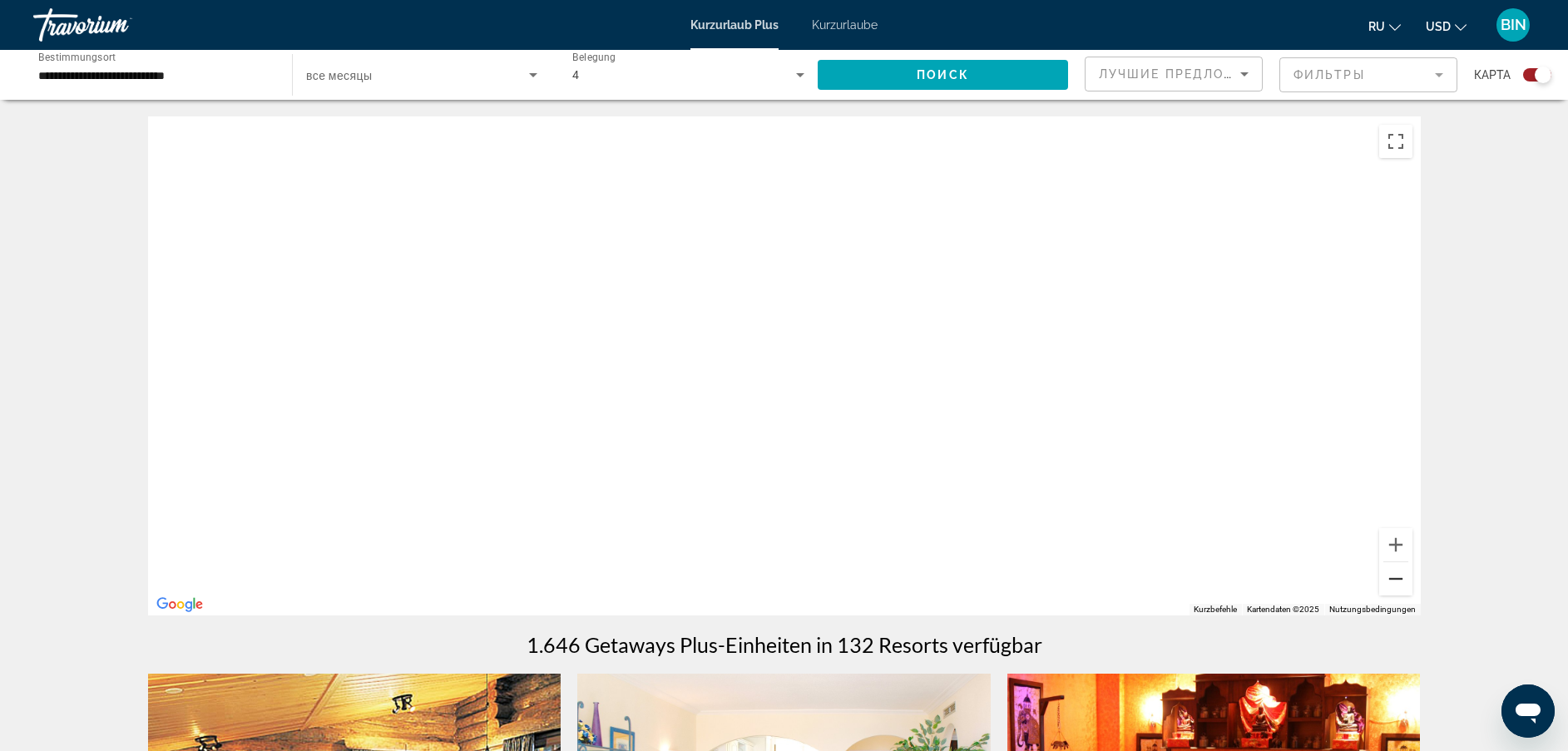
click at [1387, 578] on button "Verkleinern" at bounding box center [1397, 579] width 34 height 34
click at [884, 402] on div "Hauptinhalt" at bounding box center [784, 367] width 1273 height 499
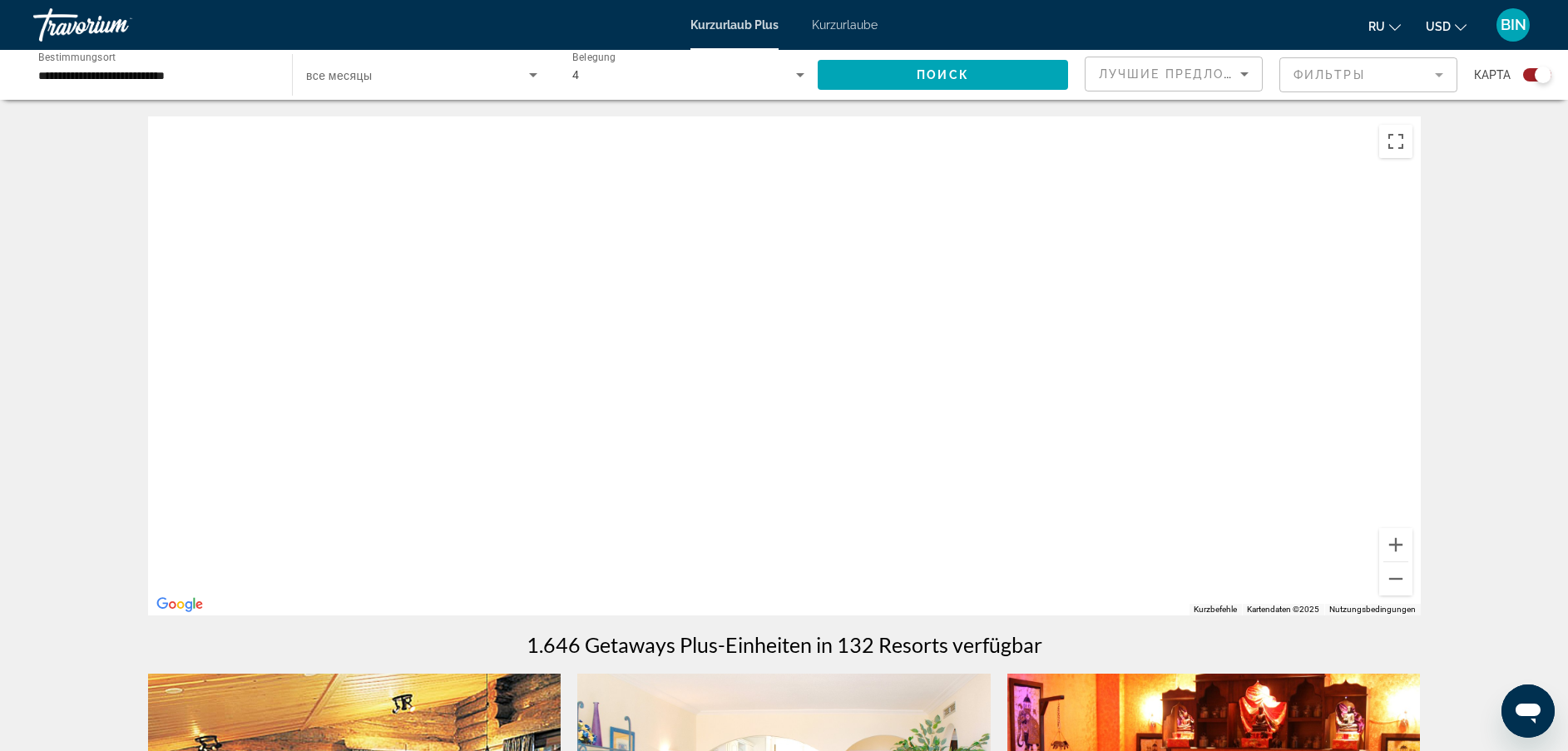
click at [1532, 78] on div "Such-Widget" at bounding box center [1537, 75] width 28 height 13
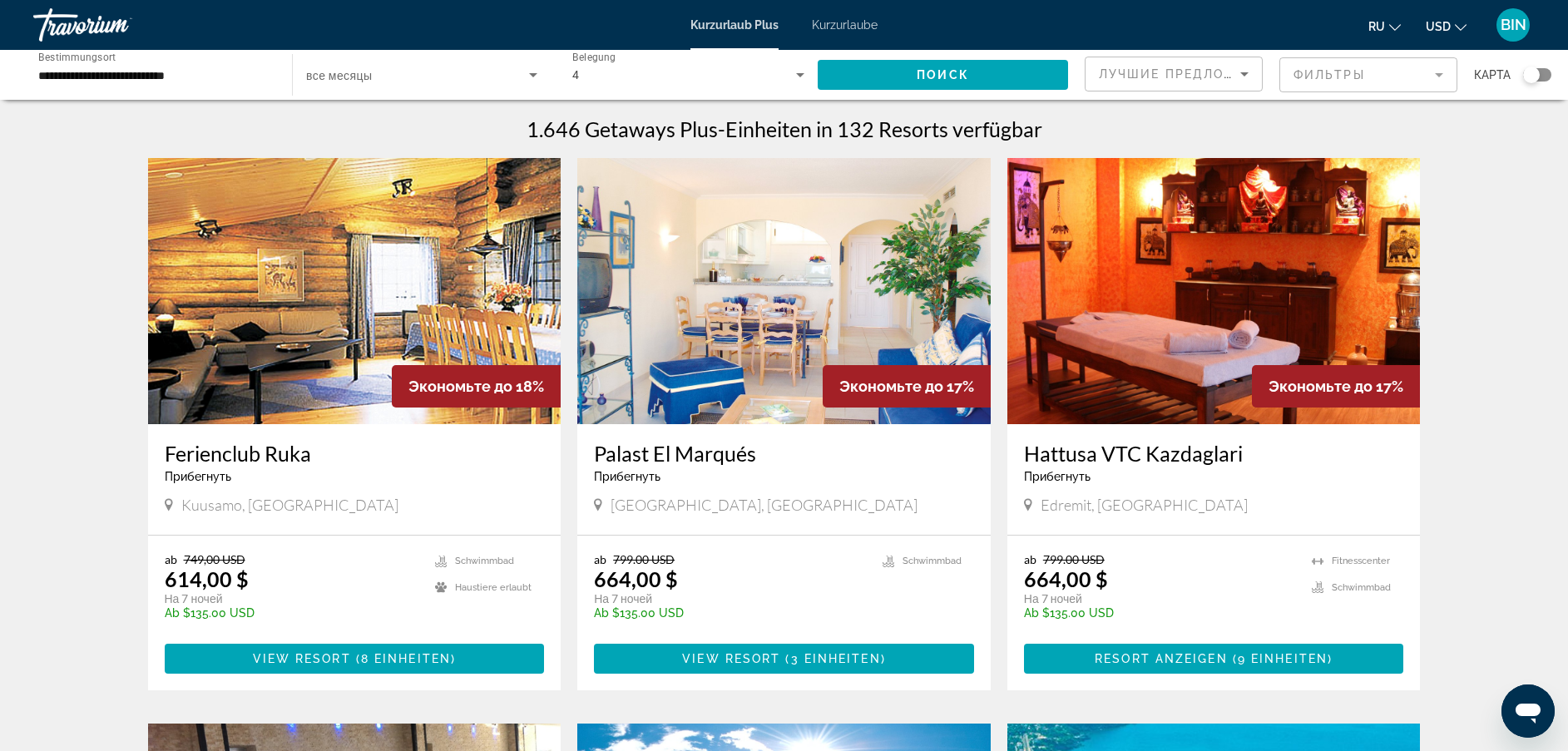
click at [1532, 78] on div "Such-Widget" at bounding box center [1532, 75] width 17 height 17
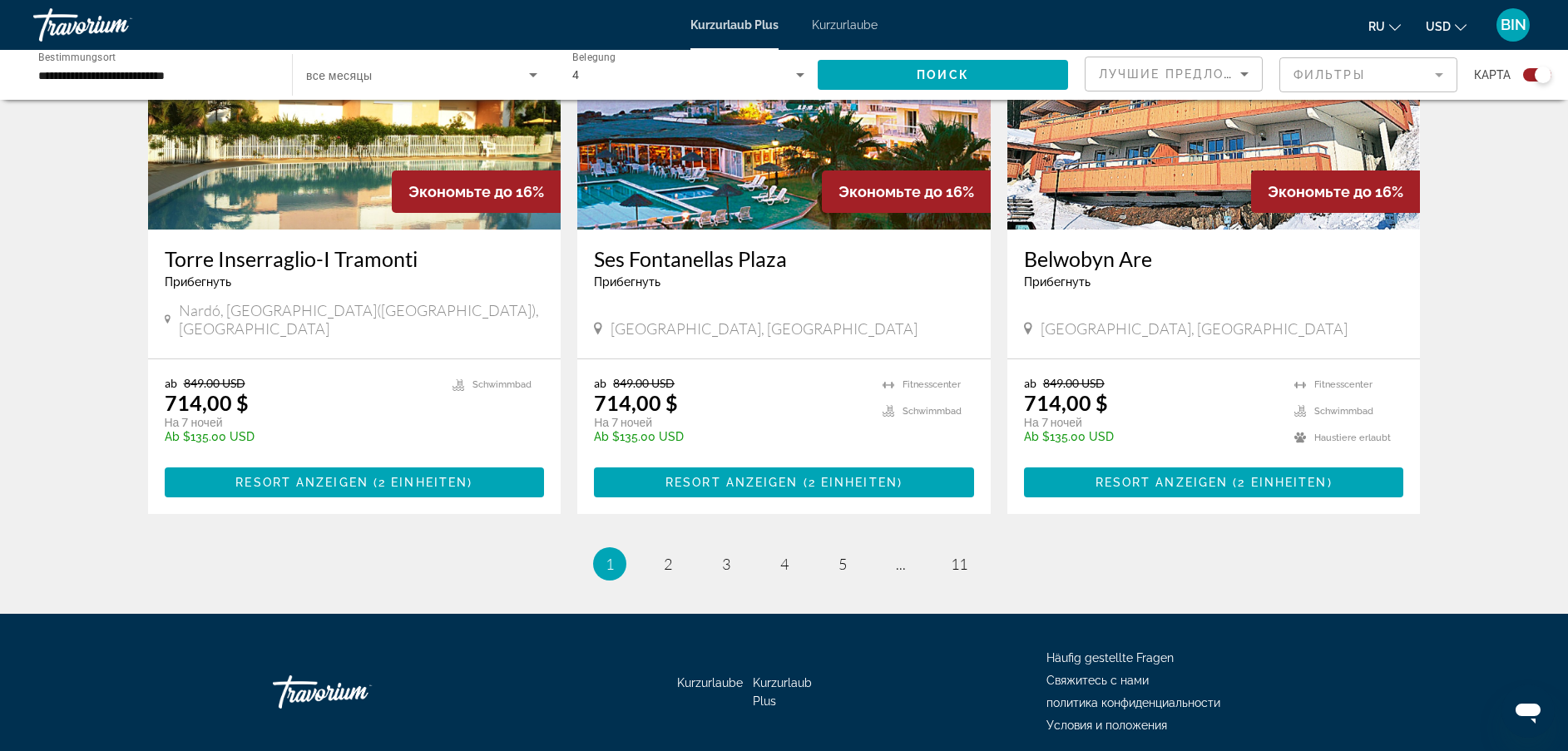
scroll to position [2455, 0]
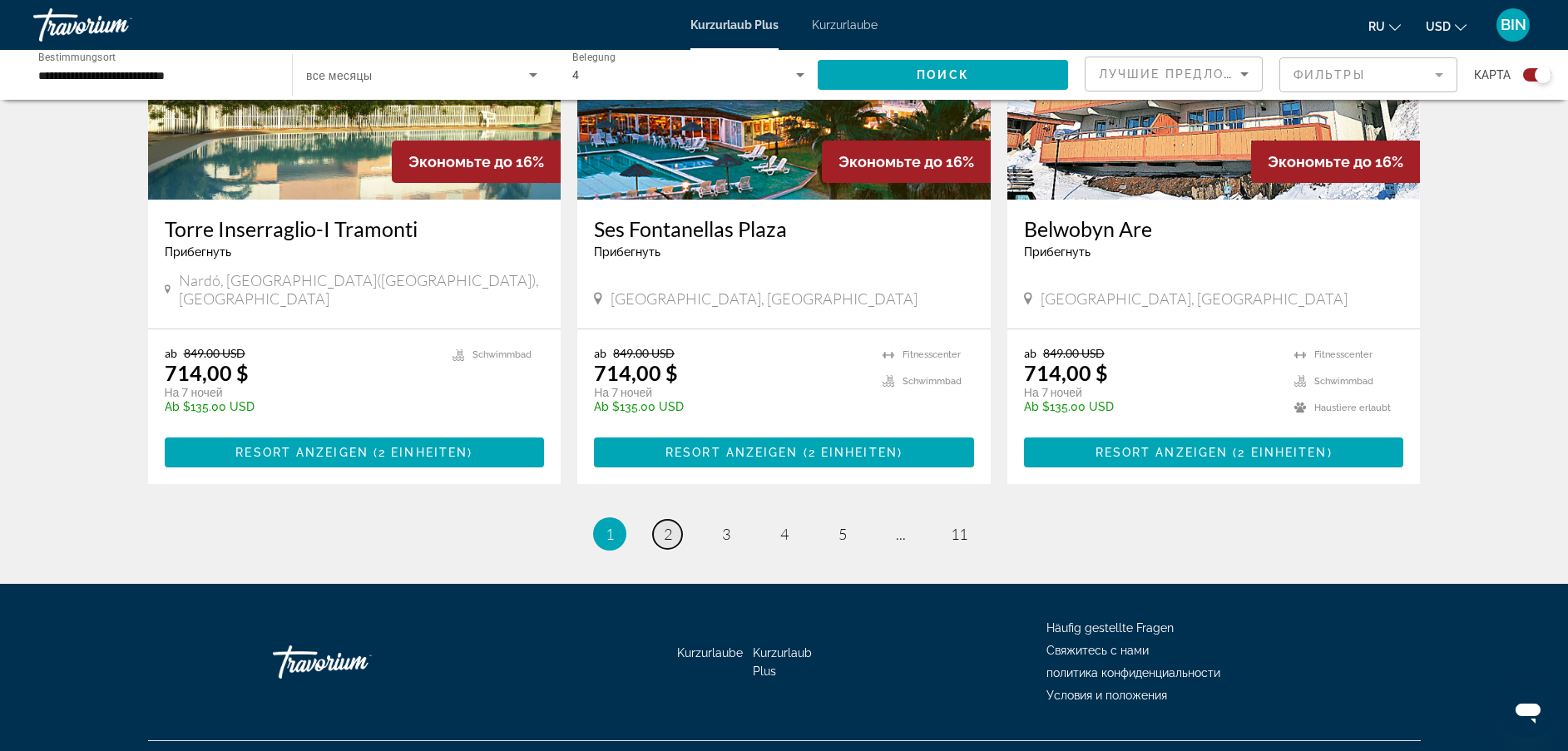
click at [665, 520] on link "Seite 2" at bounding box center [667, 534] width 29 height 29
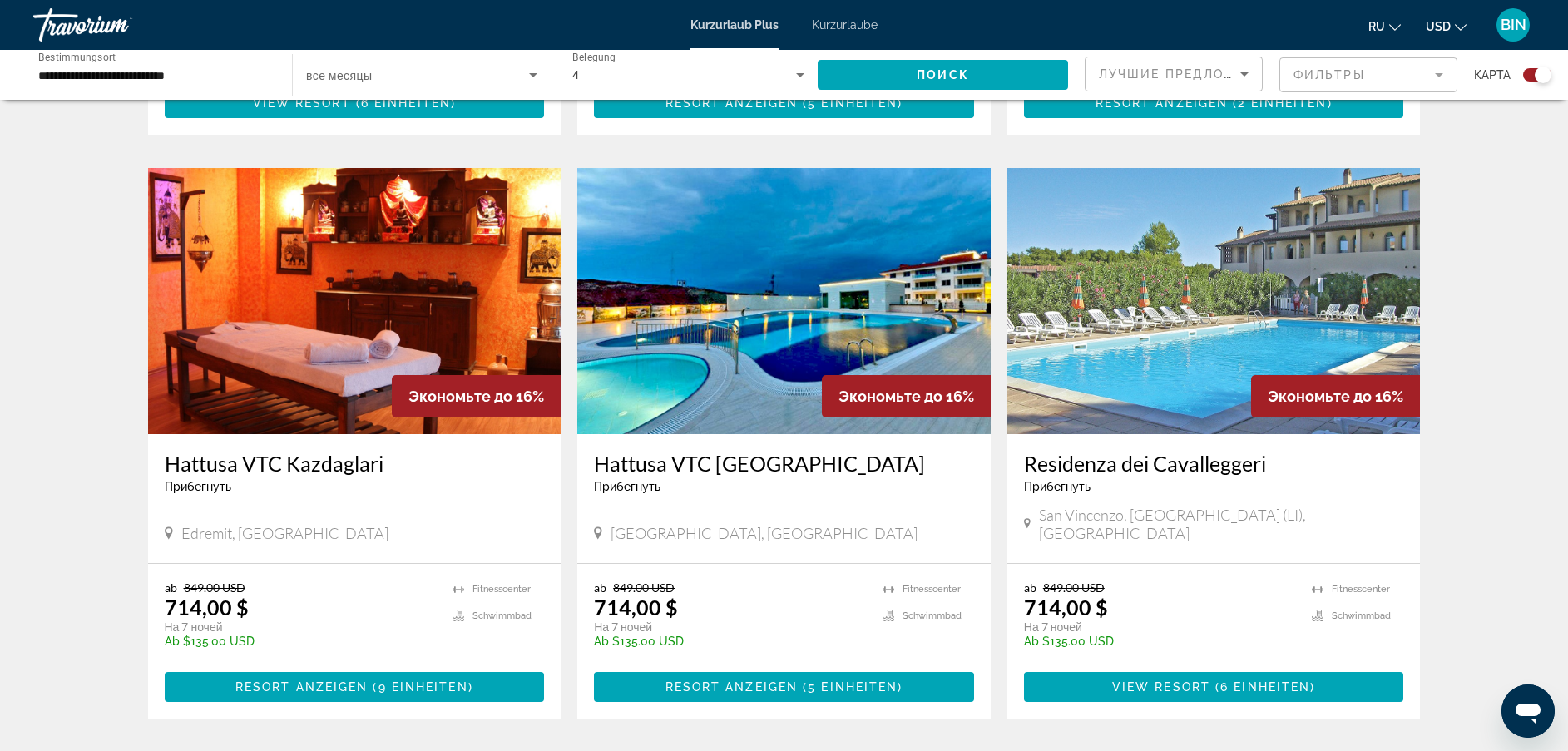
scroll to position [2371, 0]
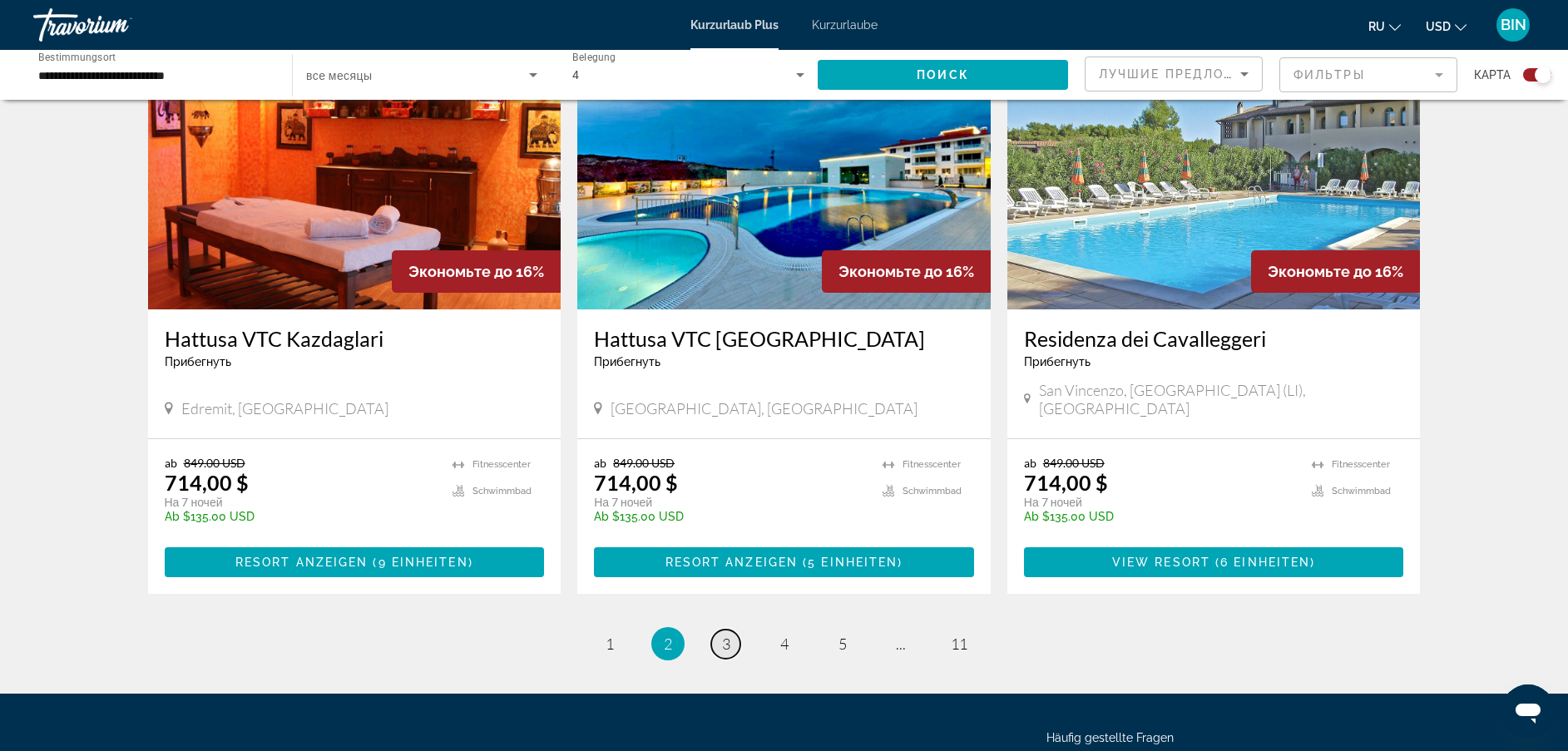
click at [720, 629] on link "Seite 3" at bounding box center [725, 643] width 29 height 29
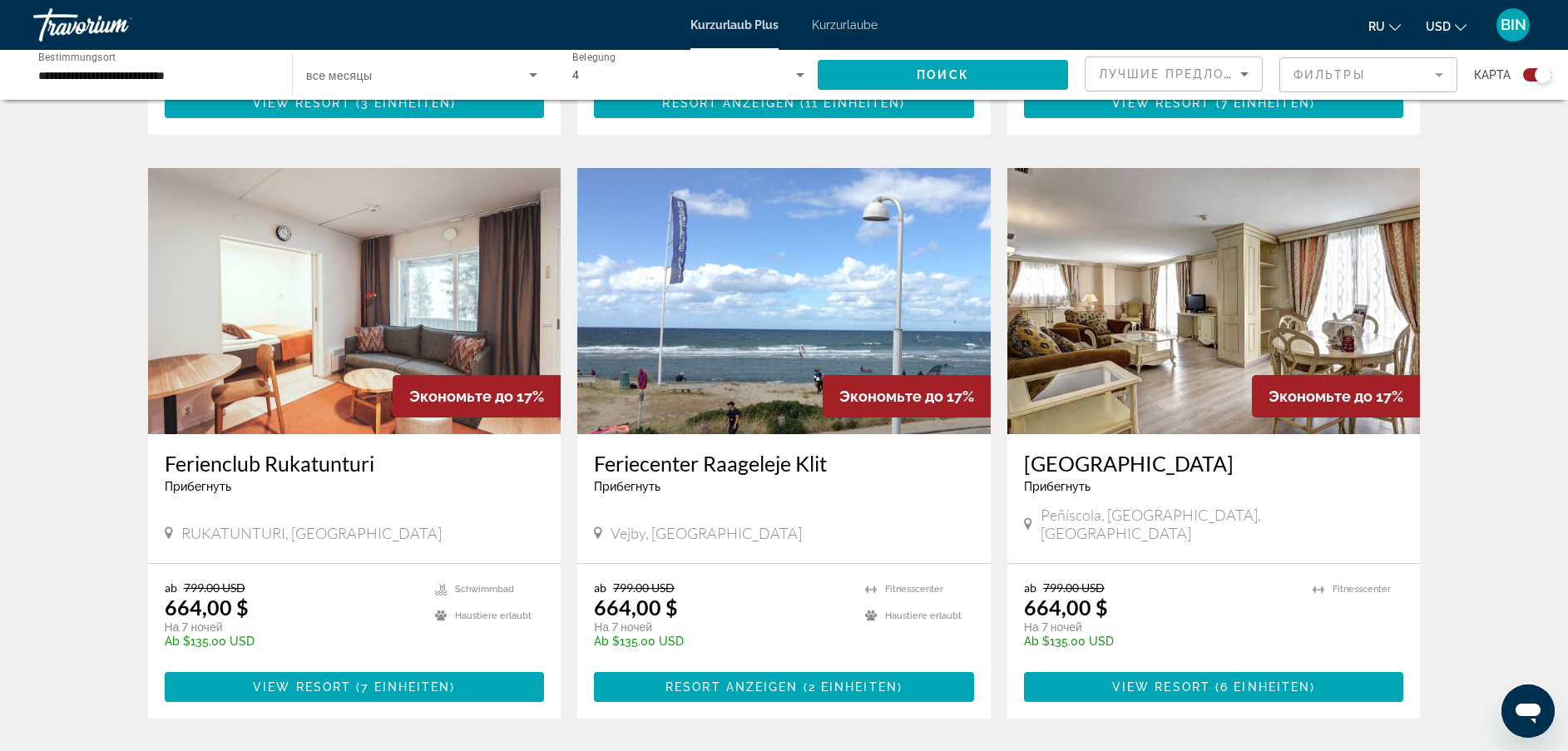
scroll to position [2480, 0]
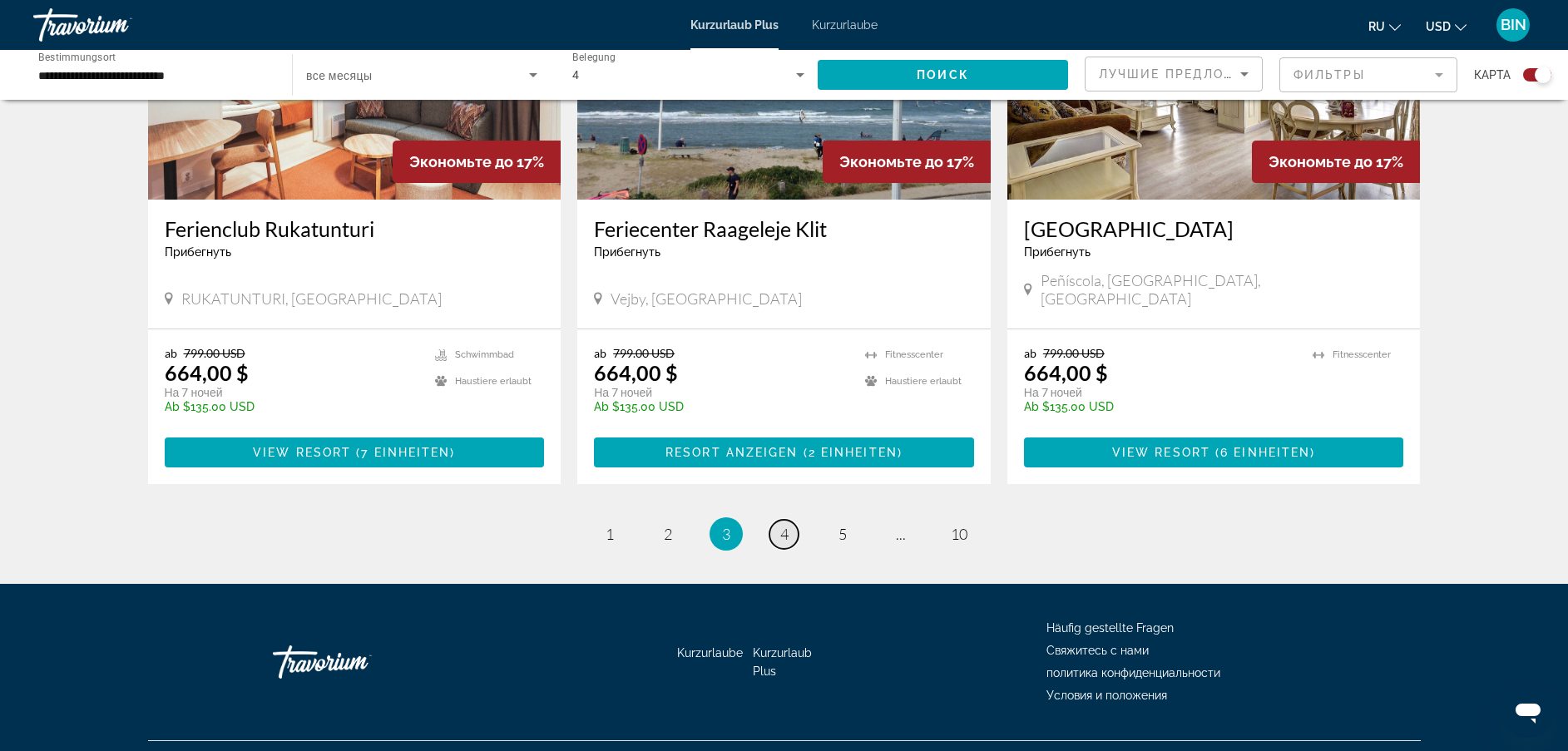
click at [777, 520] on link "Seite 4" at bounding box center [784, 534] width 29 height 29
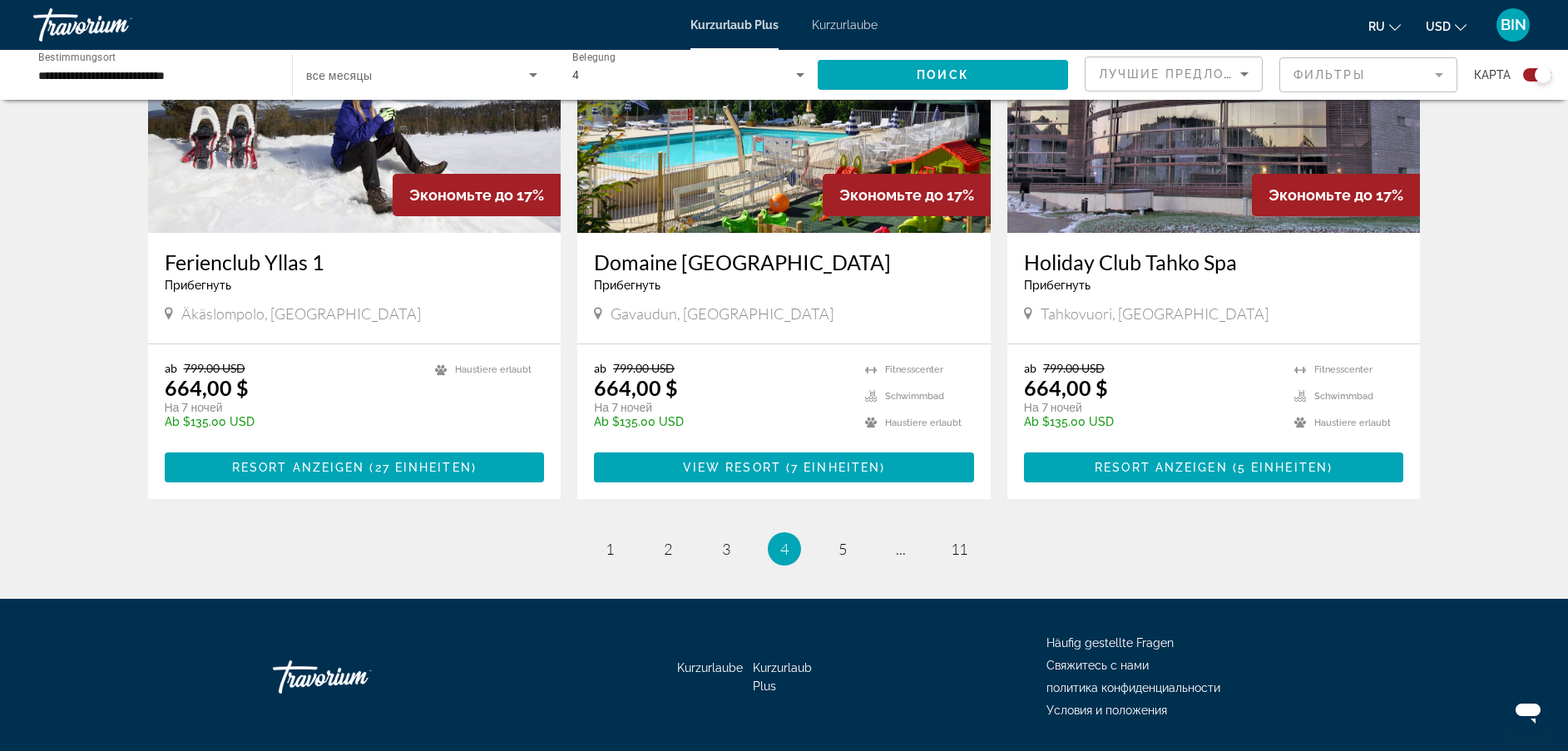
scroll to position [2455, 0]
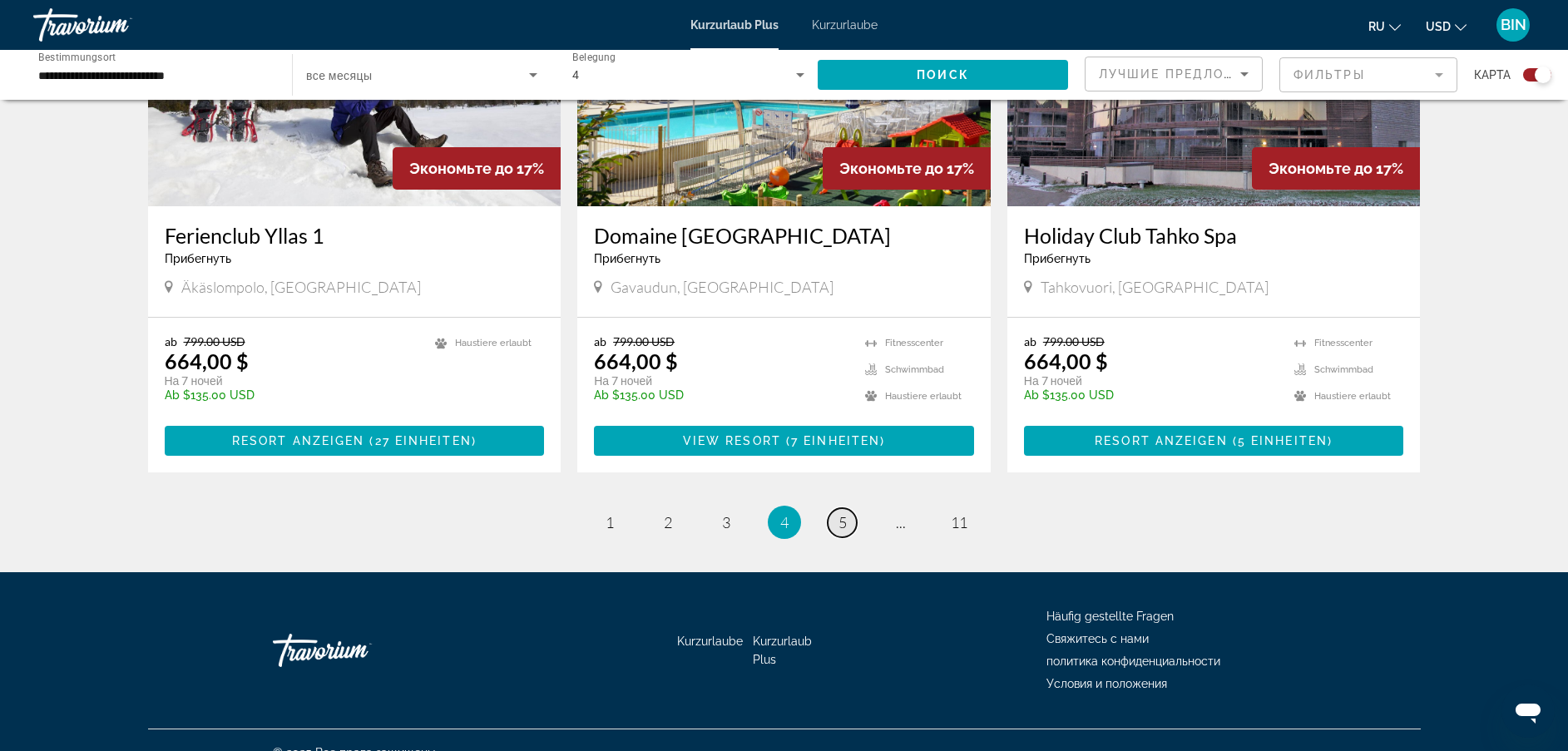
click at [846, 513] on span "5" at bounding box center [842, 523] width 8 height 19
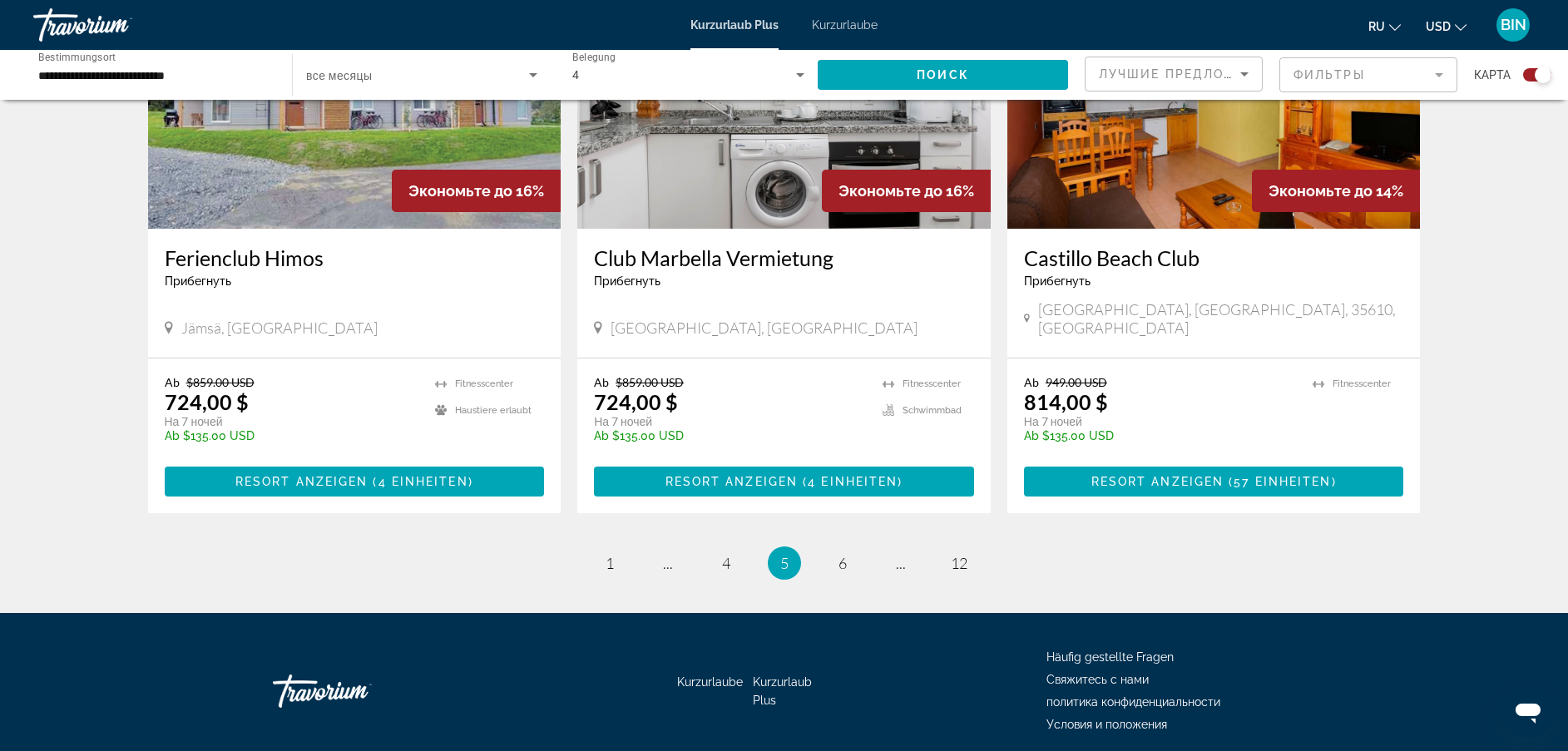
scroll to position [2480, 0]
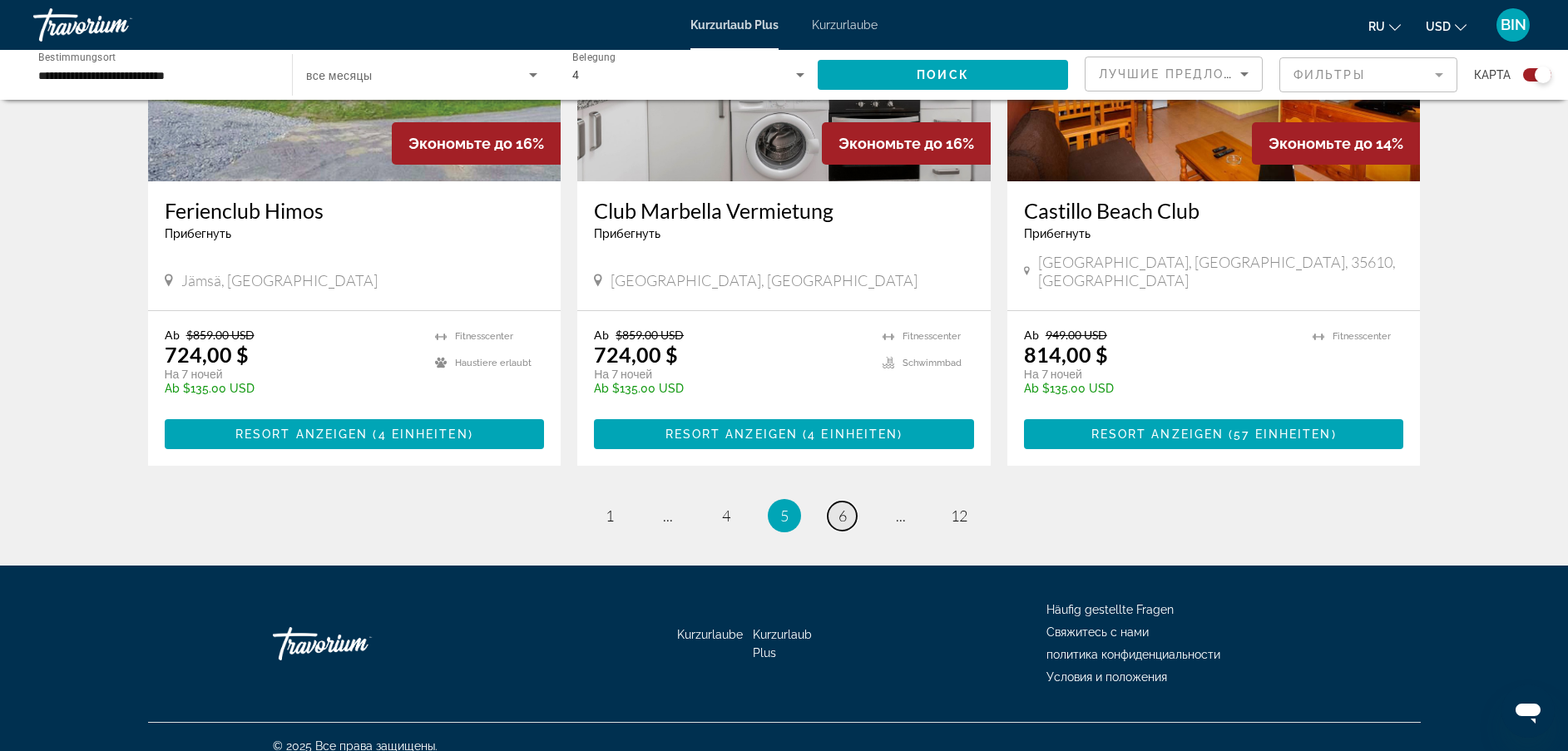
click at [848, 501] on link "Seite 6" at bounding box center [842, 515] width 29 height 29
